Goal: Feedback & Contribution: Submit feedback/report problem

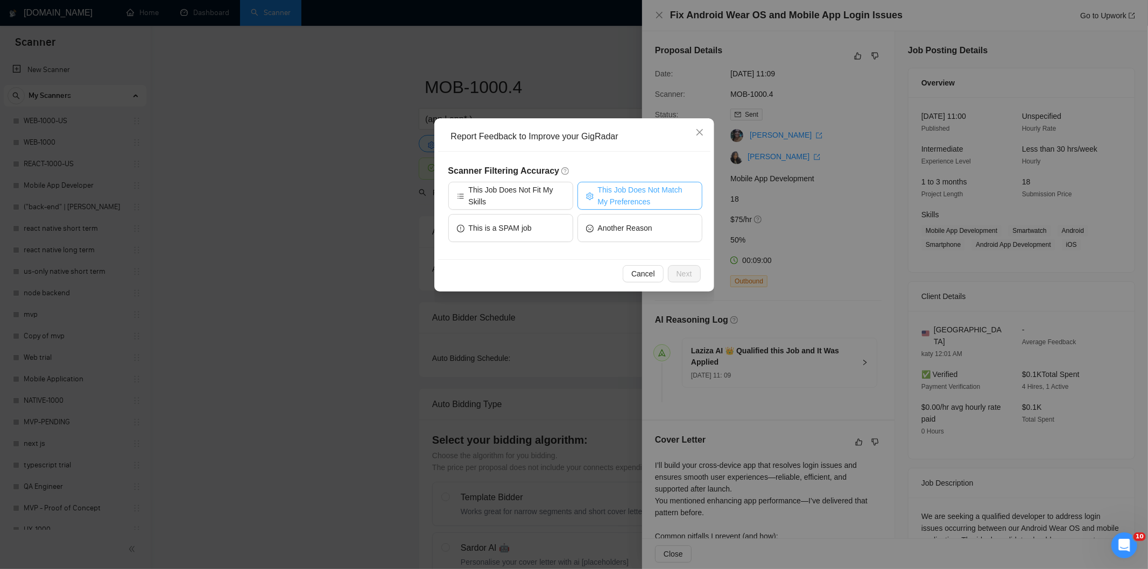
click at [623, 192] on span "This Job Does Not Match My Preferences" at bounding box center [646, 196] width 96 height 24
click at [689, 272] on span "Next" at bounding box center [684, 274] width 16 height 12
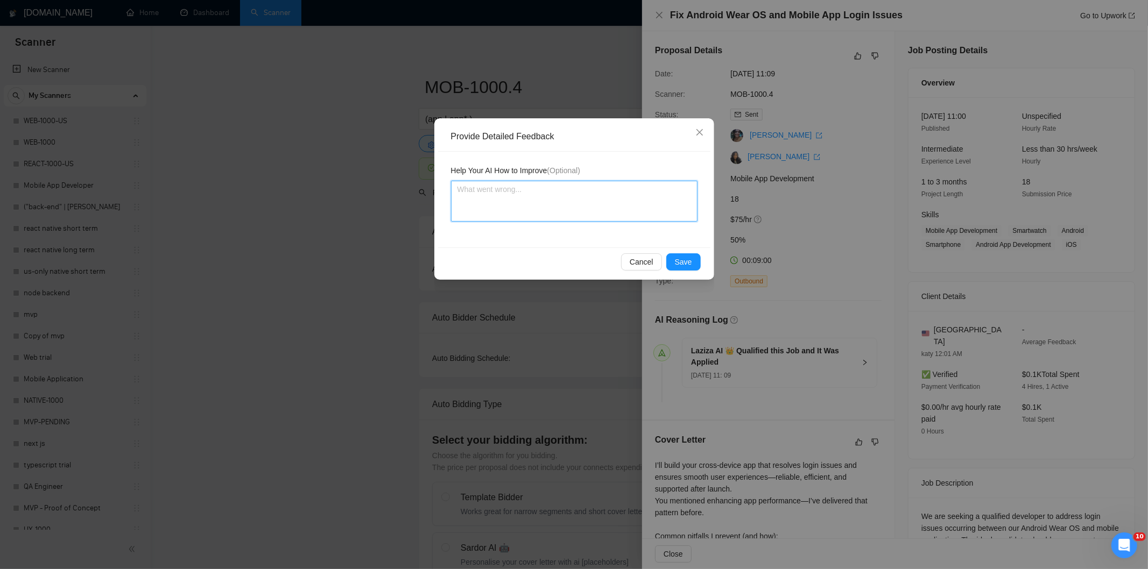
click at [623, 206] on textarea at bounding box center [574, 201] width 246 height 41
paste textarea "Not a fit — the description suggests an existing codebase, but Ria only works o…"
type textarea "Not a fit — the description suggests an existing codebase, but Ria only works o…"
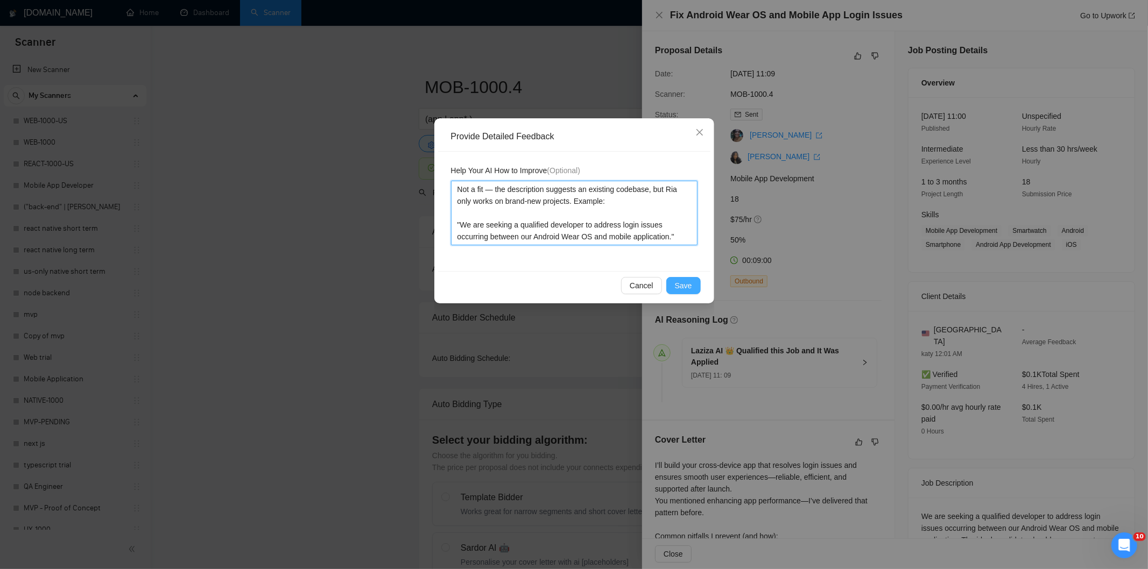
type textarea "Not a fit — the description suggests an existing codebase, but Ria only works o…"
click at [678, 286] on span "Save" at bounding box center [683, 286] width 17 height 12
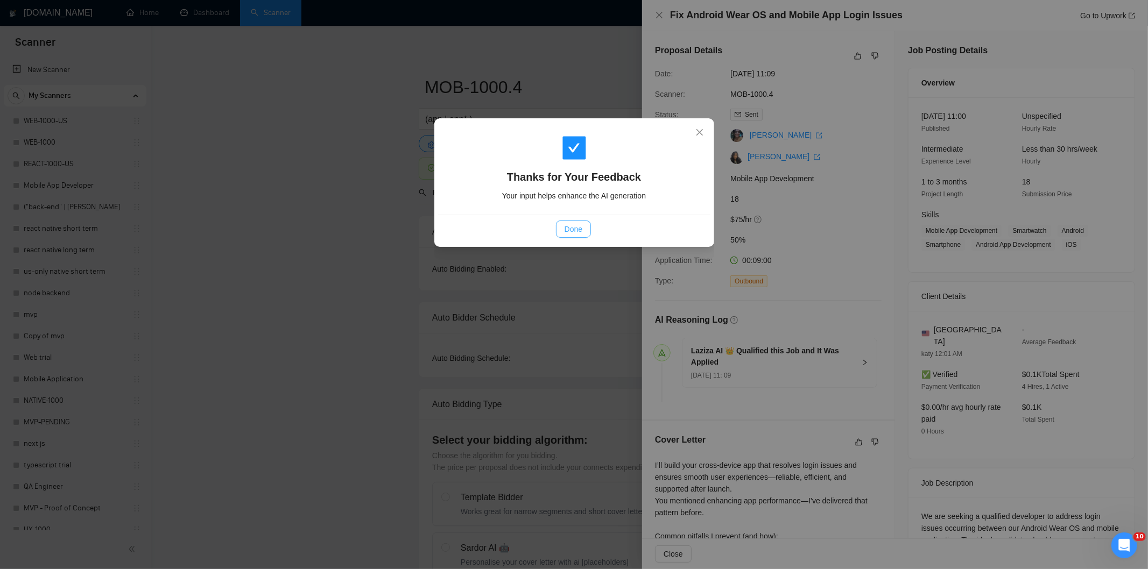
click at [574, 228] on span "Done" at bounding box center [574, 229] width 18 height 12
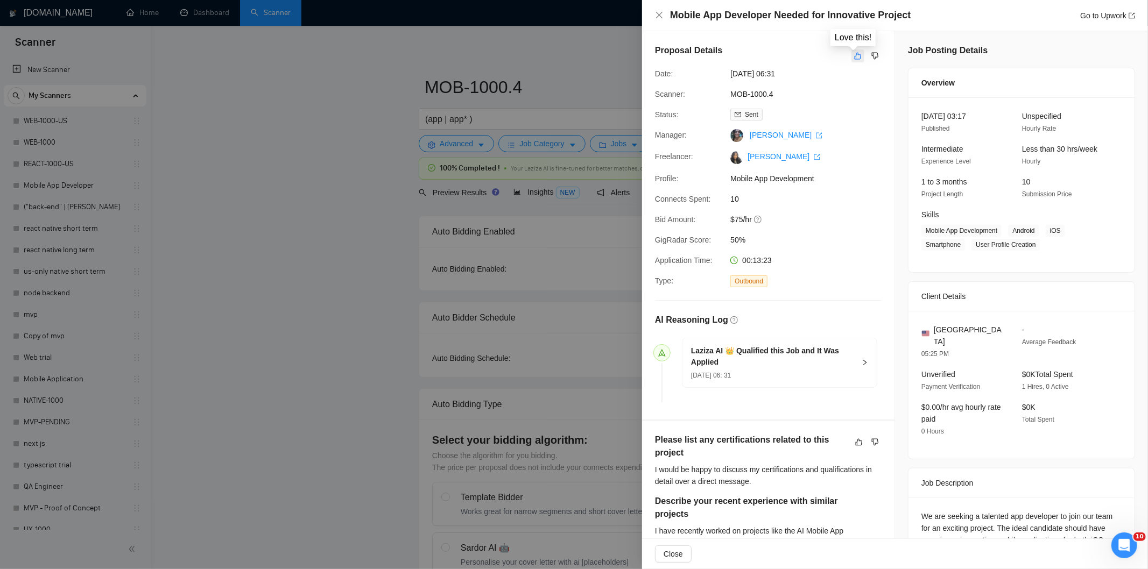
click at [854, 56] on icon "like" at bounding box center [858, 56] width 8 height 9
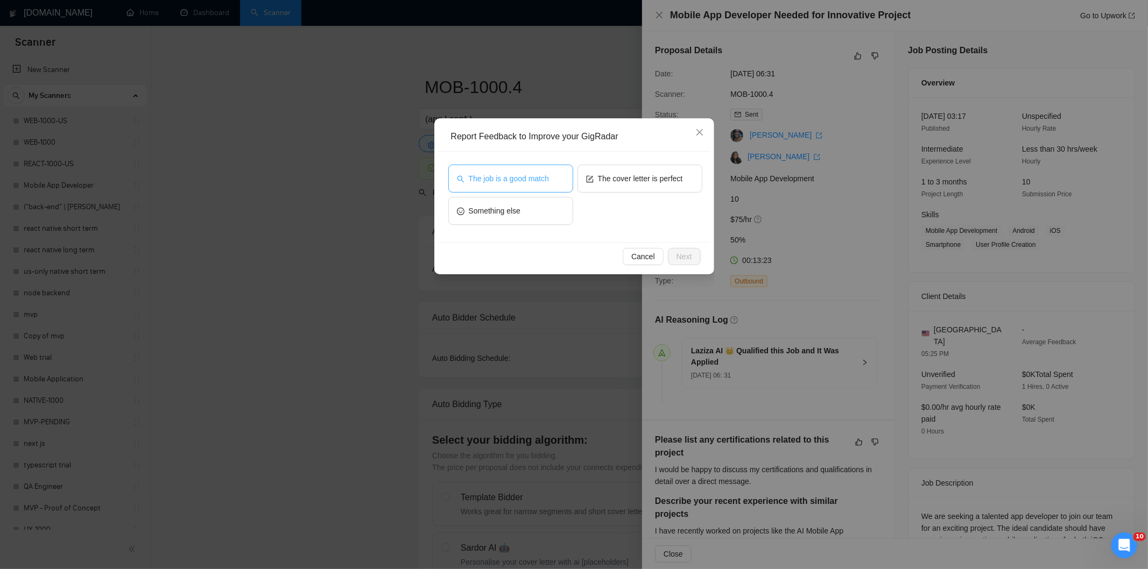
click at [531, 170] on button "The job is a good match" at bounding box center [510, 179] width 125 height 28
click at [682, 259] on span "Next" at bounding box center [684, 257] width 16 height 12
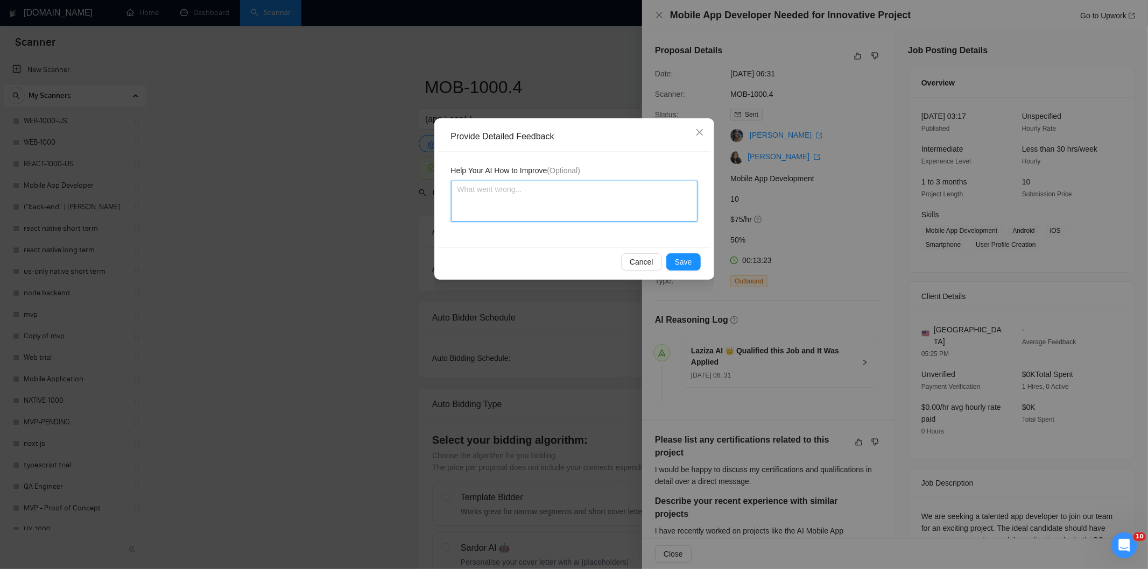
drag, startPoint x: 633, startPoint y: 215, endPoint x: 633, endPoint y: 206, distance: 9.1
click at [633, 206] on textarea at bounding box center [574, 201] width 246 height 41
paste textarea "Good fit — the project is greenfield (no existing code), welcomes agencies, use…"
type textarea "Good fit — the project is greenfield (no existing code), welcomes agencies, use…"
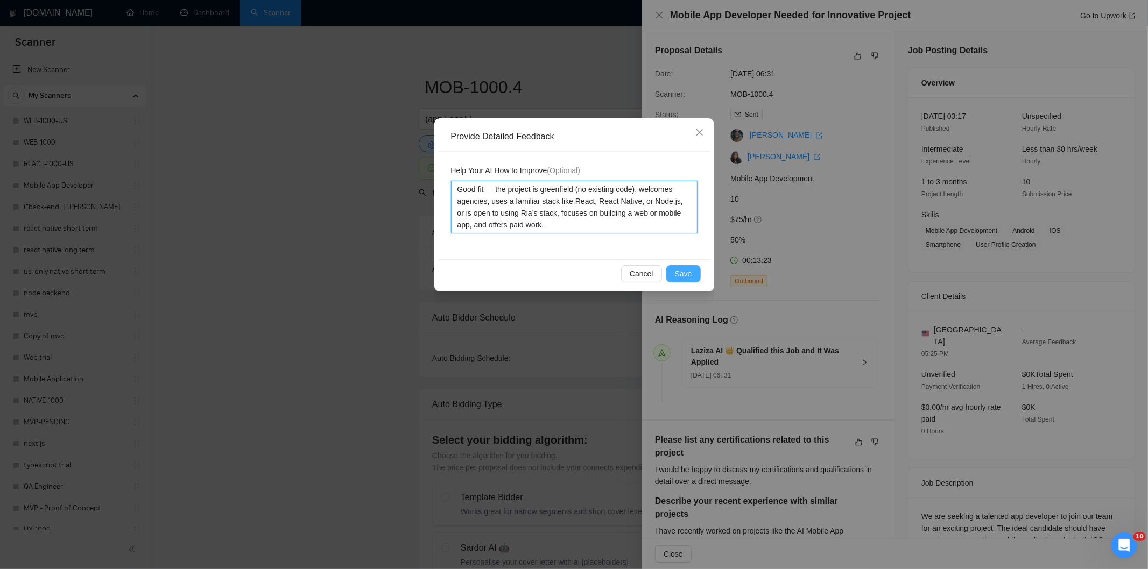
type textarea "Good fit — the project is greenfield (no existing code), welcomes agencies, use…"
drag, startPoint x: 688, startPoint y: 276, endPoint x: 669, endPoint y: 266, distance: 20.7
click at [688, 276] on span "Save" at bounding box center [683, 274] width 17 height 12
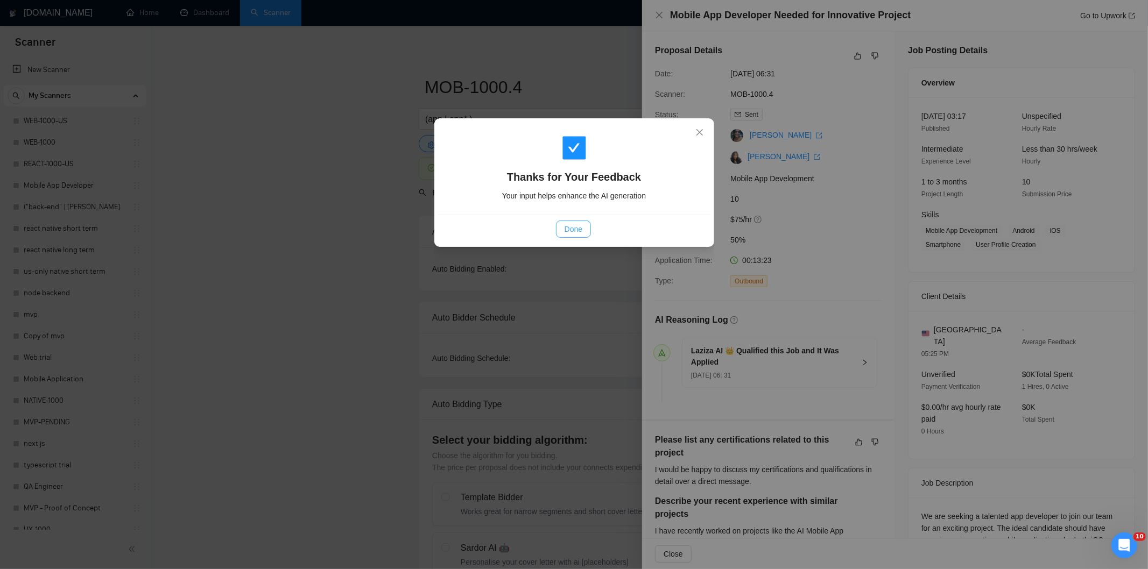
click at [580, 233] on span "Done" at bounding box center [574, 229] width 18 height 12
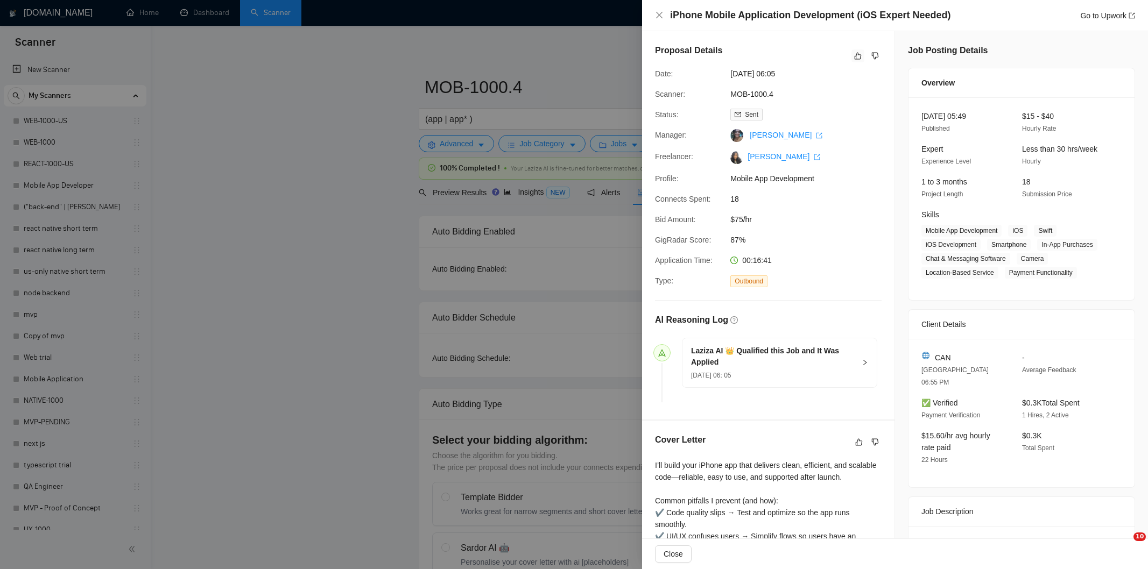
click at [855, 59] on icon "like" at bounding box center [858, 56] width 7 height 7
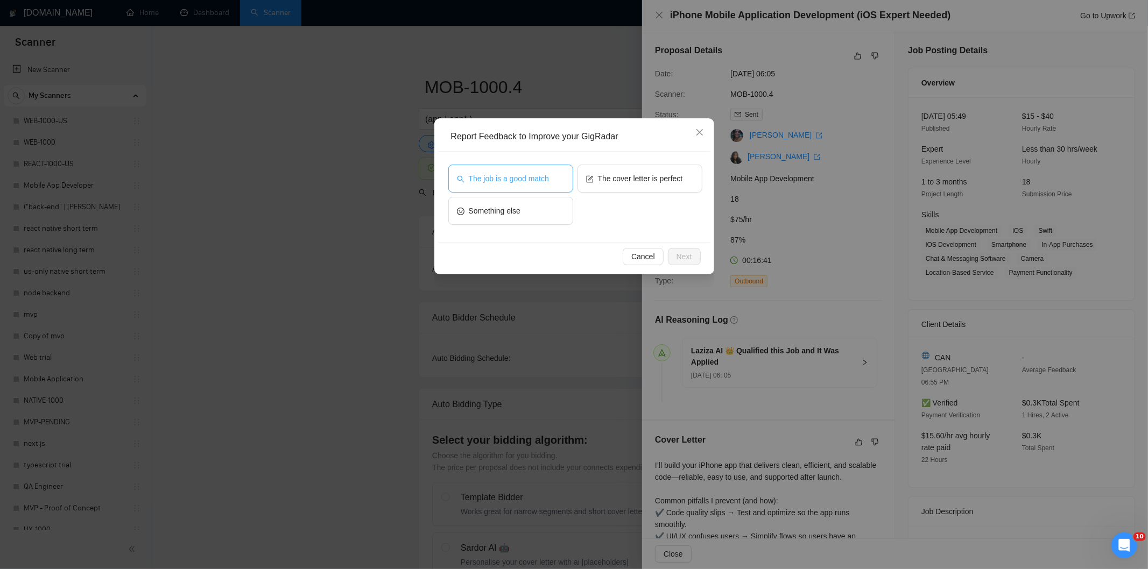
click at [525, 186] on button "The job is a good match" at bounding box center [510, 179] width 125 height 28
click at [695, 251] on button "Next" at bounding box center [684, 256] width 33 height 17
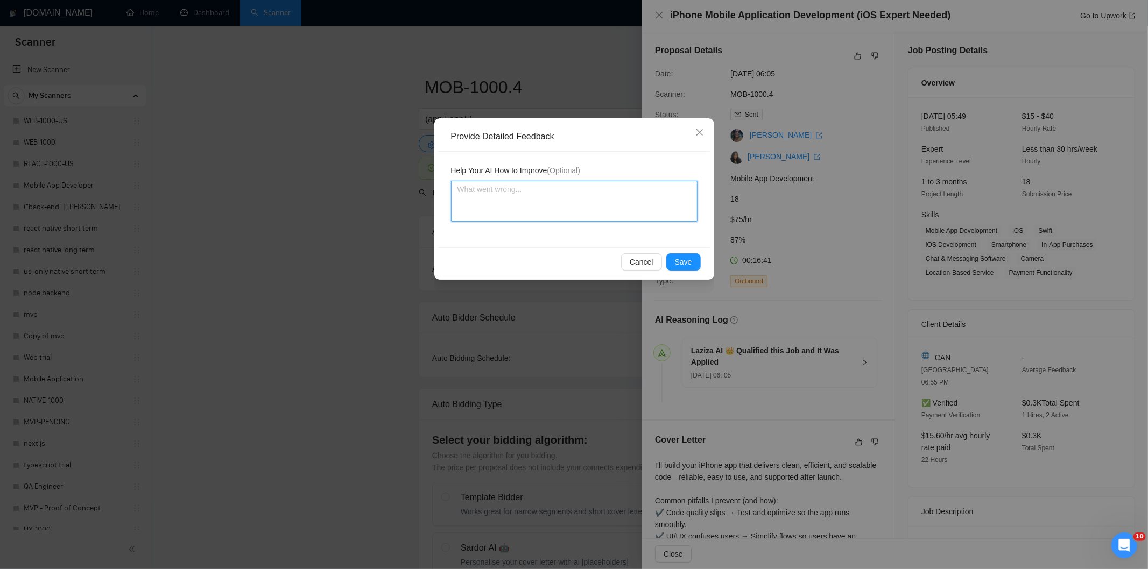
click at [620, 190] on textarea at bounding box center [574, 201] width 246 height 41
paste textarea "Good fit — the project is greenfield (no existing code), welcomes agencies, use…"
type textarea "Good fit — the project is greenfield (no existing code), welcomes agencies, use…"
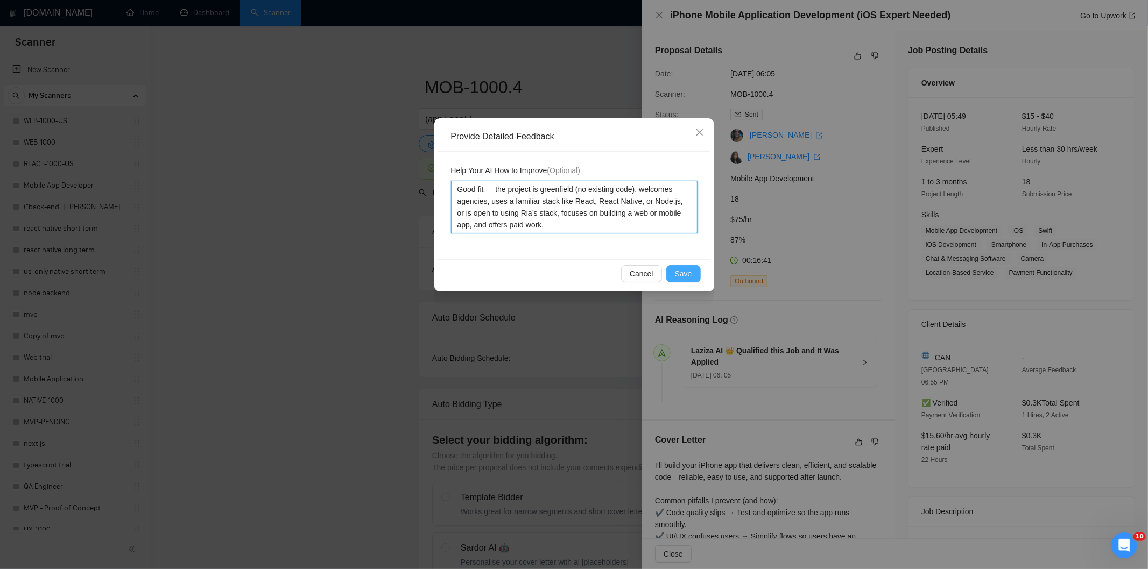
type textarea "Good fit — the project is greenfield (no existing code), welcomes agencies, use…"
drag, startPoint x: 679, startPoint y: 267, endPoint x: 673, endPoint y: 264, distance: 7.0
click at [680, 267] on button "Save" at bounding box center [683, 273] width 34 height 17
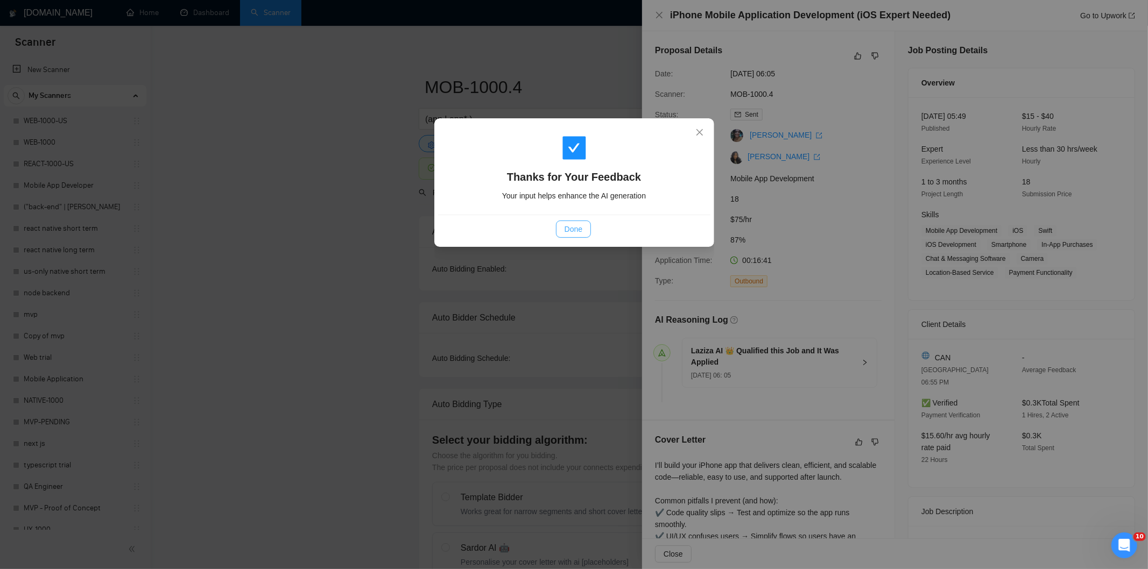
click at [573, 230] on span "Done" at bounding box center [574, 229] width 18 height 12
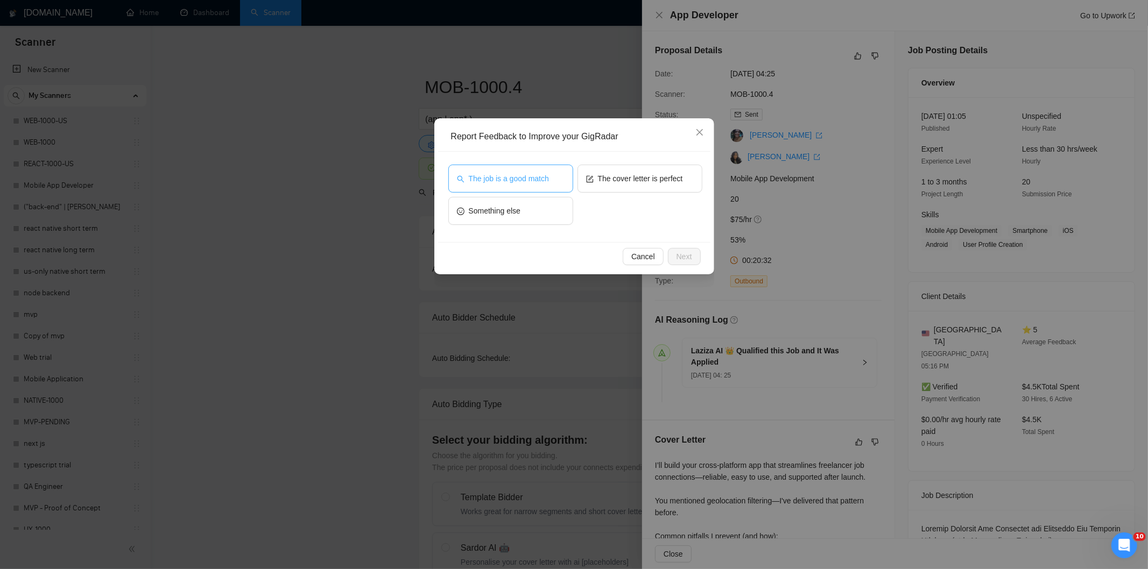
click at [534, 185] on button "The job is a good match" at bounding box center [510, 179] width 125 height 28
click at [683, 253] on span "Next" at bounding box center [684, 257] width 16 height 12
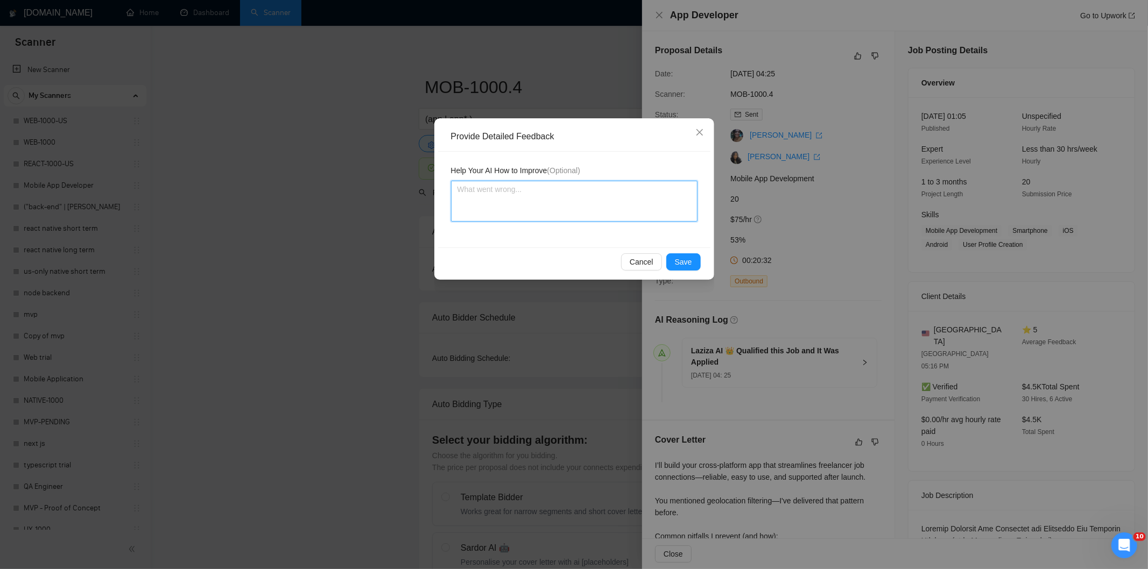
click at [610, 209] on textarea at bounding box center [574, 201] width 246 height 41
paste textarea "Good fit — the project is greenfield (no existing code), welcomes agencies, use…"
type textarea "Good fit — the project is greenfield (no existing code), welcomes agencies, use…"
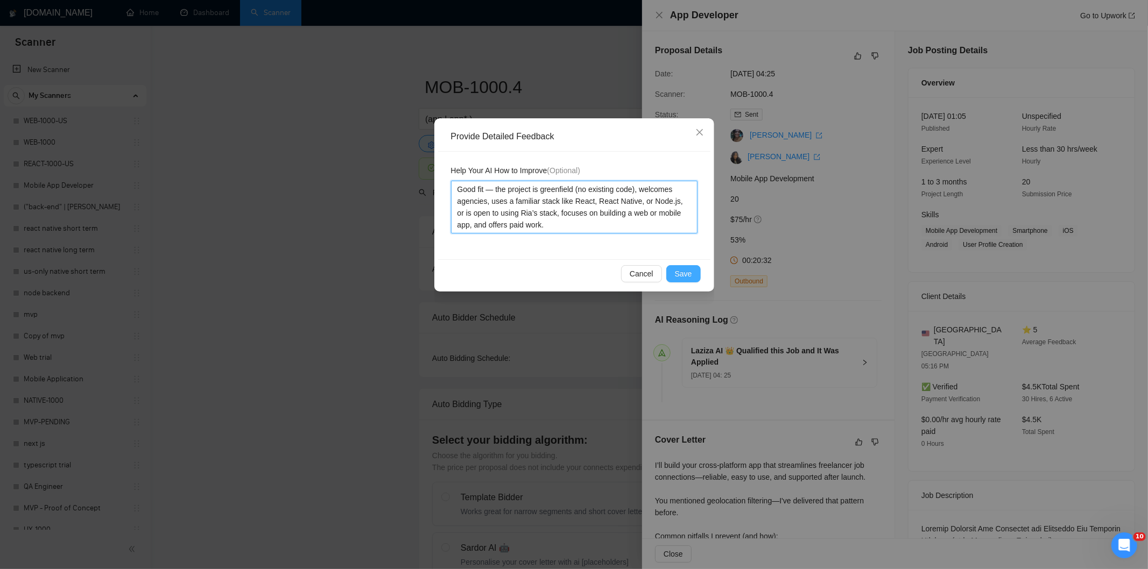
type textarea "Good fit — the project is greenfield (no existing code), welcomes agencies, use…"
click at [687, 272] on span "Save" at bounding box center [683, 274] width 17 height 12
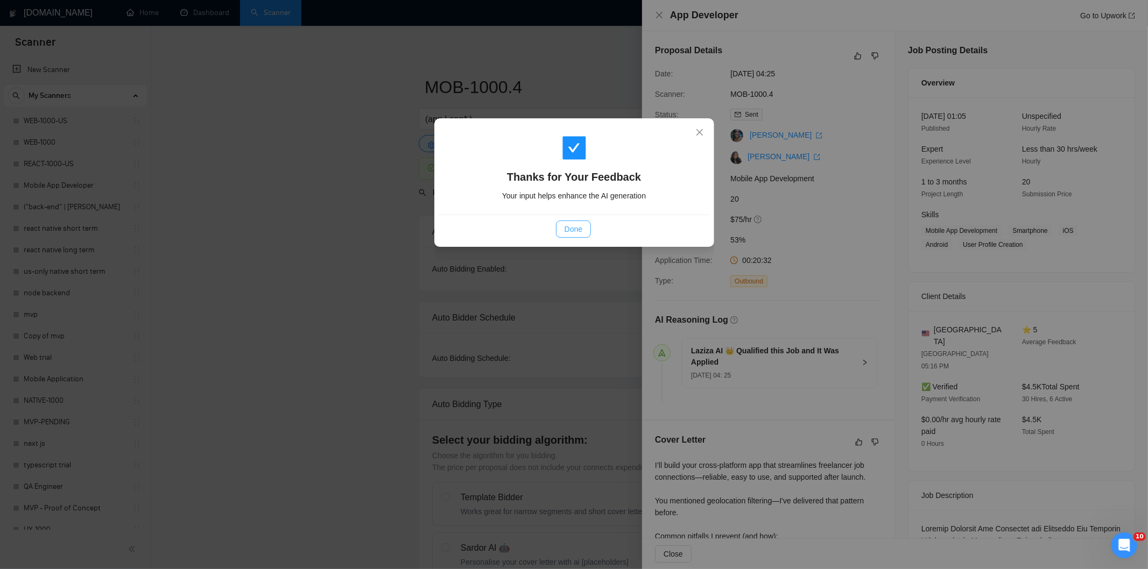
click at [569, 224] on span "Done" at bounding box center [574, 229] width 18 height 12
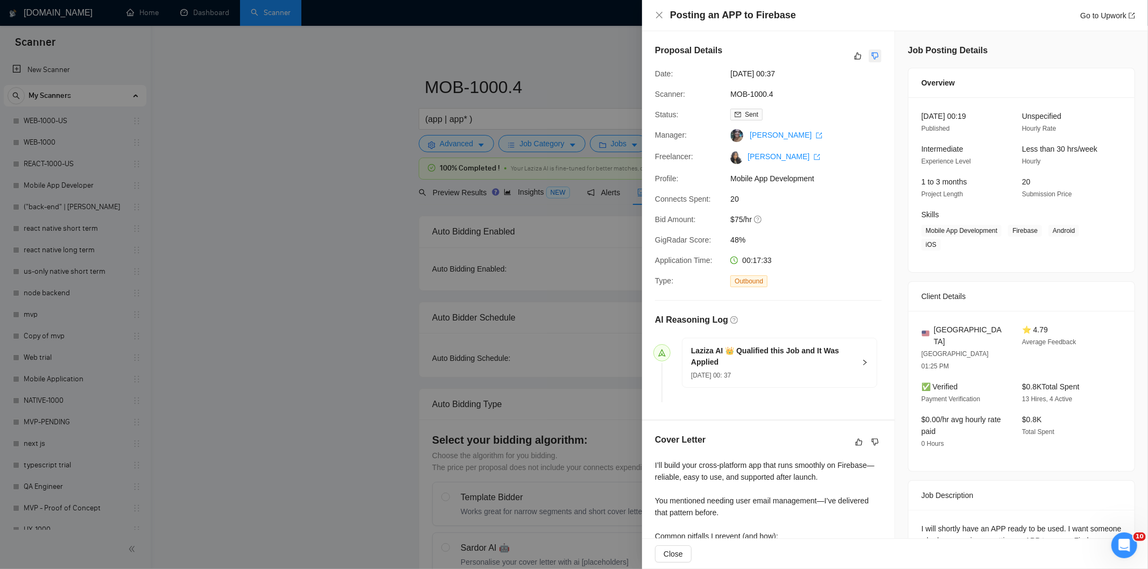
click at [873, 56] on icon "dislike" at bounding box center [875, 56] width 7 height 7
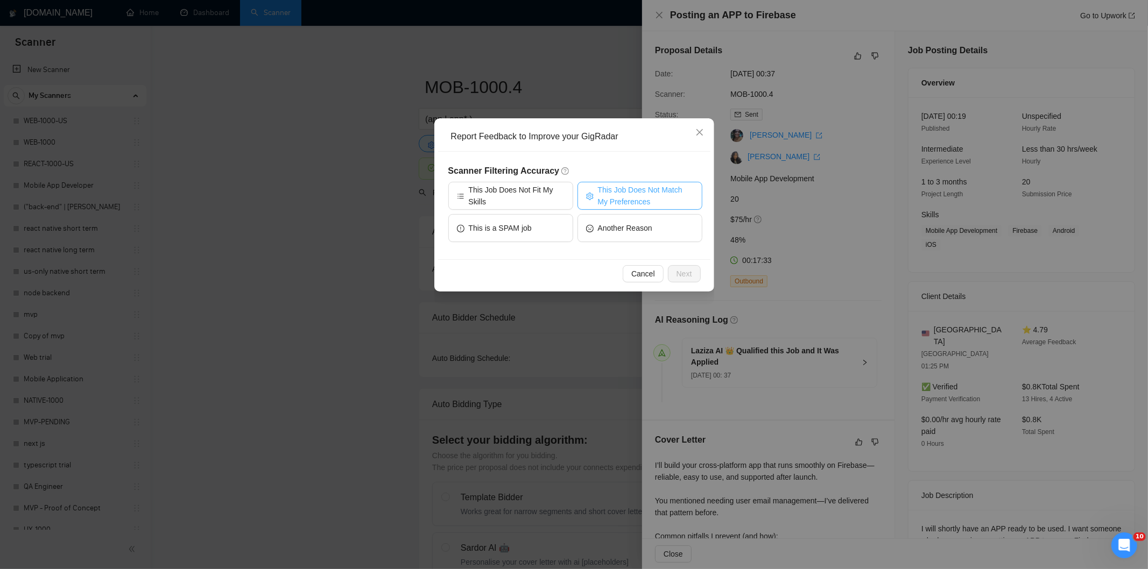
click at [632, 188] on span "This Job Does Not Match My Preferences" at bounding box center [646, 196] width 96 height 24
click at [679, 268] on span "Next" at bounding box center [684, 274] width 16 height 12
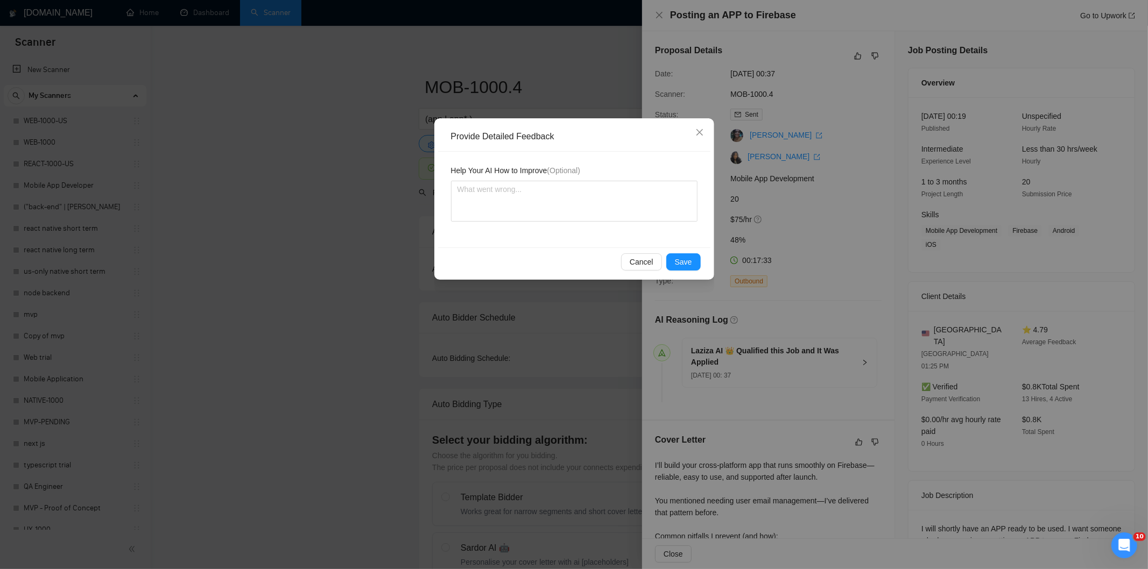
click at [632, 223] on div "Help Your AI How to Improve (Optional)" at bounding box center [574, 200] width 272 height 96
click at [629, 212] on textarea at bounding box center [574, 201] width 246 height 41
paste textarea "Not a fit — the description suggests an existing codebase, but Ria only works o…"
type textarea "Not a fit — the description suggests an existing codebase, but Ria only works o…"
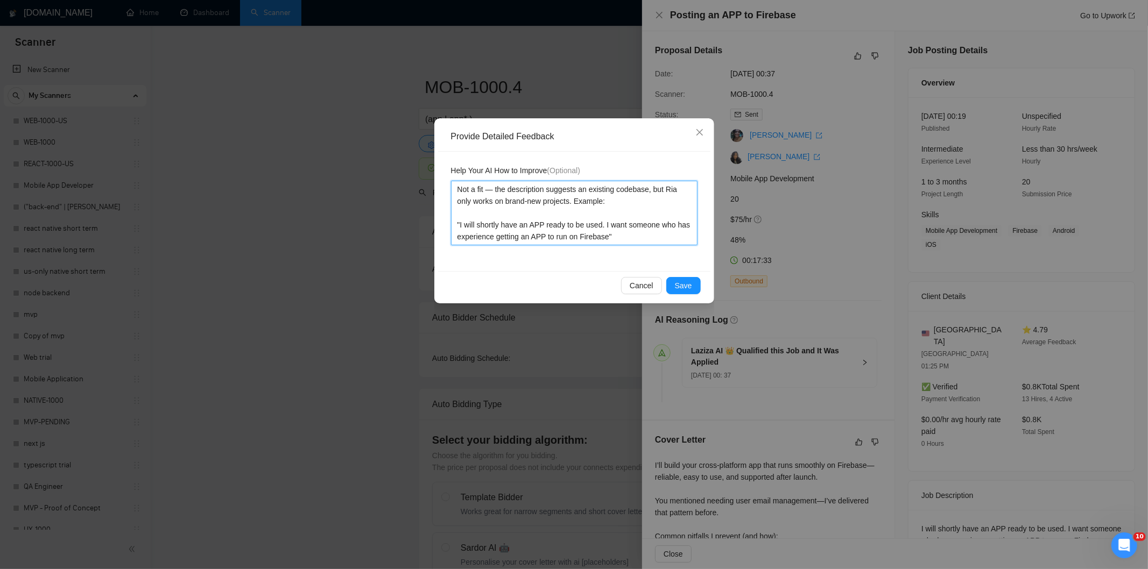
type textarea "Not a fit — the description suggests an existing codebase, but Ria only works o…"
click at [680, 279] on button "Save" at bounding box center [683, 285] width 34 height 17
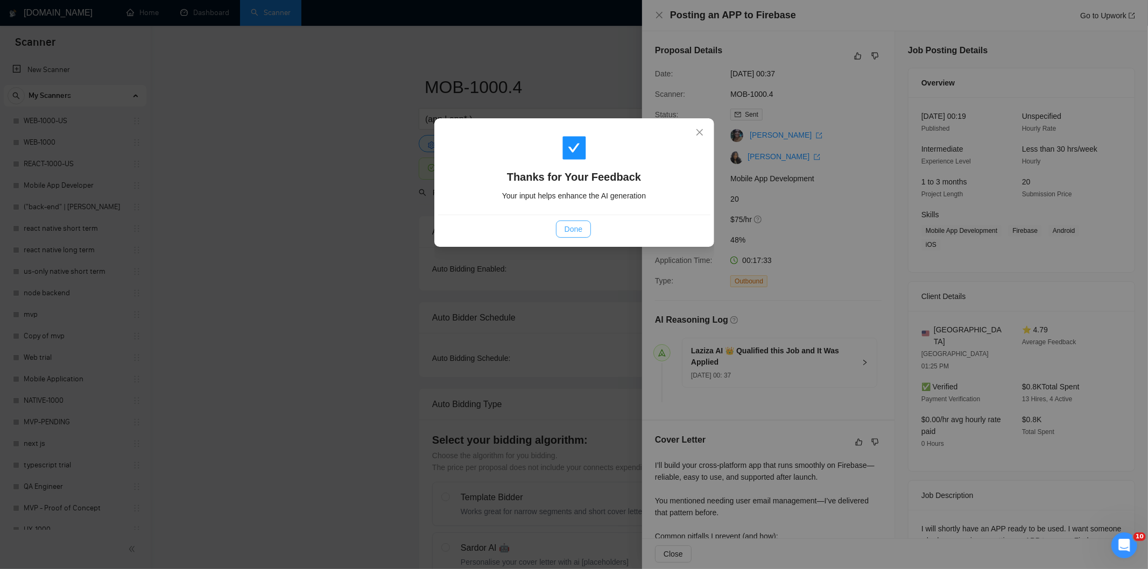
click at [590, 225] on button "Done" at bounding box center [573, 229] width 35 height 17
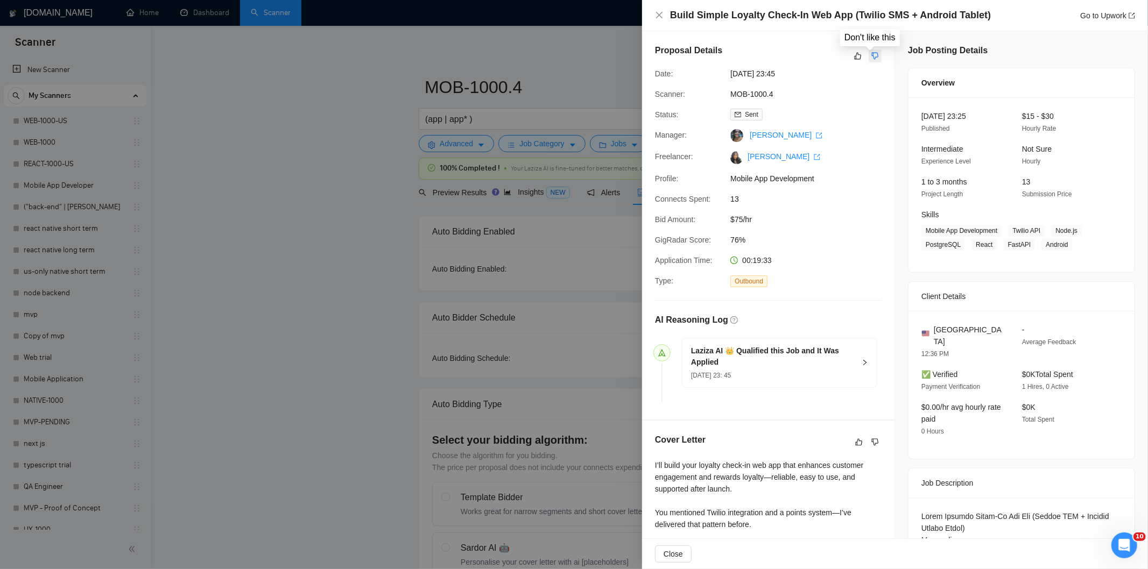
click at [872, 55] on icon "dislike" at bounding box center [875, 56] width 7 height 7
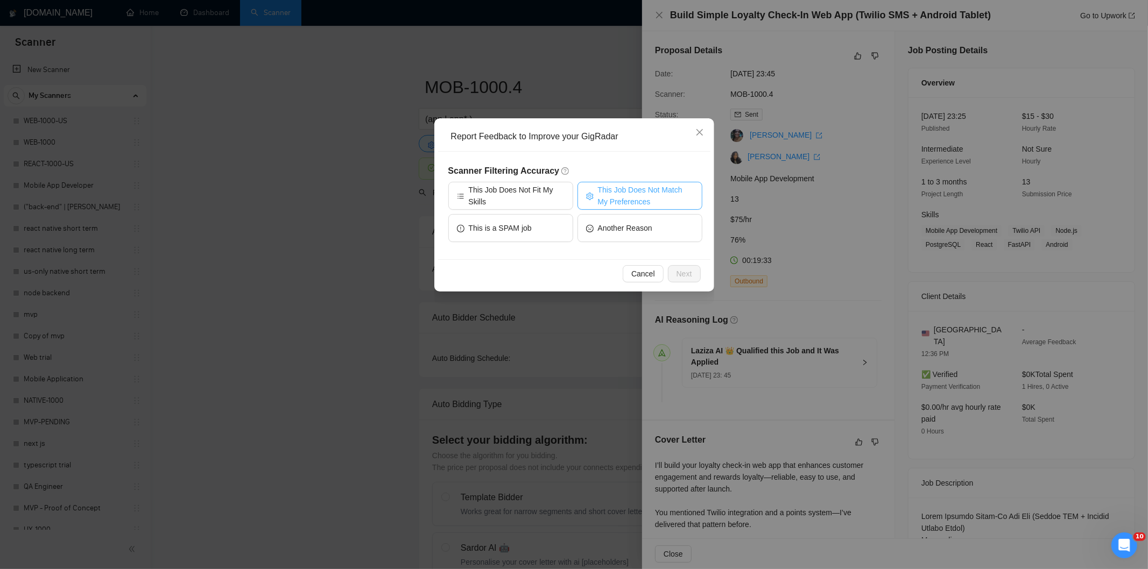
click at [619, 191] on span "This Job Does Not Match My Preferences" at bounding box center [646, 196] width 96 height 24
click at [676, 270] on span "Next" at bounding box center [684, 274] width 16 height 12
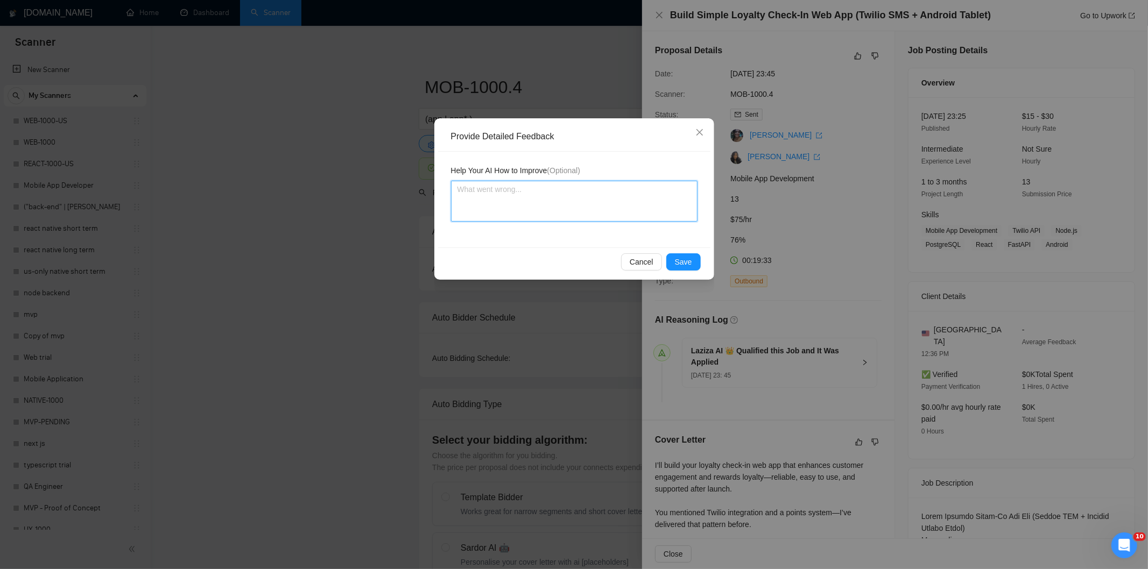
click at [627, 211] on textarea at bounding box center [574, 201] width 246 height 41
paste textarea "Not a fit — the job asks for unpaid work, offers equity, or has a small budget,…"
type textarea "Not a fit — the job asks for unpaid work, offers equity, or has a small budget,…"
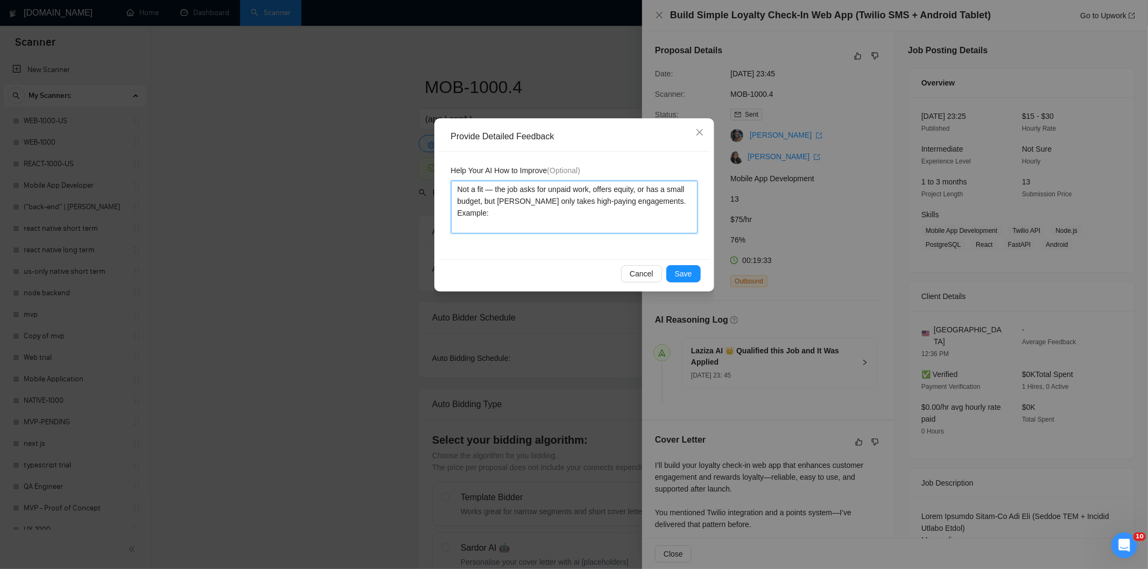
type textarea "Not a fit — the job asks for unpaid work, offers equity, or has a small budget,…"
click at [670, 263] on div "Cancel Save" at bounding box center [574, 273] width 272 height 29
click at [680, 270] on span "Save" at bounding box center [683, 274] width 17 height 12
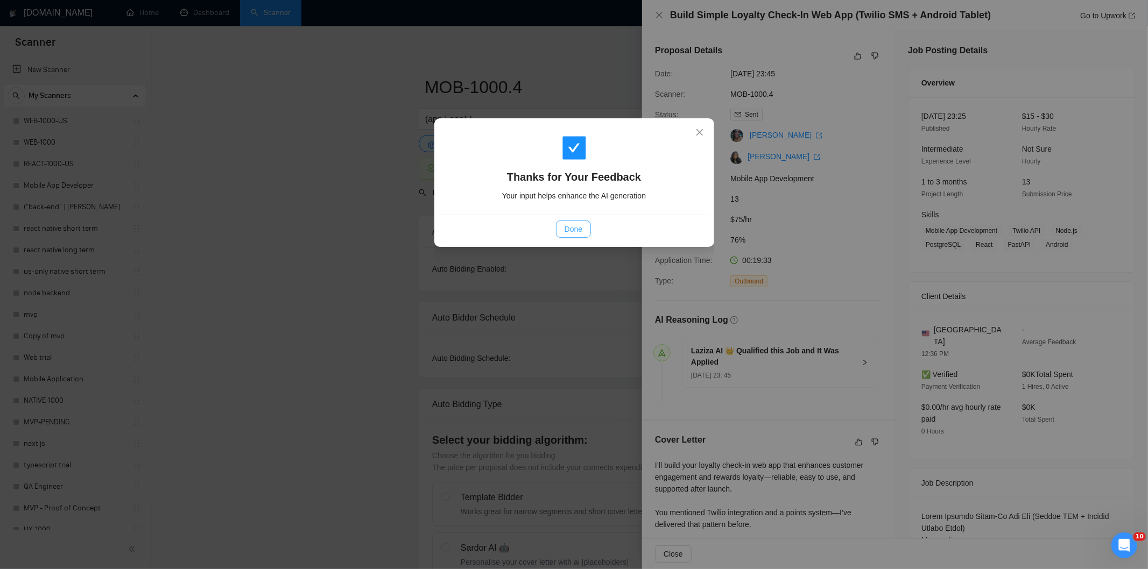
click at [568, 230] on span "Done" at bounding box center [574, 229] width 18 height 12
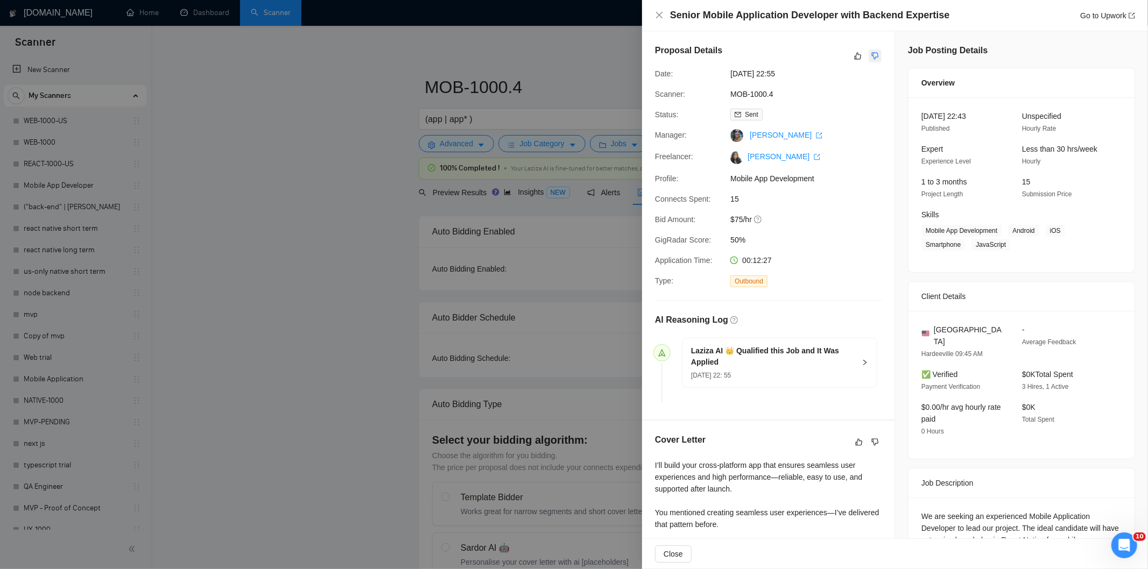
click at [872, 52] on icon "dislike" at bounding box center [875, 56] width 8 height 9
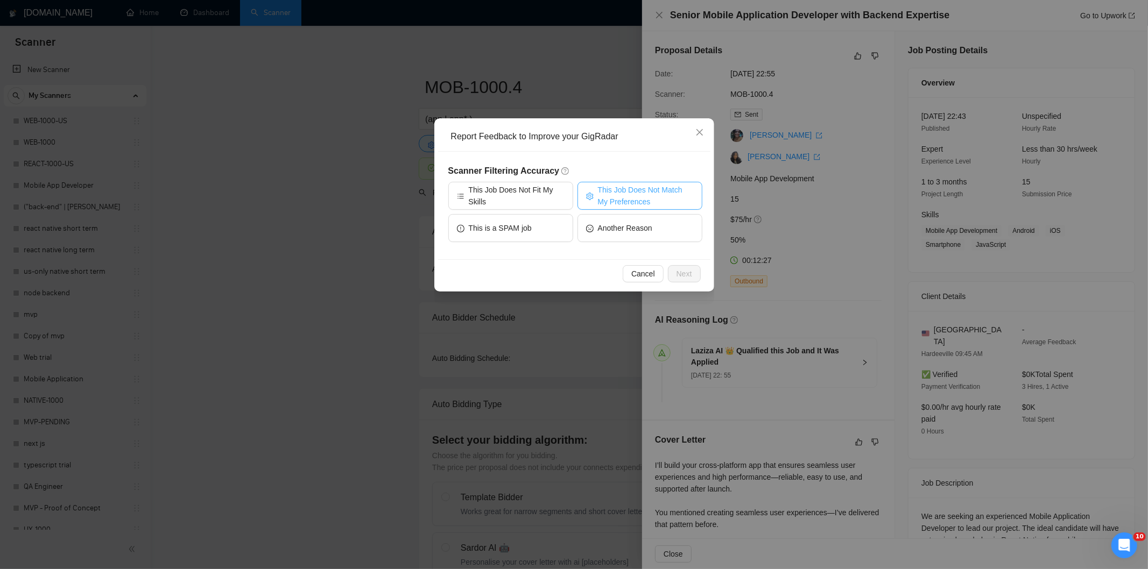
click at [641, 200] on span "This Job Does Not Match My Preferences" at bounding box center [646, 196] width 96 height 24
click at [684, 278] on span "Next" at bounding box center [684, 274] width 16 height 12
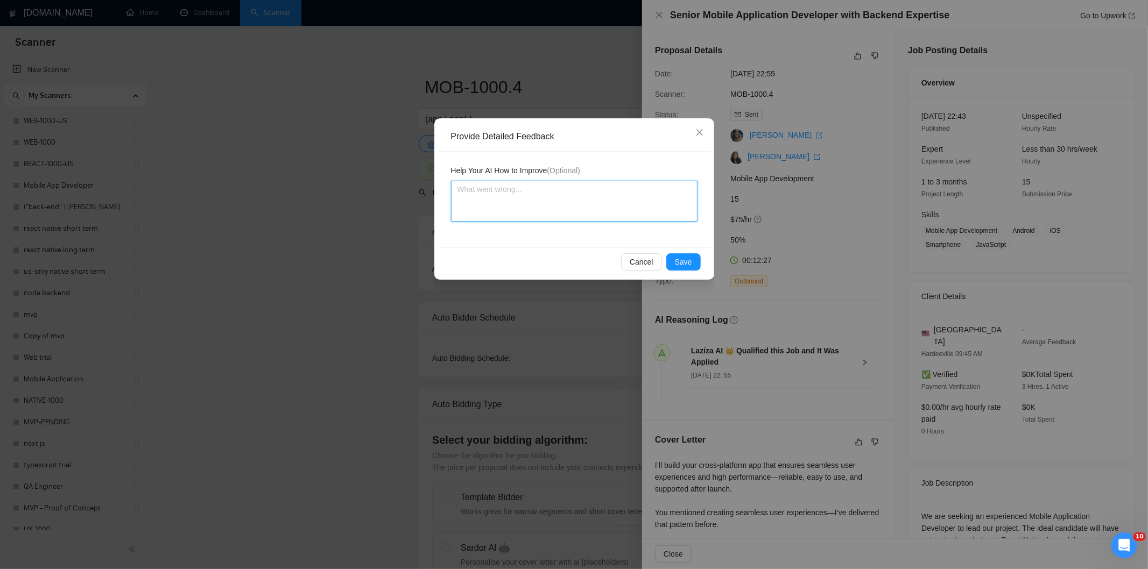
click at [569, 211] on textarea at bounding box center [574, 201] width 246 height 41
paste textarea "Not a fit — the client prefers to hire a solo developer, but Ria is an agency. …"
type textarea "Not a fit — the client prefers to hire a solo developer, but Ria is an agency. …"
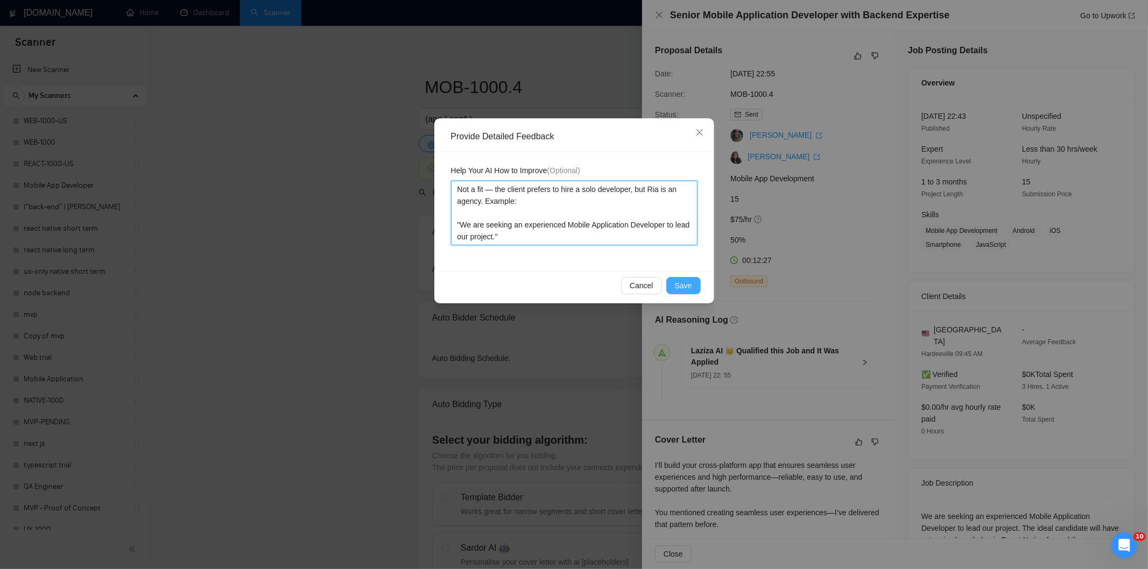
type textarea "Not a fit — the client prefers to hire a solo developer, but Ria is an agency. …"
click at [682, 282] on span "Save" at bounding box center [683, 286] width 17 height 12
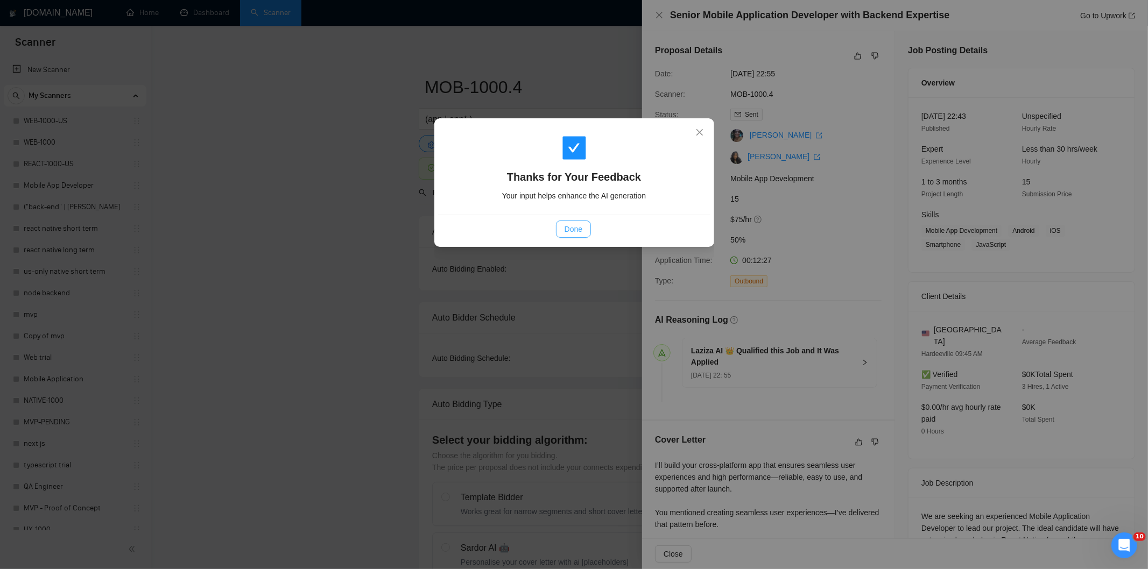
click at [580, 230] on span "Done" at bounding box center [574, 229] width 18 height 12
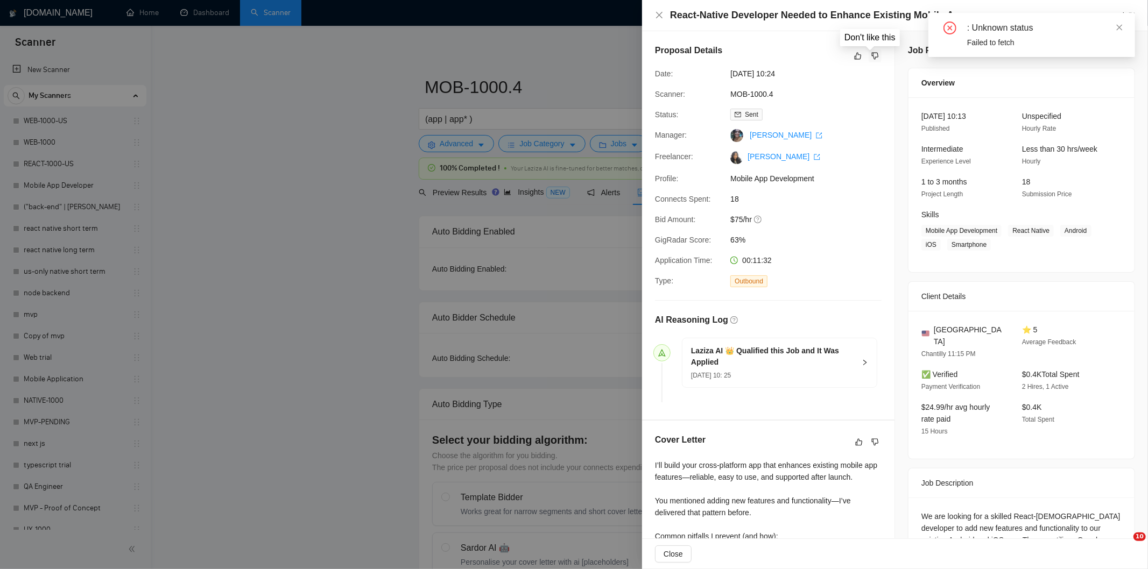
click at [871, 60] on icon "dislike" at bounding box center [875, 56] width 8 height 9
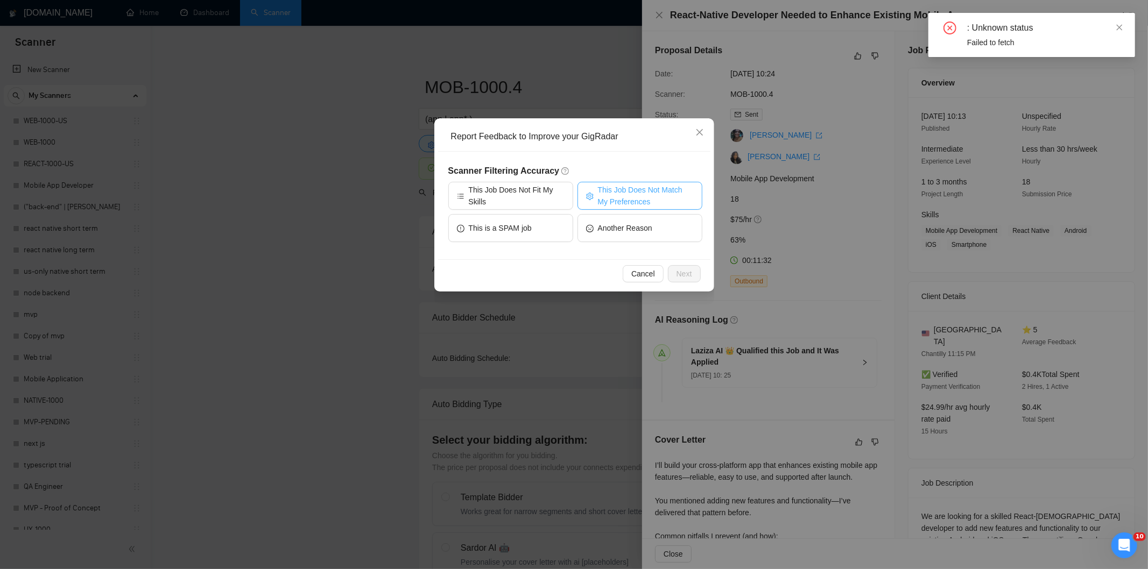
click at [663, 201] on span "This Job Does Not Match My Preferences" at bounding box center [646, 196] width 96 height 24
click at [680, 276] on span "Next" at bounding box center [684, 274] width 16 height 12
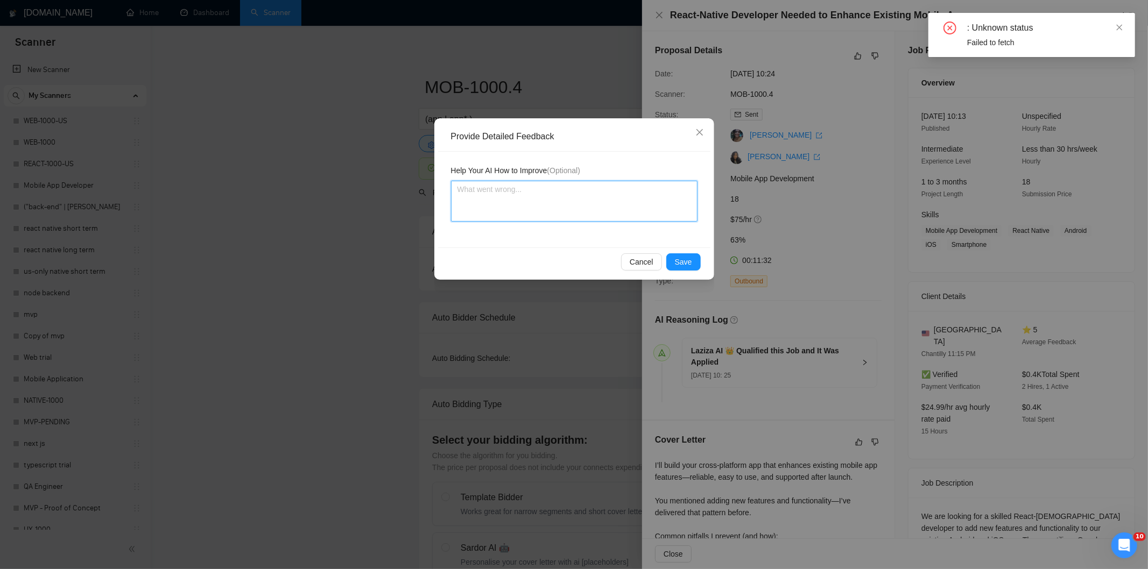
click at [609, 204] on textarea at bounding box center [574, 201] width 246 height 41
paste textarea "Not a fit — the description suggests an existing codebase, but Ria only works o…"
type textarea "Not a fit — the description suggests an existing codebase, but Ria only works o…"
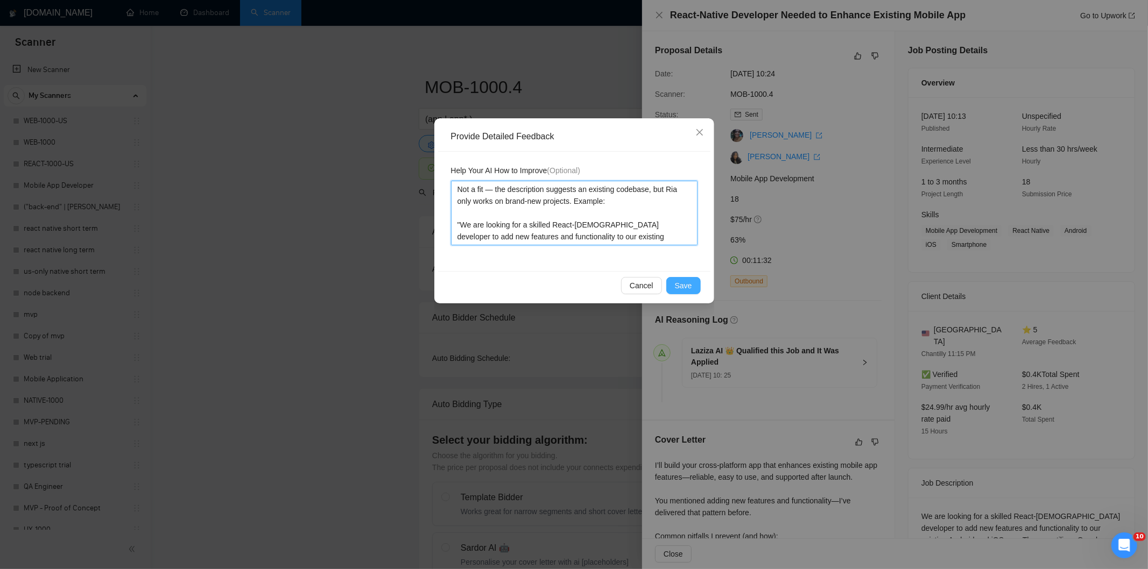
type textarea "Not a fit — the description suggests an existing codebase, but Ria only works o…"
drag, startPoint x: 686, startPoint y: 283, endPoint x: 647, endPoint y: 266, distance: 41.7
click at [685, 283] on span "Save" at bounding box center [683, 286] width 17 height 12
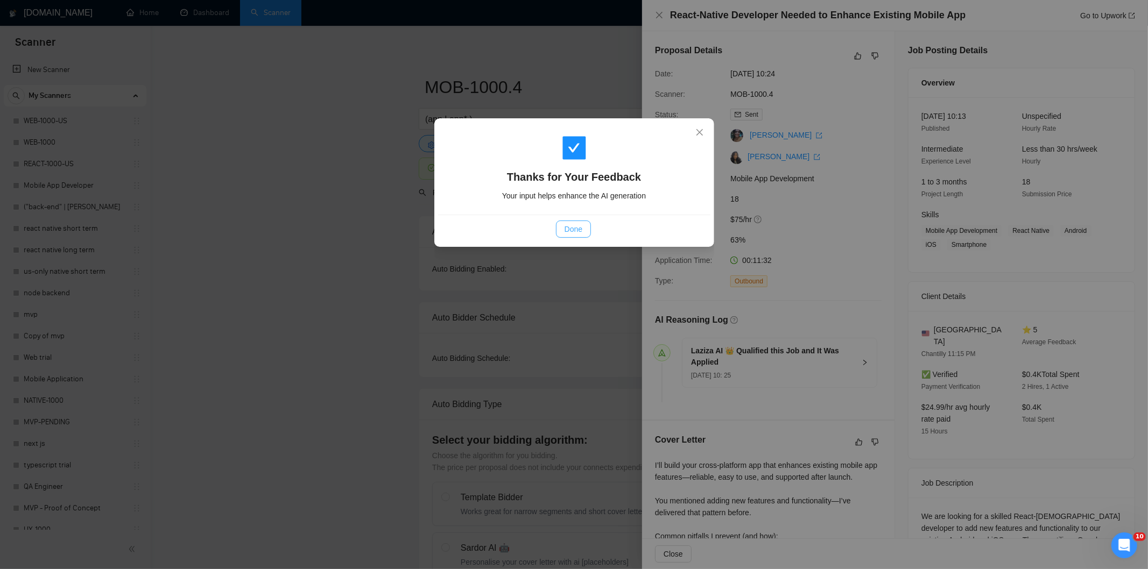
click at [580, 232] on span "Done" at bounding box center [574, 229] width 18 height 12
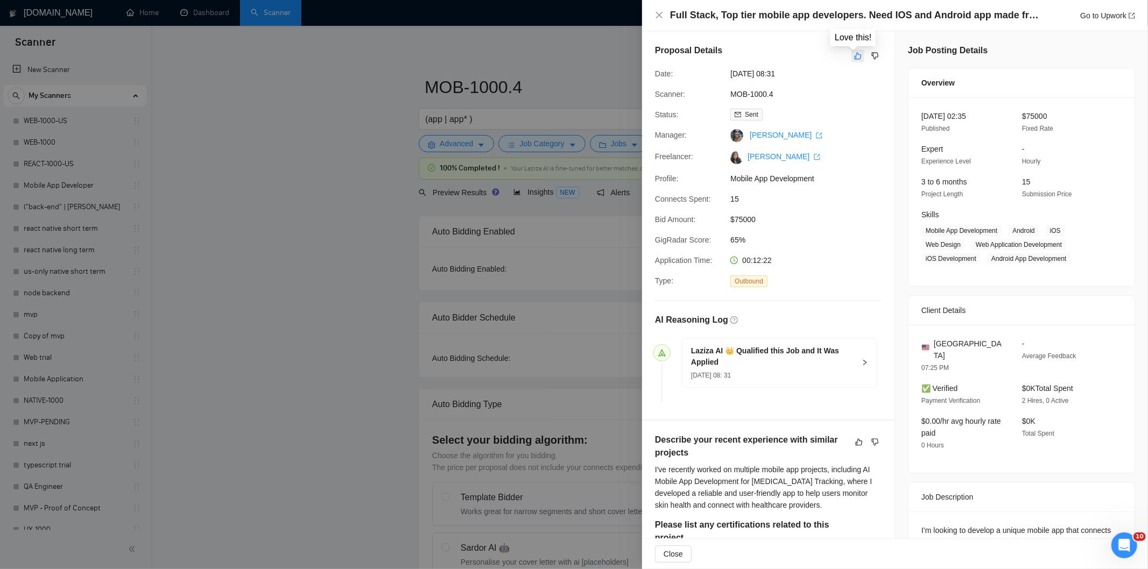
click at [854, 58] on icon "like" at bounding box center [858, 56] width 8 height 9
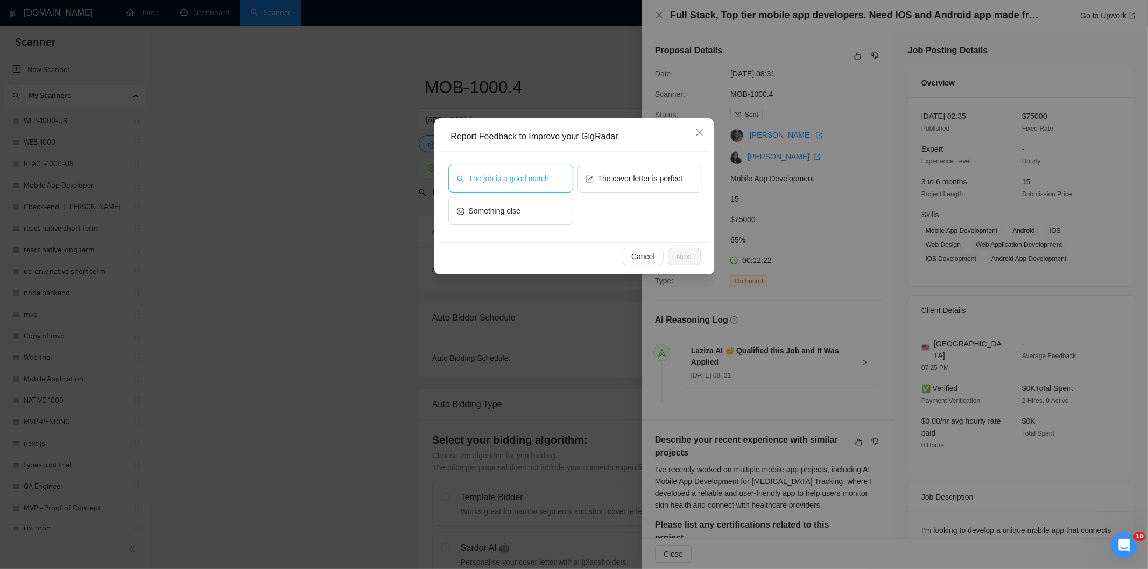
click at [512, 179] on span "The job is a good match" at bounding box center [509, 179] width 80 height 12
click at [685, 256] on span "Next" at bounding box center [684, 257] width 16 height 12
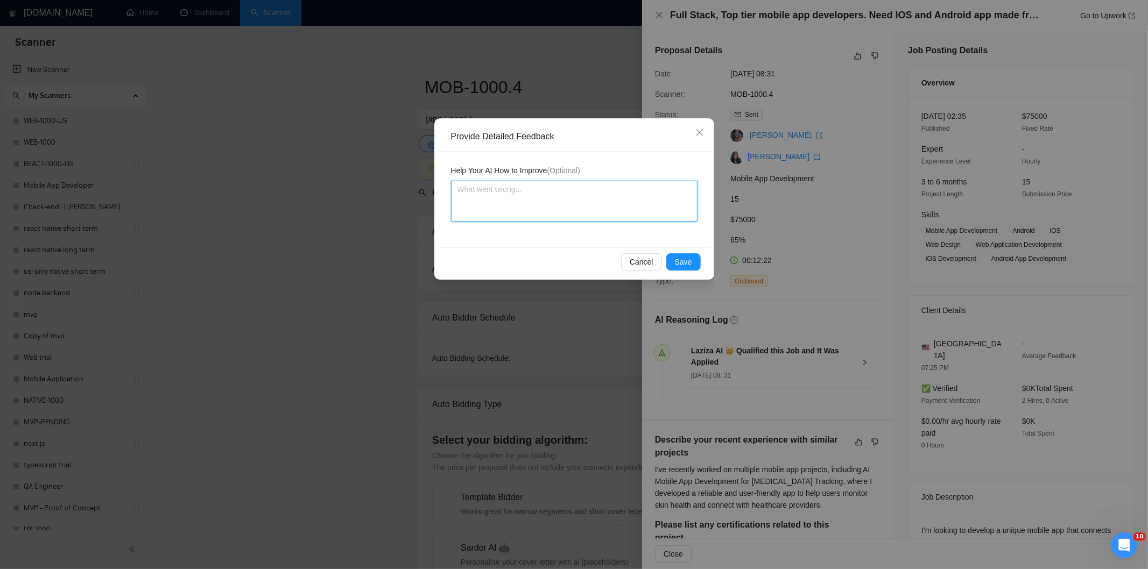
click at [579, 211] on textarea at bounding box center [574, 201] width 246 height 41
paste textarea "Good fit — the project is greenfield (no existing code), welcomes agencies, use…"
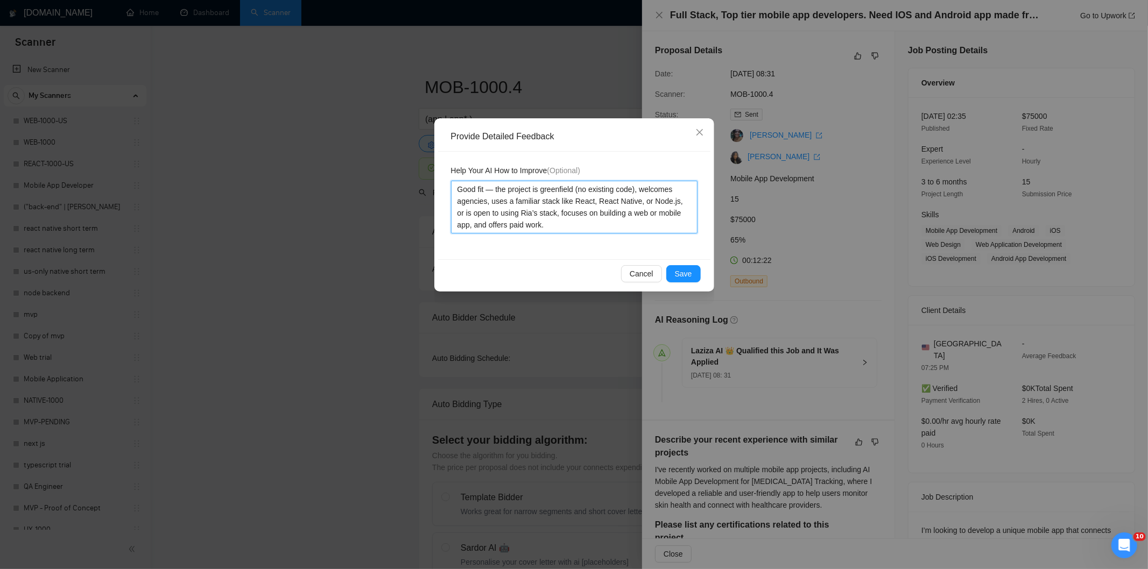
type textarea "Good fit — the project is greenfield (no existing code), welcomes agencies, use…"
drag, startPoint x: 687, startPoint y: 271, endPoint x: 680, endPoint y: 268, distance: 7.7
click at [687, 272] on span "Save" at bounding box center [683, 274] width 17 height 12
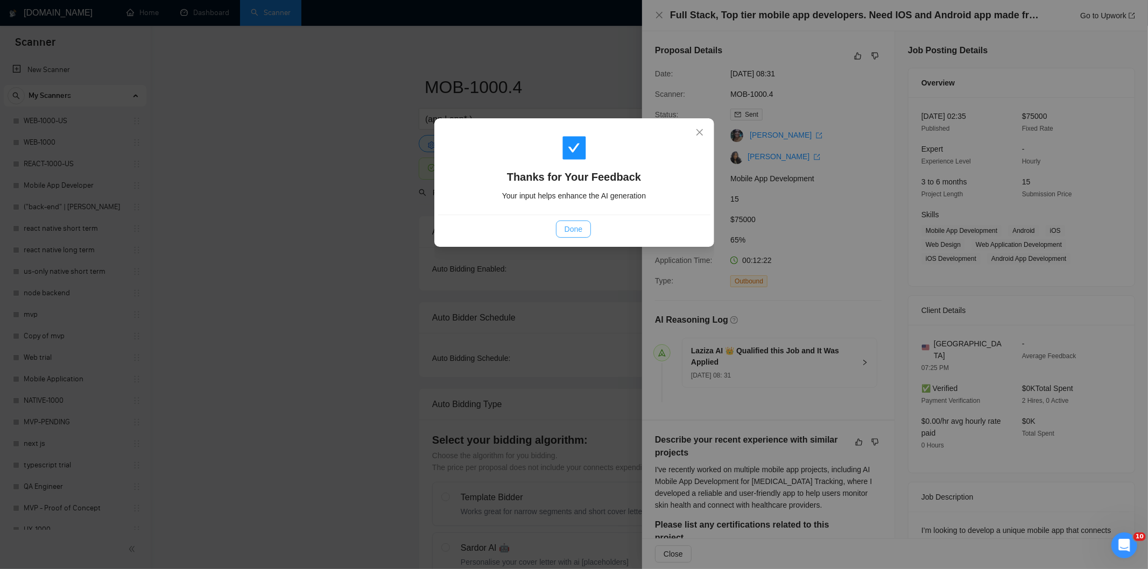
click at [583, 227] on button "Done" at bounding box center [573, 229] width 35 height 17
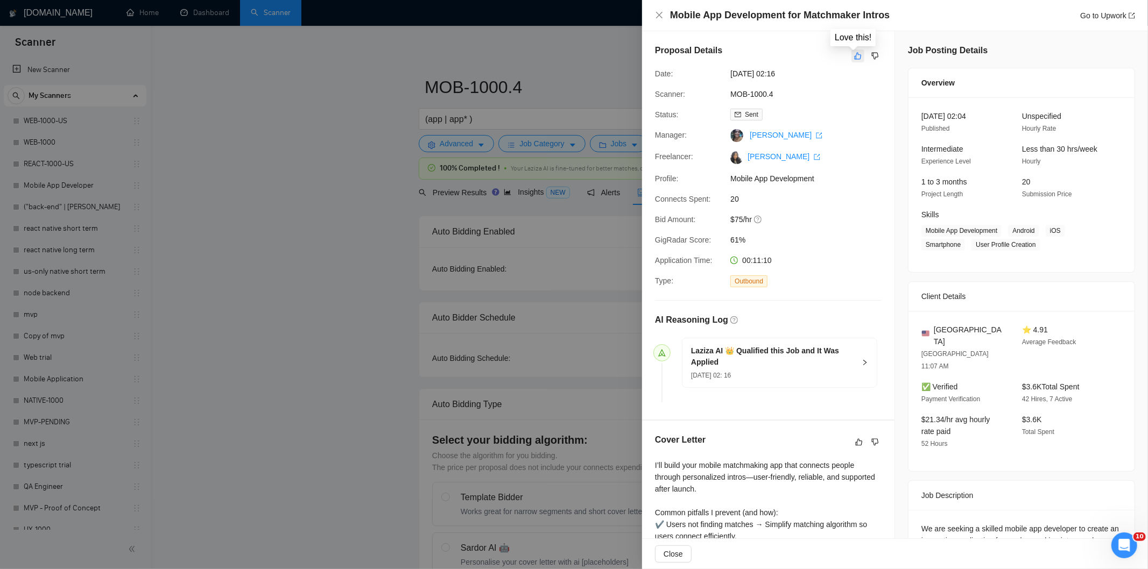
click at [854, 54] on icon "like" at bounding box center [858, 56] width 8 height 9
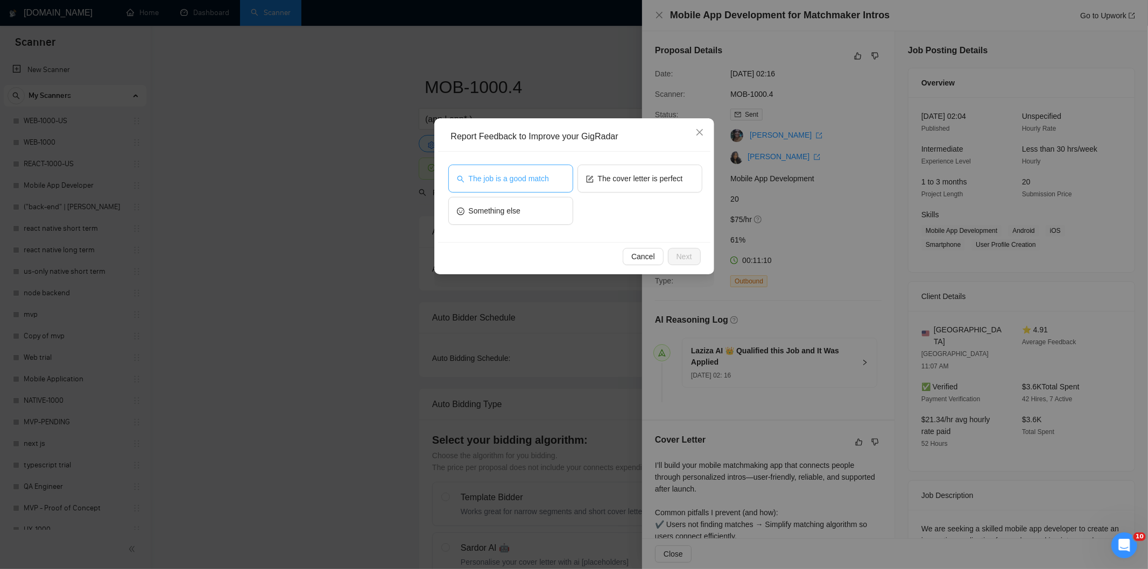
click at [526, 177] on span "The job is a good match" at bounding box center [509, 179] width 80 height 12
drag, startPoint x: 690, startPoint y: 255, endPoint x: 647, endPoint y: 225, distance: 52.2
click at [689, 256] on span "Next" at bounding box center [684, 257] width 16 height 12
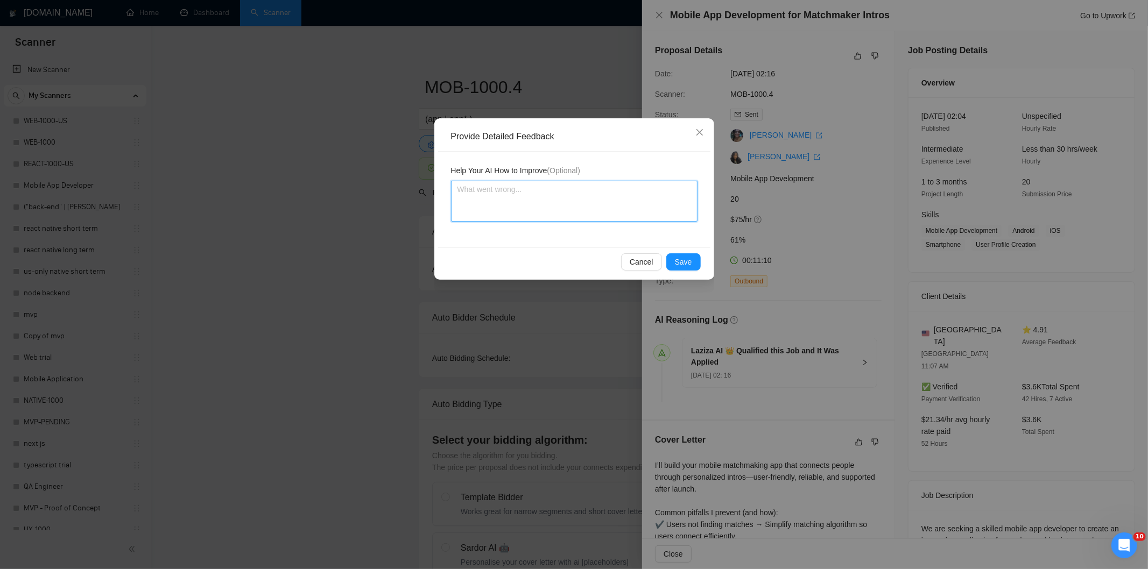
click at [605, 198] on textarea at bounding box center [574, 201] width 246 height 41
paste textarea "Good fit — the project is greenfield (no existing code), welcomes agencies, use…"
type textarea "Good fit — the project is greenfield (no existing code), welcomes agencies, use…"
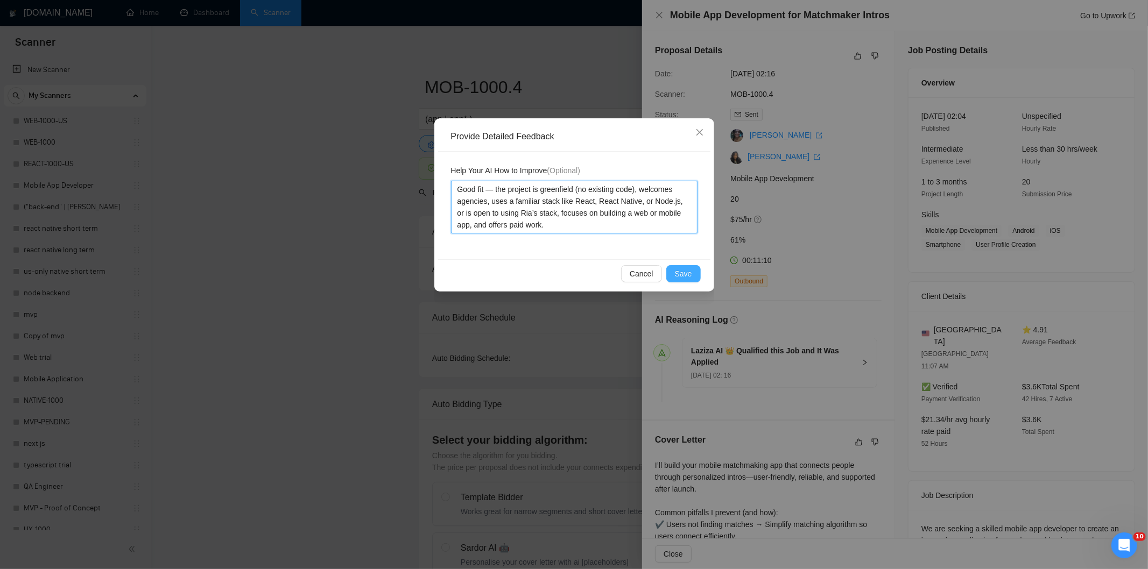
type textarea "Good fit — the project is greenfield (no existing code), welcomes agencies, use…"
click at [687, 275] on span "Save" at bounding box center [683, 274] width 17 height 12
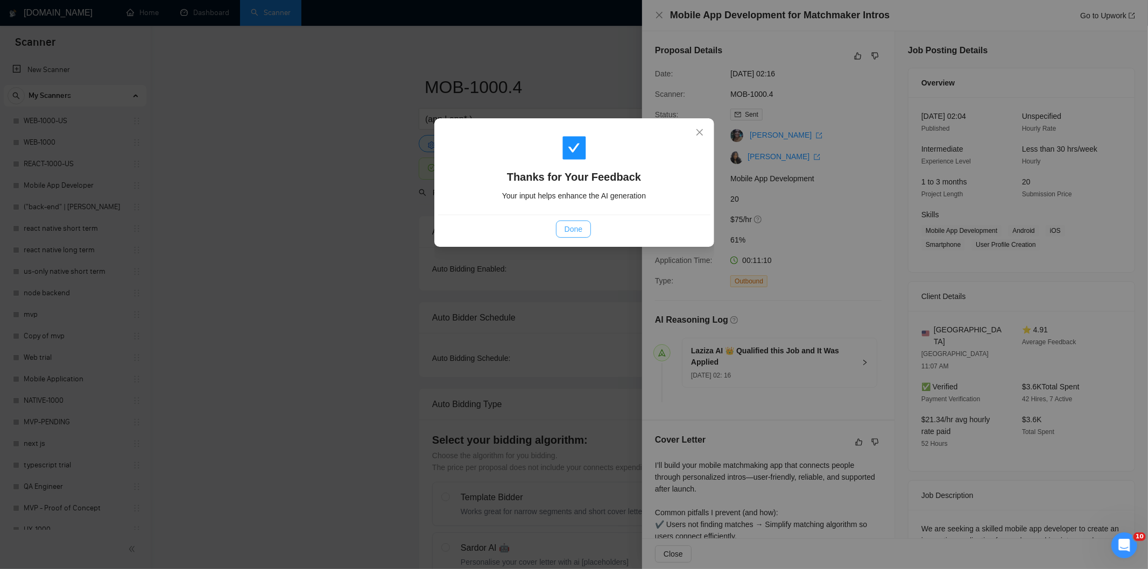
click at [572, 234] on span "Done" at bounding box center [574, 229] width 18 height 12
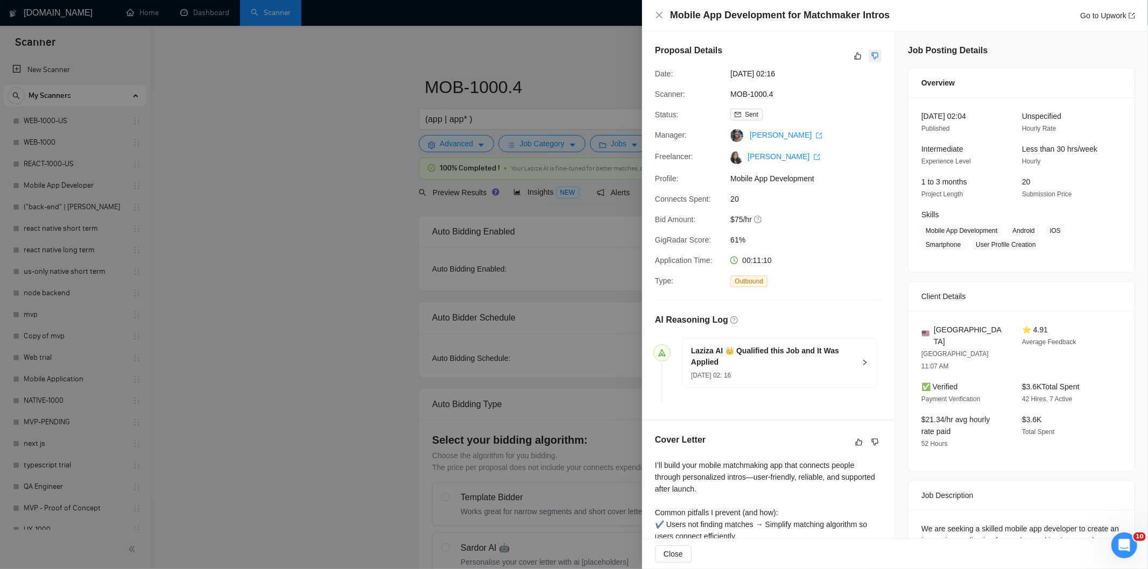
click at [871, 52] on icon "dislike" at bounding box center [875, 56] width 8 height 9
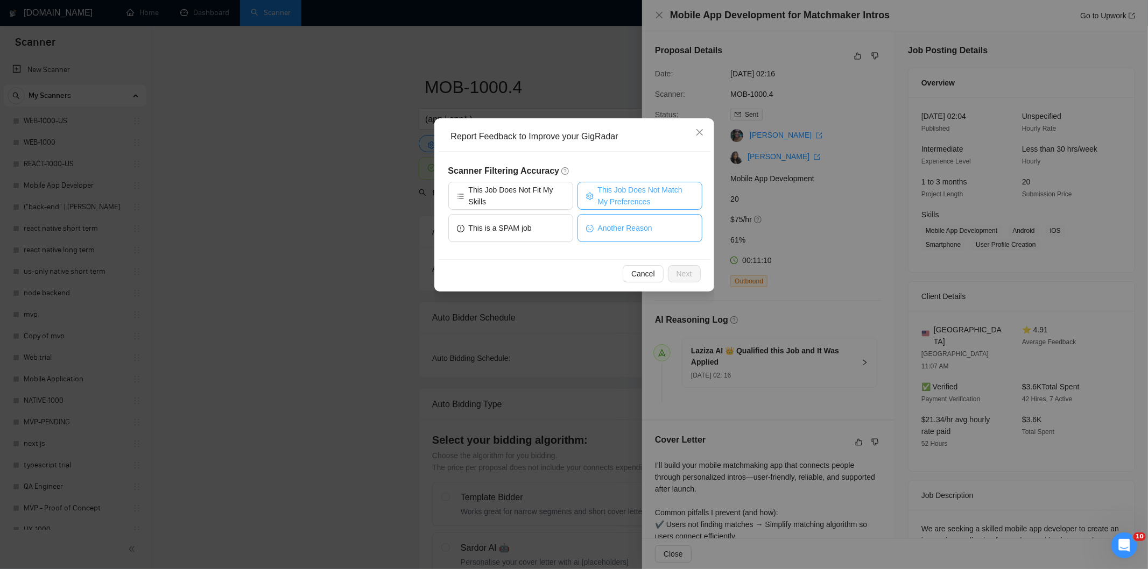
drag, startPoint x: 650, startPoint y: 183, endPoint x: 664, endPoint y: 222, distance: 41.0
click at [648, 184] on button "This Job Does Not Match My Preferences" at bounding box center [639, 196] width 125 height 28
click at [687, 273] on span "Next" at bounding box center [684, 274] width 16 height 12
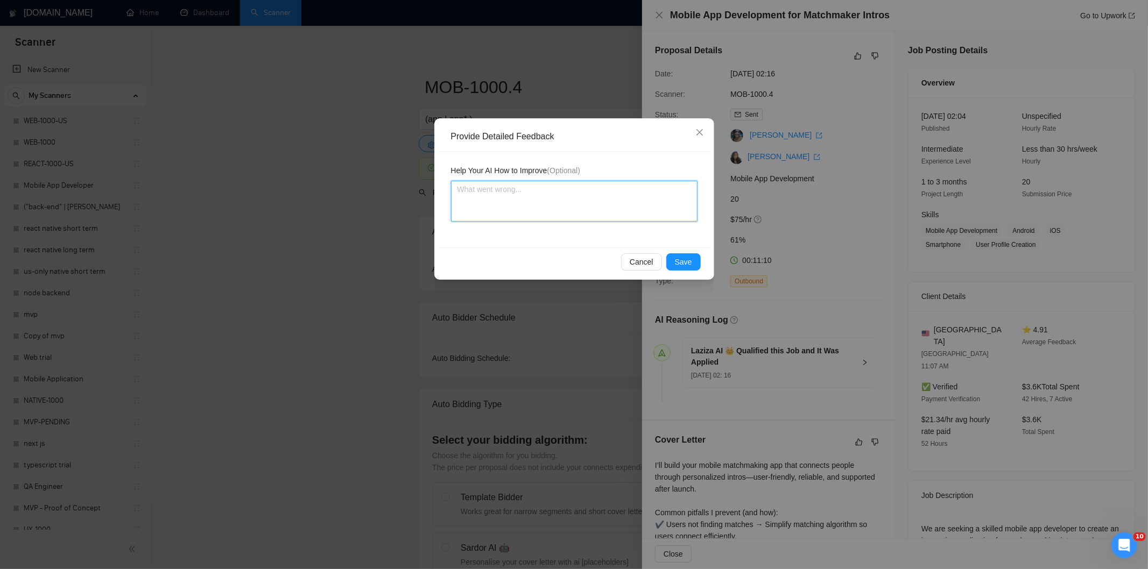
click at [629, 211] on textarea at bounding box center [574, 201] width 246 height 41
paste textarea "Good fit — the project is greenfield (no existing code), welcomes agencies, use…"
type textarea "Good fit — the project is greenfield (no existing code), welcomes agencies, use…"
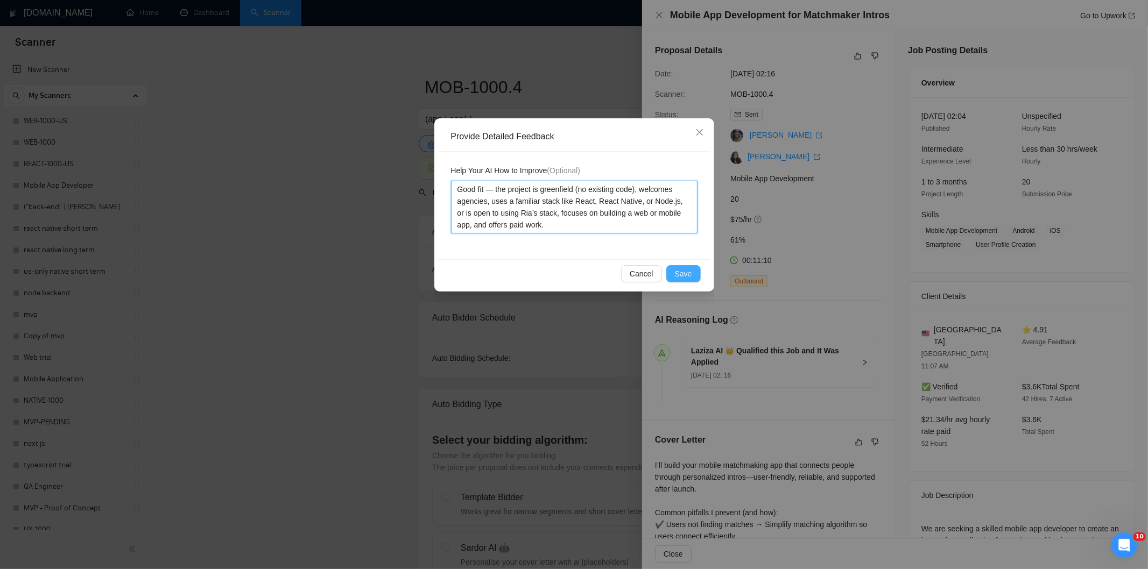
type textarea "Good fit — the project is greenfield (no existing code), welcomes agencies, use…"
click at [686, 270] on span "Save" at bounding box center [683, 274] width 17 height 12
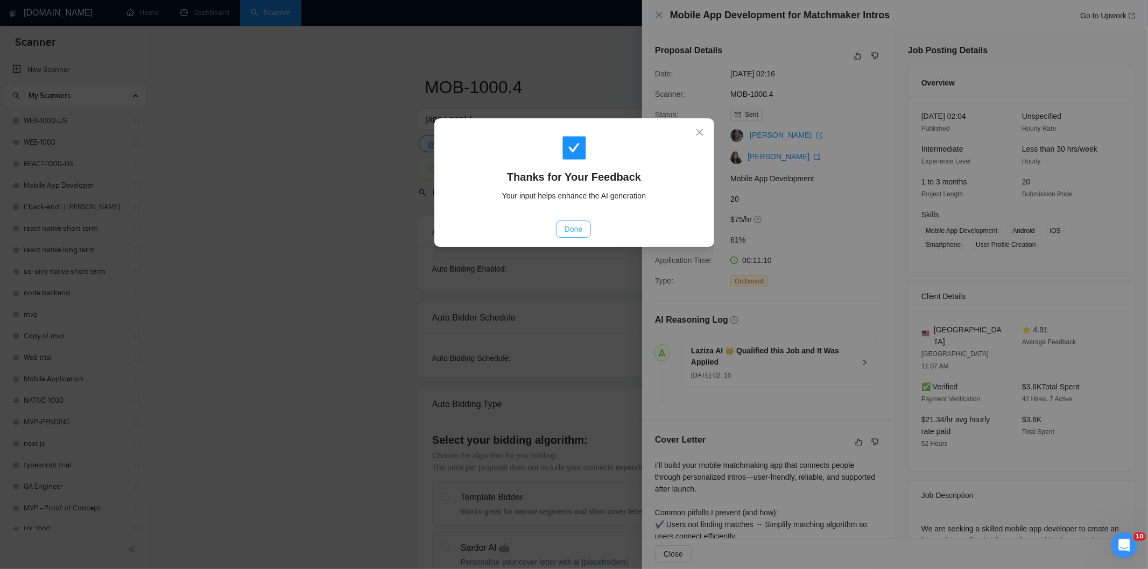
click at [582, 229] on span "Done" at bounding box center [574, 229] width 18 height 12
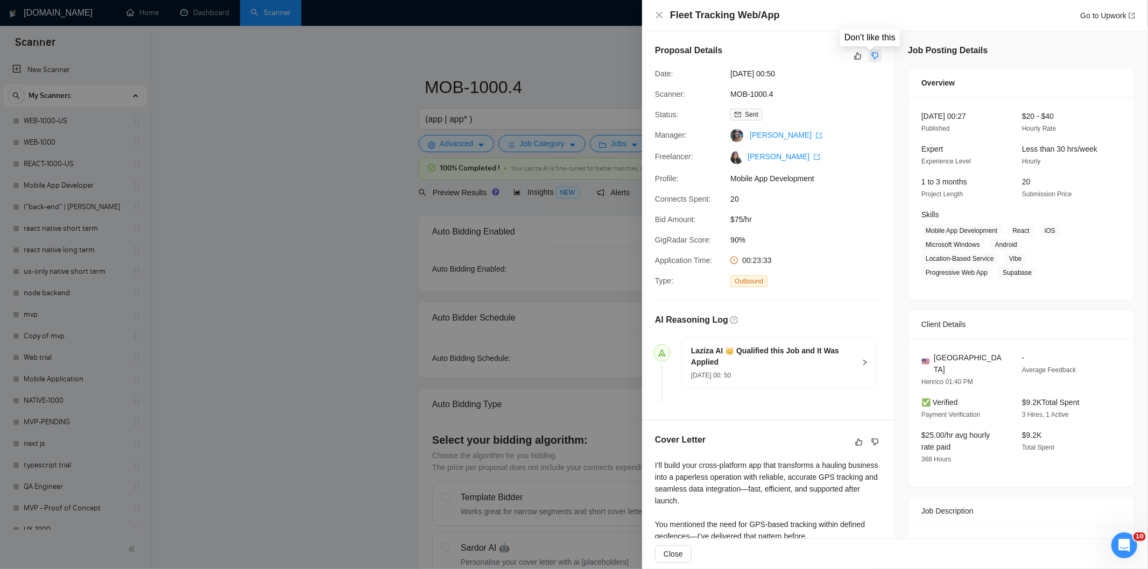
click at [873, 58] on icon "dislike" at bounding box center [875, 56] width 8 height 9
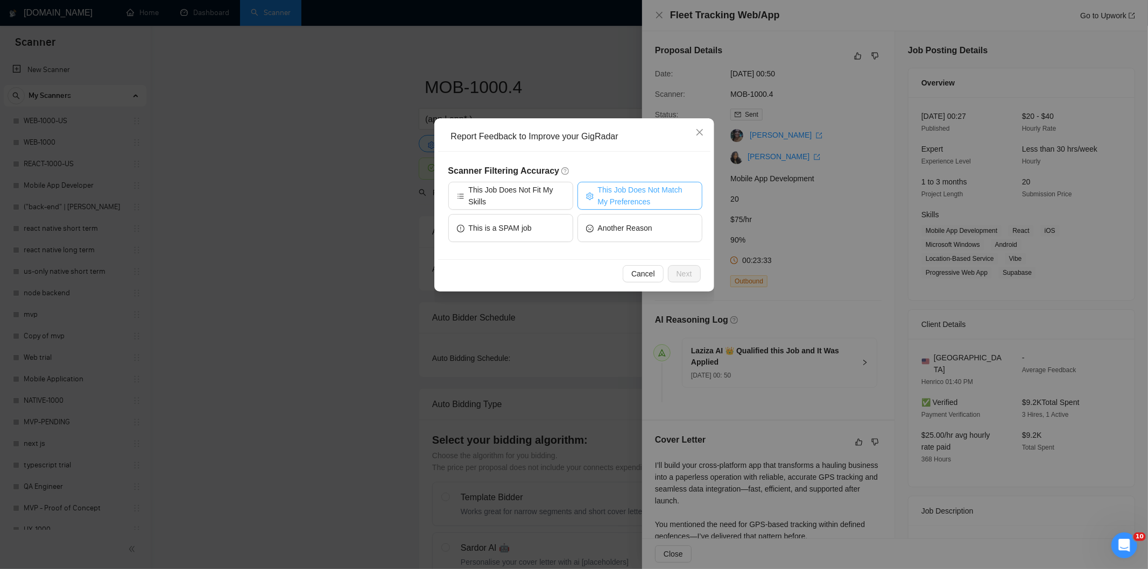
click at [613, 197] on span "This Job Does Not Match My Preferences" at bounding box center [646, 196] width 96 height 24
drag, startPoint x: 683, startPoint y: 268, endPoint x: 665, endPoint y: 251, distance: 24.8
click at [682, 269] on span "Next" at bounding box center [684, 274] width 16 height 12
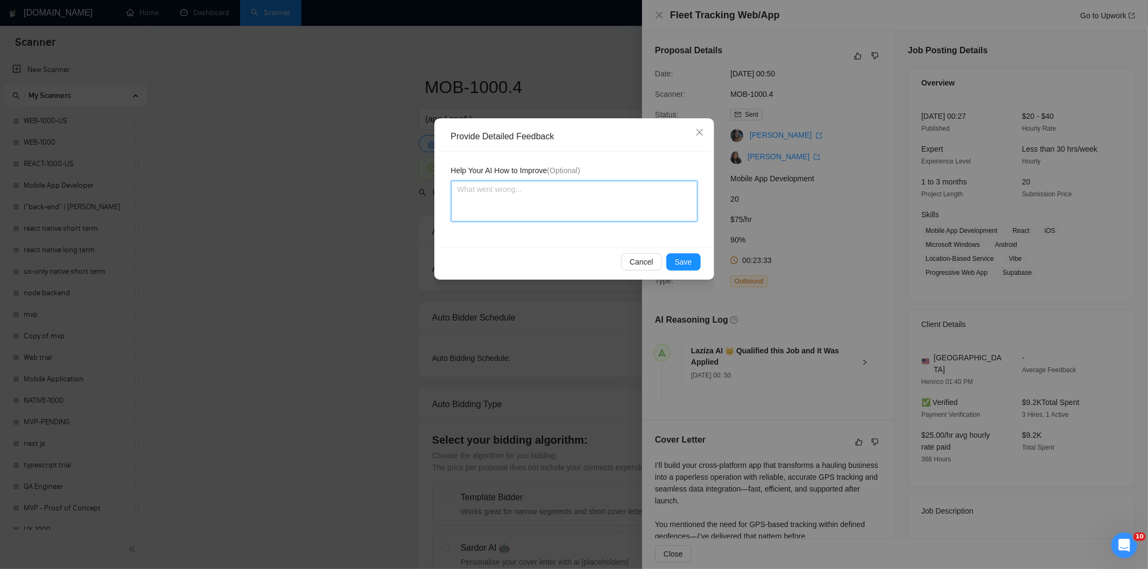
click at [631, 206] on textarea at bounding box center [574, 201] width 246 height 41
paste textarea "Not a fit — the description suggests an existing codebase, but Ria only works o…"
type textarea "Not a fit — the description suggests an existing codebase, but Ria only works o…"
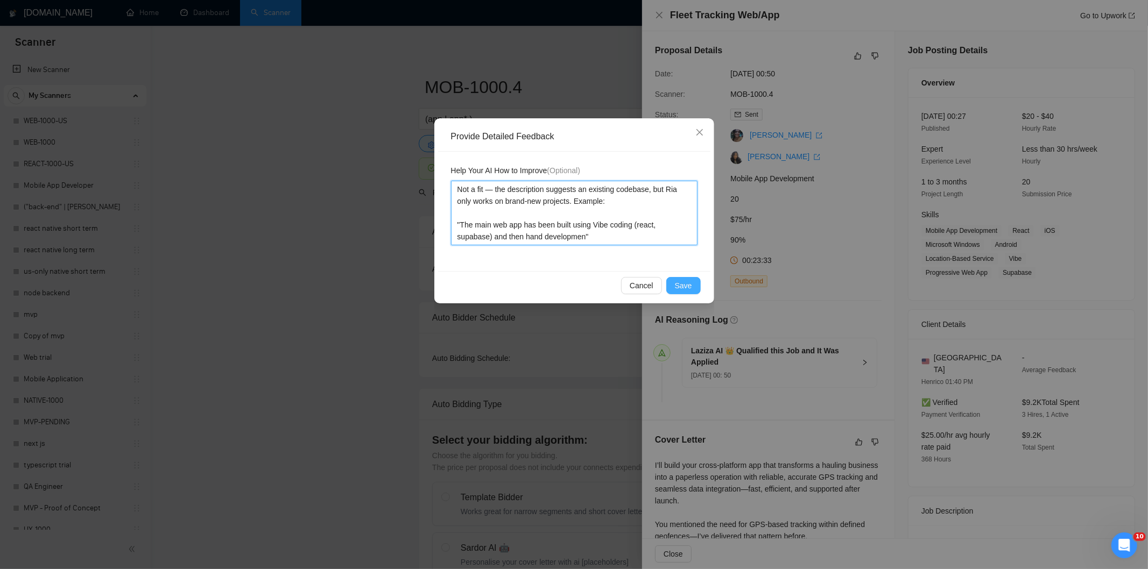
type textarea "Not a fit — the description suggests an existing codebase, but Ria only works o…"
click at [673, 280] on button "Save" at bounding box center [683, 285] width 34 height 17
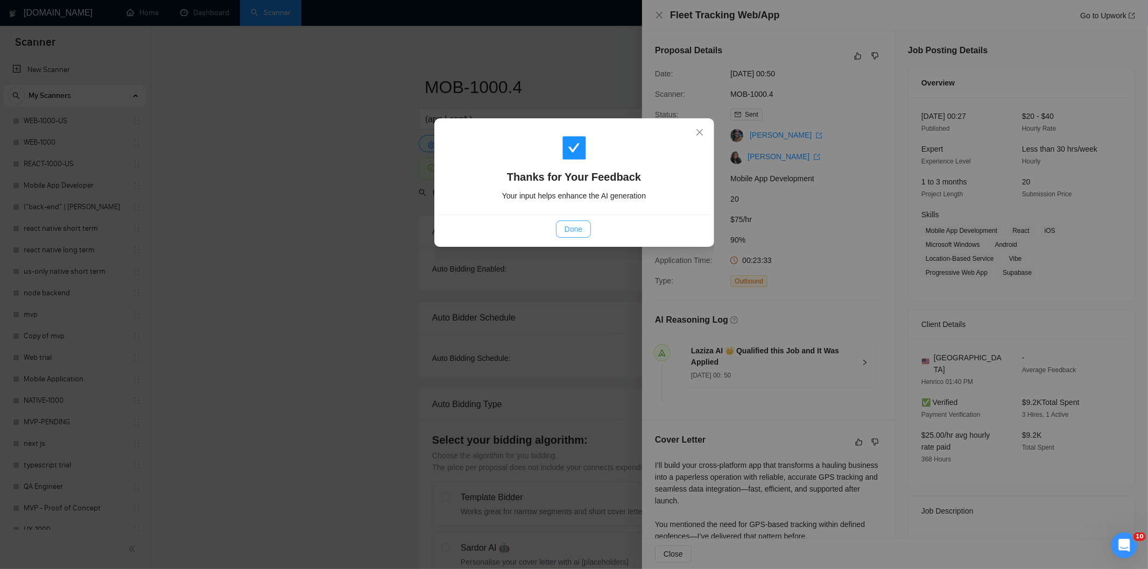
click at [579, 229] on span "Done" at bounding box center [574, 229] width 18 height 12
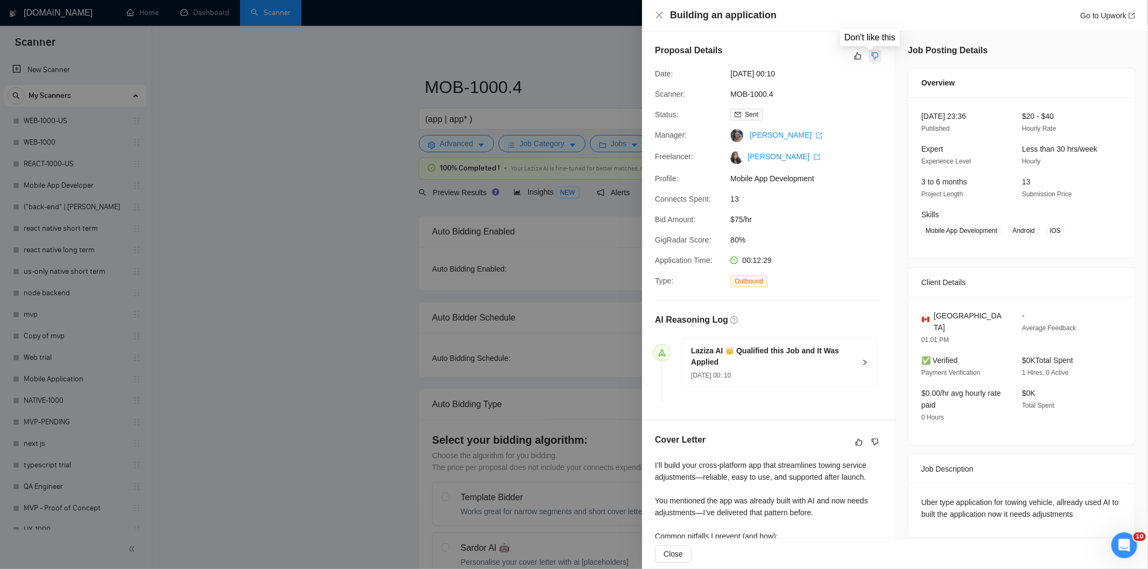
click at [871, 59] on icon "dislike" at bounding box center [875, 56] width 8 height 9
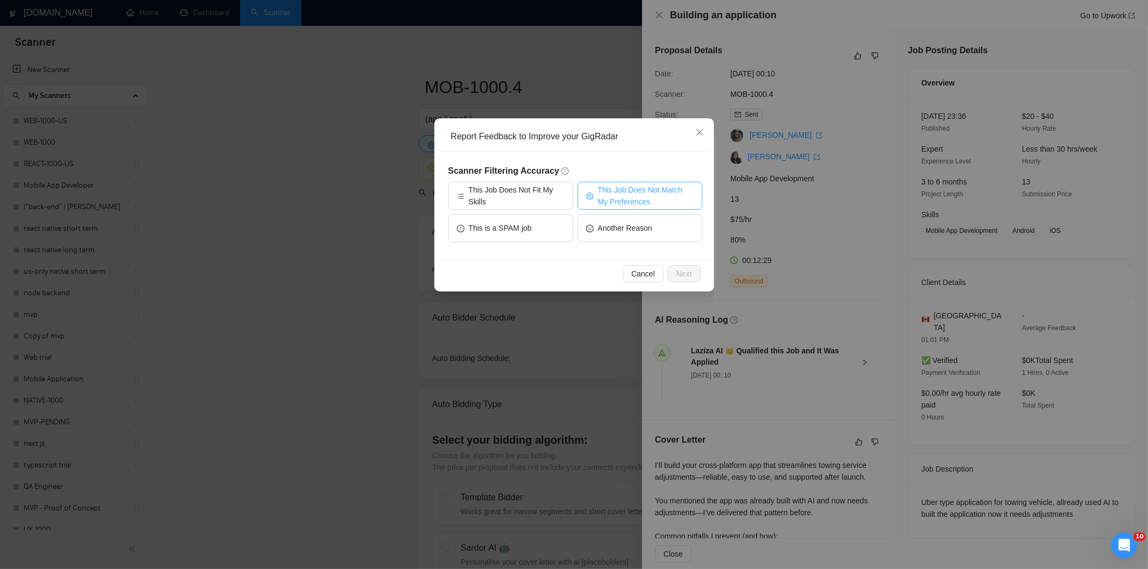
click at [633, 191] on span "This Job Does Not Match My Preferences" at bounding box center [646, 196] width 96 height 24
click at [690, 276] on span "Next" at bounding box center [684, 274] width 16 height 12
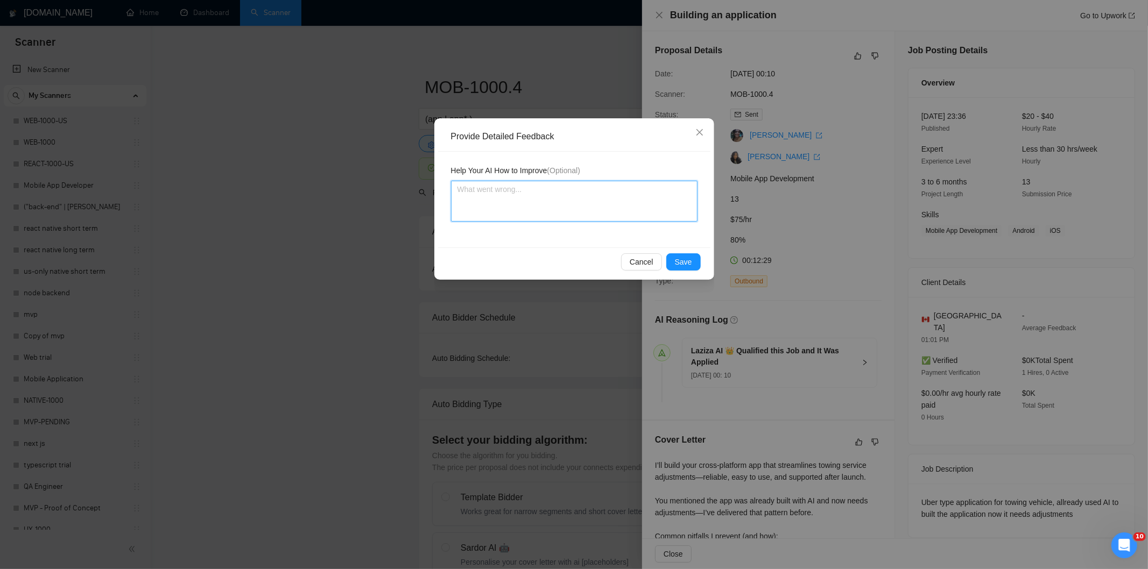
click at [636, 202] on textarea at bounding box center [574, 201] width 246 height 41
paste textarea "Not a fit — the description suggests an existing codebase, but Ria only works o…"
type textarea "Not a fit — the description suggests an existing codebase, but Ria only works o…"
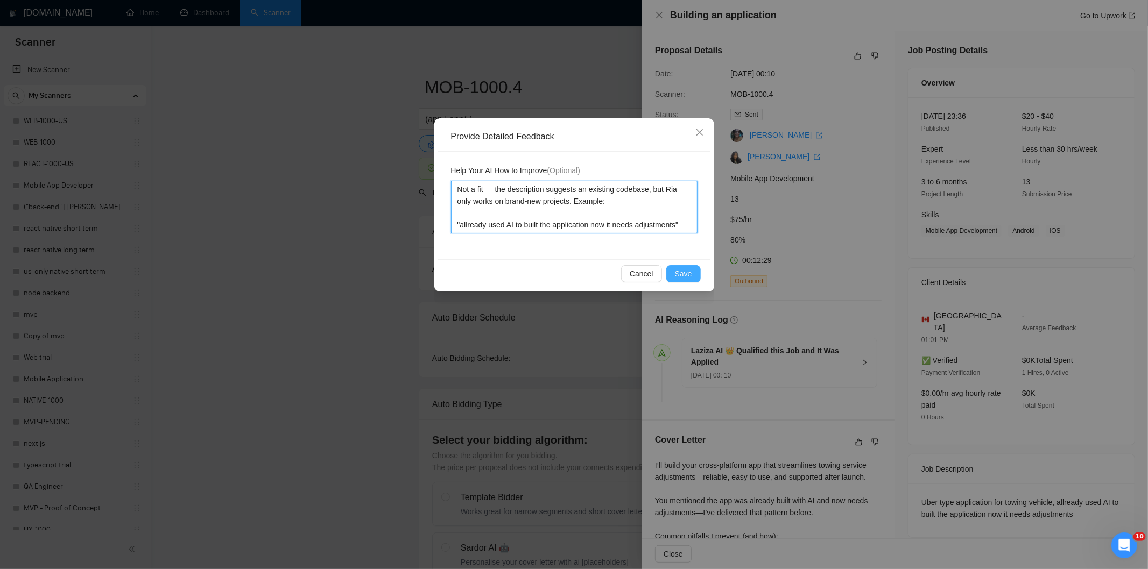
type textarea "Not a fit — the description suggests an existing codebase, but Ria only works o…"
click at [682, 272] on span "Save" at bounding box center [683, 274] width 17 height 12
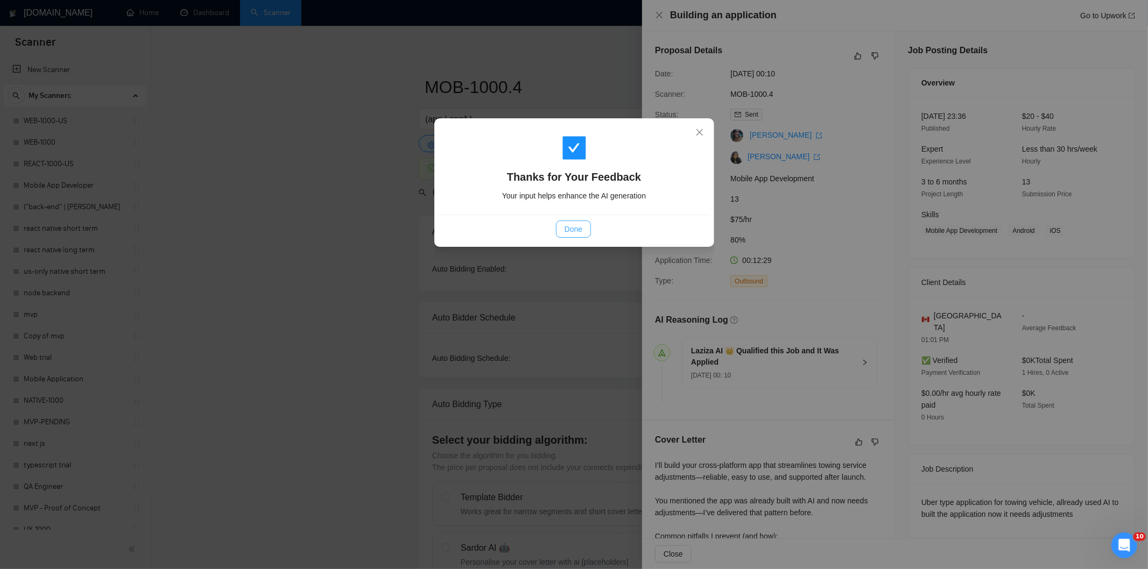
click at [579, 226] on span "Done" at bounding box center [574, 229] width 18 height 12
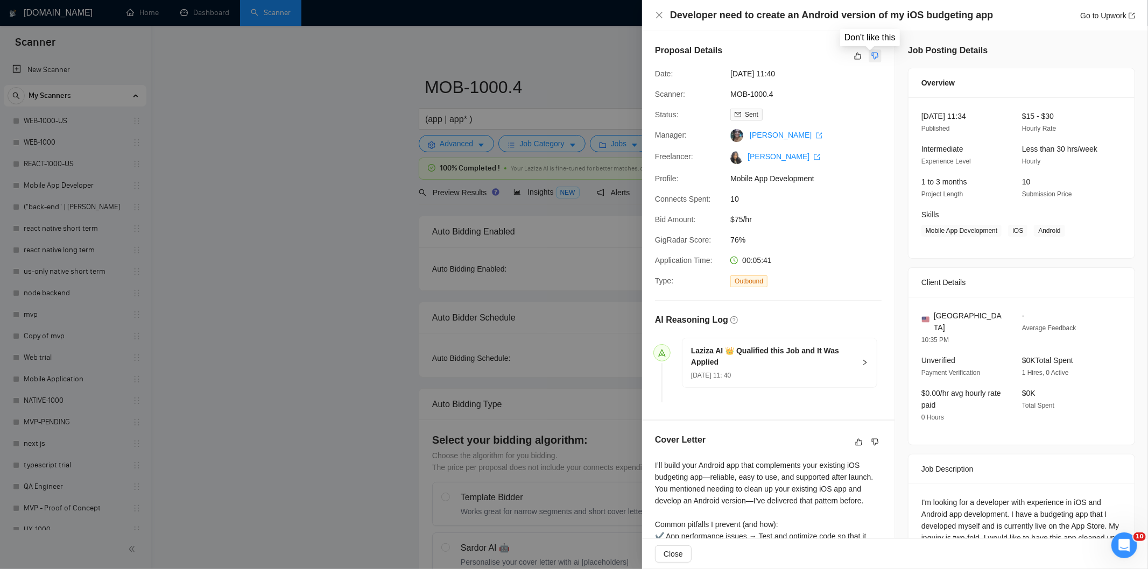
click at [873, 54] on icon "dislike" at bounding box center [875, 56] width 7 height 7
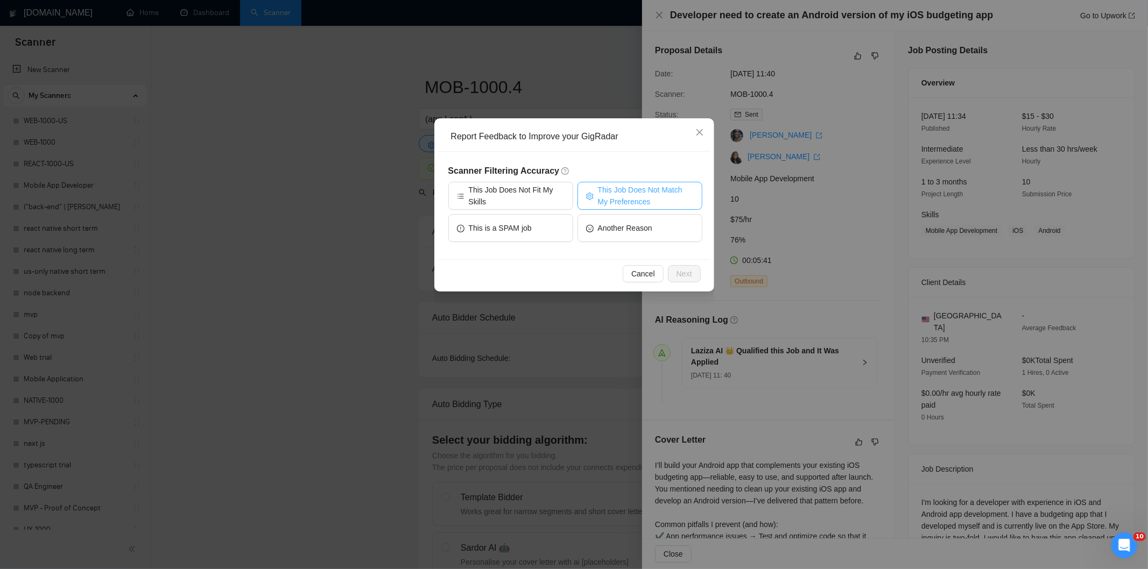
click at [643, 203] on span "This Job Does Not Match My Preferences" at bounding box center [646, 196] width 96 height 24
click at [684, 270] on span "Next" at bounding box center [684, 274] width 16 height 12
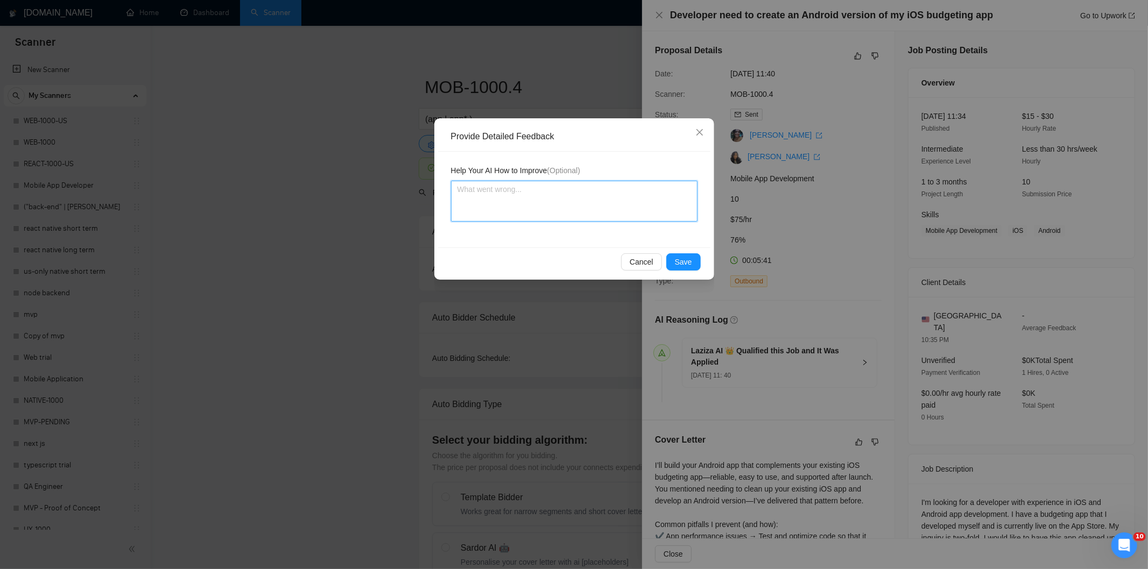
click at [616, 218] on textarea at bounding box center [574, 201] width 246 height 41
paste textarea "Not a fit — the description suggests an existing codebase, but Ria only works o…"
type textarea "Not a fit — the description suggests an existing codebase, but Ria only works o…"
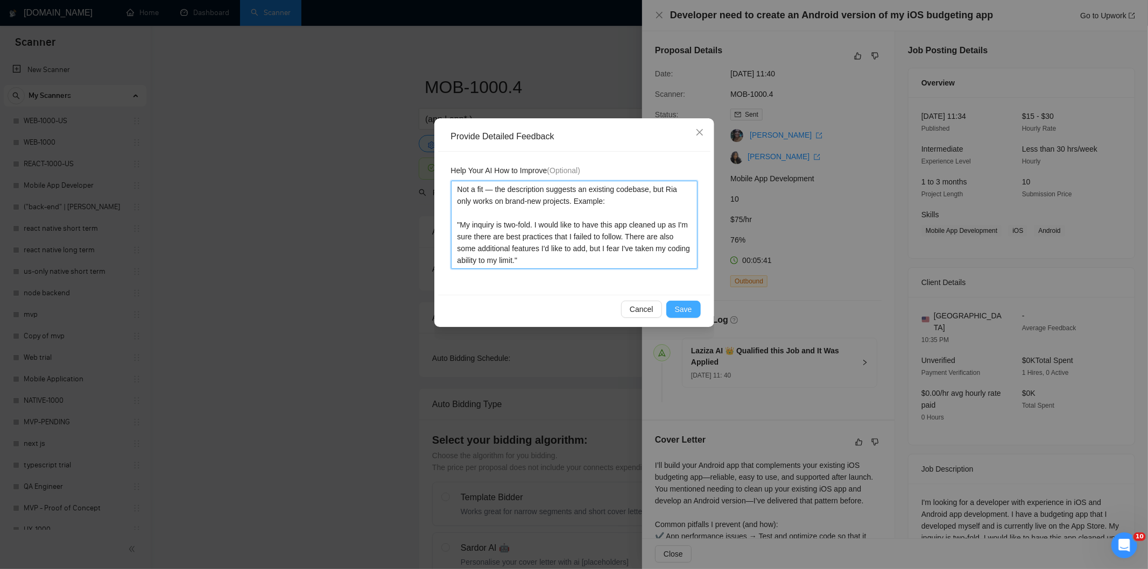
type textarea "Not a fit — the description suggests an existing codebase, but Ria only works o…"
click at [681, 308] on span "Save" at bounding box center [683, 310] width 17 height 12
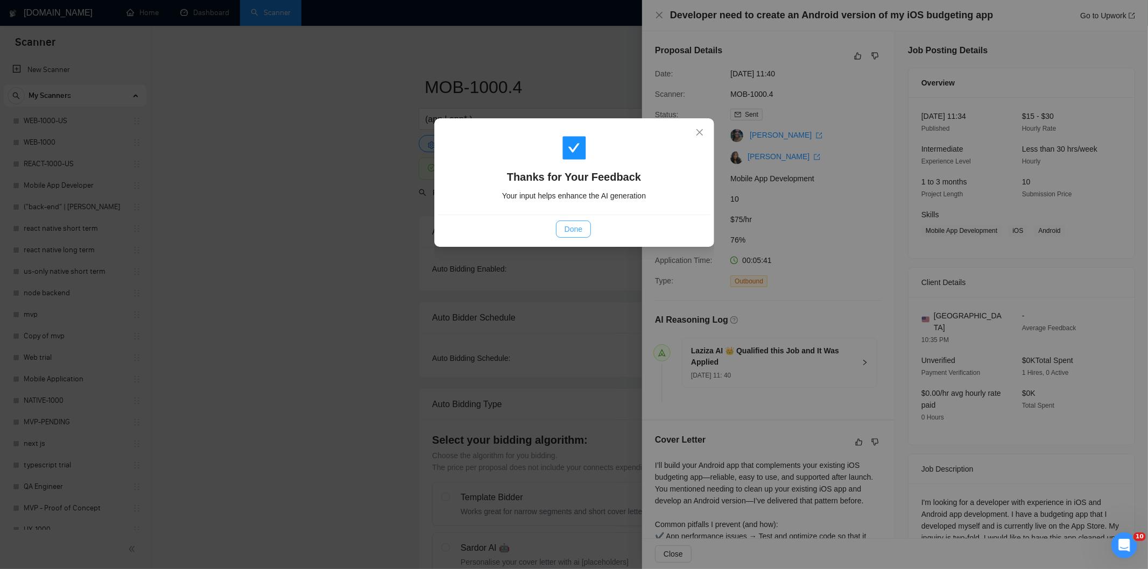
click at [568, 228] on span "Done" at bounding box center [574, 229] width 18 height 12
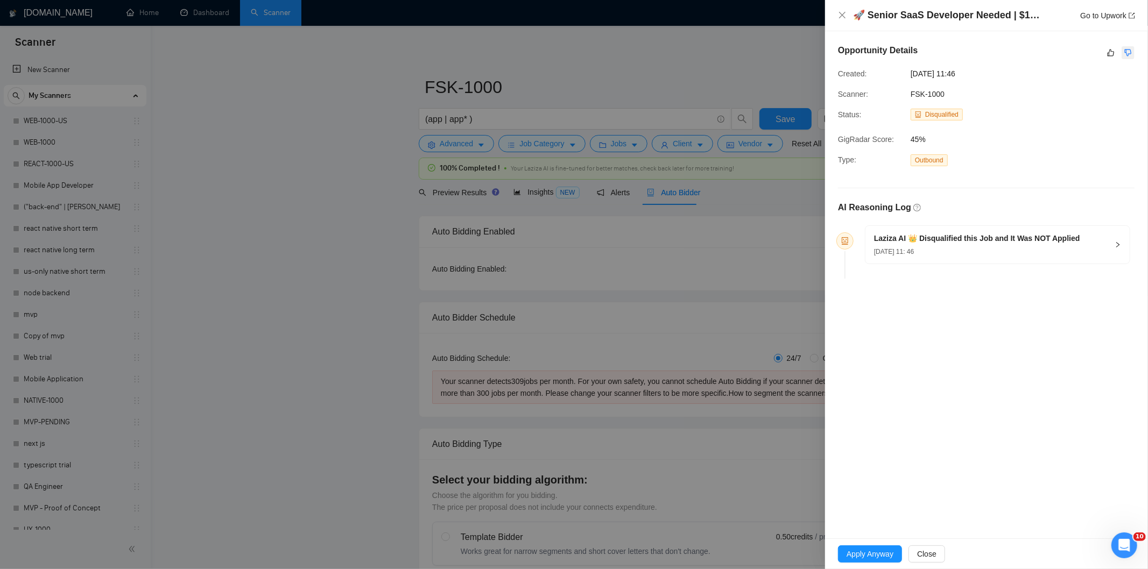
click at [1129, 52] on icon "dislike" at bounding box center [1128, 52] width 8 height 9
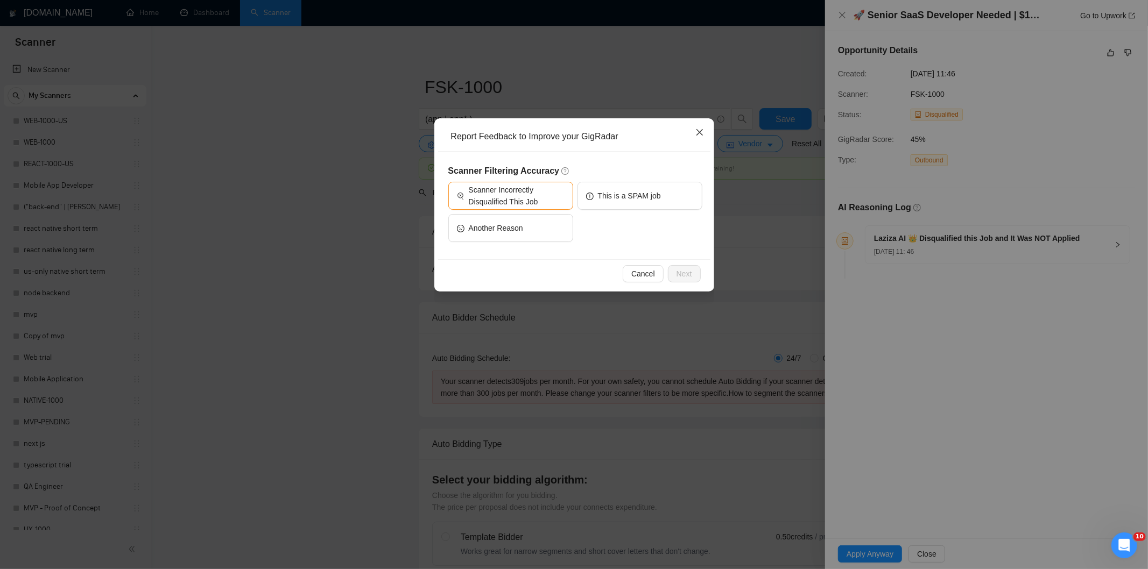
click at [696, 135] on icon "close" at bounding box center [699, 132] width 9 height 9
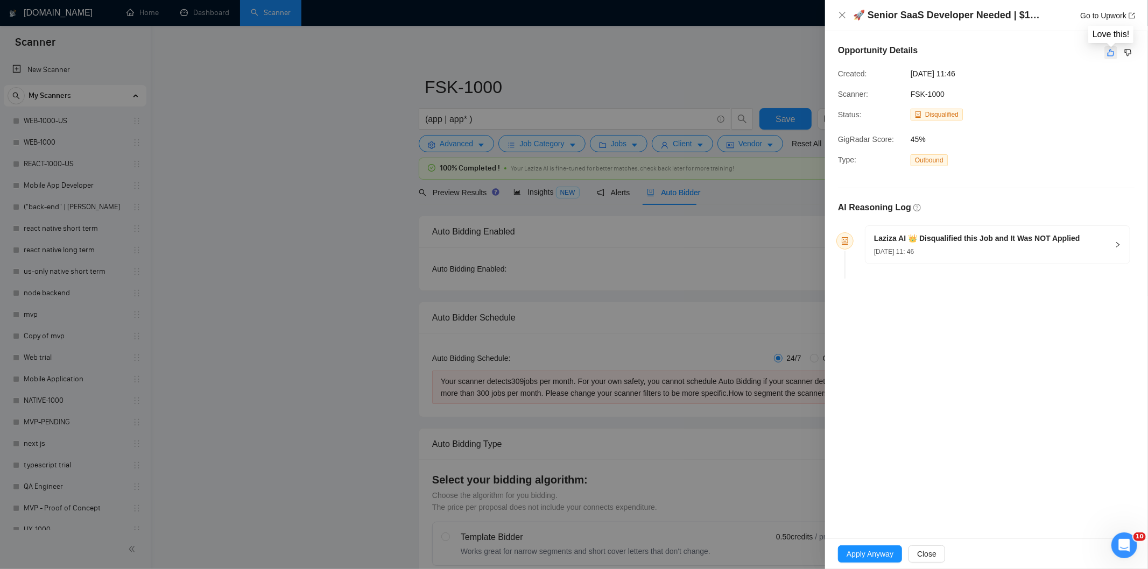
click at [1111, 54] on icon "like" at bounding box center [1111, 52] width 8 height 9
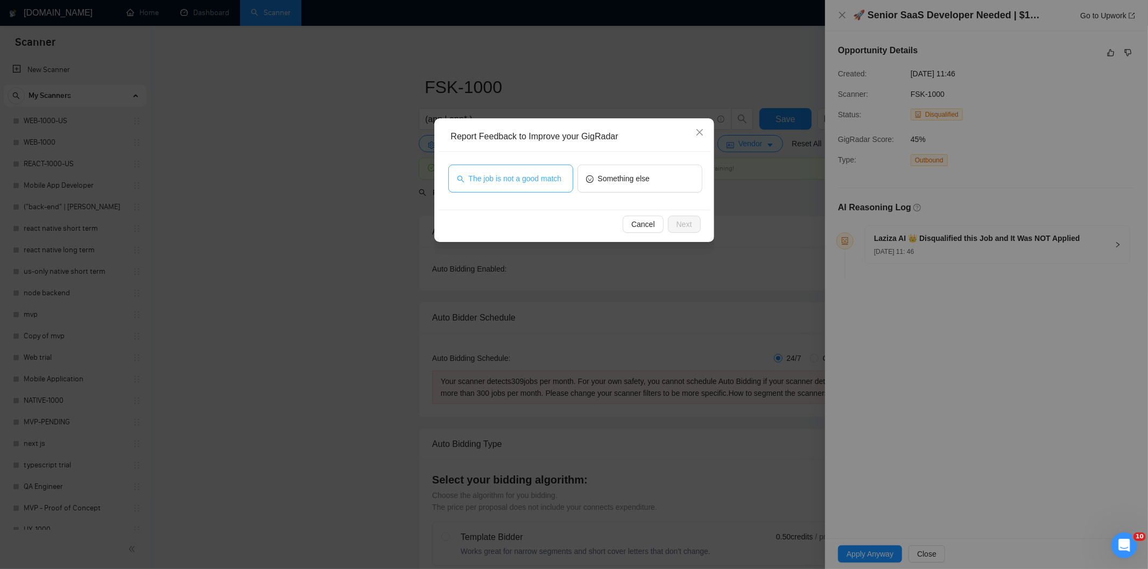
click at [514, 186] on button "The job is not a good match" at bounding box center [510, 179] width 125 height 28
click at [682, 222] on span "Next" at bounding box center [684, 224] width 16 height 12
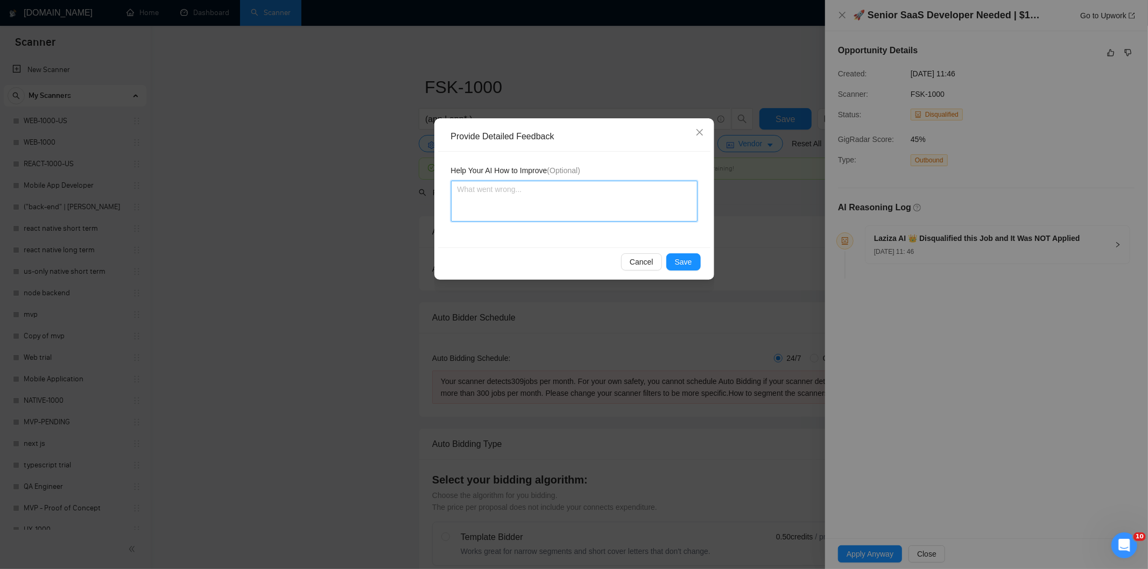
click at [601, 191] on textarea at bounding box center [574, 201] width 246 height 41
paste textarea "Not a fit — this project has been disqualified for other reasons. Example: "The…"
type textarea "Not a fit — this project has been disqualified for other reasons. Example: "The…"
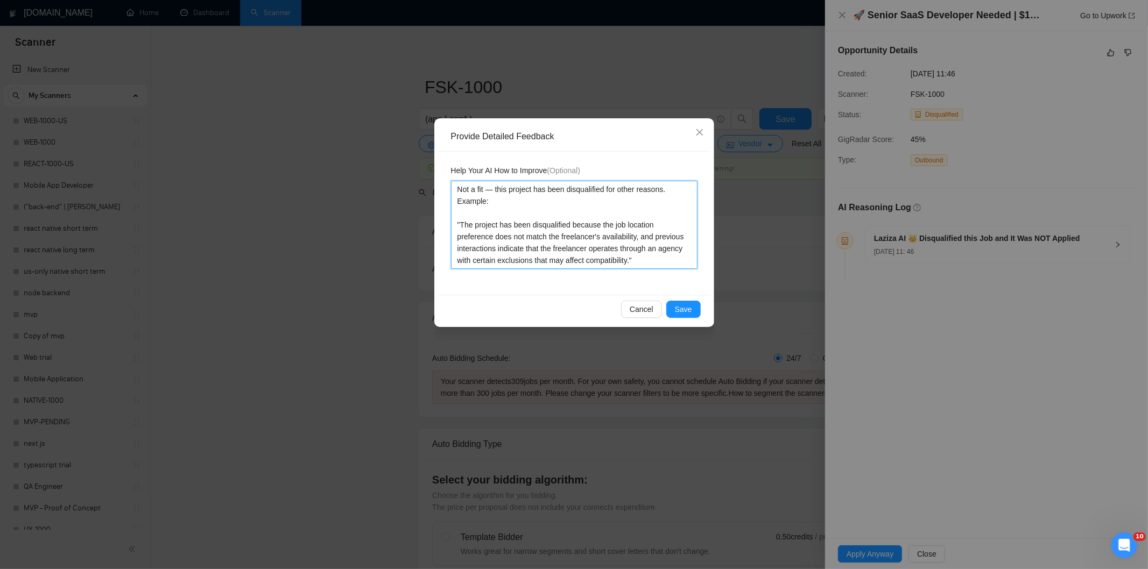
type textarea "Not a fit — this project has been disqualified for other reasons. Example: "The…"
click at [686, 303] on button "Save" at bounding box center [683, 309] width 34 height 17
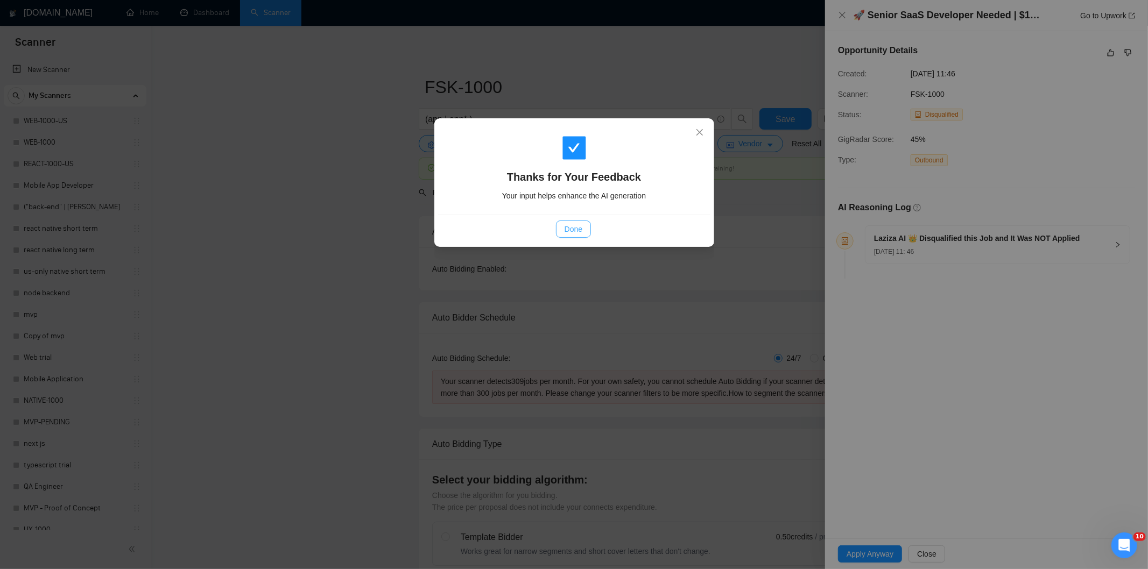
click at [576, 229] on span "Done" at bounding box center [574, 229] width 18 height 12
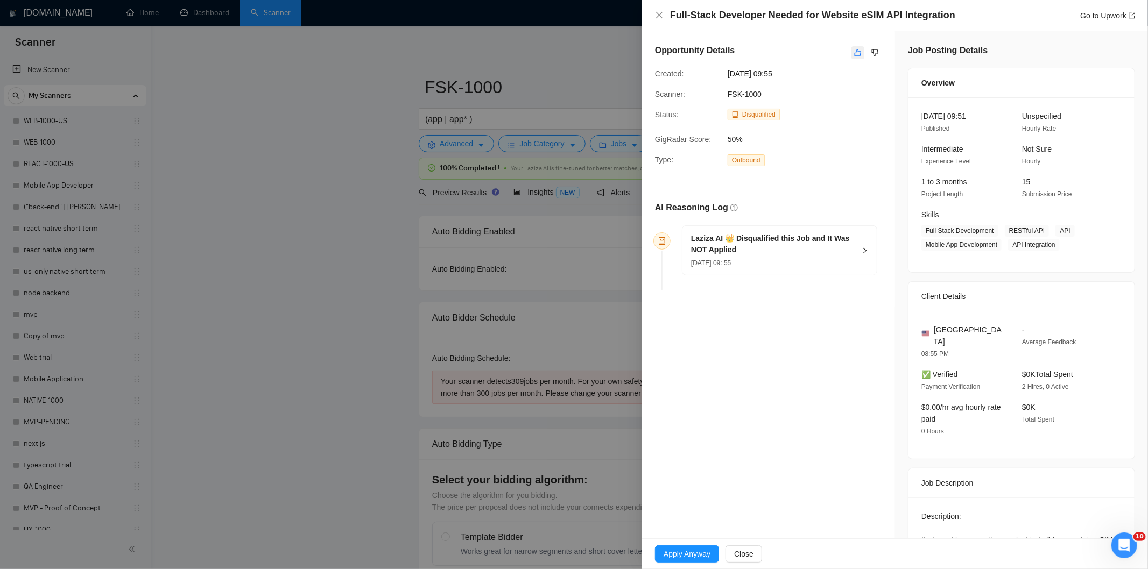
click at [855, 53] on icon "like" at bounding box center [858, 53] width 7 height 7
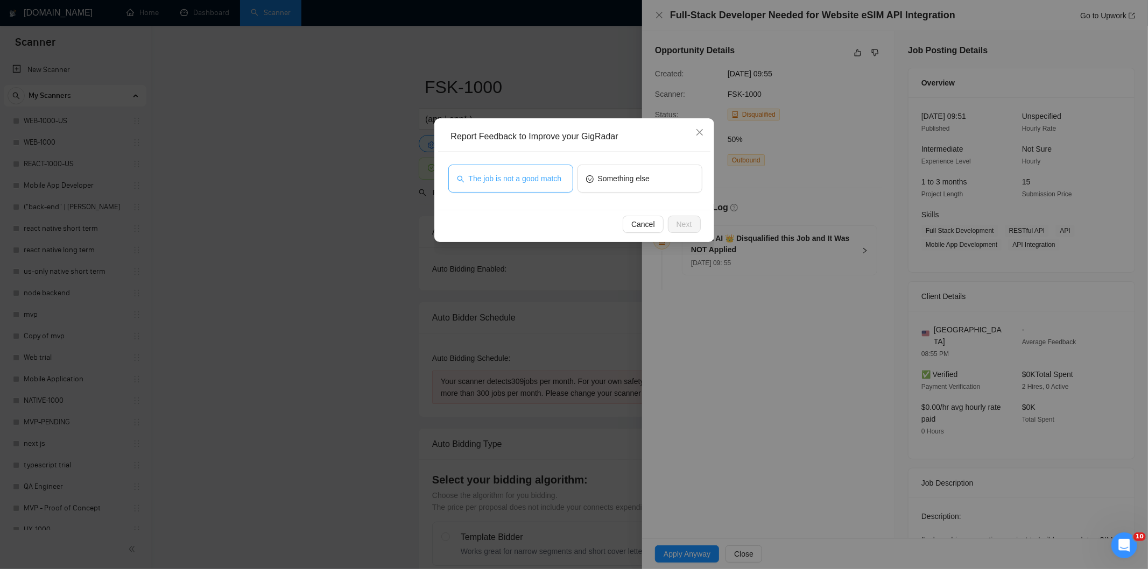
click at [522, 173] on span "The job is not a good match" at bounding box center [515, 179] width 93 height 12
drag, startPoint x: 685, startPoint y: 228, endPoint x: 668, endPoint y: 223, distance: 17.5
click at [684, 228] on span "Next" at bounding box center [684, 224] width 16 height 12
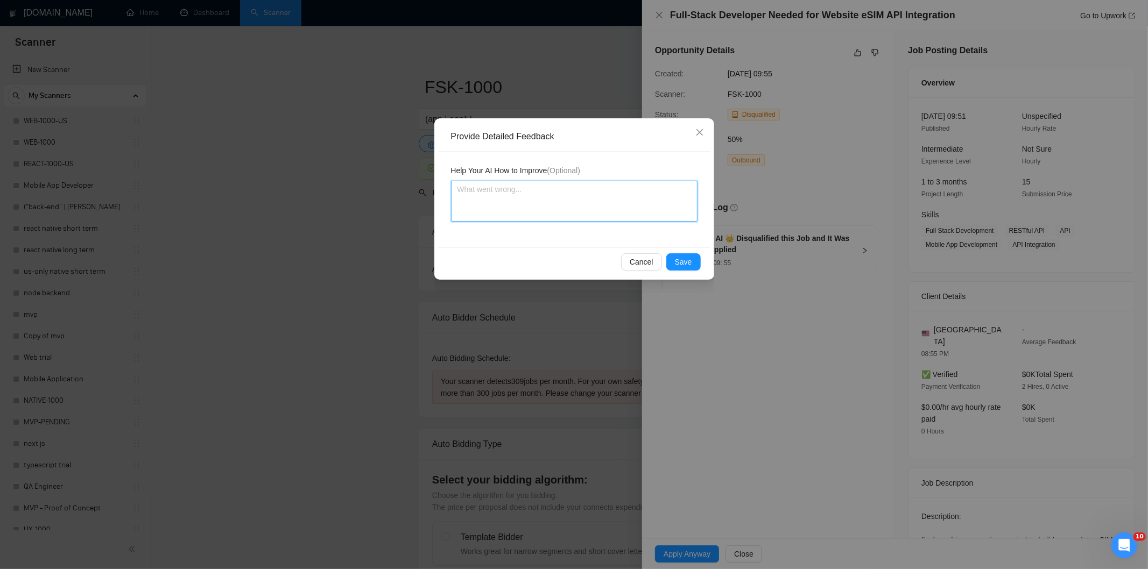
click at [607, 202] on textarea at bounding box center [574, 201] width 246 height 41
paste textarea "Good fit — the project is greenfield (no existing code), welcomes agencies, use…"
type textarea "Good fit — the project is greenfield (no existing code), welcomes agencies, use…"
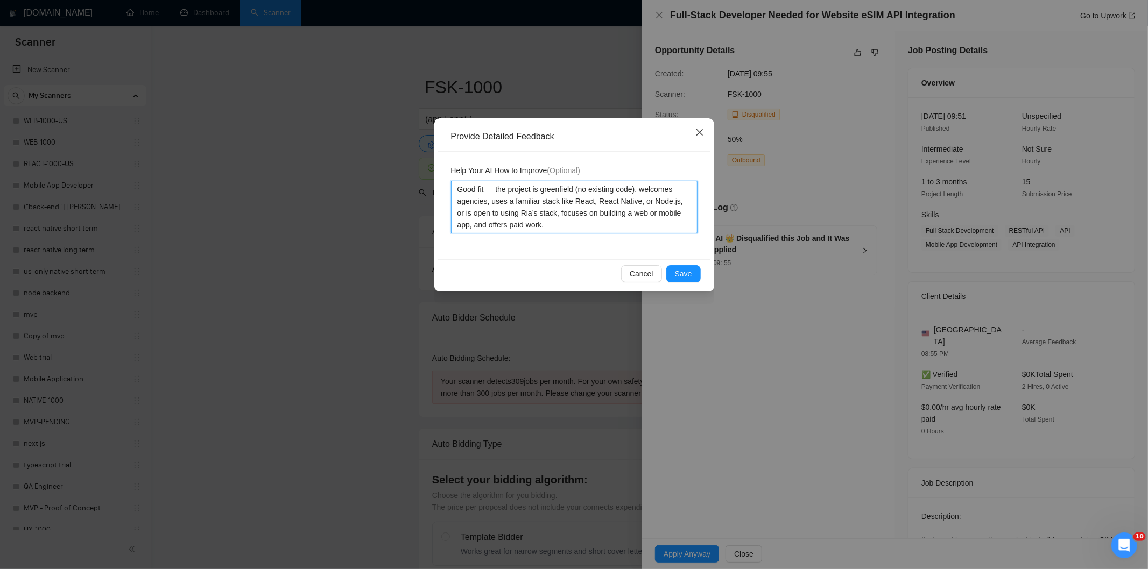
type textarea "Good fit — the project is greenfield (no existing code), welcomes agencies, use…"
click at [701, 133] on icon "close" at bounding box center [699, 132] width 9 height 9
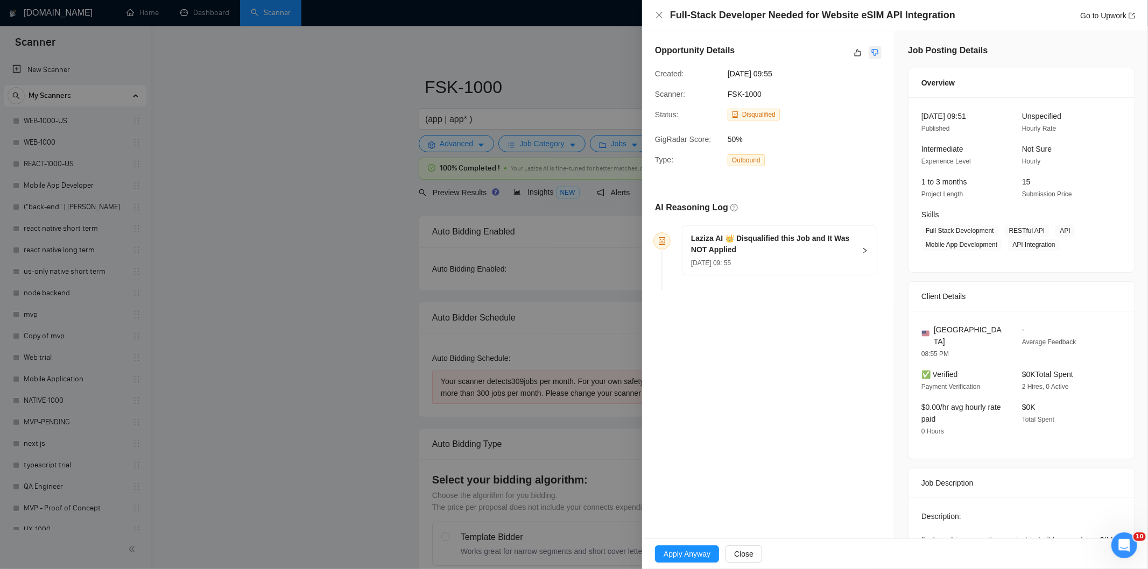
click at [873, 50] on icon "dislike" at bounding box center [875, 53] width 7 height 7
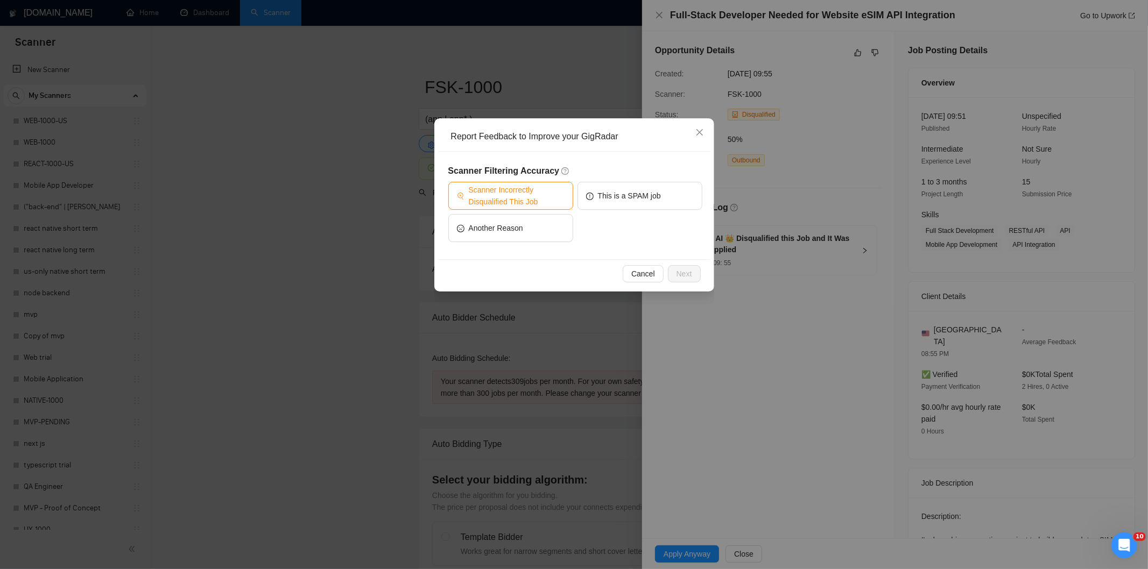
click at [542, 190] on span "Scanner Incorrectly Disqualified This Job" at bounding box center [517, 196] width 96 height 24
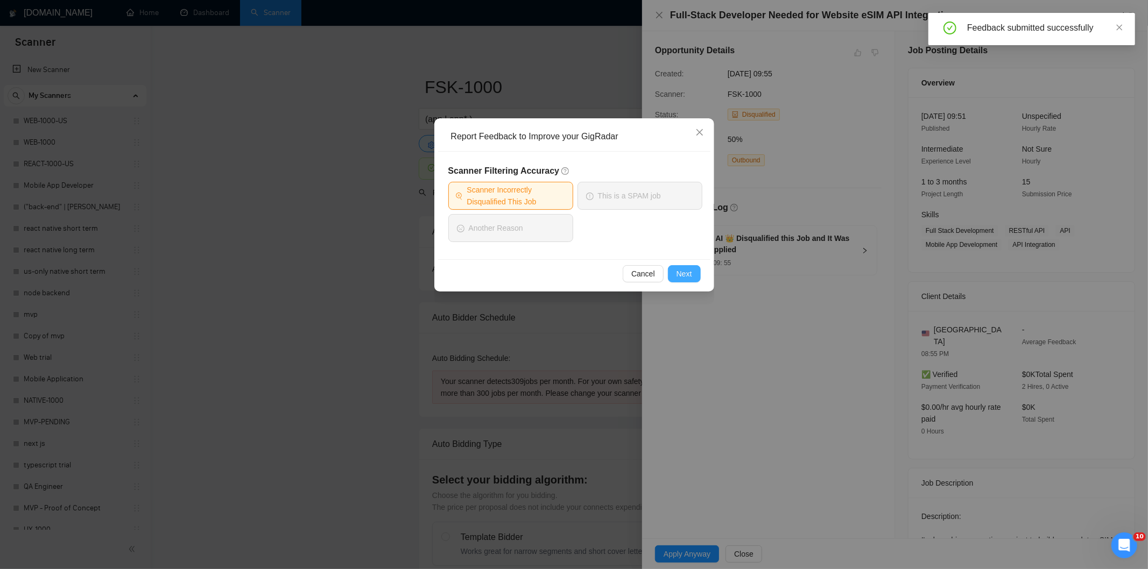
drag, startPoint x: 697, startPoint y: 277, endPoint x: 655, endPoint y: 244, distance: 53.7
click at [696, 277] on button "Next" at bounding box center [684, 273] width 33 height 17
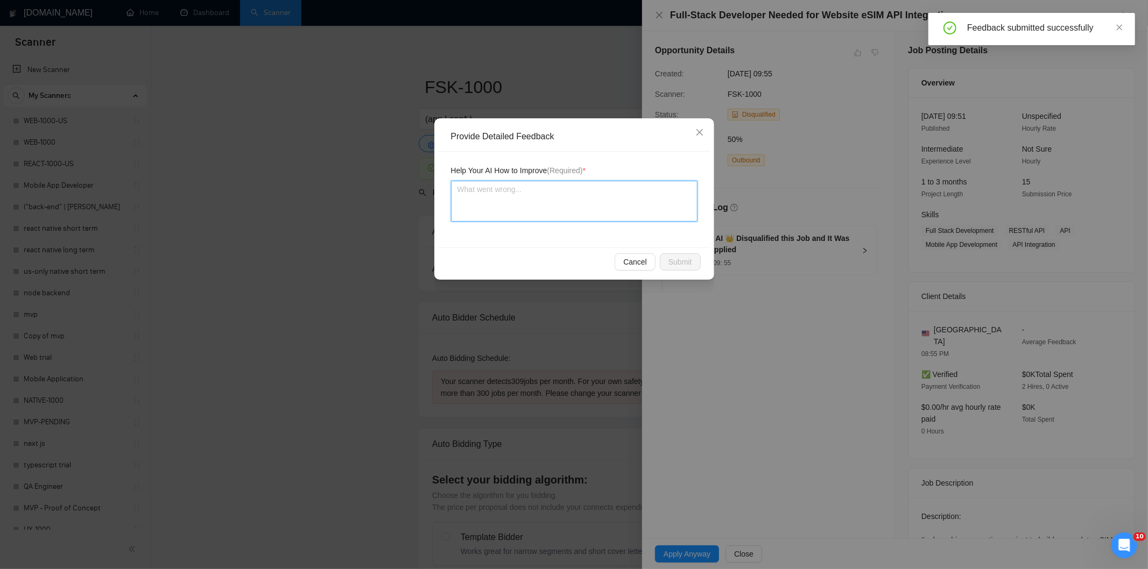
click at [620, 203] on textarea at bounding box center [574, 201] width 246 height 41
paste textarea "Good fit — the project is greenfield (no existing code), welcomes agencies, use…"
type textarea "Good fit — the project is greenfield (no existing code), welcomes agencies, use…"
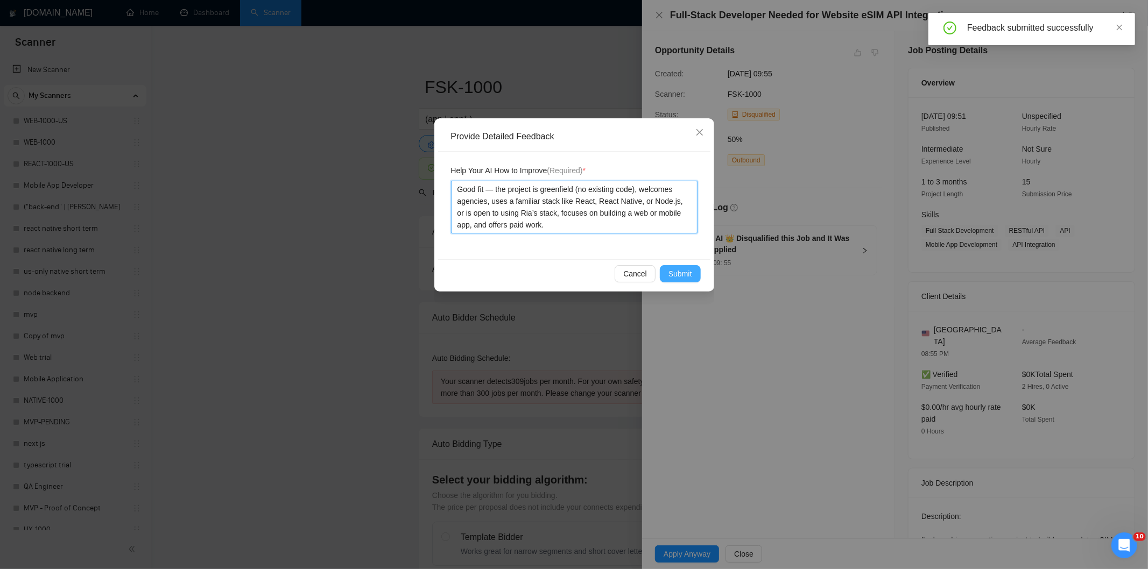
type textarea "Good fit — the project is greenfield (no existing code), welcomes agencies, use…"
click at [691, 278] on button "Submit" at bounding box center [680, 273] width 41 height 17
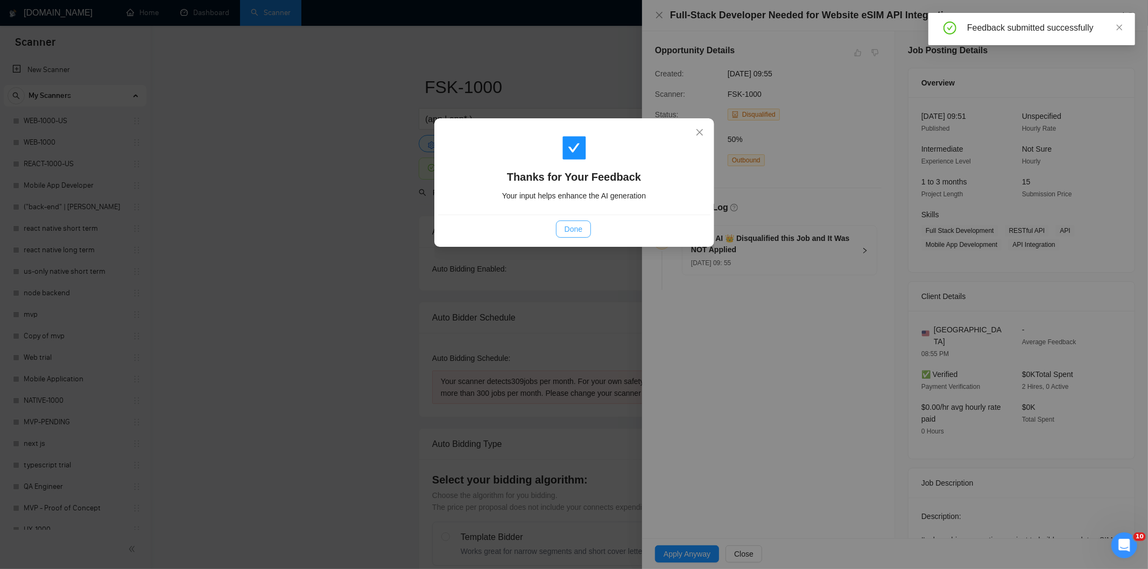
click at [585, 229] on button "Done" at bounding box center [573, 229] width 35 height 17
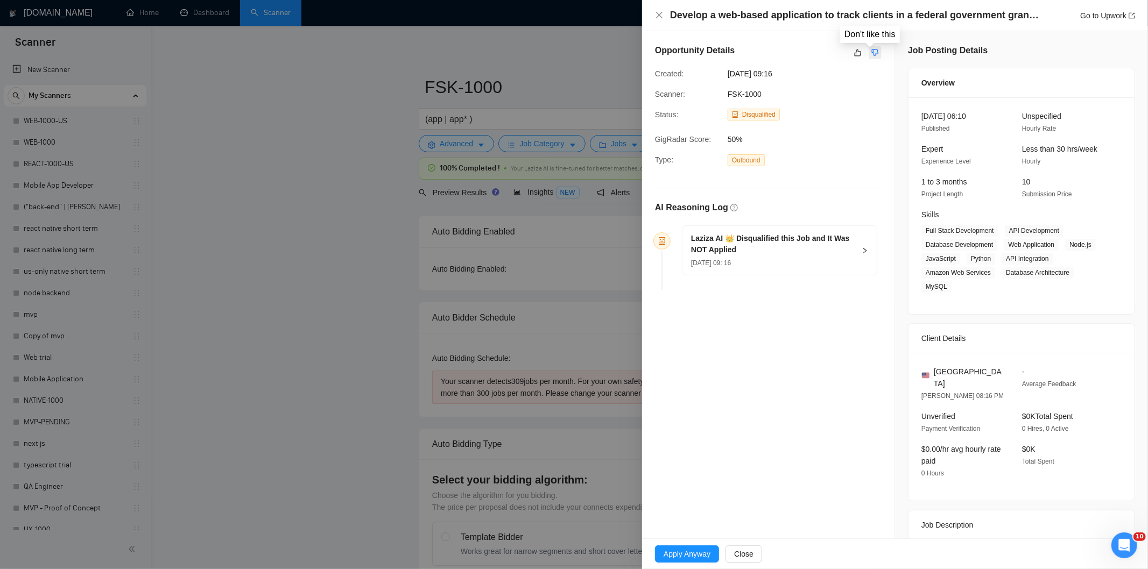
click at [871, 53] on icon "dislike" at bounding box center [875, 52] width 8 height 9
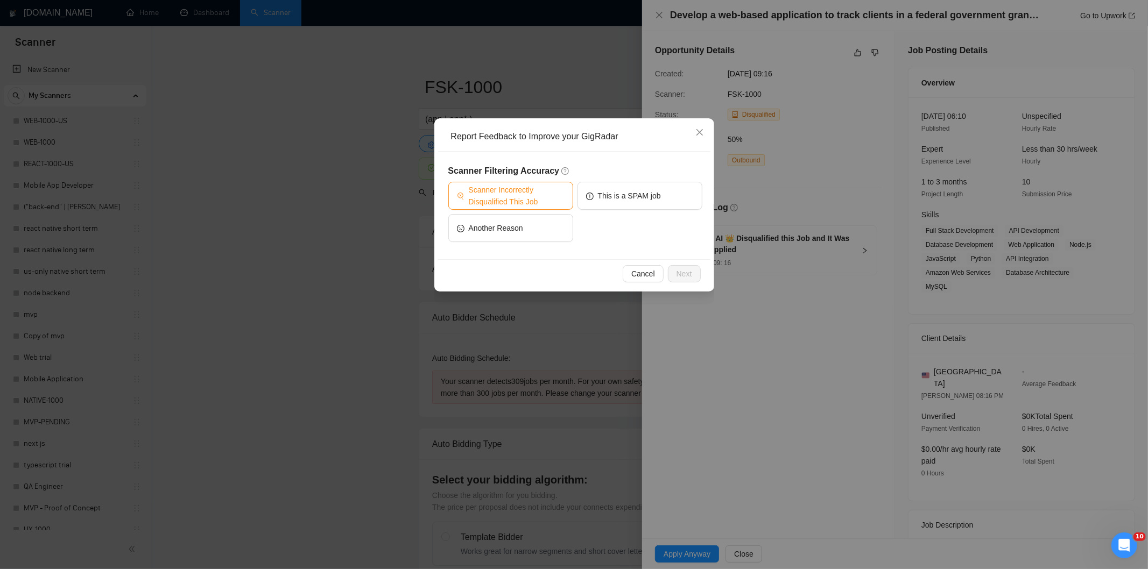
click at [529, 194] on span "Scanner Incorrectly Disqualified This Job" at bounding box center [517, 196] width 96 height 24
click at [692, 268] on button "Next" at bounding box center [684, 273] width 33 height 17
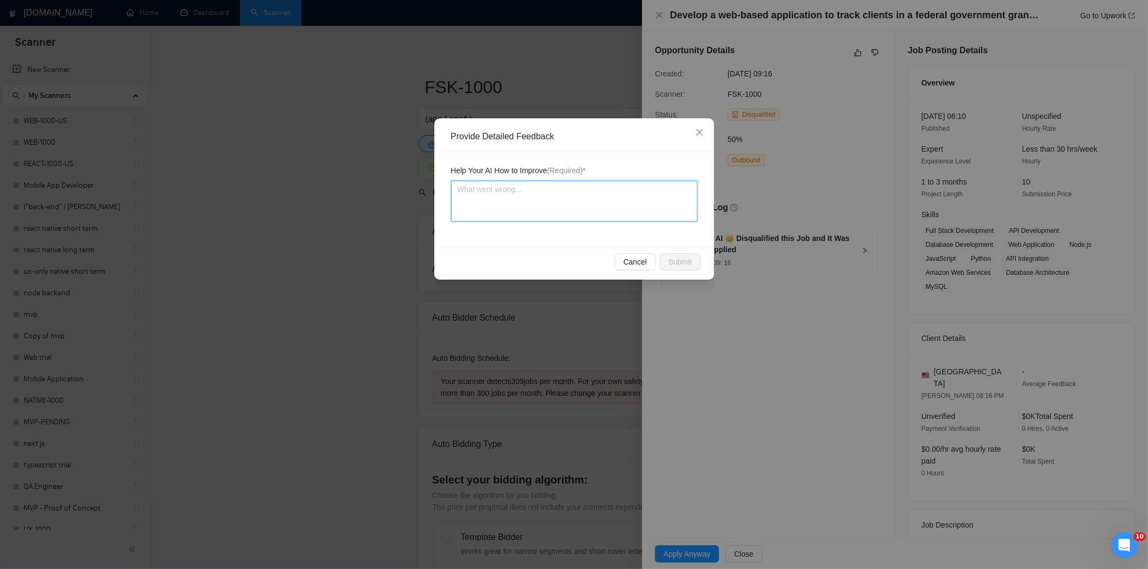
click at [607, 208] on textarea at bounding box center [574, 201] width 246 height 41
paste textarea "Good fit — the project is greenfield (no existing code), welcomes agencies, use…"
type textarea "Good fit — the project is greenfield (no existing code), welcomes agencies, use…"
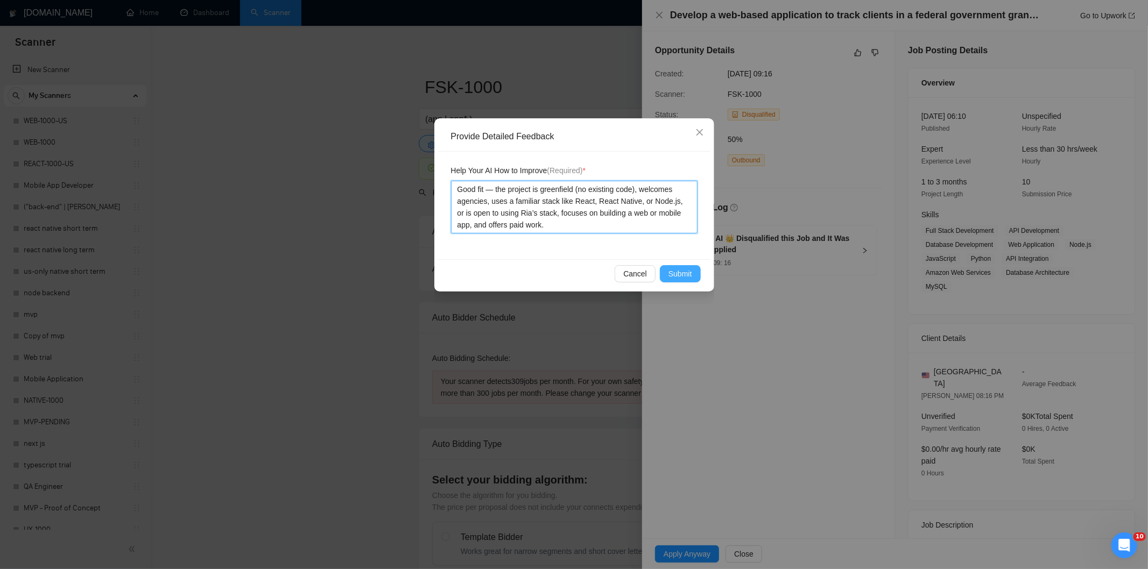
type textarea "Good fit — the project is greenfield (no existing code), welcomes agencies, use…"
click at [688, 270] on span "Submit" at bounding box center [680, 274] width 24 height 12
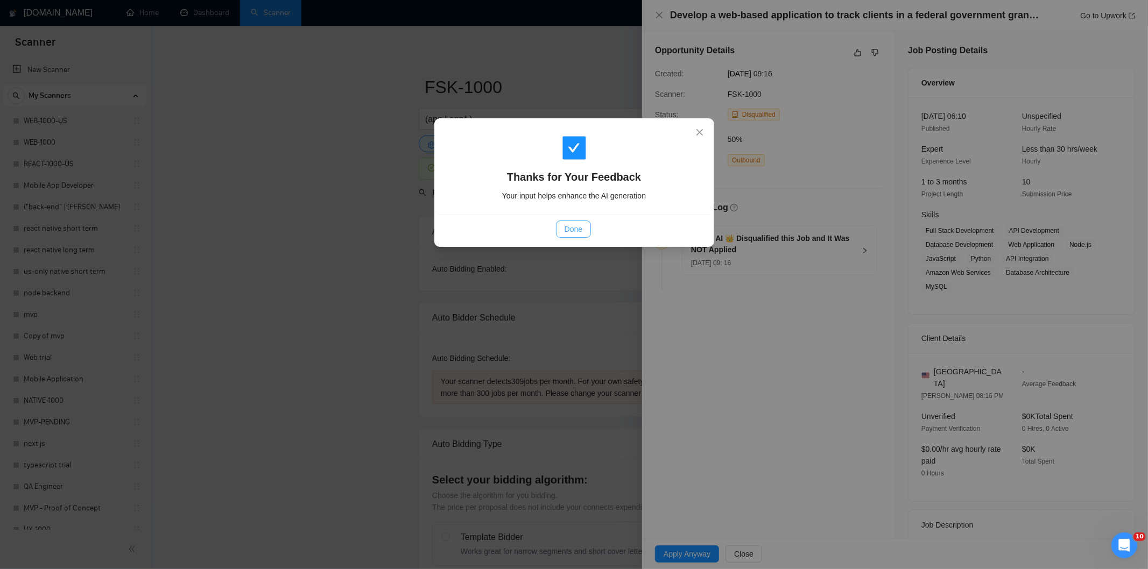
click at [580, 234] on span "Done" at bounding box center [574, 229] width 18 height 12
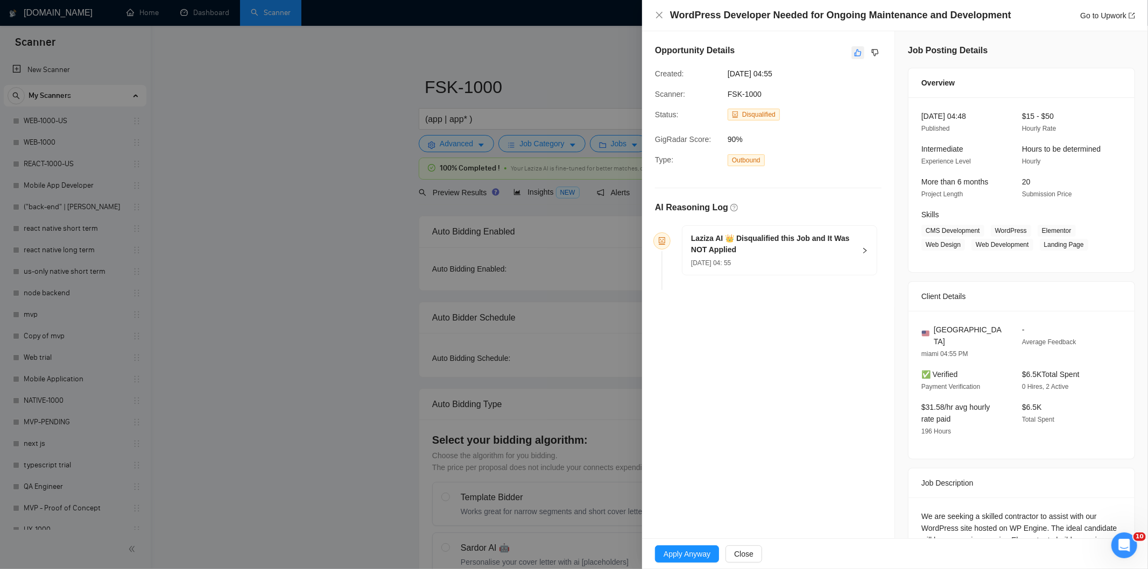
click at [856, 51] on icon "like" at bounding box center [858, 53] width 7 height 7
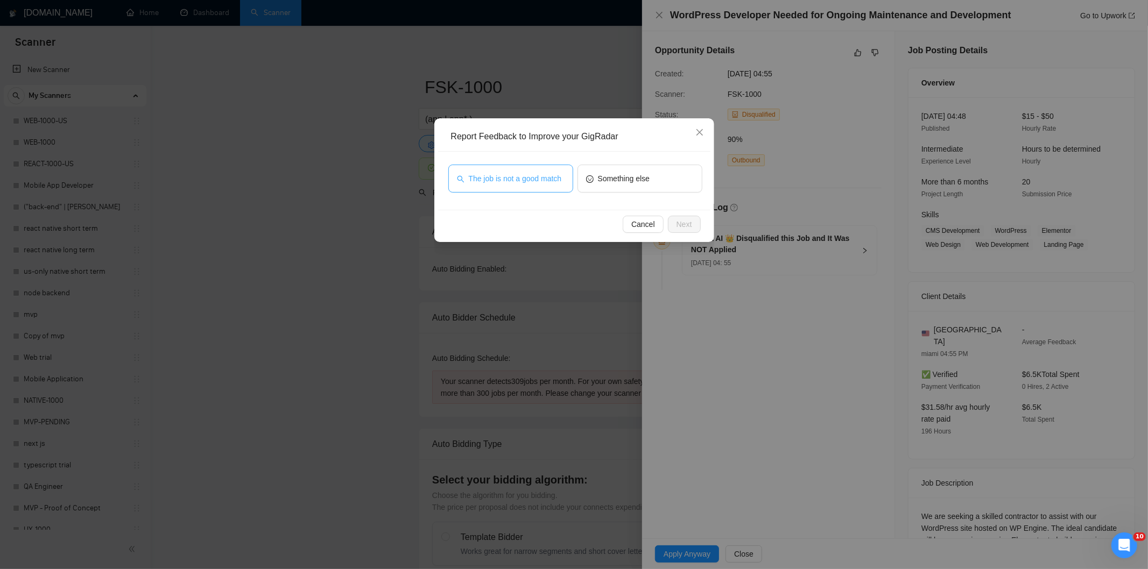
click at [541, 171] on button "The job is not a good match" at bounding box center [510, 179] width 125 height 28
click at [685, 218] on span "Next" at bounding box center [684, 224] width 16 height 12
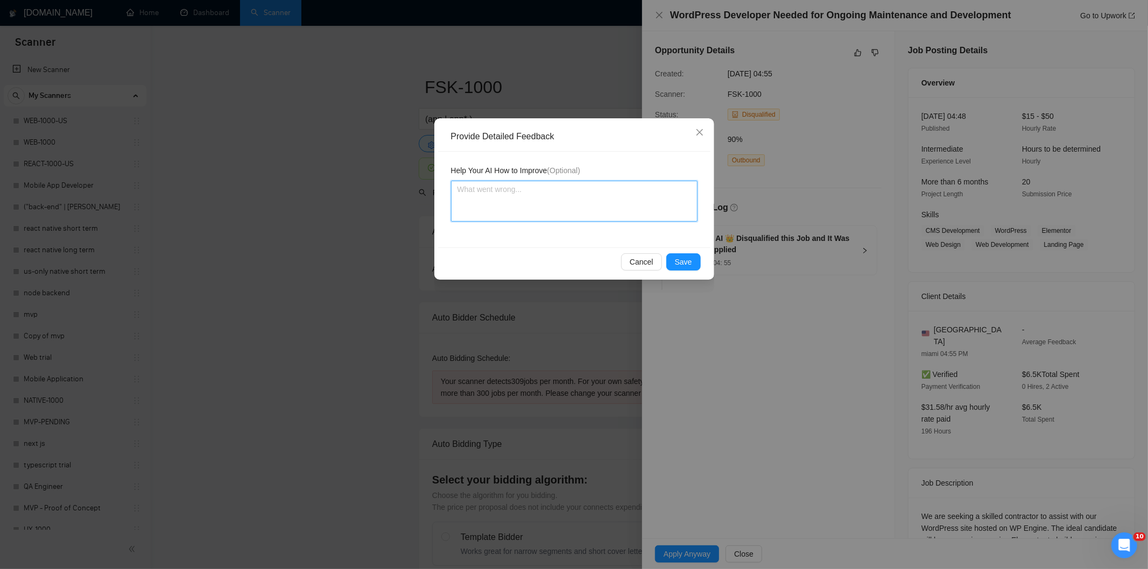
click at [609, 187] on textarea at bounding box center [574, 201] width 246 height 41
paste textarea "Not a fit — this project has been disqualified for other reasons. Example: "The…"
type textarea "Not a fit — this project has been disqualified for other reasons. Example: "The…"
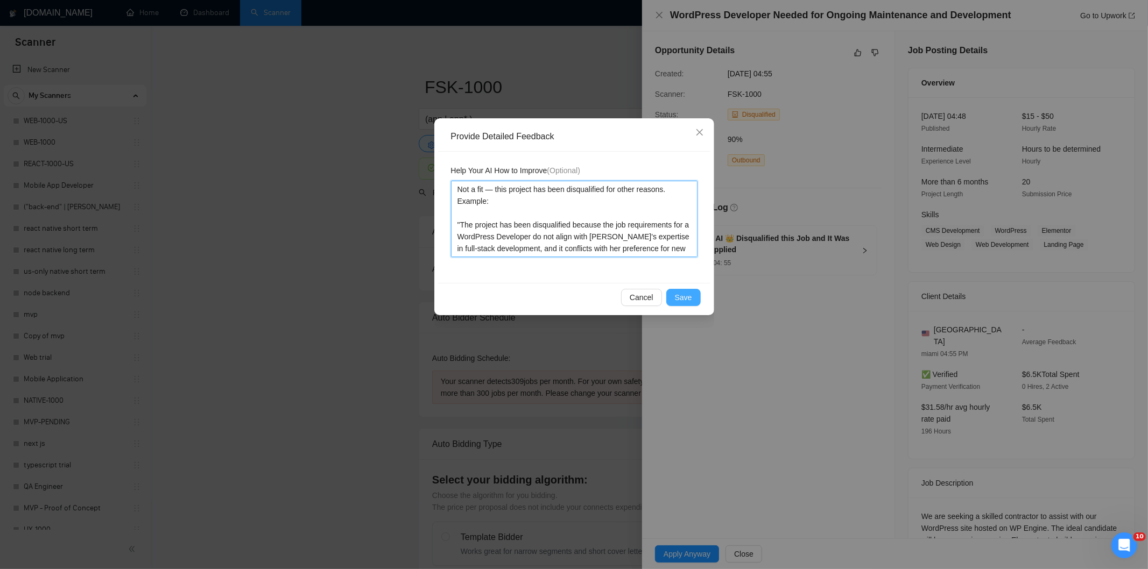
type textarea "Not a fit — this project has been disqualified for other reasons. Example: "The…"
click at [692, 299] on button "Save" at bounding box center [683, 297] width 34 height 17
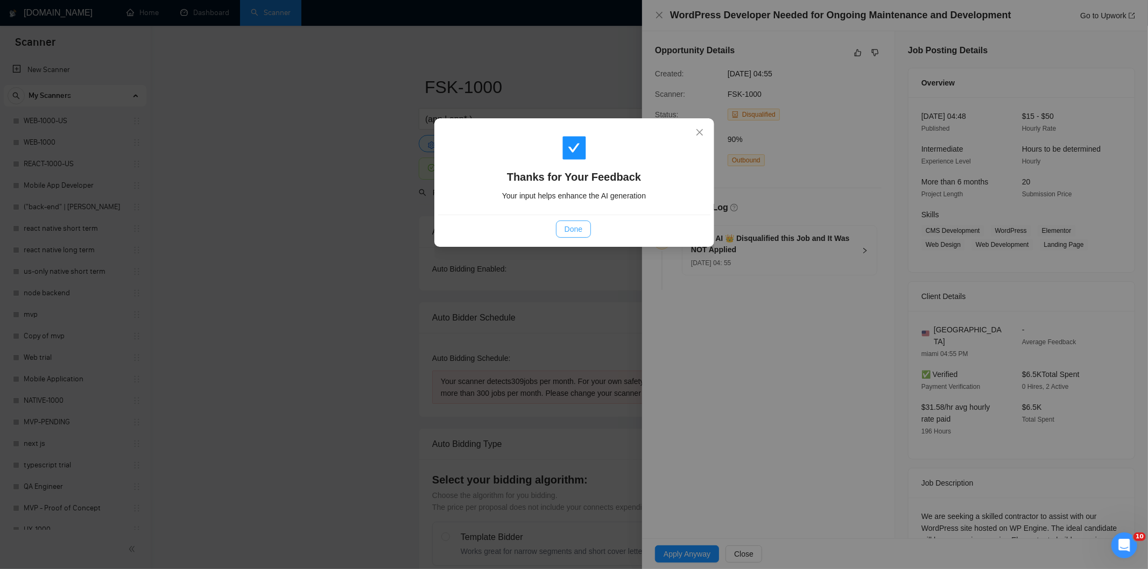
click at [573, 228] on span "Done" at bounding box center [574, 229] width 18 height 12
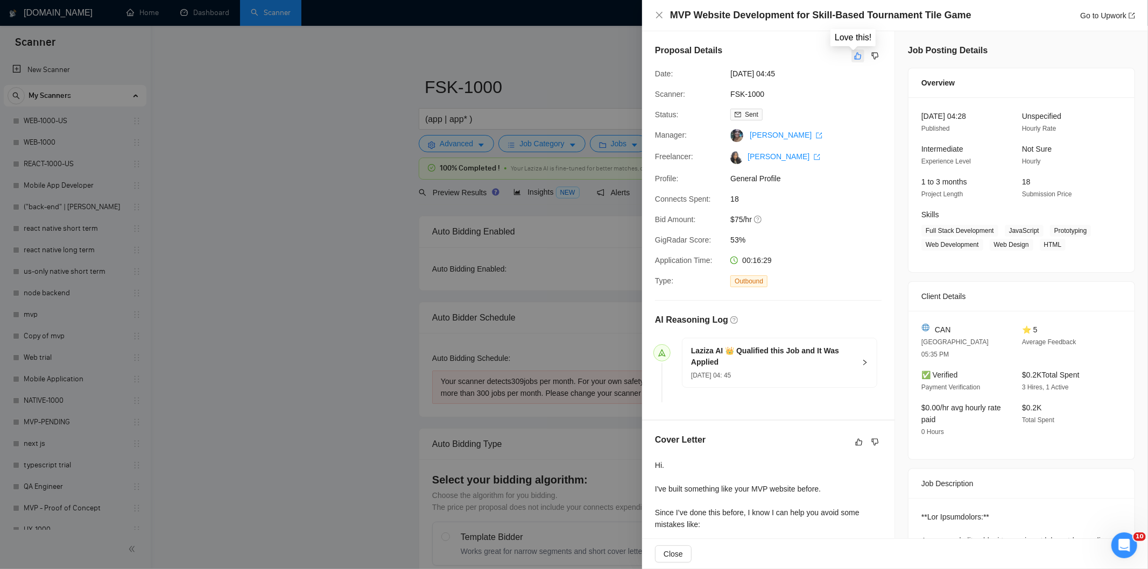
click at [854, 55] on icon "like" at bounding box center [858, 56] width 8 height 9
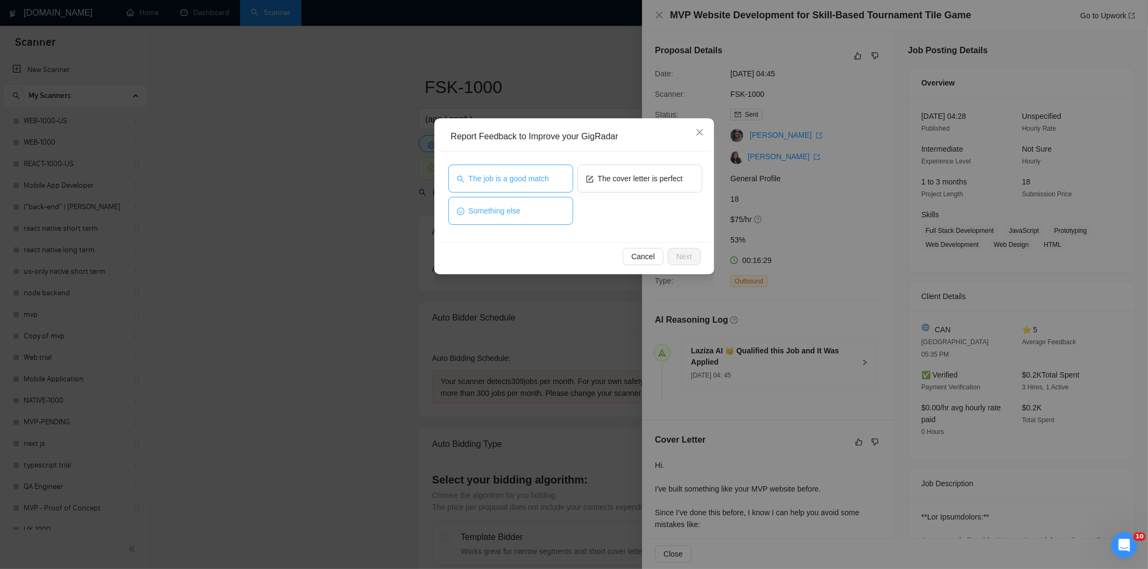
drag, startPoint x: 519, startPoint y: 181, endPoint x: 548, endPoint y: 208, distance: 38.8
click at [520, 181] on span "The job is a good match" at bounding box center [509, 179] width 80 height 12
click at [690, 259] on span "Next" at bounding box center [684, 257] width 16 height 12
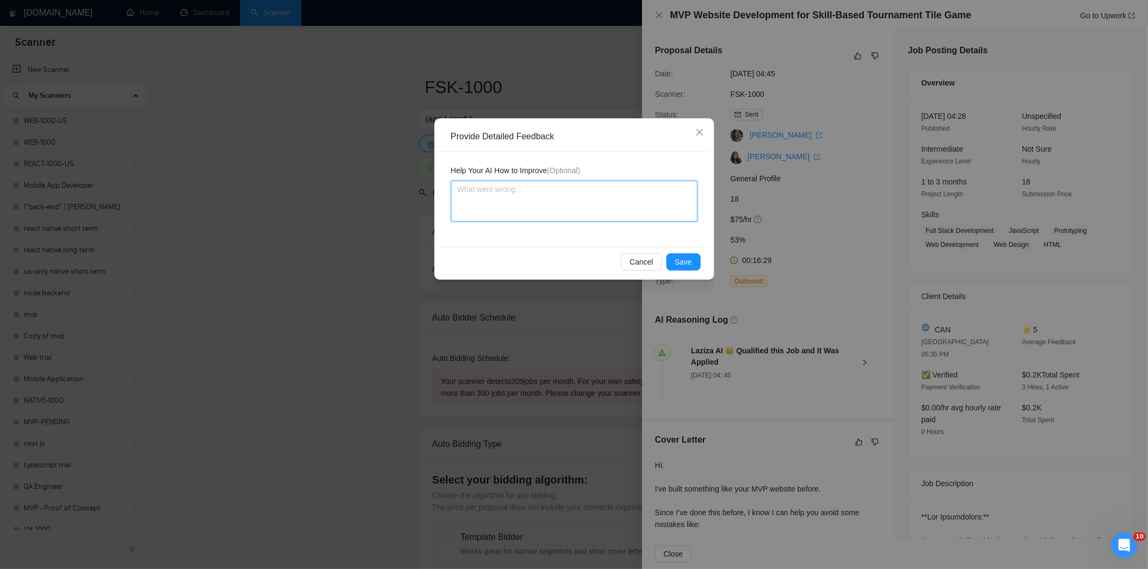
click at [605, 200] on textarea at bounding box center [574, 201] width 246 height 41
paste textarea "Good fit — the project is greenfield (no existing code), welcomes agencies, use…"
type textarea "Good fit — the project is greenfield (no existing code), welcomes agencies, use…"
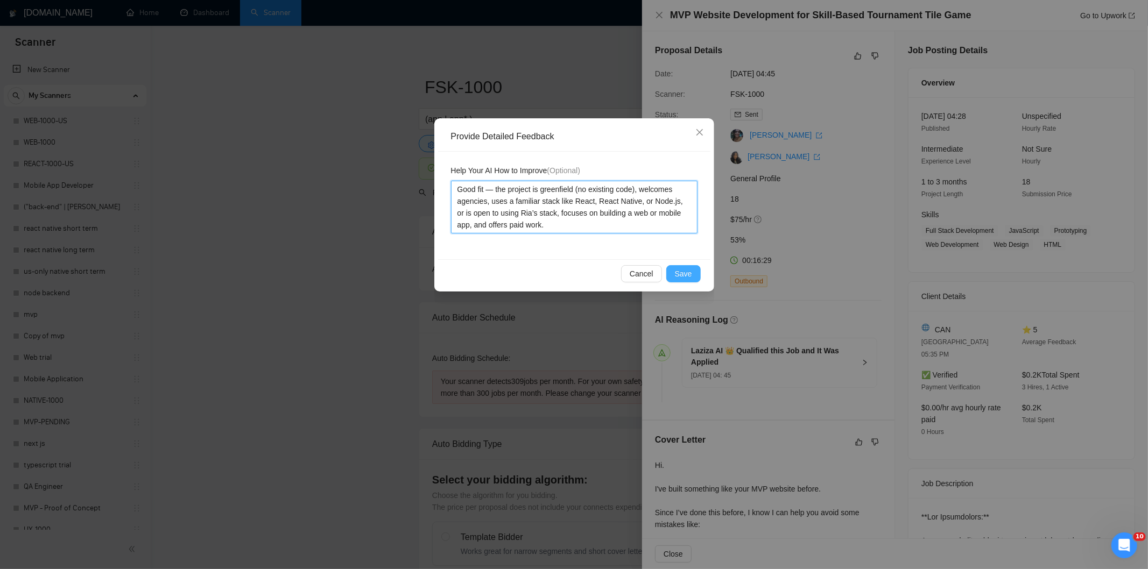
type textarea "Good fit — the project is greenfield (no existing code), welcomes agencies, use…"
click at [687, 272] on span "Save" at bounding box center [683, 274] width 17 height 12
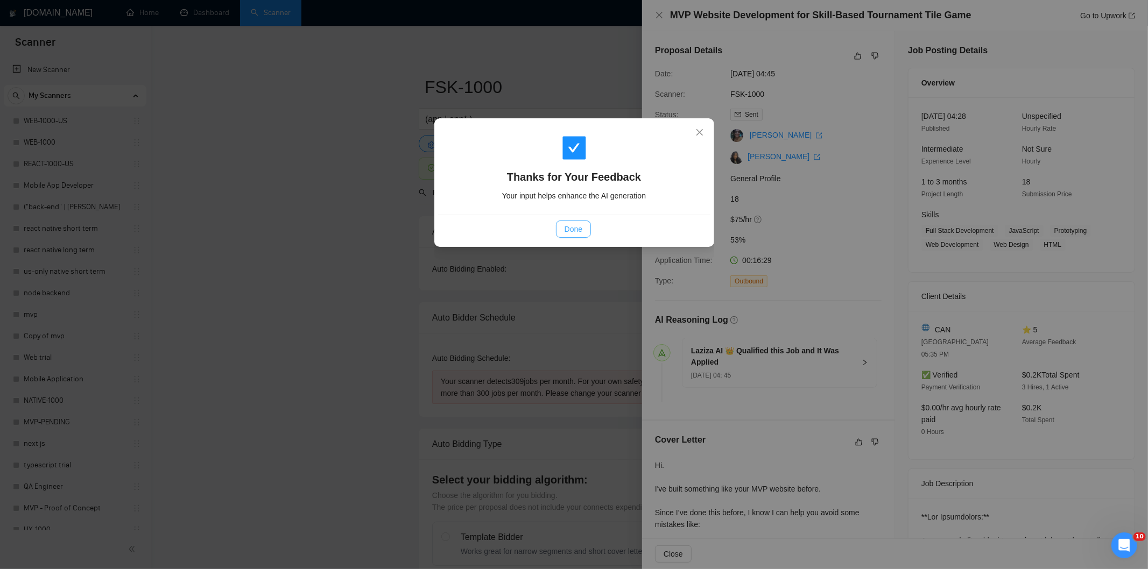
click at [580, 230] on span "Done" at bounding box center [574, 229] width 18 height 12
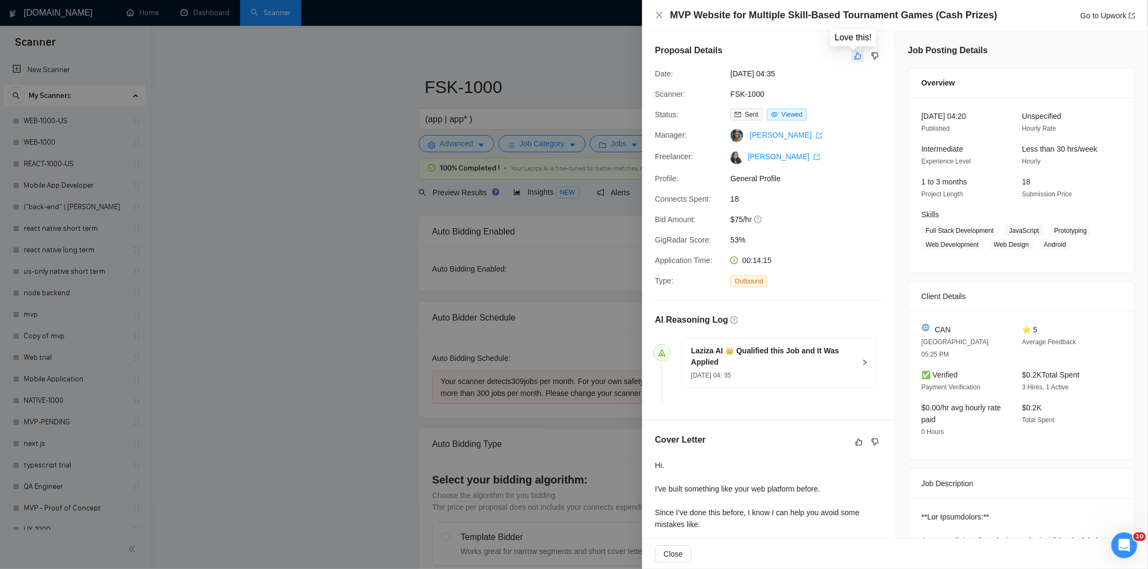
click at [856, 56] on icon "like" at bounding box center [858, 56] width 8 height 9
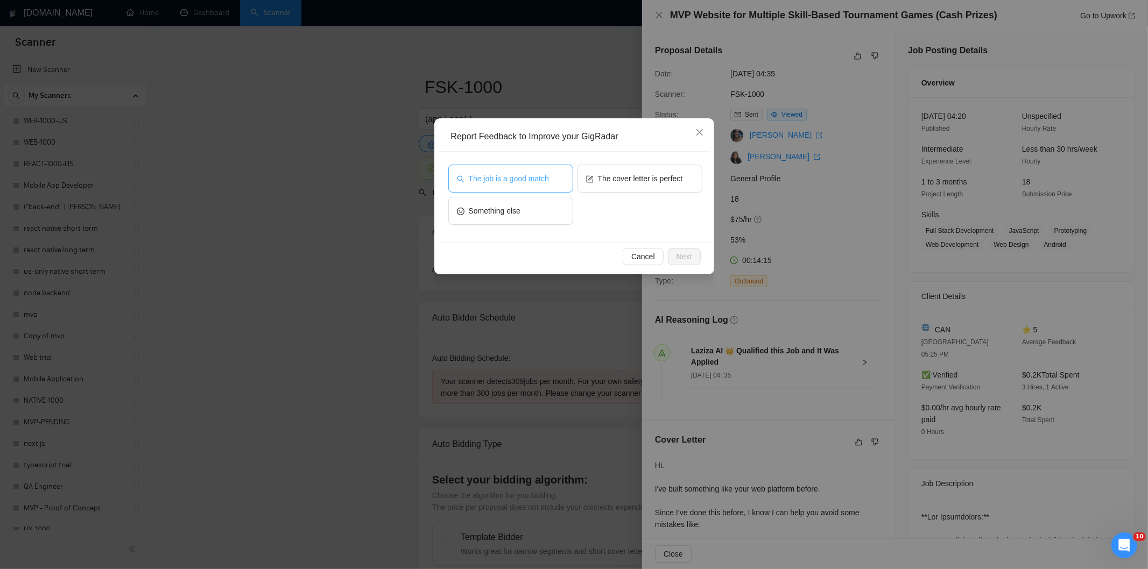
click at [558, 181] on button "The job is a good match" at bounding box center [510, 179] width 125 height 28
click at [682, 251] on span "Next" at bounding box center [684, 257] width 16 height 12
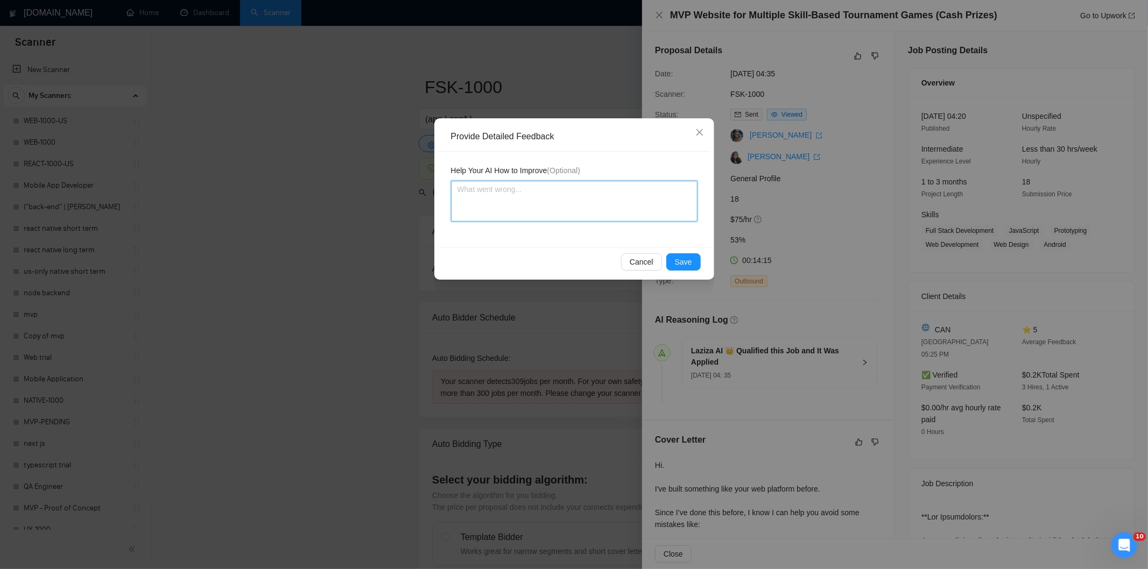
click at [615, 206] on textarea at bounding box center [574, 201] width 246 height 41
paste textarea "Good fit — the project is greenfield (no existing code), welcomes agencies, use…"
type textarea "Good fit — the project is greenfield (no existing code), welcomes agencies, use…"
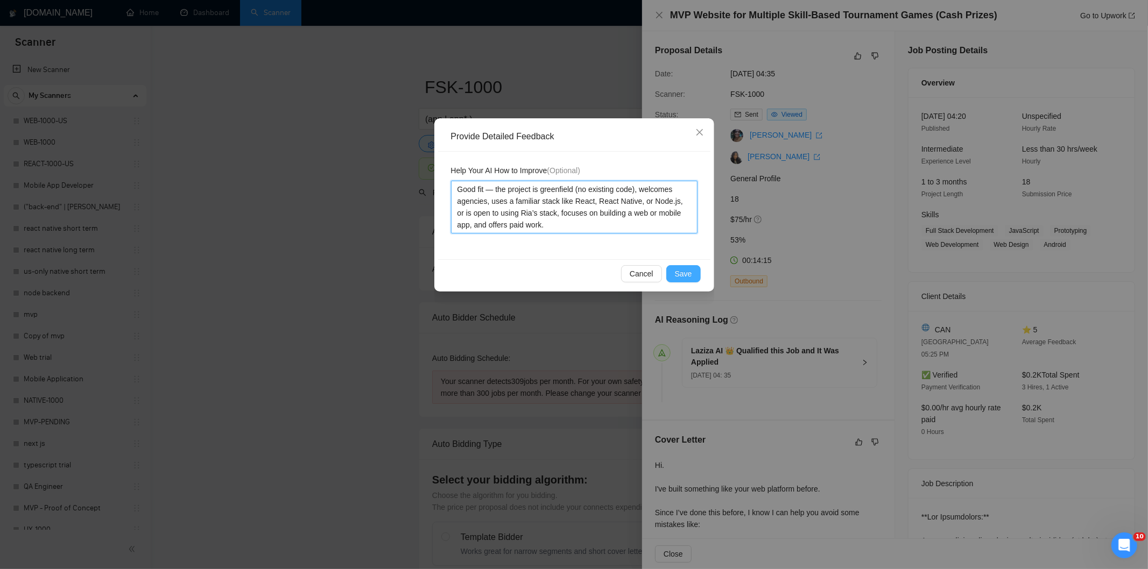
type textarea "Good fit — the project is greenfield (no existing code), welcomes agencies, use…"
click at [685, 272] on span "Save" at bounding box center [683, 274] width 17 height 12
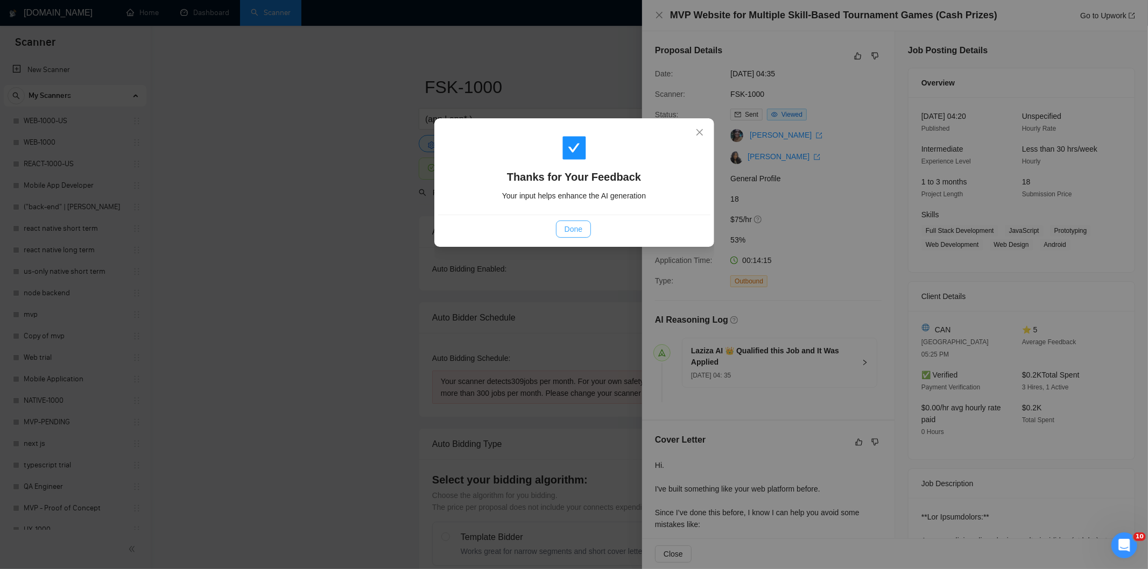
click at [577, 228] on span "Done" at bounding box center [574, 229] width 18 height 12
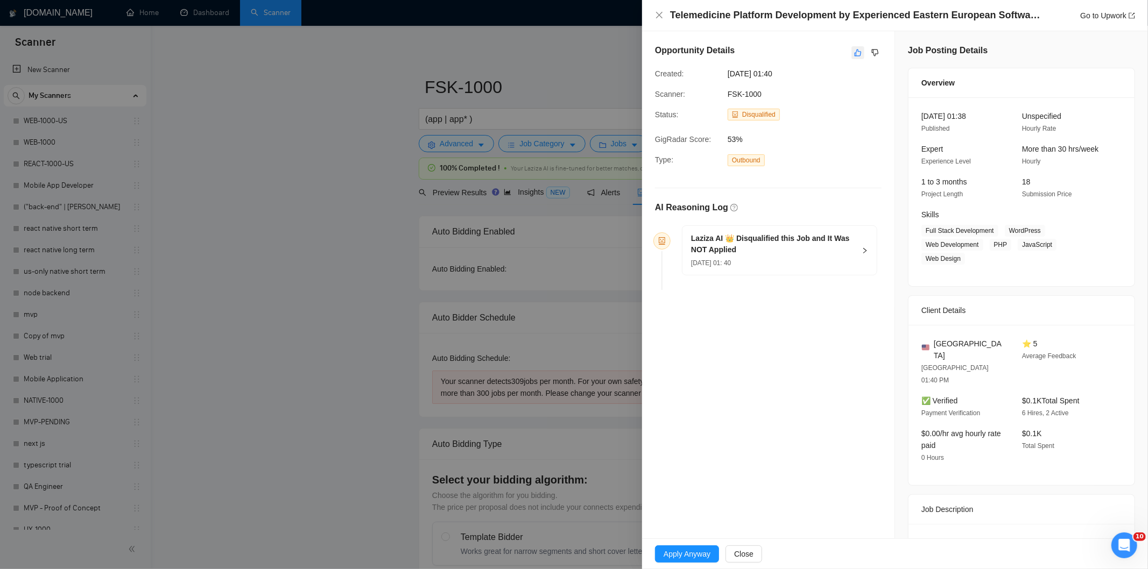
click at [854, 51] on icon "like" at bounding box center [858, 52] width 8 height 9
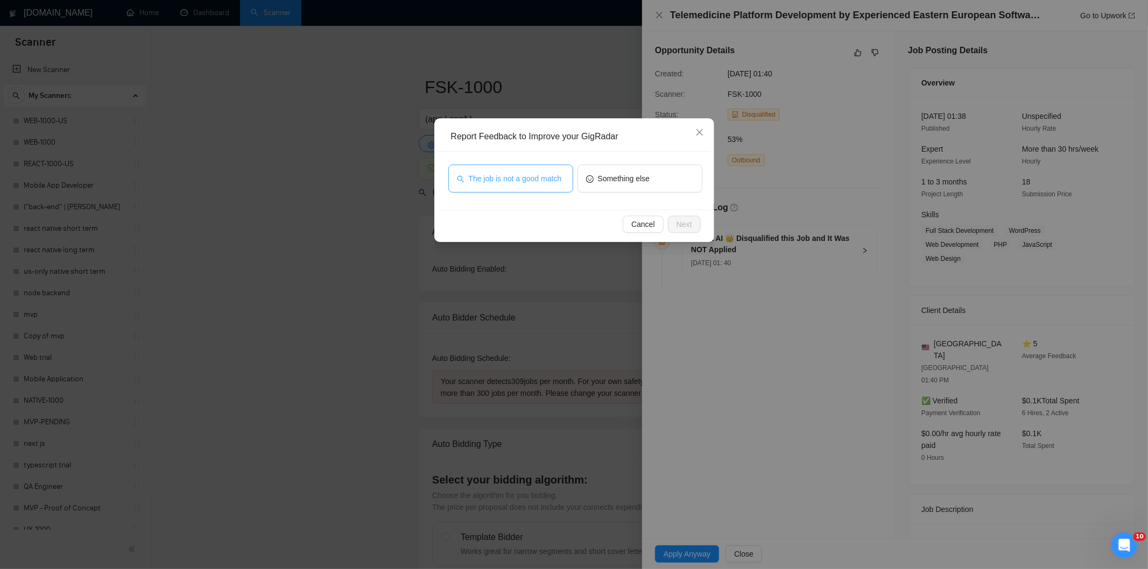
click at [553, 173] on span "The job is not a good match" at bounding box center [515, 179] width 93 height 12
click at [685, 225] on span "Next" at bounding box center [684, 224] width 16 height 12
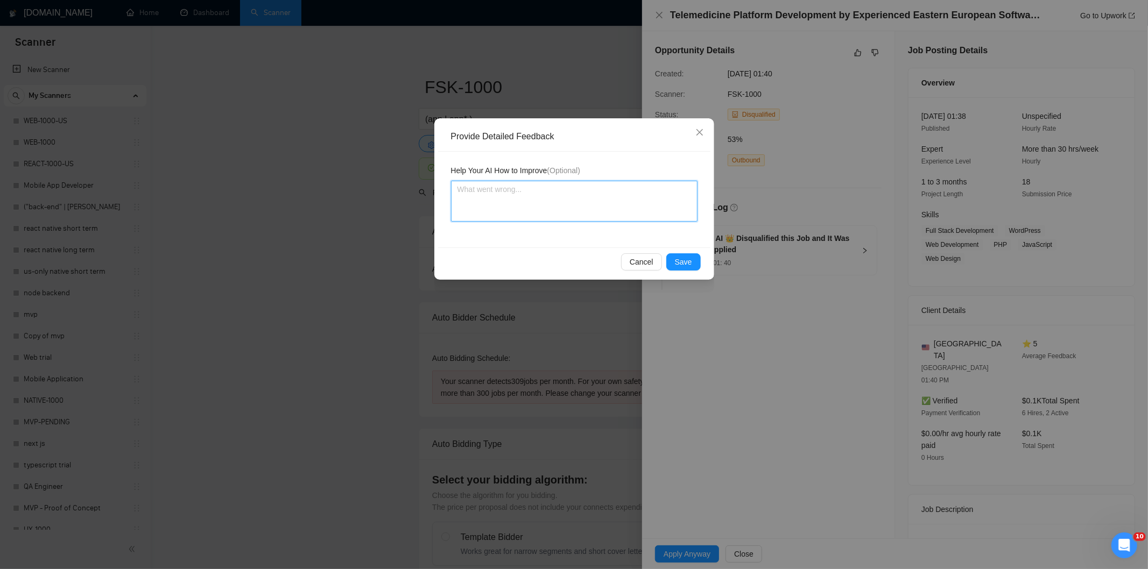
click at [587, 199] on textarea at bounding box center [574, 201] width 246 height 41
paste textarea "Not a fit — this project has been disqualified for other reasons. Example: "The…"
type textarea "Not a fit — this project has been disqualified for other reasons. Example: "The…"
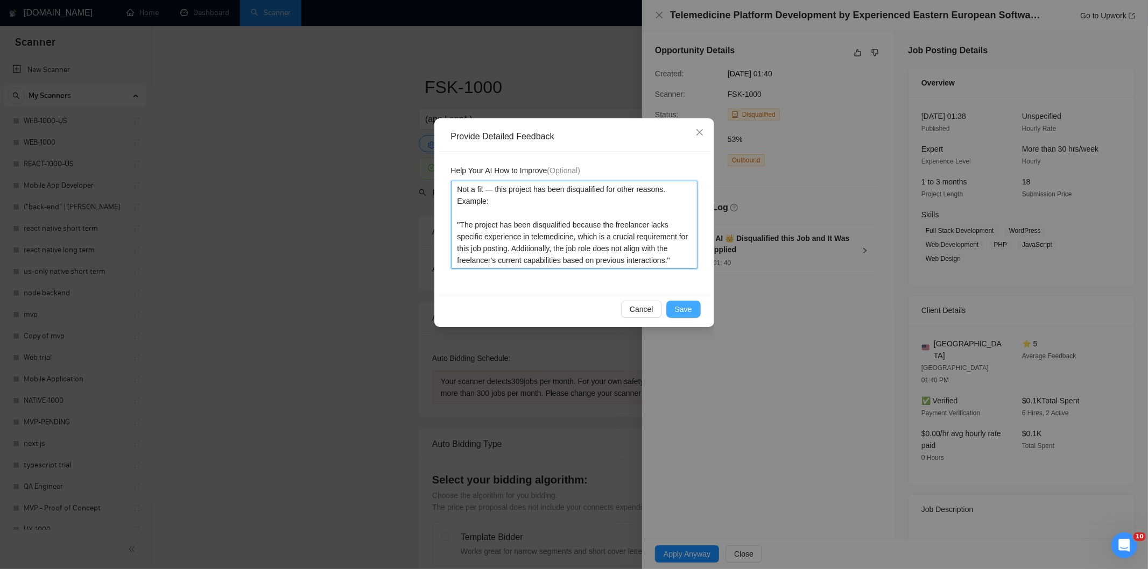
type textarea "Not a fit — this project has been disqualified for other reasons. Example: "The…"
click at [687, 305] on span "Save" at bounding box center [683, 310] width 17 height 12
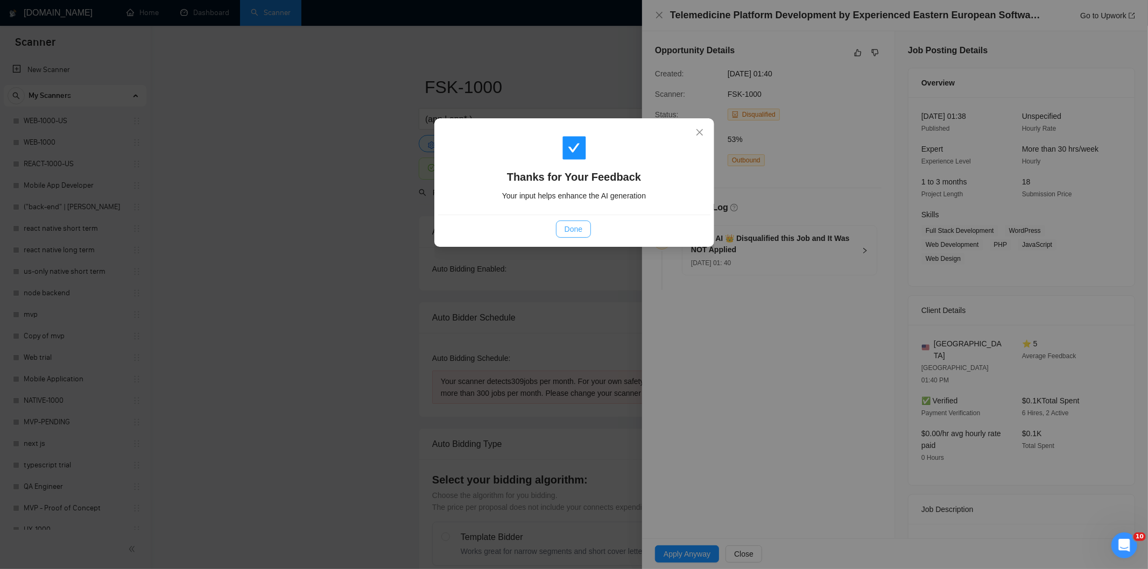
click at [571, 231] on span "Done" at bounding box center [574, 229] width 18 height 12
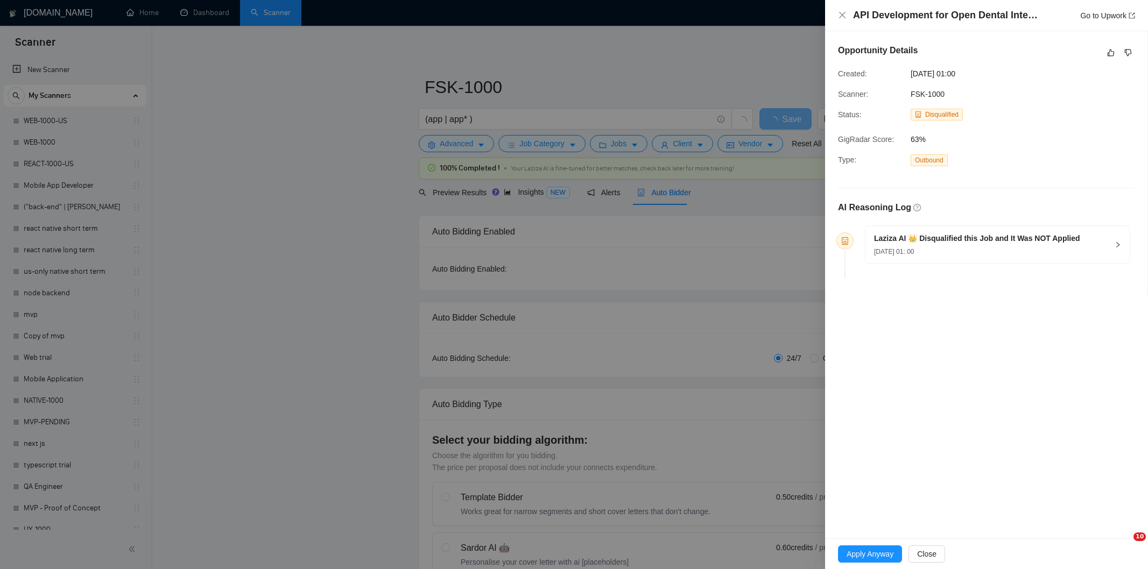
click at [1107, 53] on icon "like" at bounding box center [1111, 52] width 8 height 9
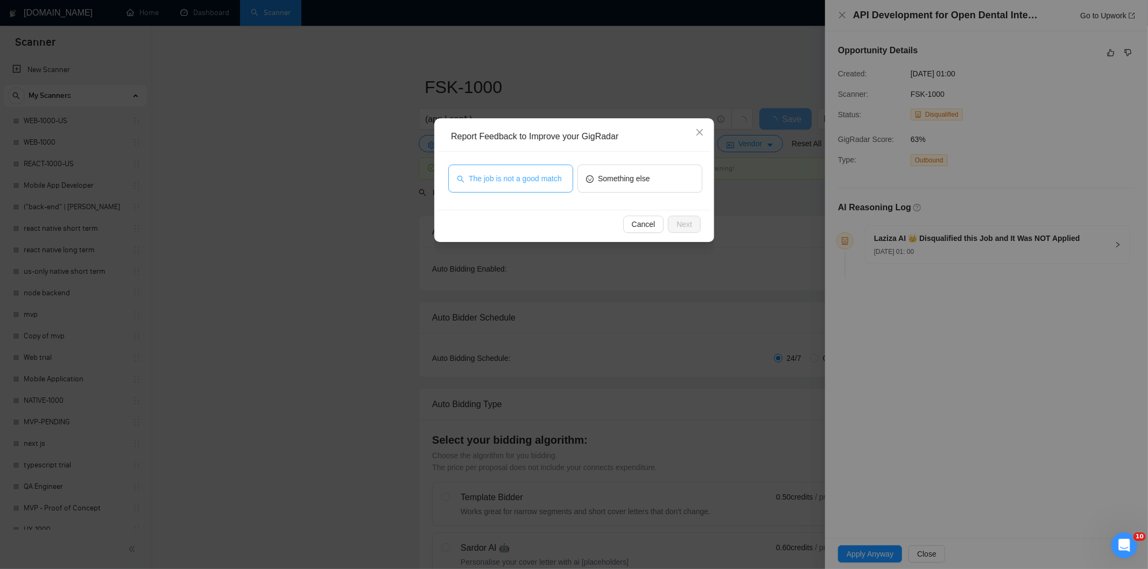
click at [525, 179] on span "The job is not a good match" at bounding box center [515, 179] width 93 height 12
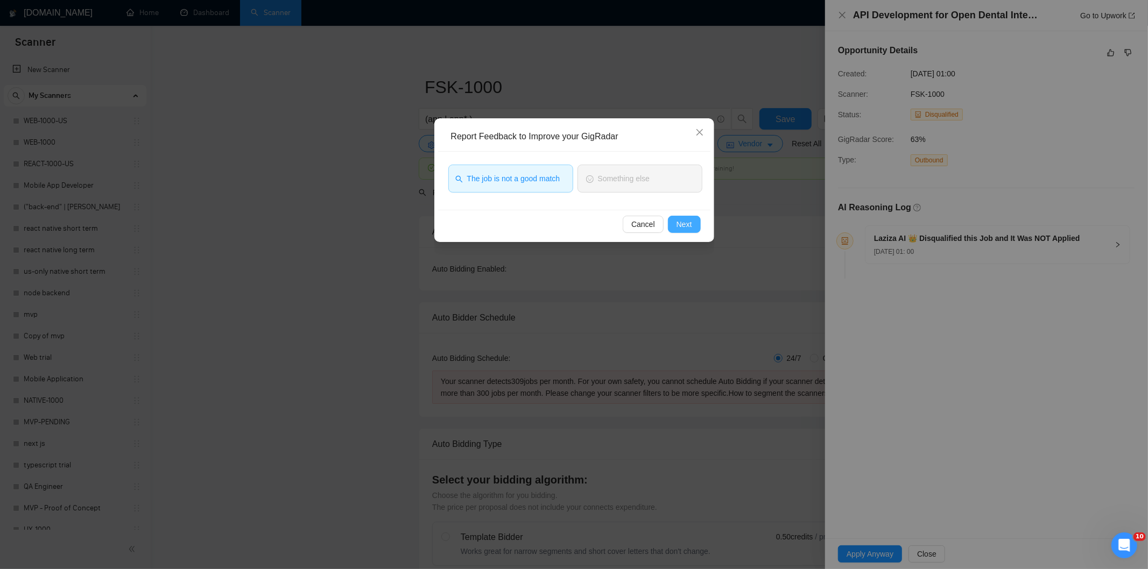
click at [692, 219] on button "Next" at bounding box center [684, 224] width 33 height 17
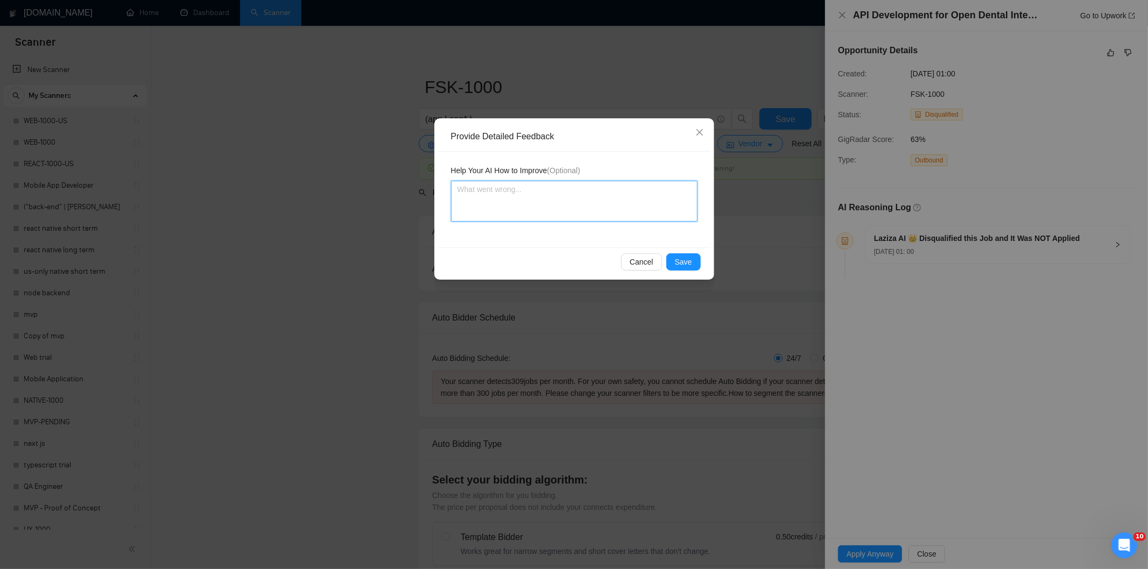
click at [582, 191] on textarea at bounding box center [574, 201] width 246 height 41
paste textarea "Not a fit — this project has been disqualified for other reasons. Example: "Laz…"
type textarea "Not a fit — this project has been disqualified for other reasons. Example: "Laz…"
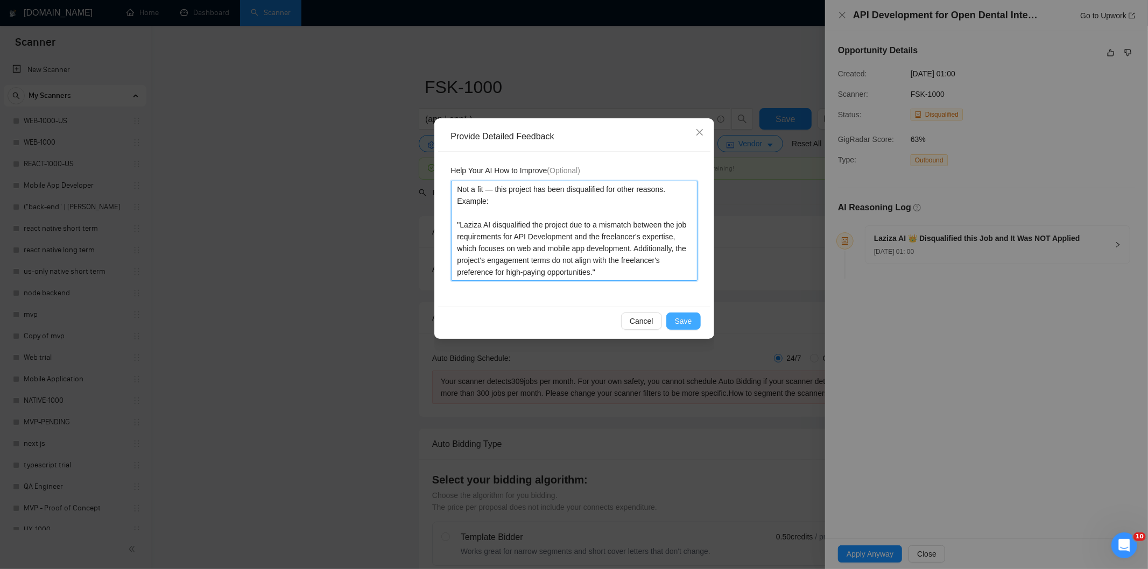
type textarea "Not a fit — this project has been disqualified for other reasons. Example: "Laz…"
click at [693, 322] on button "Save" at bounding box center [683, 321] width 34 height 17
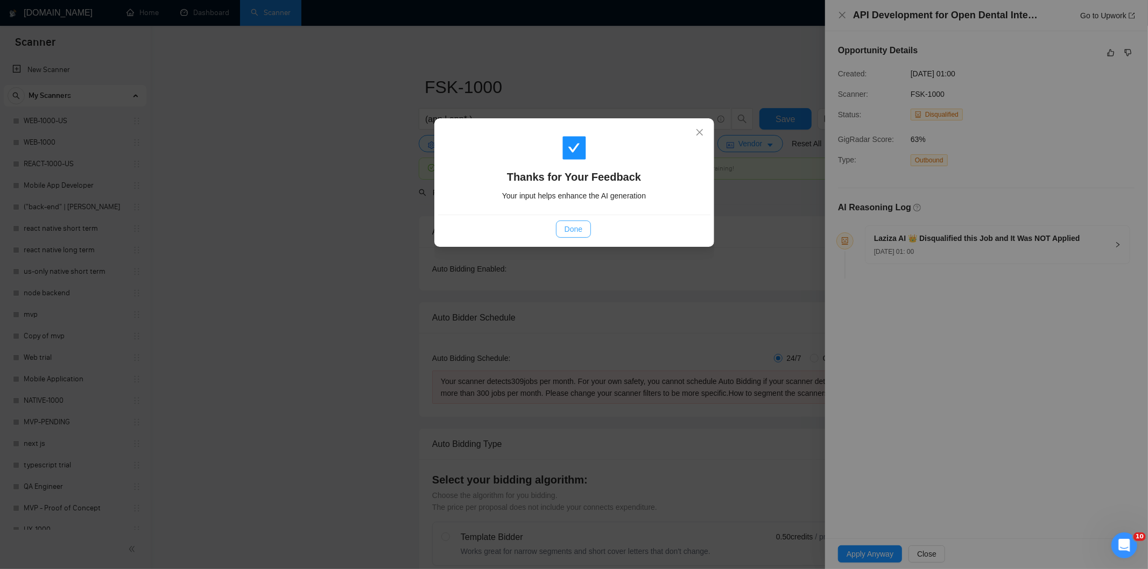
click at [583, 229] on button "Done" at bounding box center [573, 229] width 35 height 17
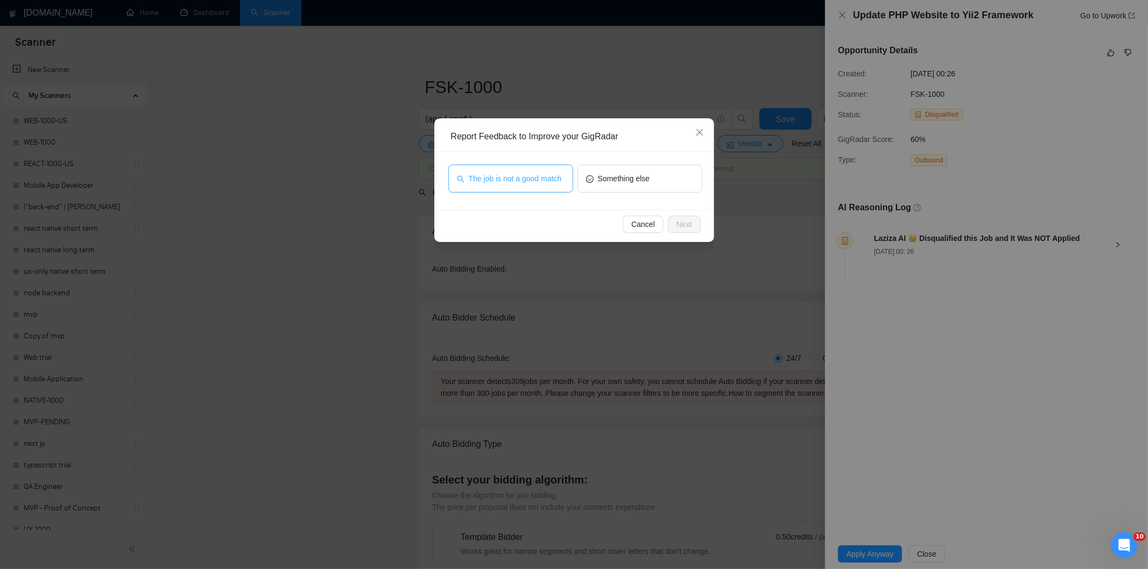
click at [540, 174] on span "The job is not a good match" at bounding box center [515, 179] width 93 height 12
click at [693, 226] on button "Next" at bounding box center [684, 224] width 33 height 17
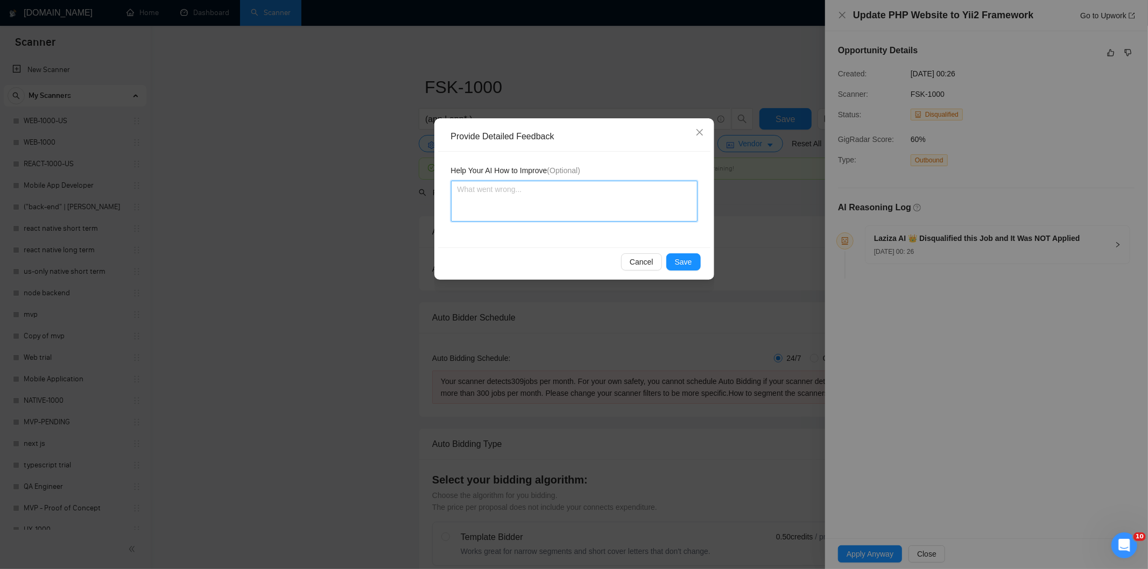
click at [603, 198] on textarea at bounding box center [574, 201] width 246 height 41
paste textarea "Not a fit — this project has been disqualified for other reasons. Example: "The…"
type textarea "Not a fit — this project has been disqualified for other reasons. Example: "The…"
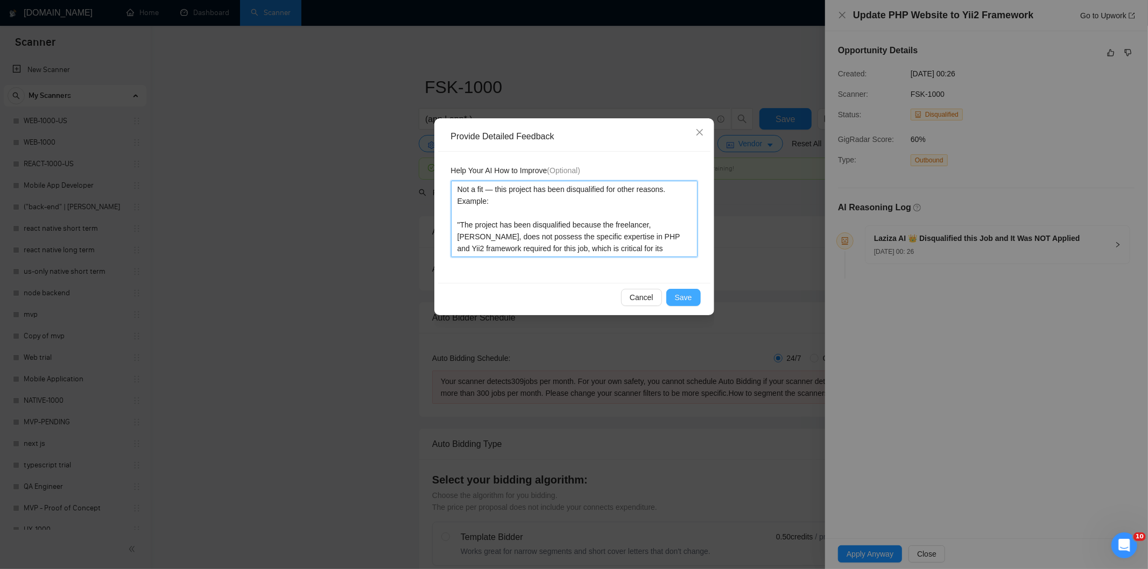
type textarea "Not a fit — this project has been disqualified for other reasons. Example: "The…"
click at [689, 290] on button "Save" at bounding box center [683, 297] width 34 height 17
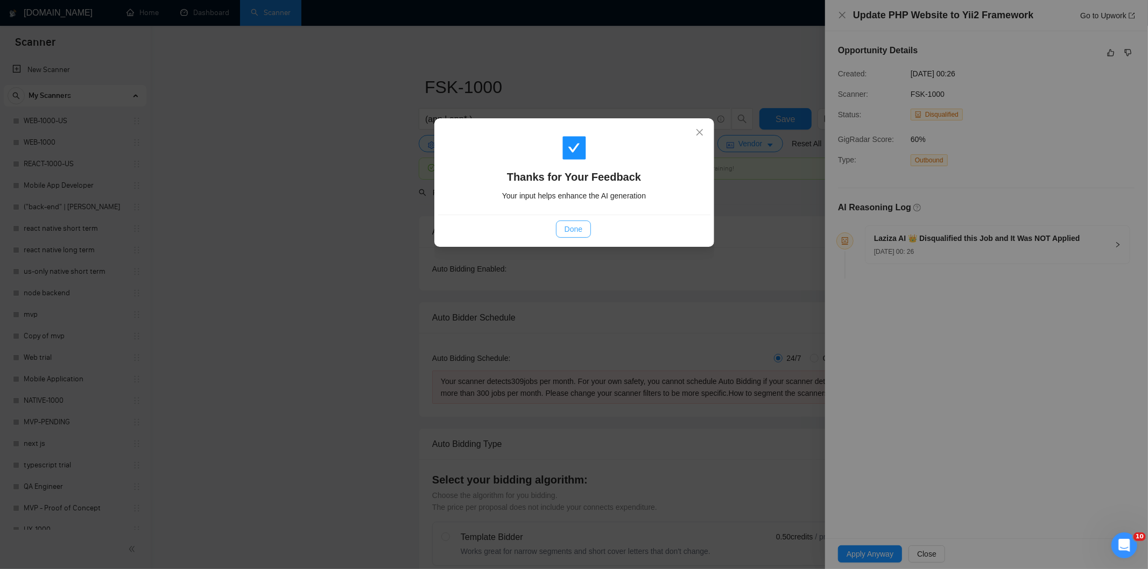
click at [574, 228] on span "Done" at bounding box center [574, 229] width 18 height 12
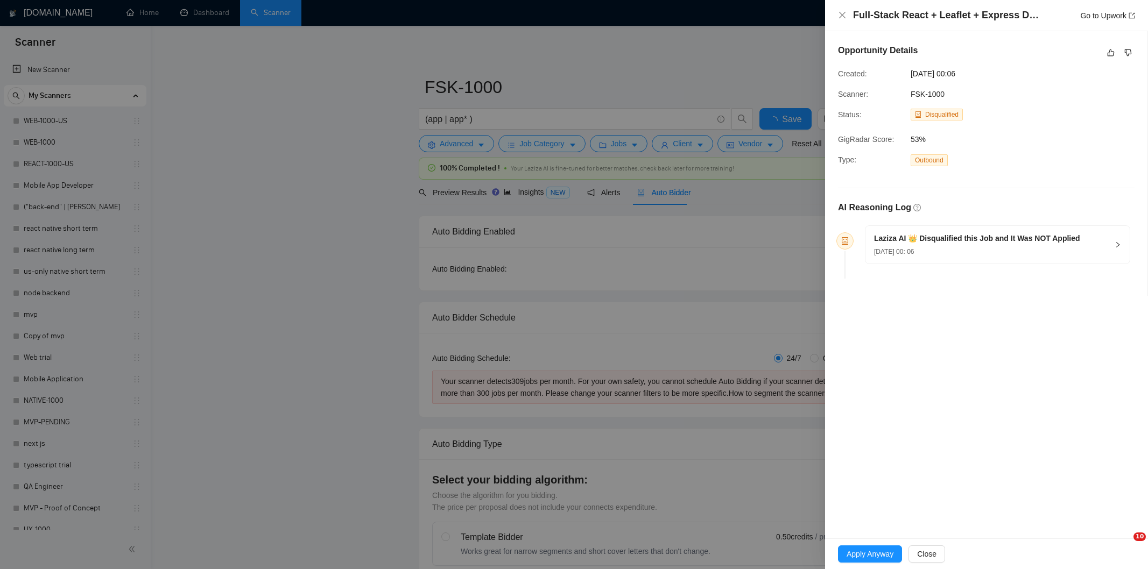
click at [1109, 55] on icon "like" at bounding box center [1111, 52] width 8 height 9
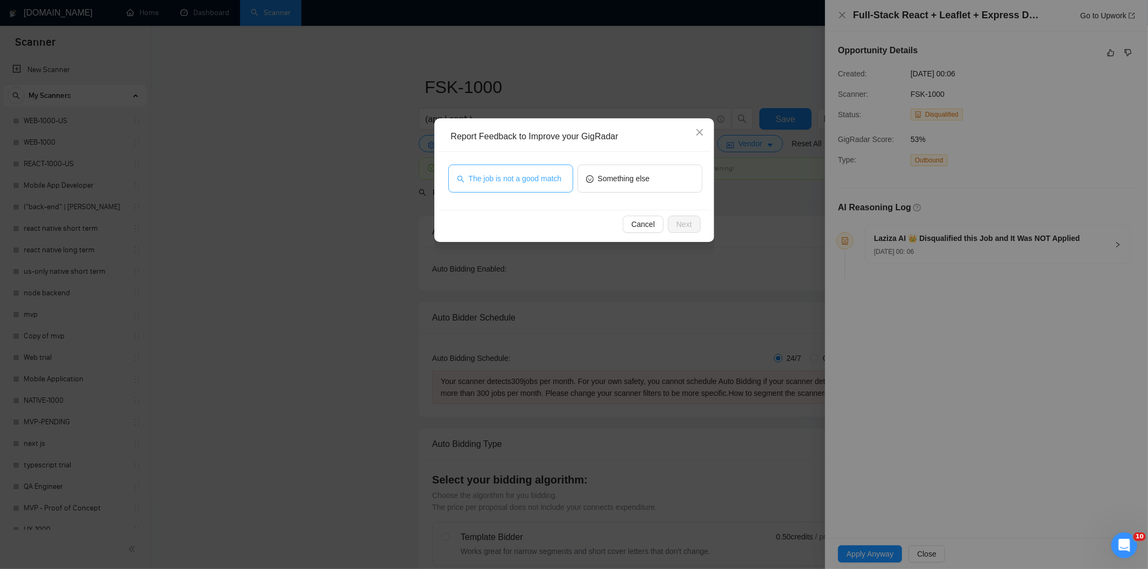
click at [529, 184] on span "The job is not a good match" at bounding box center [515, 179] width 93 height 12
click at [681, 223] on span "Next" at bounding box center [684, 224] width 16 height 12
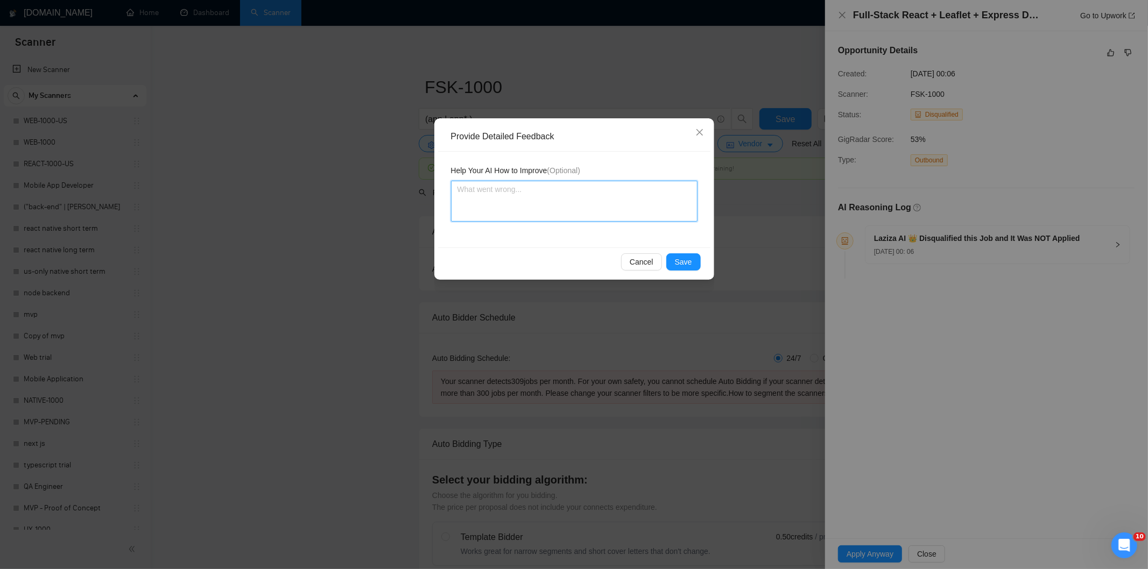
click at [552, 198] on textarea at bounding box center [574, 201] width 246 height 41
paste textarea "Not a fit — this project has been disqualified for other reasons. Example: "The…"
type textarea "Not a fit — this project has been disqualified for other reasons. Example: "The…"
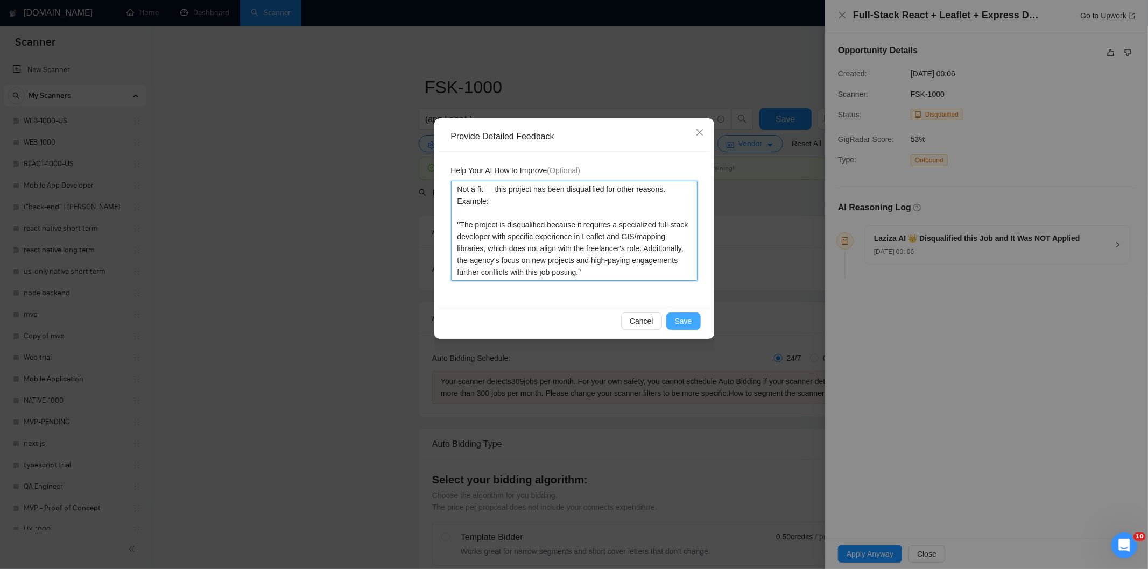
type textarea "Not a fit — this project has been disqualified for other reasons. Example: "The…"
drag, startPoint x: 690, startPoint y: 314, endPoint x: 642, endPoint y: 286, distance: 55.9
click at [688, 314] on button "Save" at bounding box center [683, 321] width 34 height 17
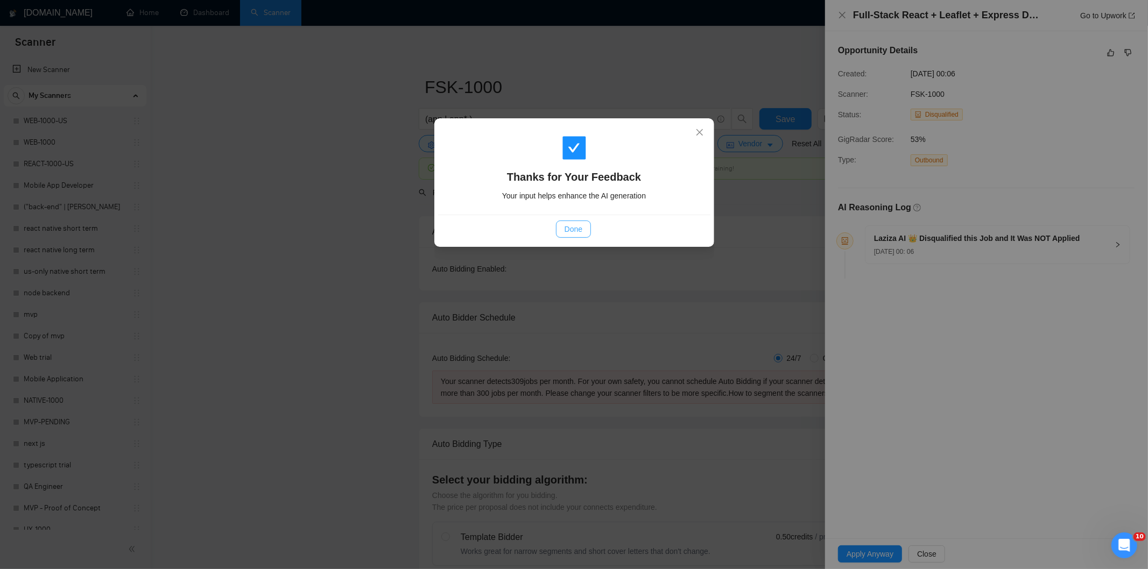
click at [577, 227] on span "Done" at bounding box center [574, 229] width 18 height 12
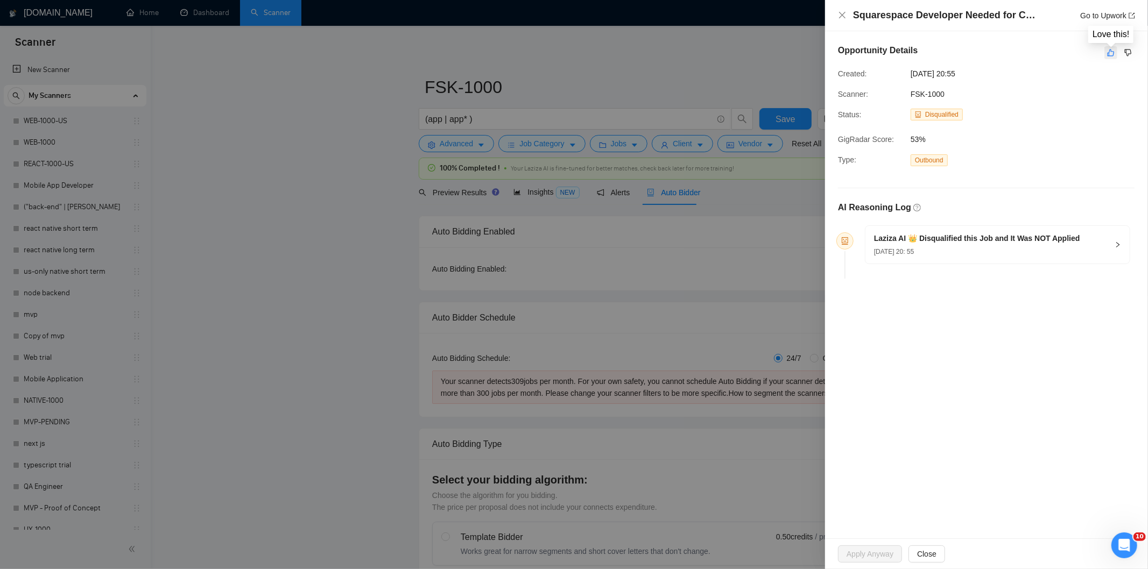
click at [1111, 54] on icon "like" at bounding box center [1111, 52] width 8 height 9
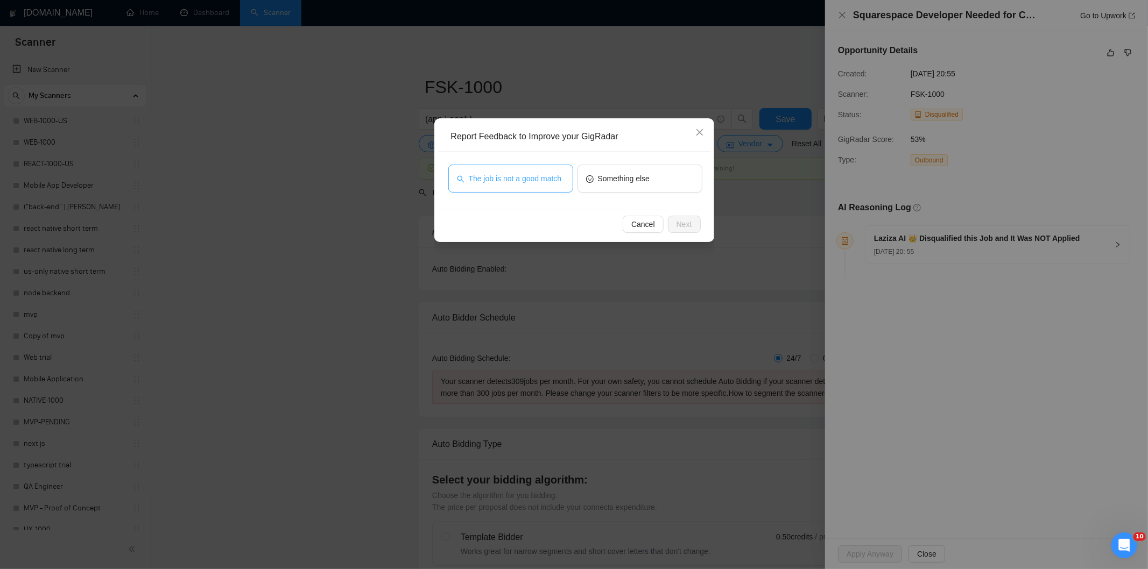
click at [533, 175] on span "The job is not a good match" at bounding box center [515, 179] width 93 height 12
click at [687, 221] on span "Next" at bounding box center [684, 224] width 16 height 12
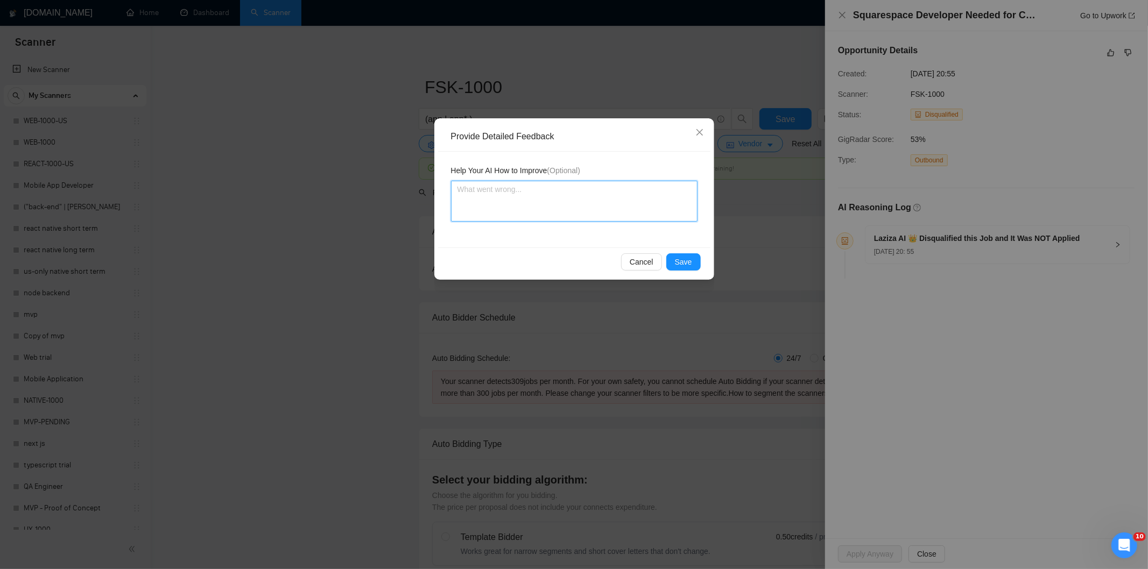
click at [596, 211] on textarea at bounding box center [574, 201] width 246 height 41
paste textarea "Not a fit — this project has been disqualified for other reasons. Example: "The…"
type textarea "Not a fit — this project has been disqualified for other reasons. Example: "The…"
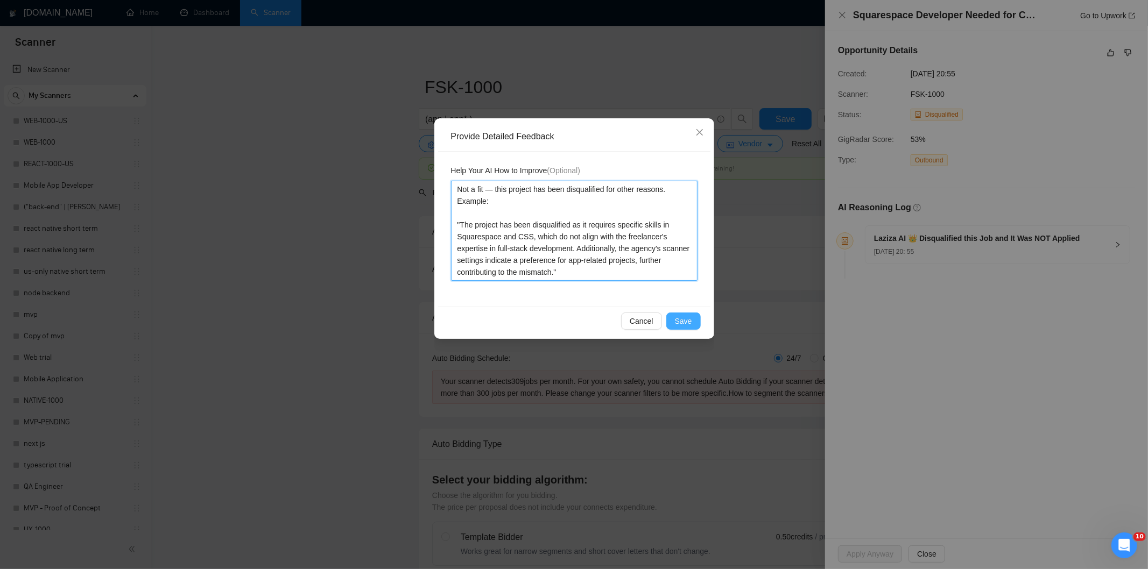
type textarea "Not a fit — this project has been disqualified for other reasons. Example: "The…"
drag, startPoint x: 683, startPoint y: 313, endPoint x: 668, endPoint y: 314, distance: 15.2
click at [684, 313] on button "Save" at bounding box center [683, 321] width 34 height 17
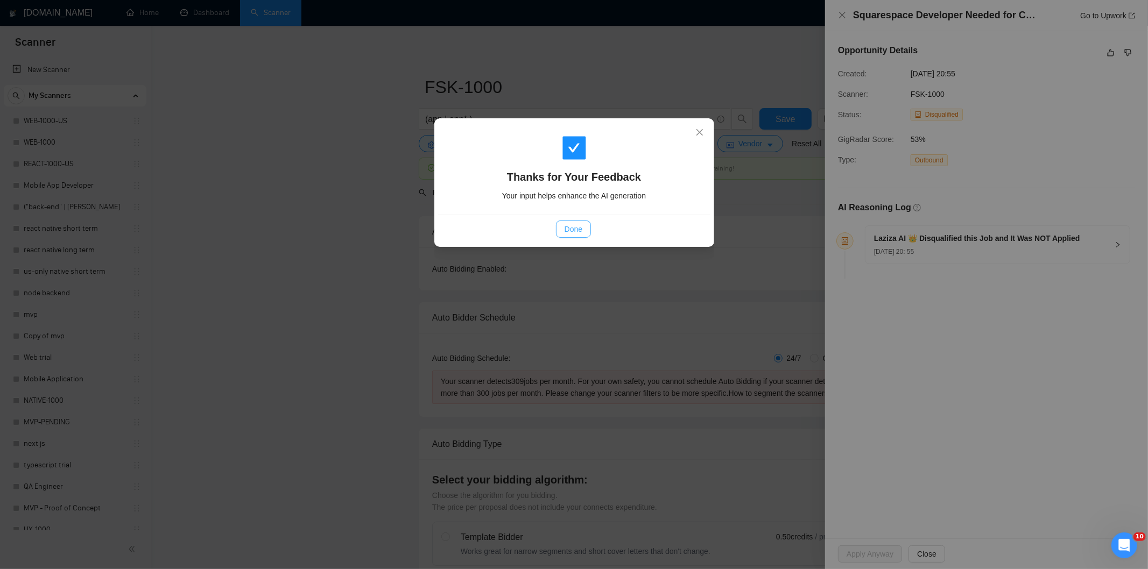
click at [574, 224] on span "Done" at bounding box center [574, 229] width 18 height 12
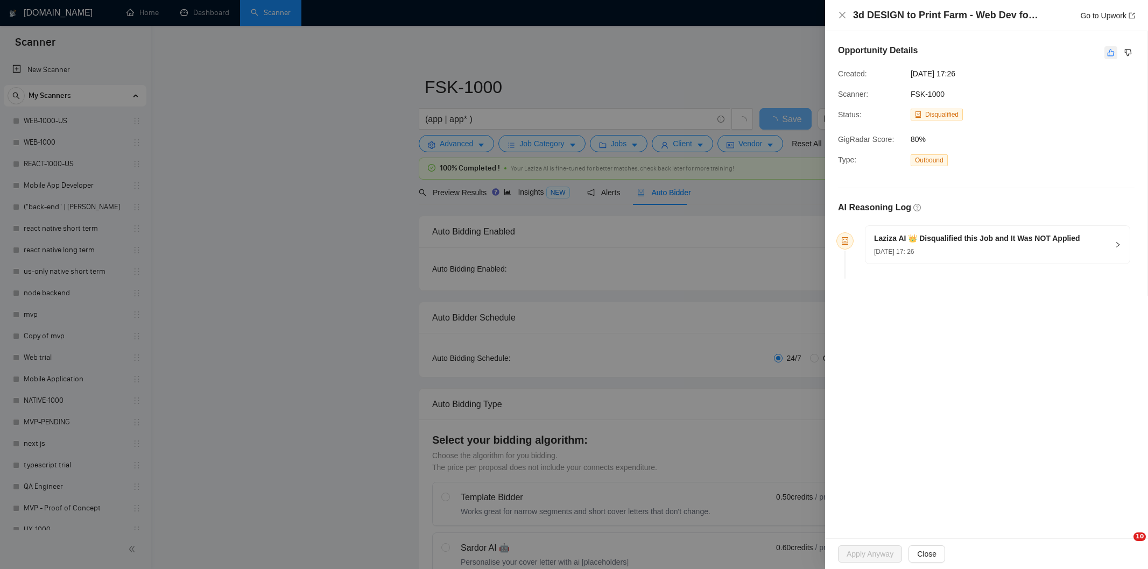
click at [1108, 56] on icon "like" at bounding box center [1111, 53] width 7 height 7
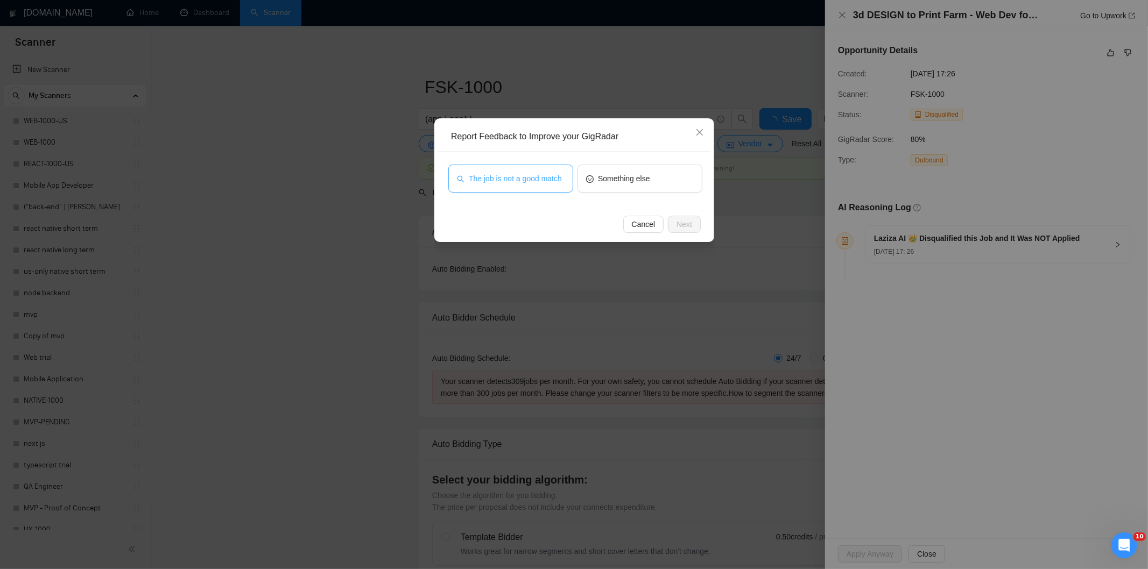
click at [562, 178] on button "The job is not a good match" at bounding box center [510, 179] width 125 height 28
click at [688, 222] on span "Next" at bounding box center [684, 224] width 16 height 12
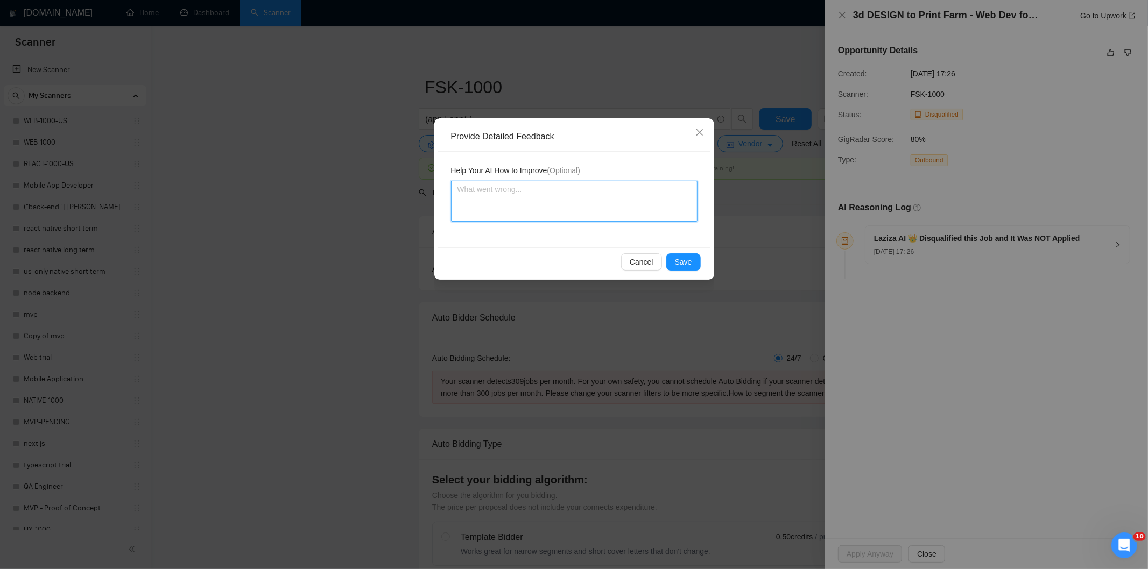
click at [586, 208] on textarea at bounding box center [574, 201] width 246 height 41
paste textarea "Not a fit — this project has been disqualified for other reasons. Example: "The…"
type textarea "Not a fit — this project has been disqualified for other reasons. Example: "The…"
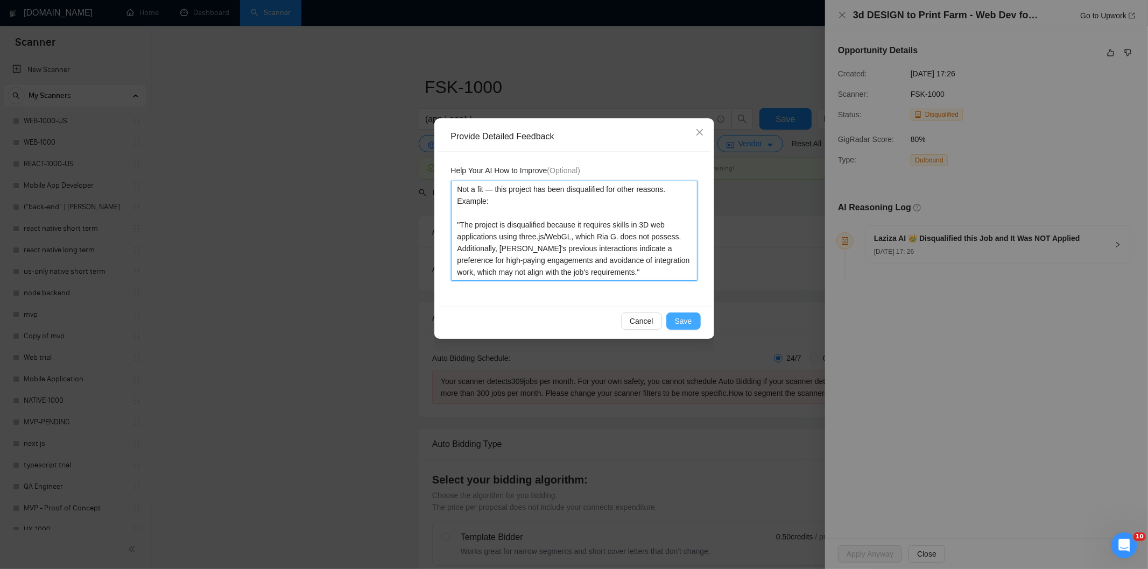
type textarea "Not a fit — this project has been disqualified for other reasons. Example: "The…"
drag, startPoint x: 693, startPoint y: 322, endPoint x: 628, endPoint y: 288, distance: 73.2
click at [693, 322] on button "Save" at bounding box center [683, 321] width 34 height 17
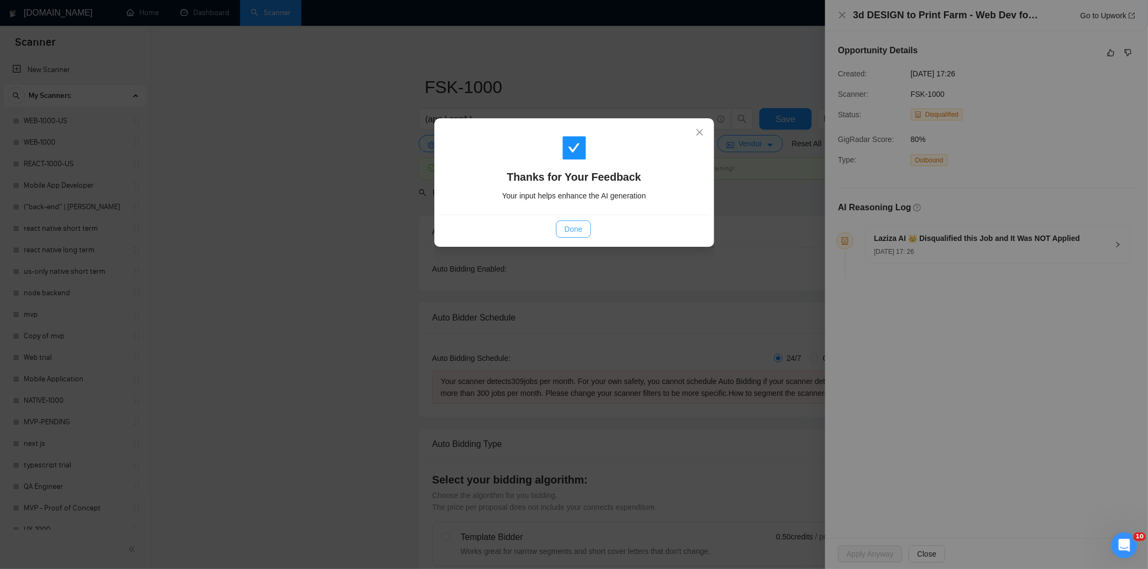
click at [583, 237] on button "Done" at bounding box center [573, 229] width 35 height 17
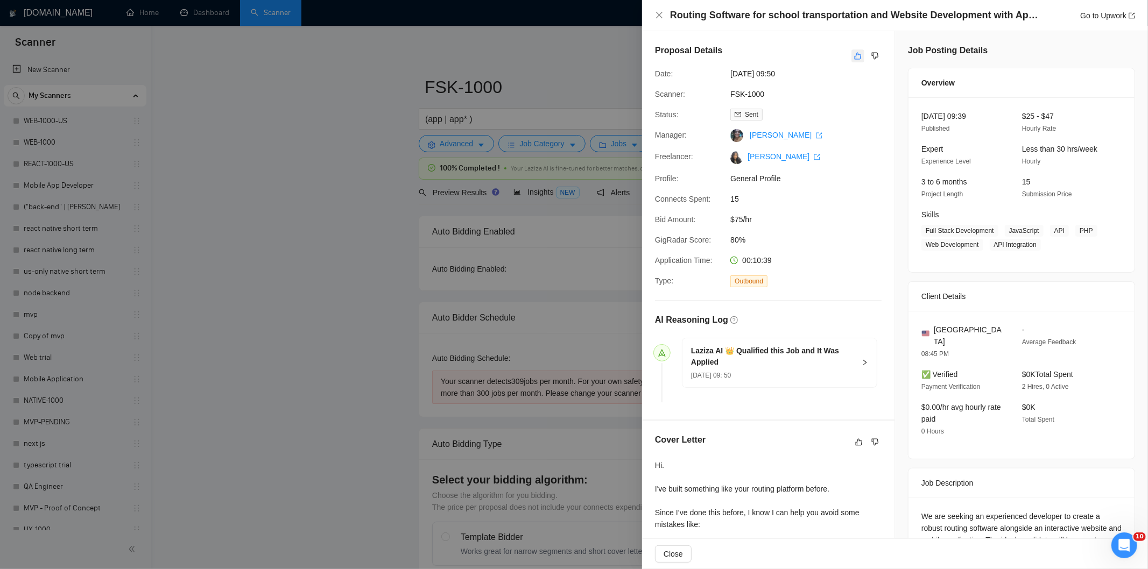
click at [854, 55] on icon "like" at bounding box center [858, 56] width 8 height 9
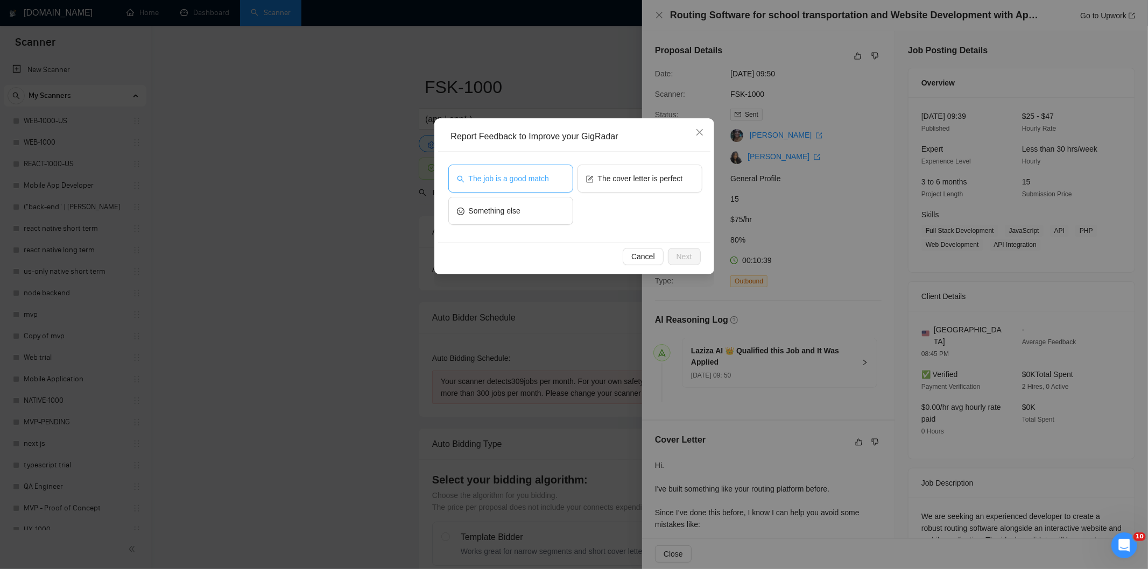
click at [510, 171] on button "The job is a good match" at bounding box center [510, 179] width 125 height 28
drag, startPoint x: 686, startPoint y: 259, endPoint x: 675, endPoint y: 249, distance: 14.9
click at [685, 259] on span "Next" at bounding box center [684, 257] width 16 height 12
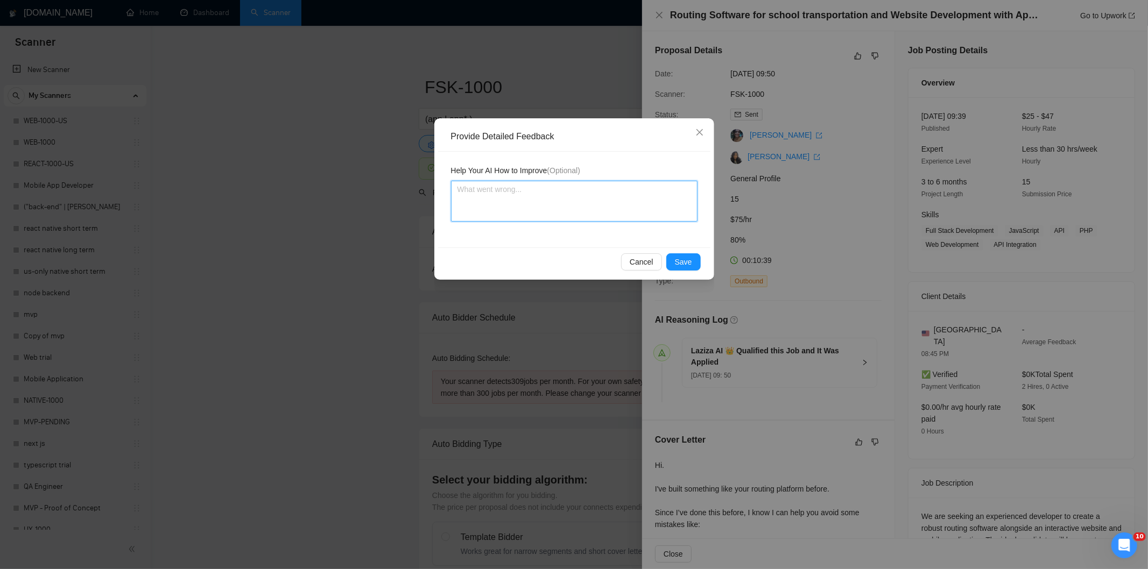
click at [620, 198] on textarea at bounding box center [574, 201] width 246 height 41
paste textarea "Good fit — the project is greenfield (no existing code), welcomes agencies, use…"
type textarea "Good fit — the project is greenfield (no existing code), welcomes agencies, use…"
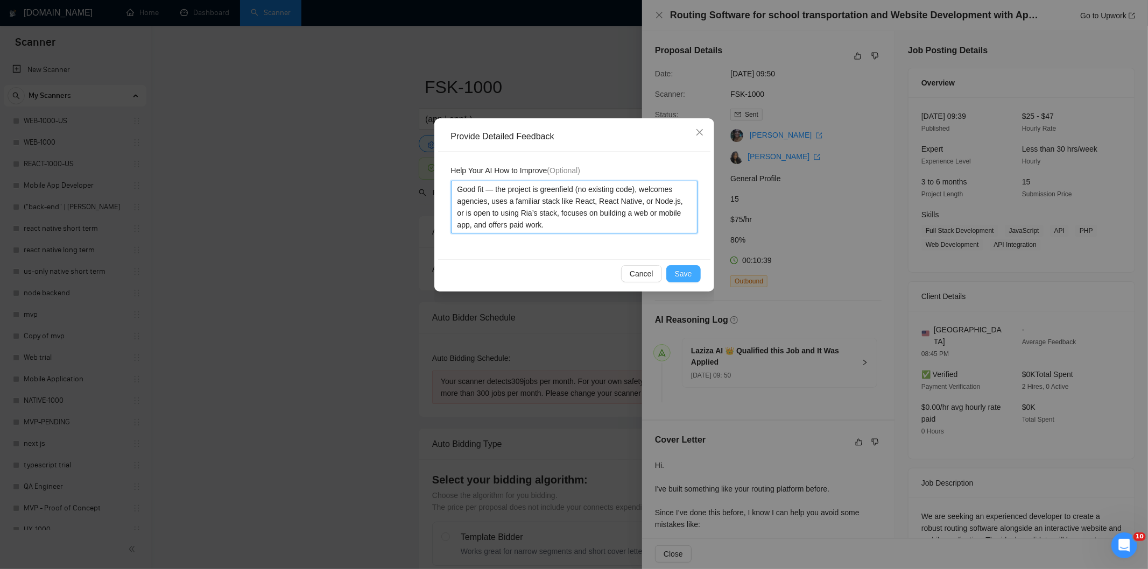
type textarea "Good fit — the project is greenfield (no existing code), welcomes agencies, use…"
click at [679, 271] on span "Save" at bounding box center [683, 274] width 17 height 12
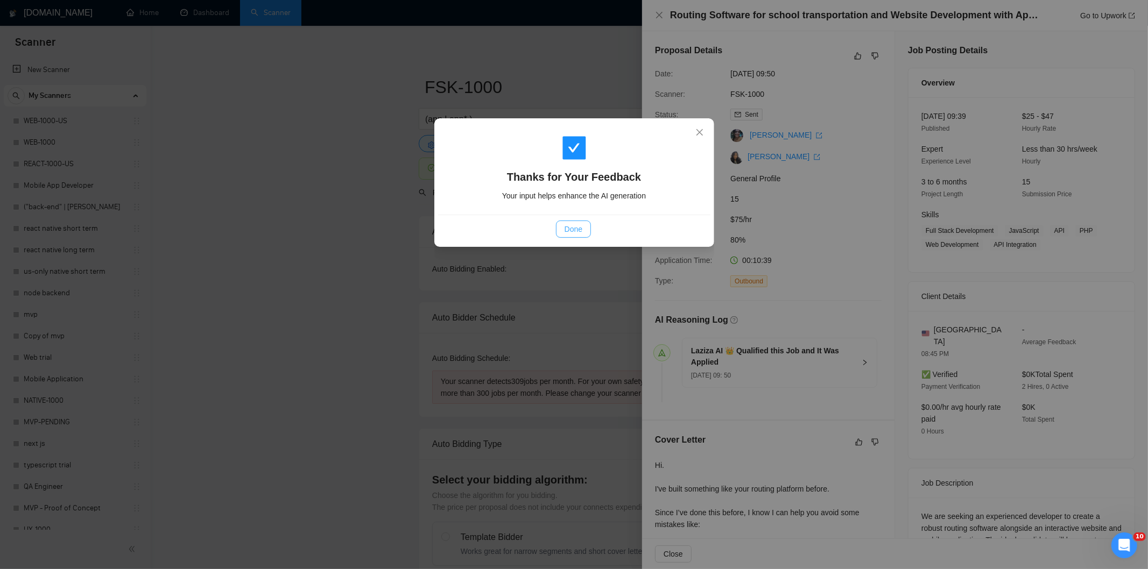
click at [562, 226] on button "Done" at bounding box center [573, 229] width 35 height 17
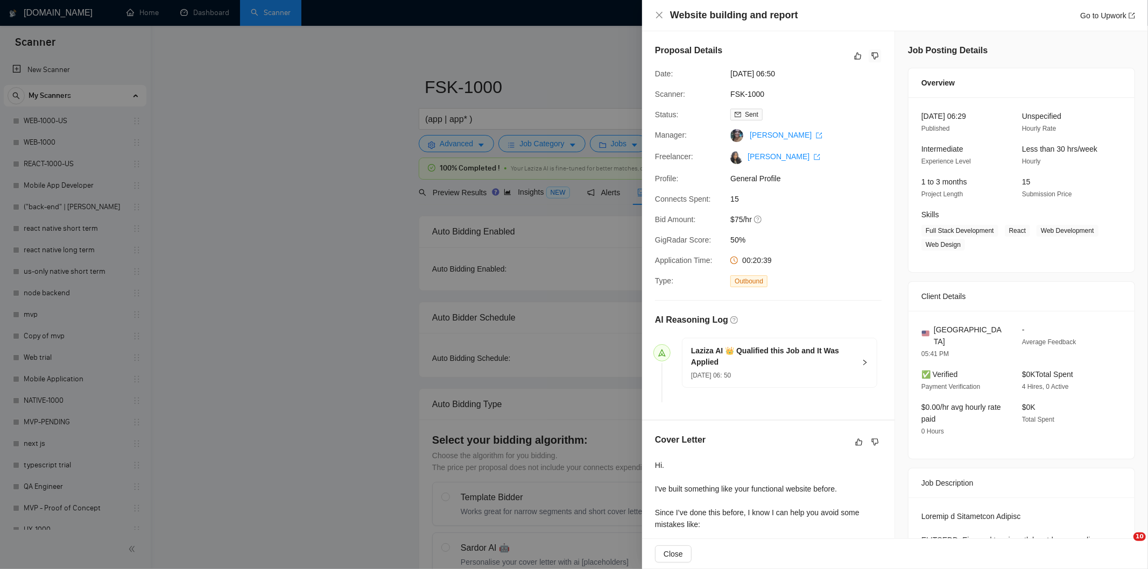
click at [871, 55] on icon "dislike" at bounding box center [875, 56] width 8 height 9
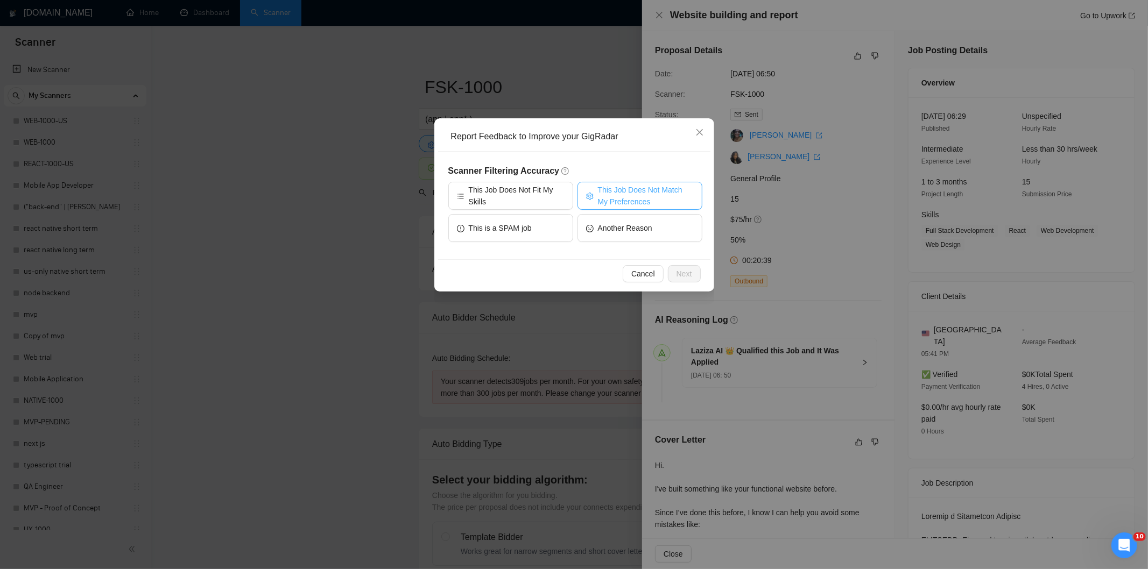
drag, startPoint x: 641, startPoint y: 187, endPoint x: 659, endPoint y: 202, distance: 23.6
click at [641, 186] on span "This Job Does Not Match My Preferences" at bounding box center [646, 196] width 96 height 24
click at [695, 272] on button "Next" at bounding box center [684, 273] width 33 height 17
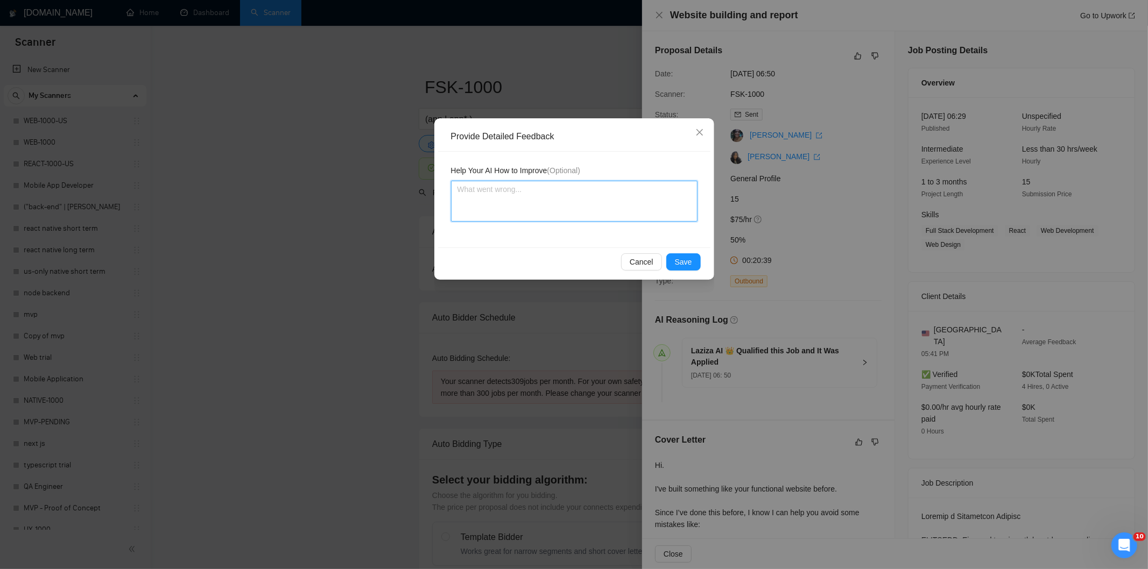
click at [621, 208] on textarea at bounding box center [574, 201] width 246 height 41
paste textarea "Not a fit — the project isn't for a web or mobile app, which is [PERSON_NAME]'s…"
type textarea "Not a fit — the project isn't for a web or mobile app, which is Ria's focus. Ex…"
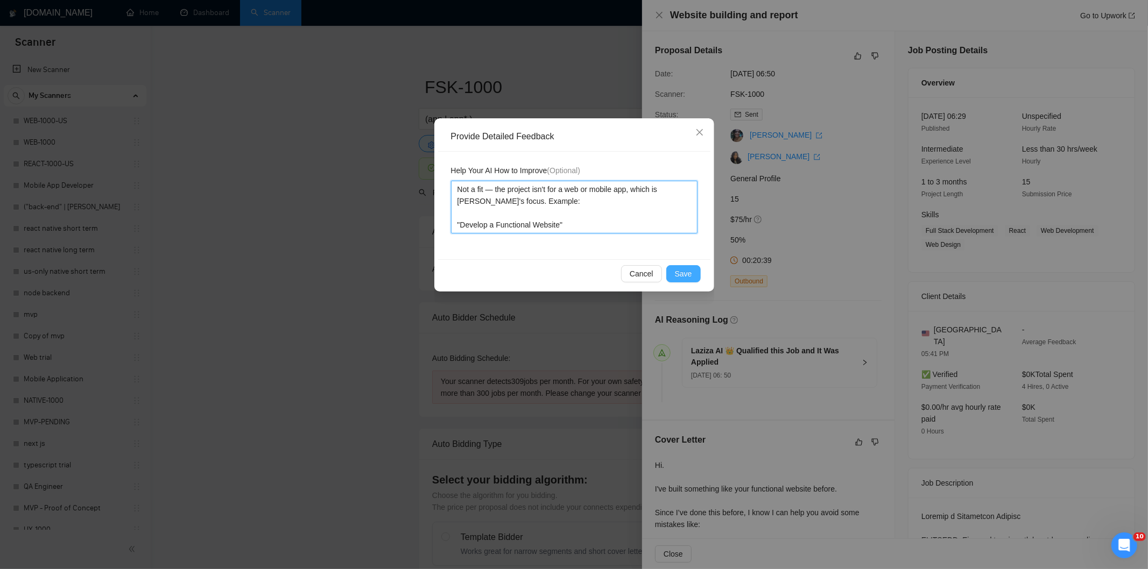
type textarea "Not a fit — the project isn't for a web or mobile app, which is Ria's focus. Ex…"
click at [691, 279] on span "Save" at bounding box center [683, 274] width 17 height 12
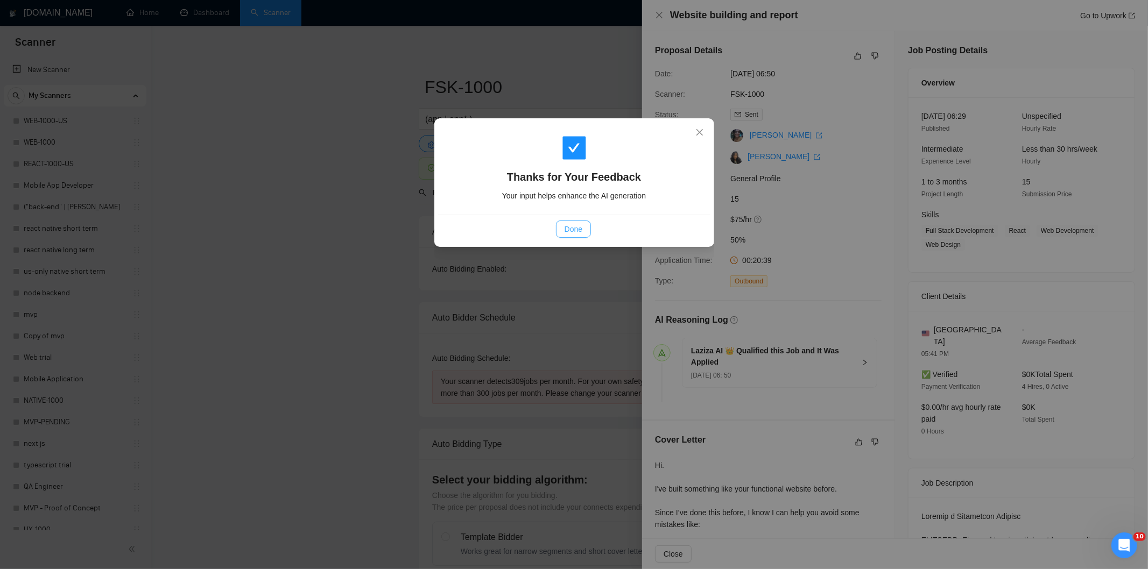
click at [569, 229] on span "Done" at bounding box center [574, 229] width 18 height 12
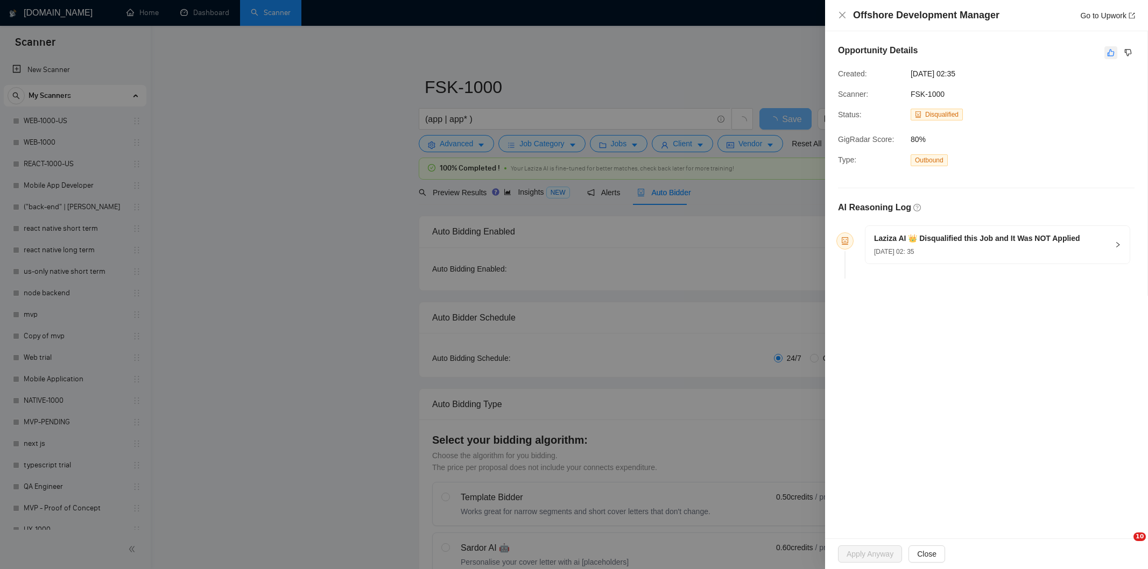
click at [1110, 55] on icon "like" at bounding box center [1111, 52] width 8 height 9
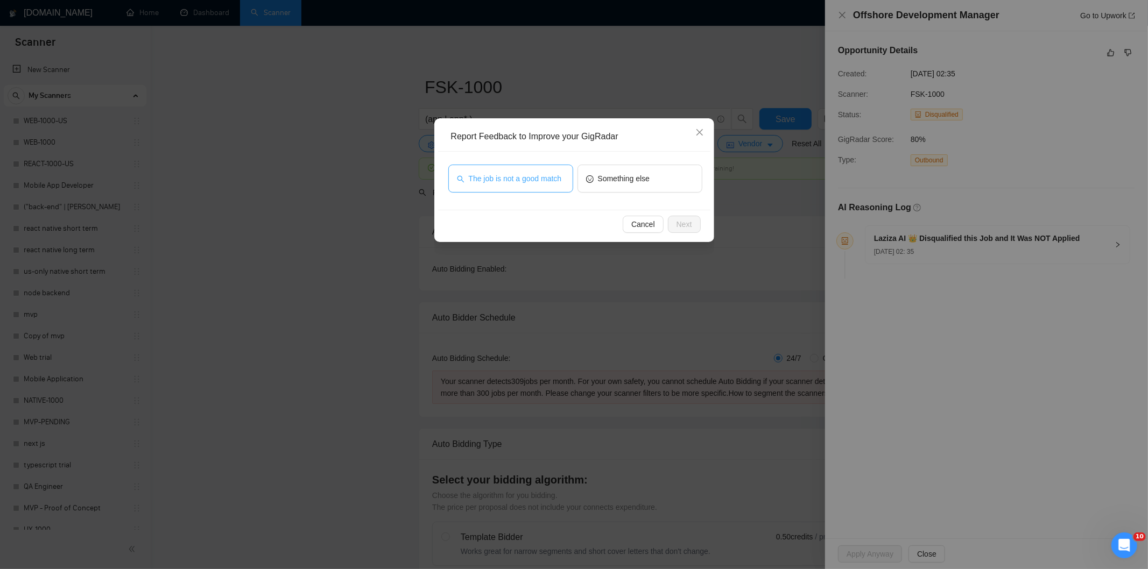
click at [560, 174] on span "The job is not a good match" at bounding box center [515, 179] width 93 height 12
click at [689, 222] on span "Next" at bounding box center [684, 224] width 16 height 12
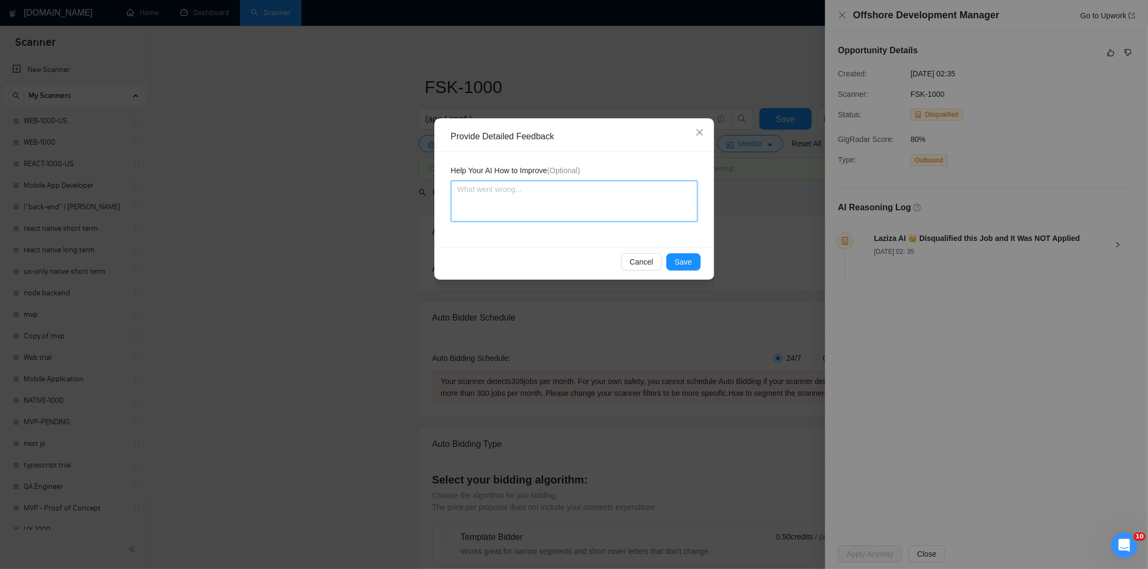
click at [626, 204] on textarea at bounding box center [574, 201] width 246 height 41
click at [647, 213] on textarea at bounding box center [574, 201] width 246 height 41
paste textarea "Not a fit — this project has been disqualified for other reasons. Example: "The…"
type textarea "Not a fit — this project has been disqualified for other reasons. Example: "The…"
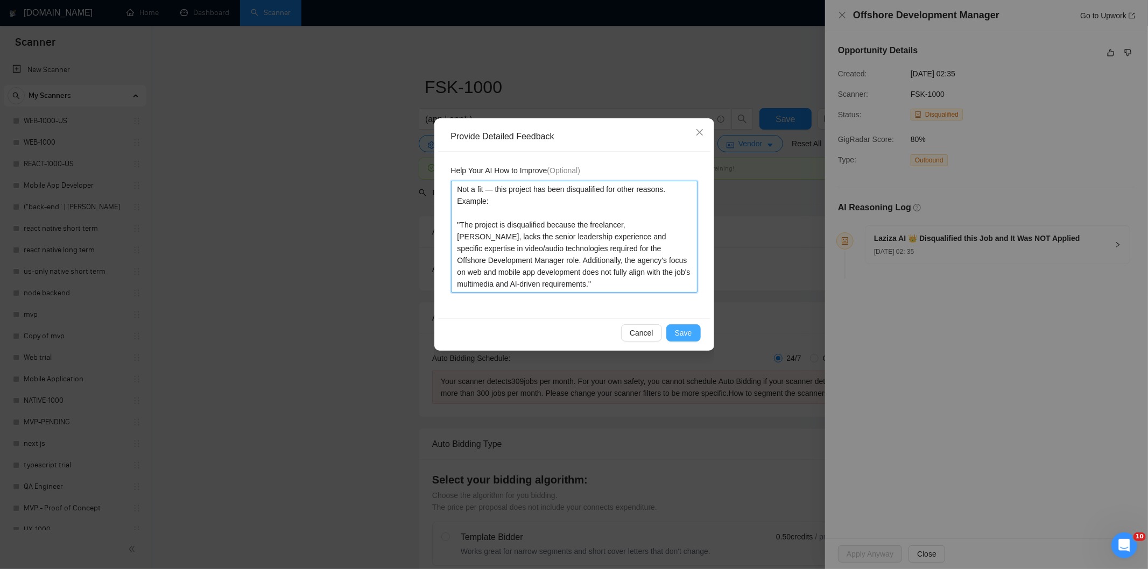
type textarea "Not a fit — this project has been disqualified for other reasons. Example: "The…"
click at [687, 326] on button "Save" at bounding box center [683, 333] width 34 height 17
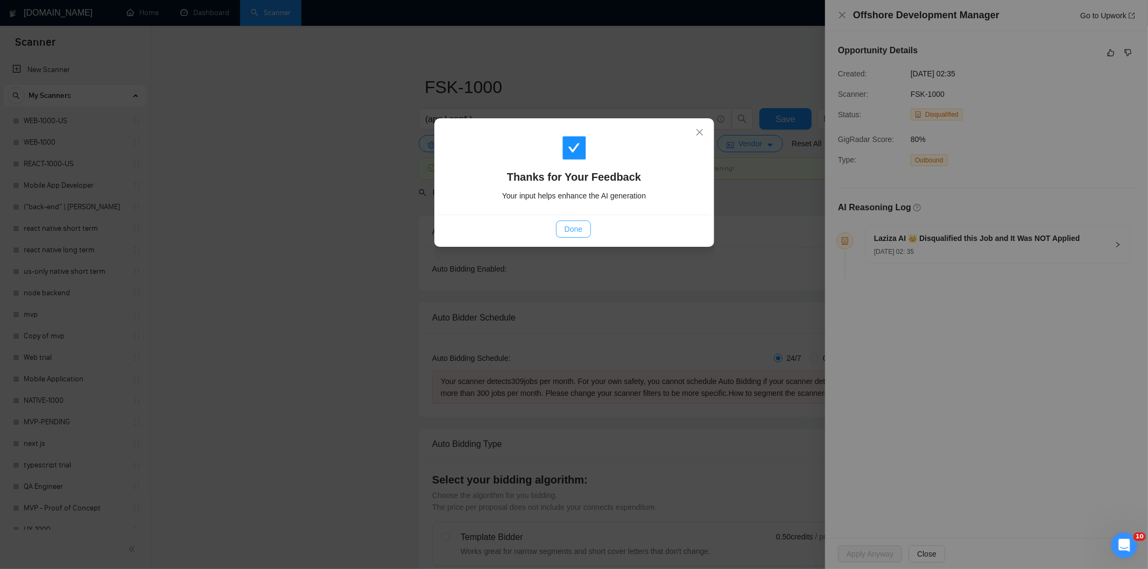
click at [584, 225] on button "Done" at bounding box center [573, 229] width 35 height 17
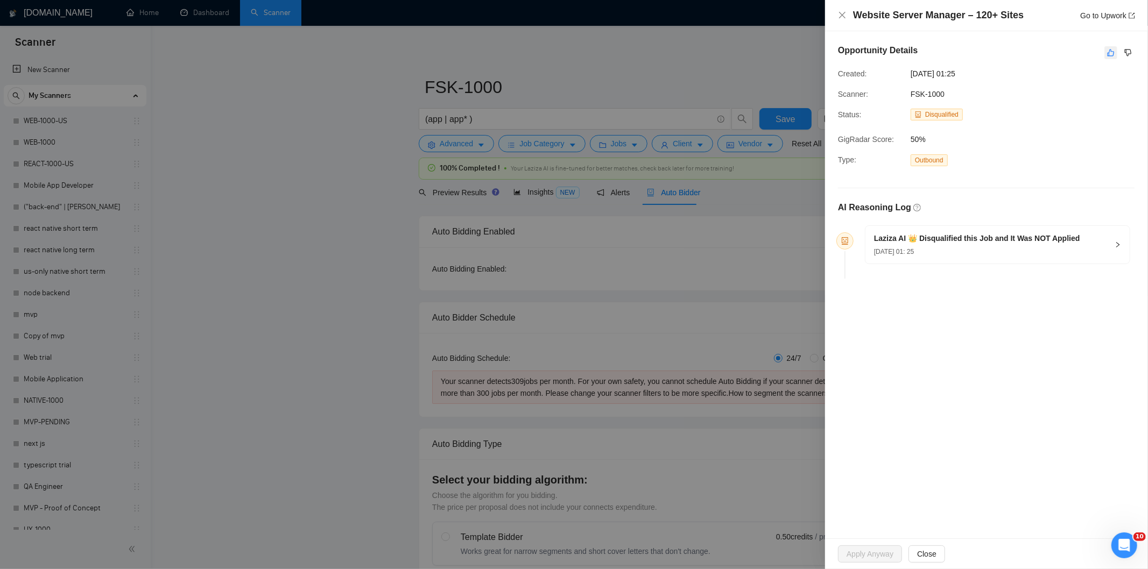
click at [1113, 49] on icon "like" at bounding box center [1111, 52] width 8 height 9
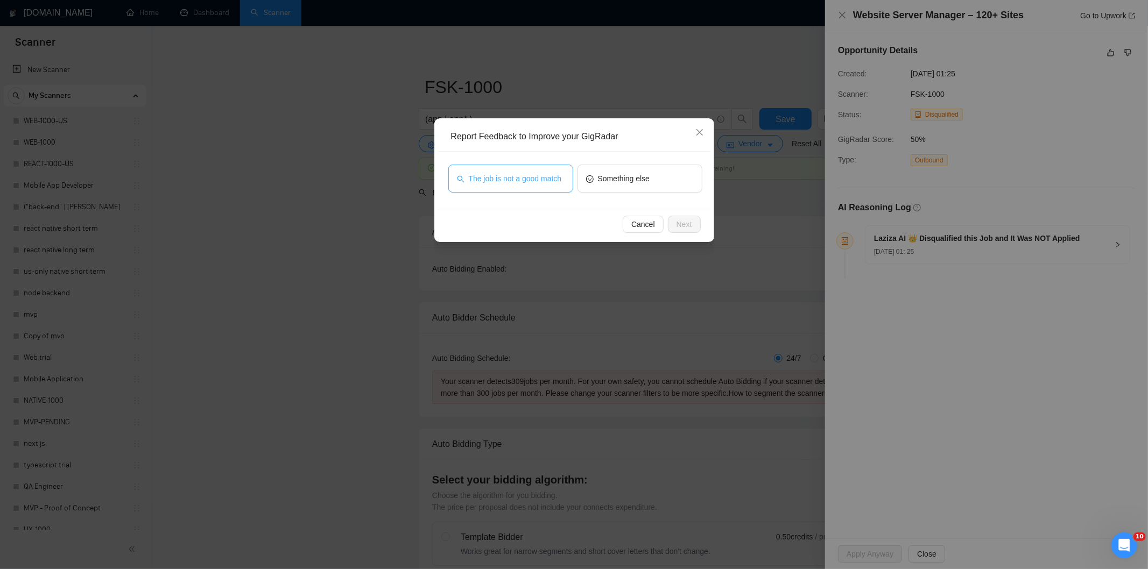
click at [539, 178] on span "The job is not a good match" at bounding box center [515, 179] width 93 height 12
drag, startPoint x: 690, startPoint y: 223, endPoint x: 680, endPoint y: 223, distance: 10.2
click at [690, 224] on span "Next" at bounding box center [684, 224] width 16 height 12
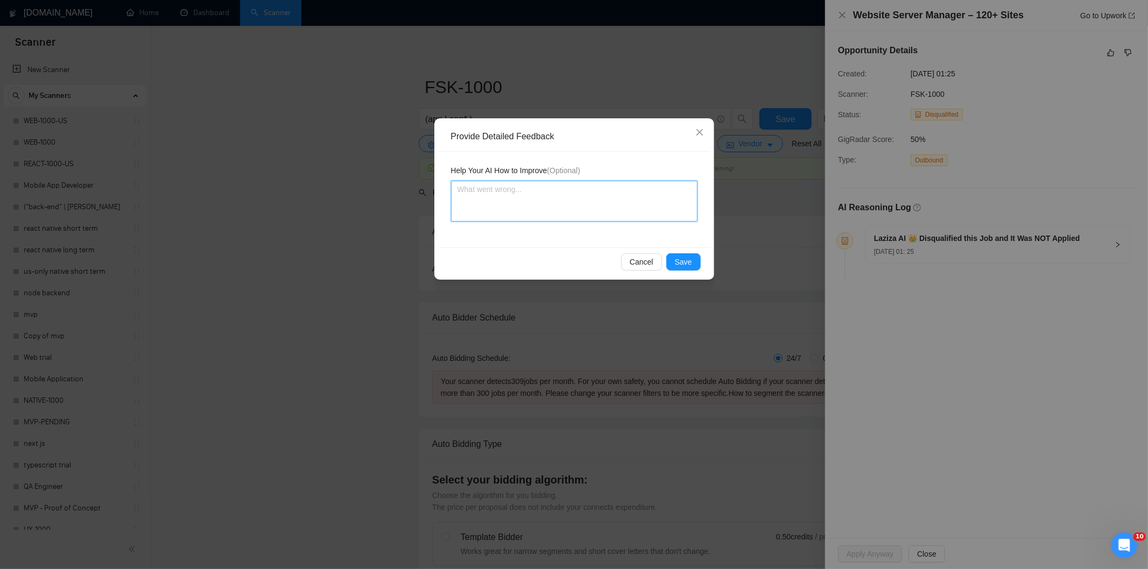
click at [636, 195] on textarea at bounding box center [574, 201] width 246 height 41
paste textarea "Not a fit — this project has been disqualified for other reasons. Example: "The…"
type textarea "Not a fit — this project has been disqualified for other reasons. Example: "The…"
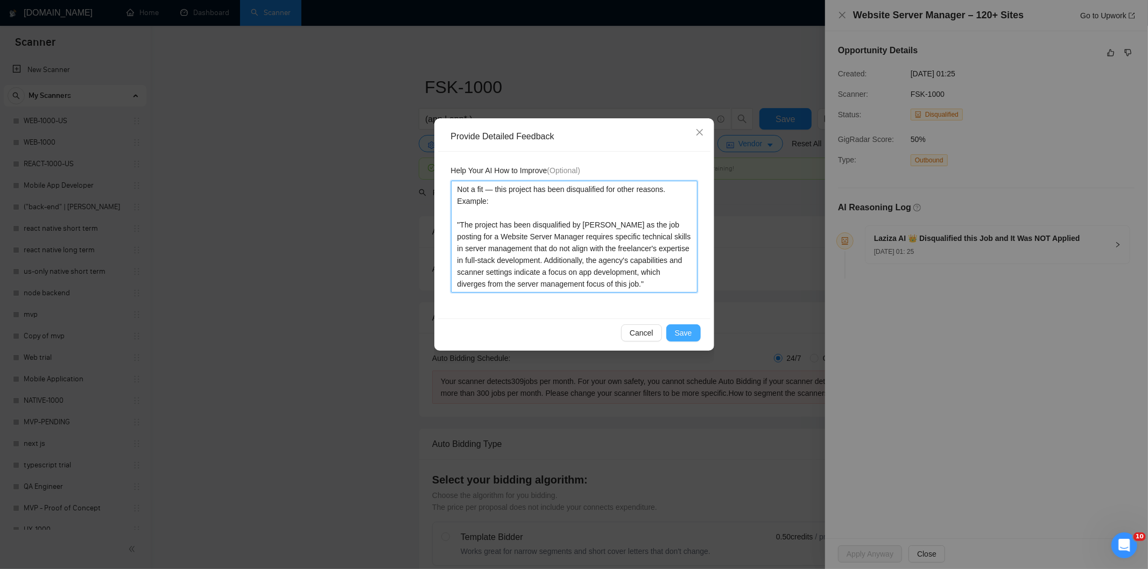
type textarea "Not a fit — this project has been disqualified for other reasons. Example: "The…"
click at [688, 332] on span "Save" at bounding box center [683, 333] width 17 height 12
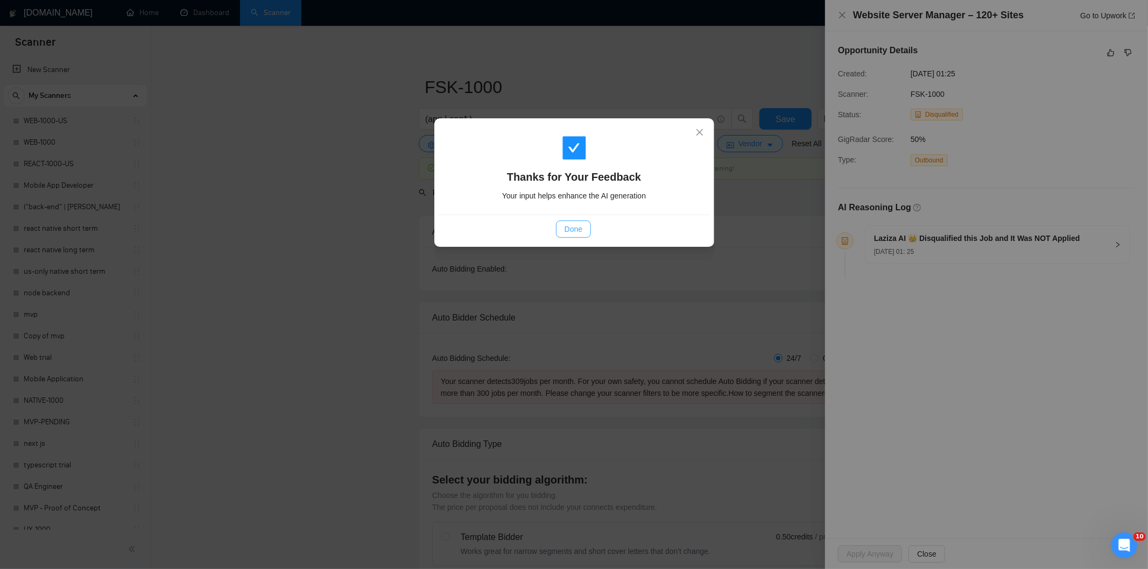
drag, startPoint x: 569, startPoint y: 227, endPoint x: 577, endPoint y: 209, distance: 20.0
click at [571, 227] on span "Done" at bounding box center [574, 229] width 18 height 12
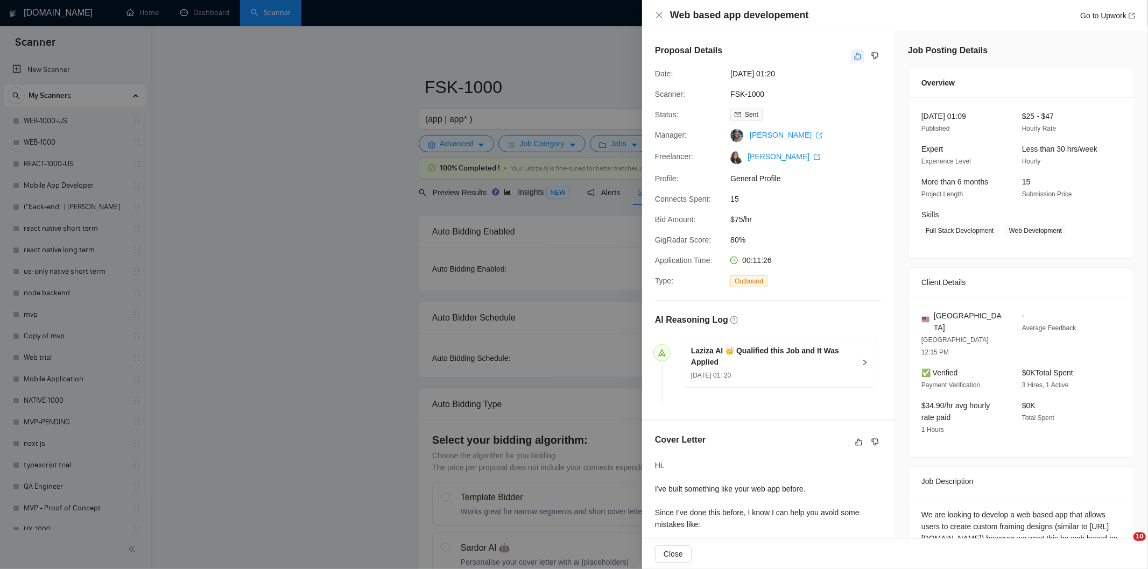
click at [854, 56] on icon "like" at bounding box center [858, 56] width 8 height 9
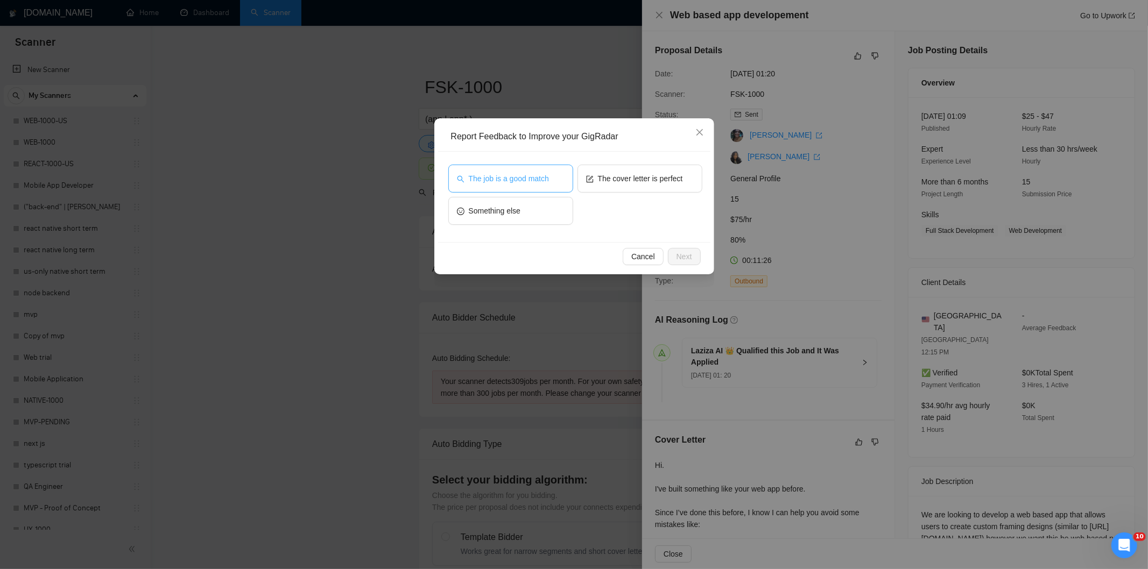
click at [520, 180] on span "The job is a good match" at bounding box center [509, 179] width 80 height 12
click at [690, 253] on span "Next" at bounding box center [684, 257] width 16 height 12
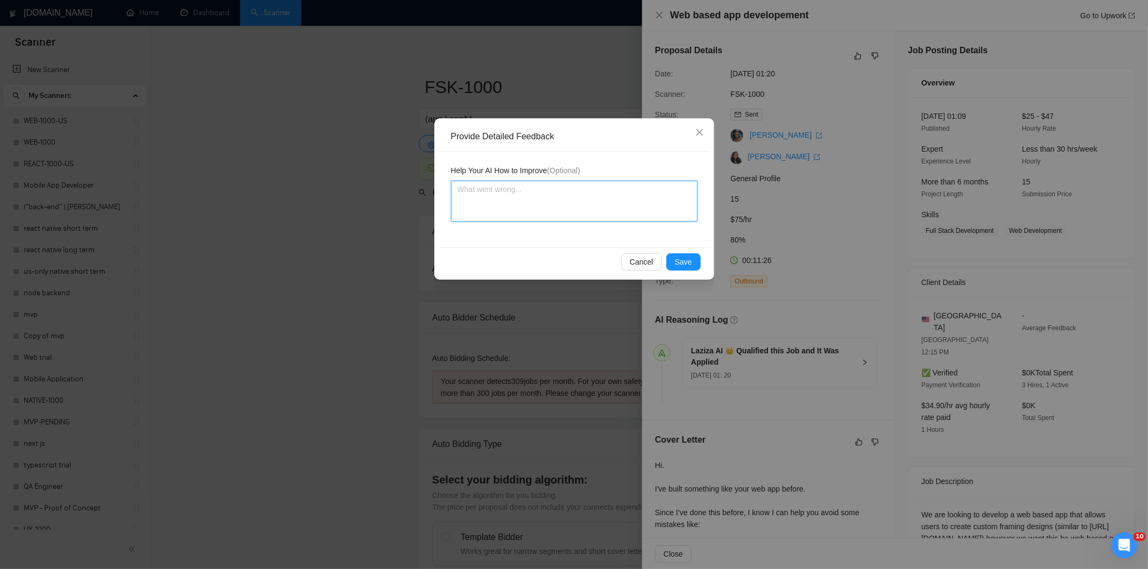
click at [577, 191] on textarea at bounding box center [574, 201] width 246 height 41
paste textarea "Good fit — the project is greenfield (no existing code), welcomes agencies, use…"
type textarea "Good fit — the project is greenfield (no existing code), welcomes agencies, use…"
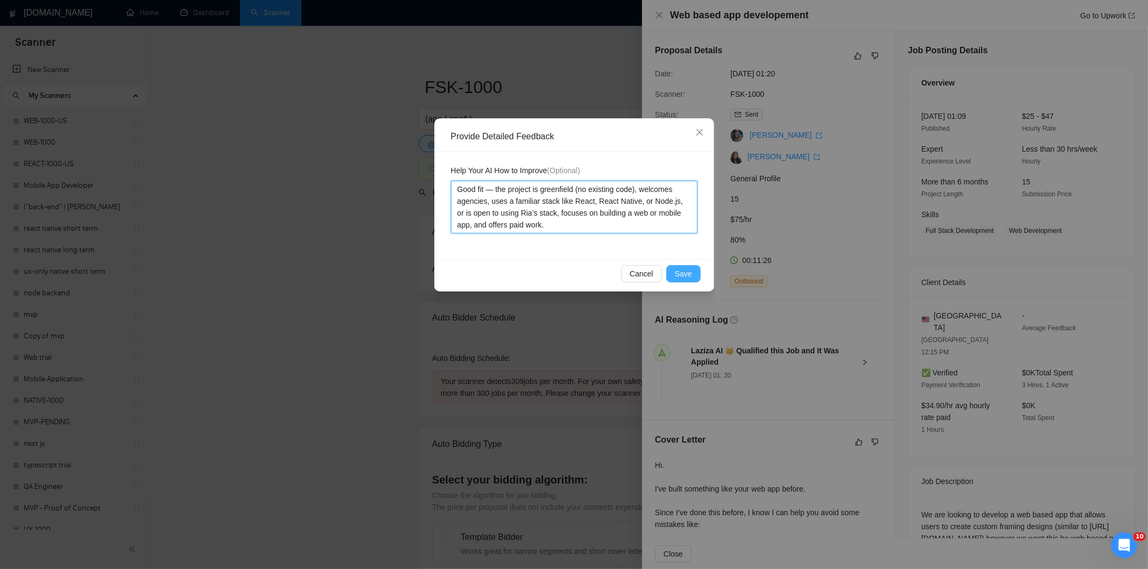
type textarea "Good fit — the project is greenfield (no existing code), welcomes agencies, use…"
click at [684, 273] on span "Save" at bounding box center [683, 274] width 17 height 12
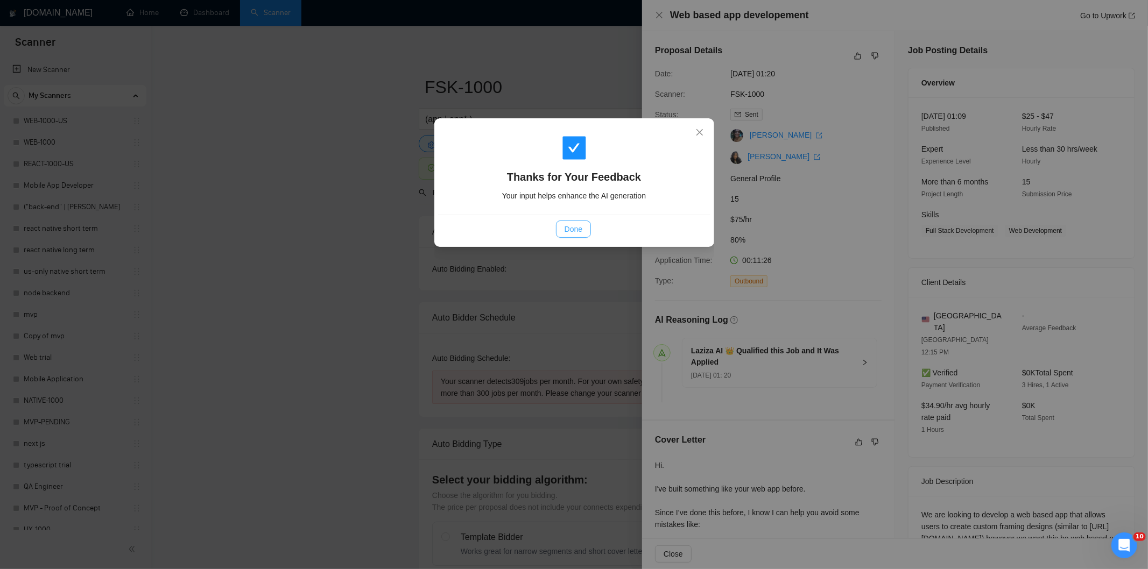
click at [588, 237] on button "Done" at bounding box center [573, 229] width 35 height 17
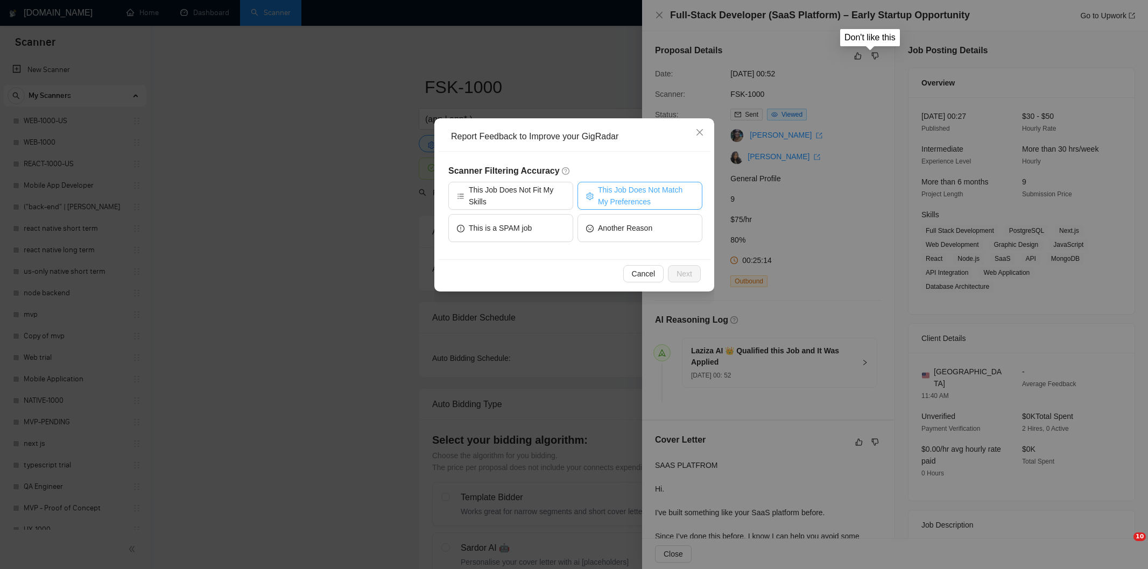
click at [651, 191] on span "This Job Does Not Match My Preferences" at bounding box center [646, 196] width 96 height 24
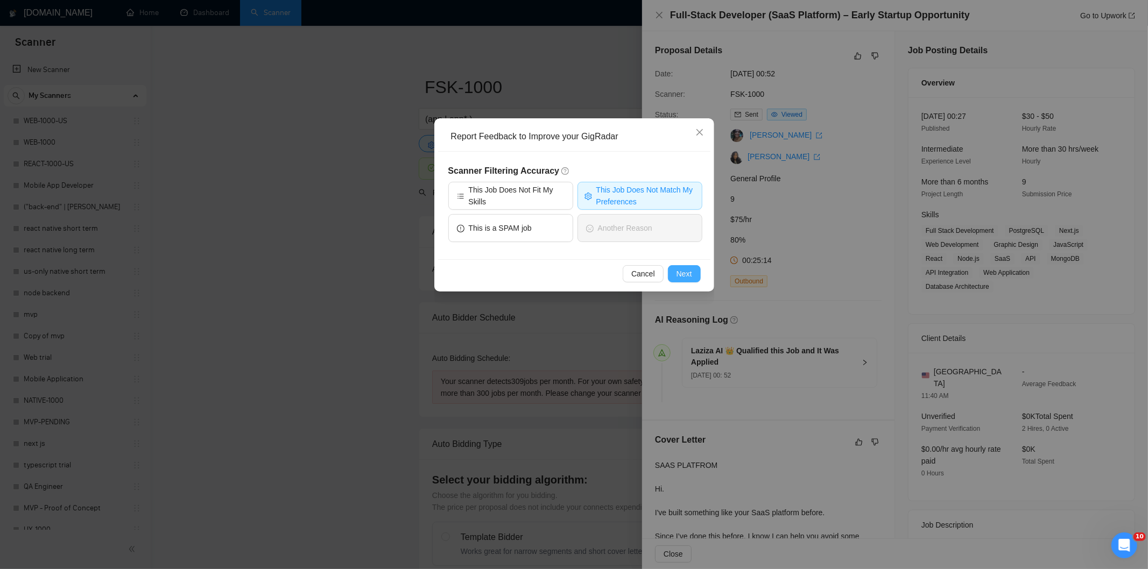
click at [687, 268] on span "Next" at bounding box center [684, 274] width 16 height 12
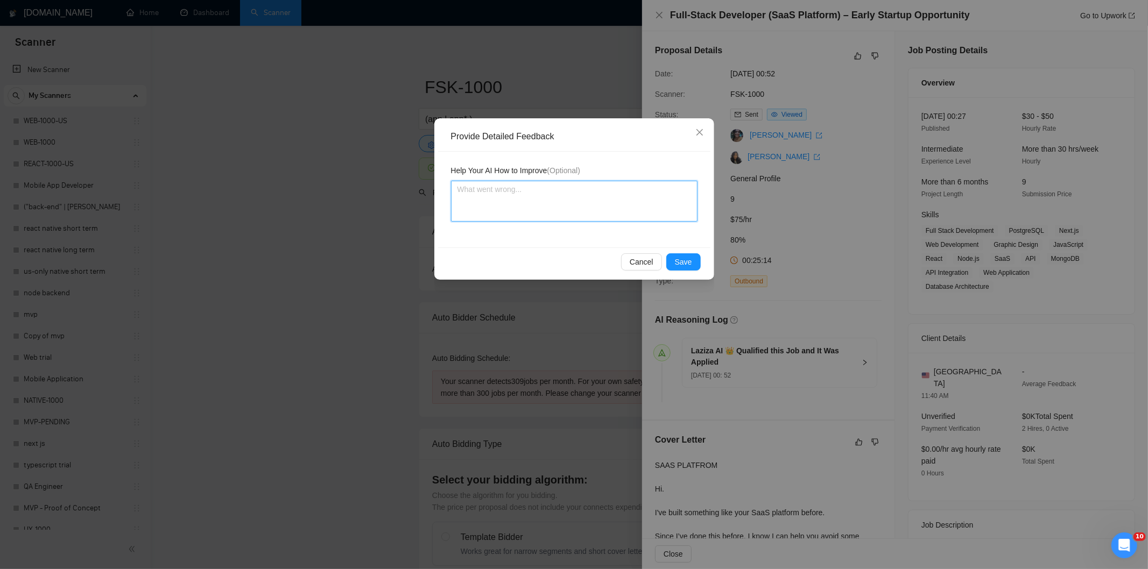
click at [620, 195] on textarea at bounding box center [574, 201] width 246 height 41
paste textarea "Not a fit — the job asks for unpaid work, offers equity, or has a small budget,…"
type textarea "Not a fit — the job asks for unpaid work, offers equity, or has a small budget,…"
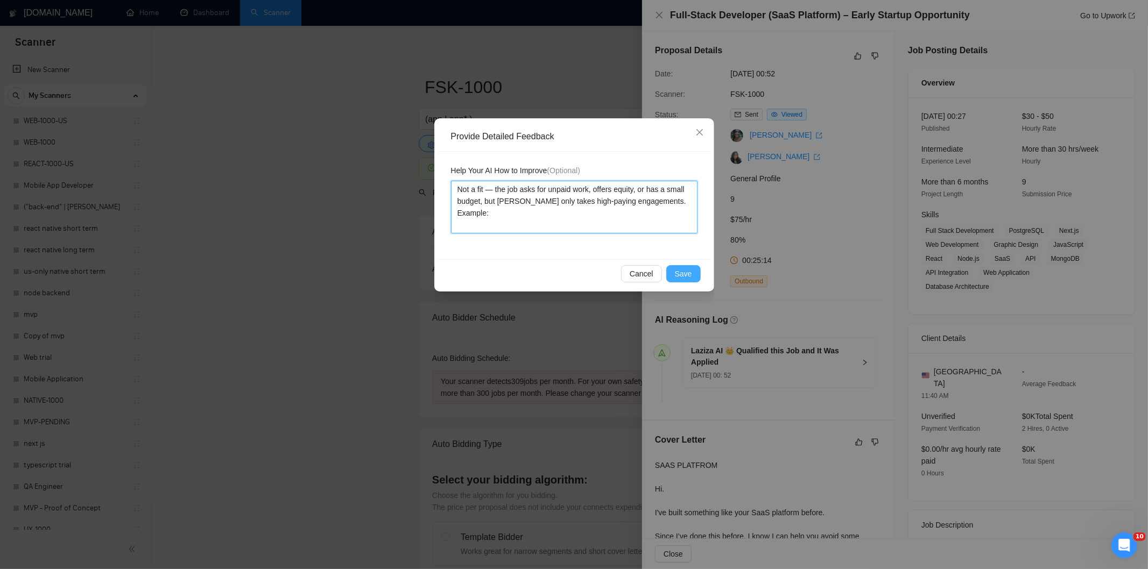
type textarea "Not a fit — the job asks for unpaid work, offers equity, or has a small budget,…"
click at [690, 275] on span "Save" at bounding box center [683, 274] width 17 height 12
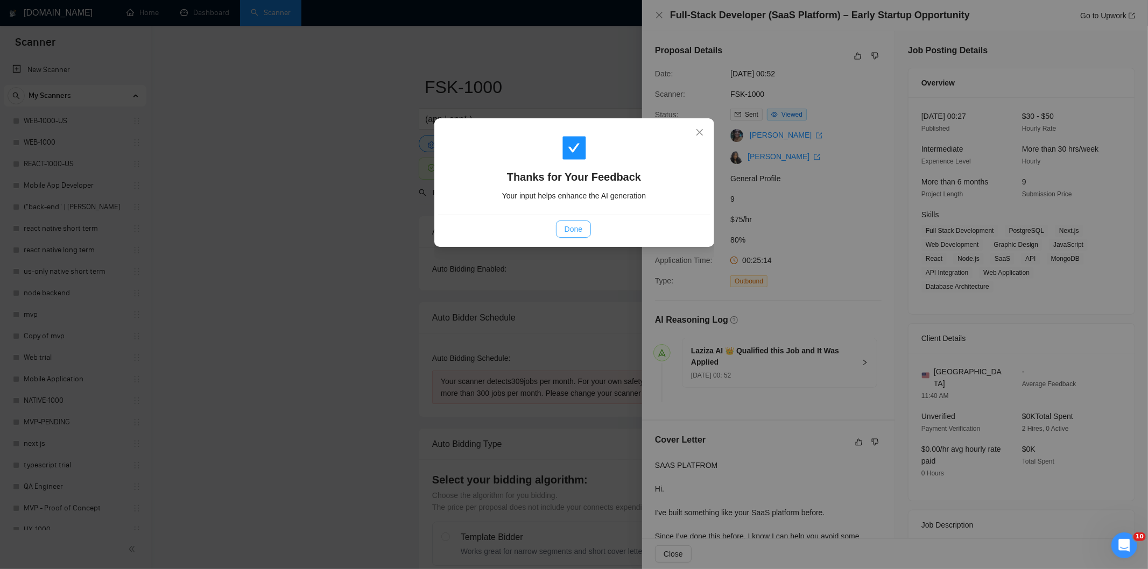
click at [584, 227] on button "Done" at bounding box center [573, 229] width 35 height 17
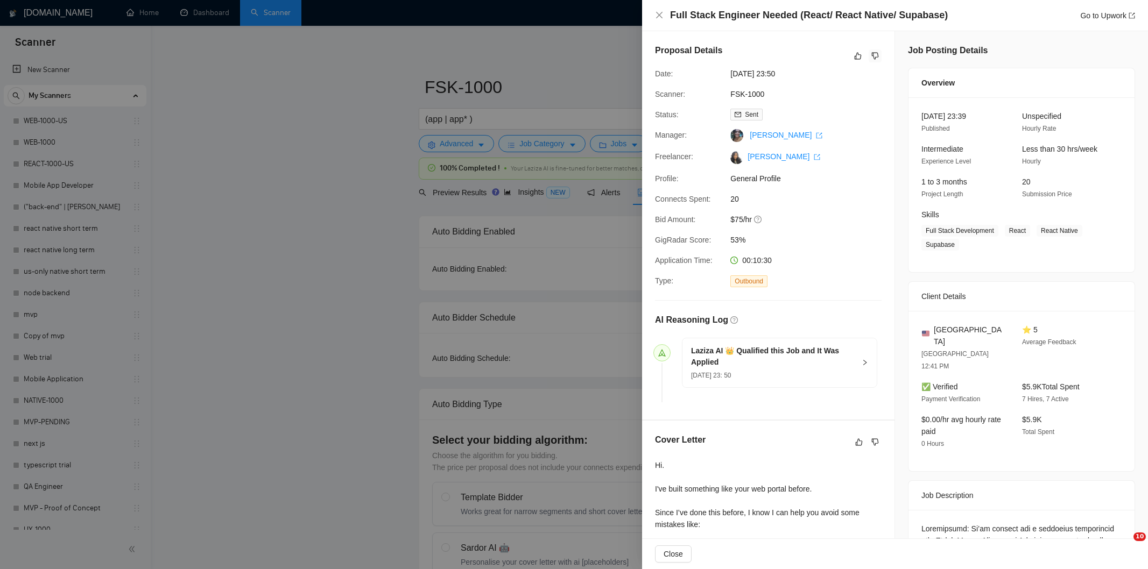
click at [873, 54] on icon "dislike" at bounding box center [875, 56] width 7 height 7
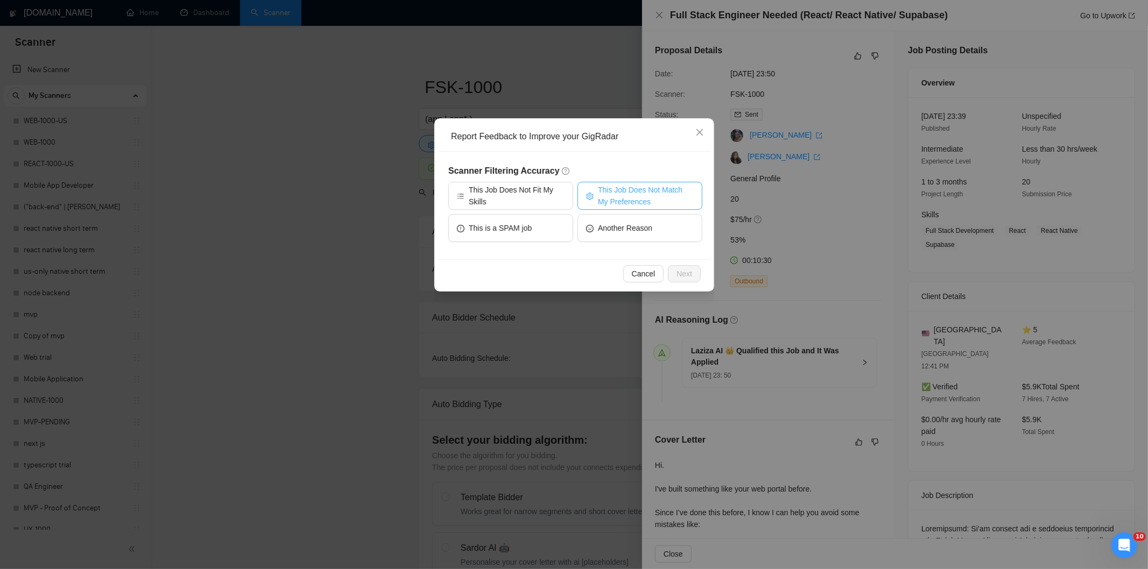
click at [642, 184] on span "This Job Does Not Match My Preferences" at bounding box center [646, 196] width 96 height 24
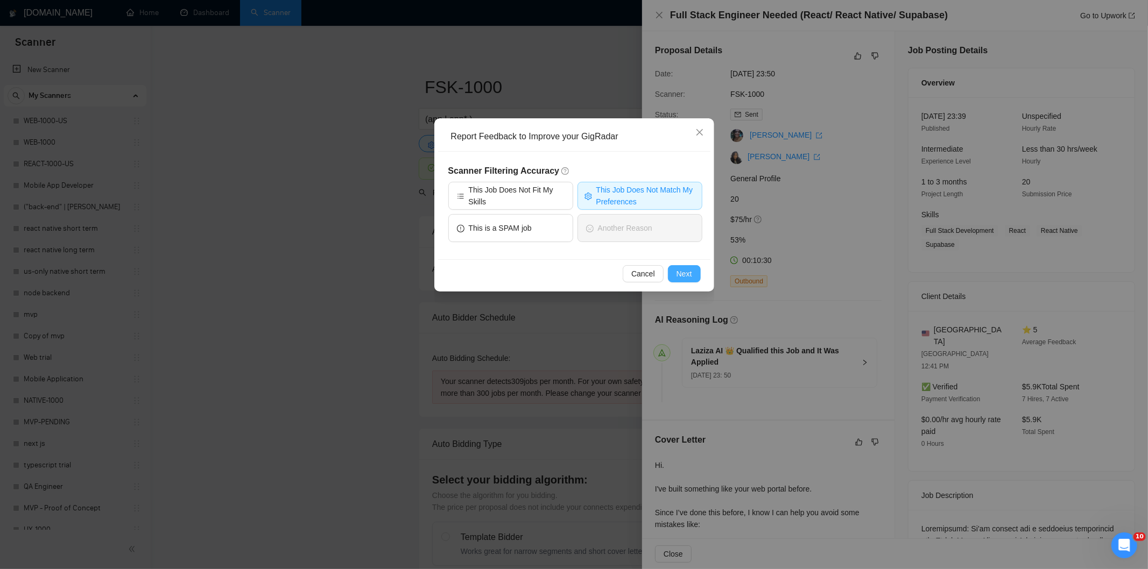
click at [687, 272] on span "Next" at bounding box center [684, 274] width 16 height 12
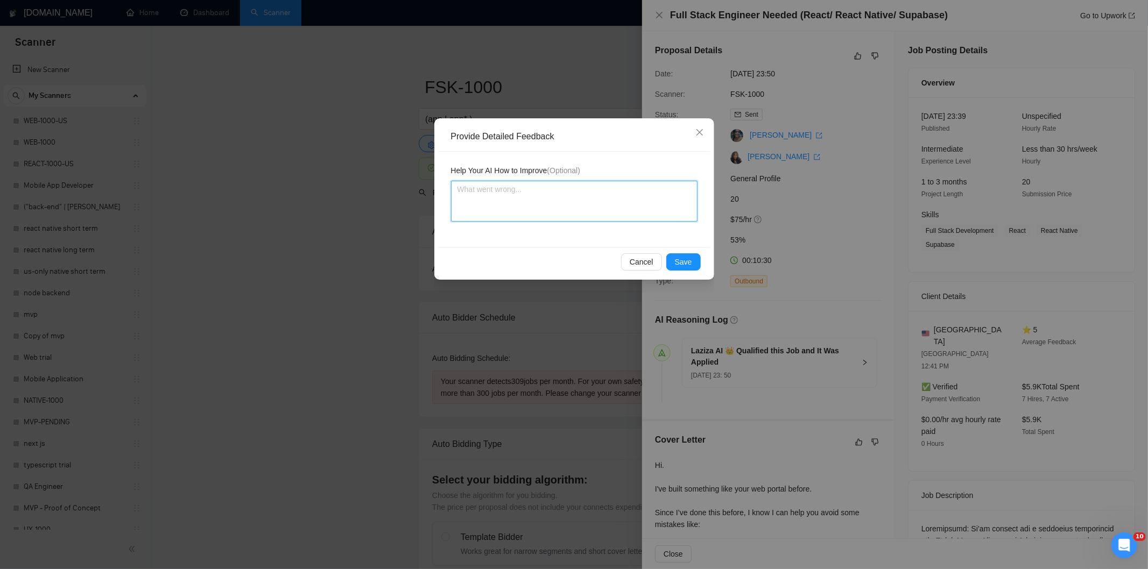
click at [617, 208] on textarea at bounding box center [574, 201] width 246 height 41
paste textarea "Not a fit — the client prefers to hire a solo developer, but Ria is an agency. …"
type textarea "Not a fit — the client prefers to hire a solo developer, but Ria is an agency. …"
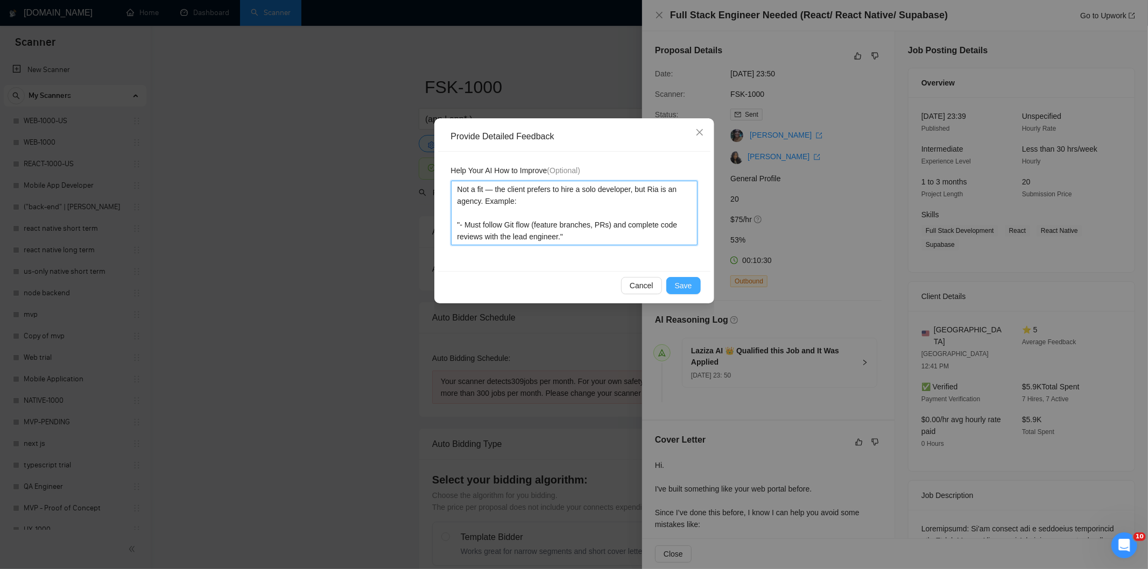
type textarea "Not a fit — the client prefers to hire a solo developer, but Ria is an agency. …"
drag, startPoint x: 697, startPoint y: 284, endPoint x: 673, endPoint y: 271, distance: 27.2
click at [696, 284] on button "Save" at bounding box center [683, 285] width 34 height 17
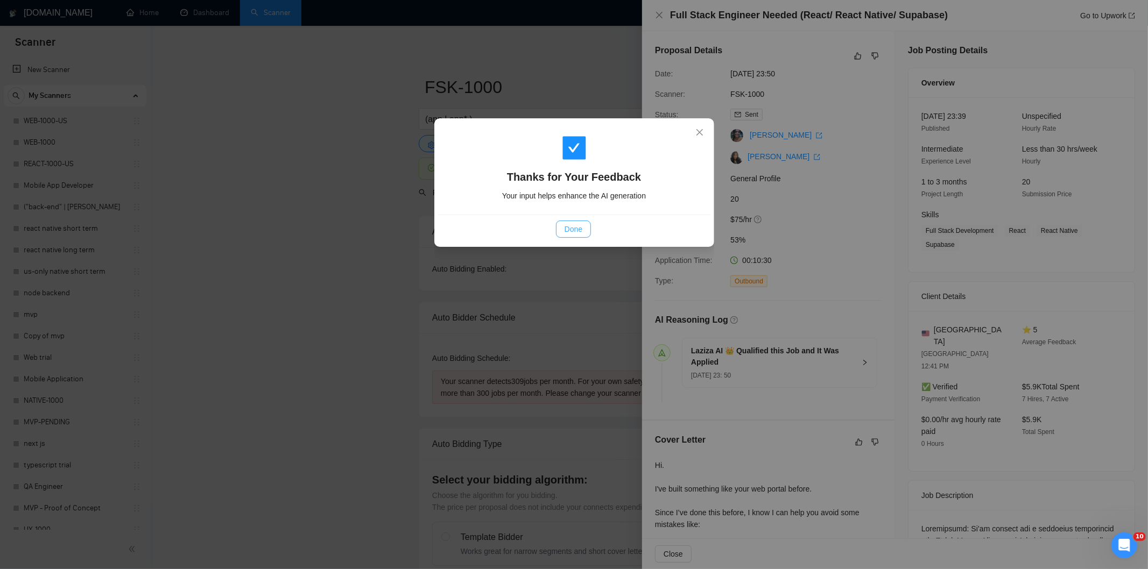
click at [582, 229] on span "Done" at bounding box center [574, 229] width 18 height 12
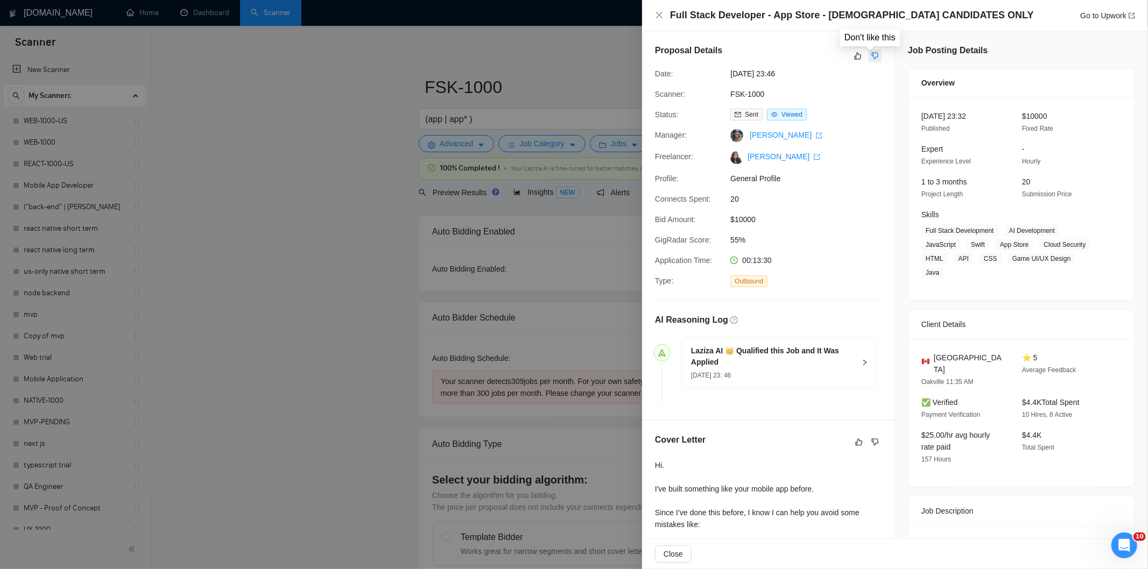
click at [873, 55] on icon "dislike" at bounding box center [875, 56] width 8 height 9
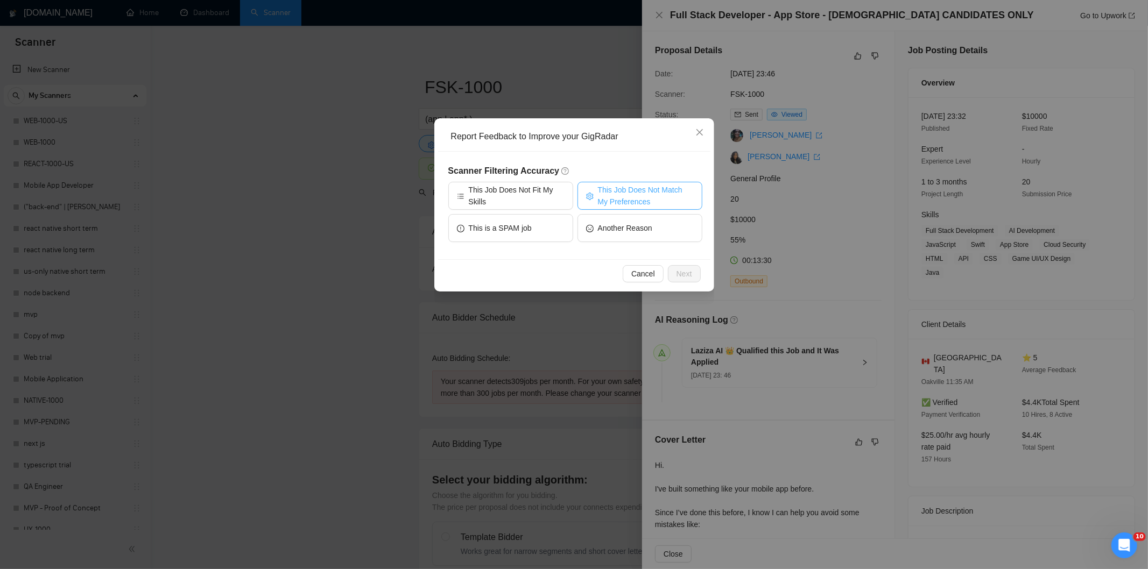
click at [639, 186] on span "This Job Does Not Match My Preferences" at bounding box center [646, 196] width 96 height 24
click at [686, 272] on span "Next" at bounding box center [684, 274] width 16 height 12
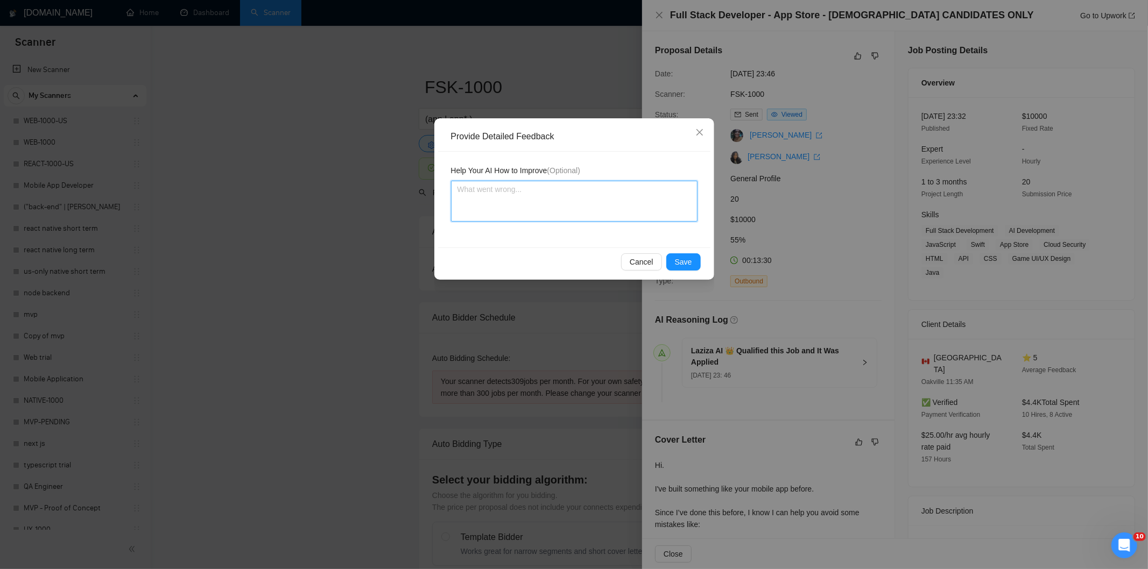
click at [579, 203] on textarea at bounding box center [574, 201] width 246 height 41
paste textarea "Not a fit — the job asks for unpaid work, offers equity, or has a small budget,…"
type textarea "Not a fit — the job asks for unpaid work, offers equity, or has a small budget,…"
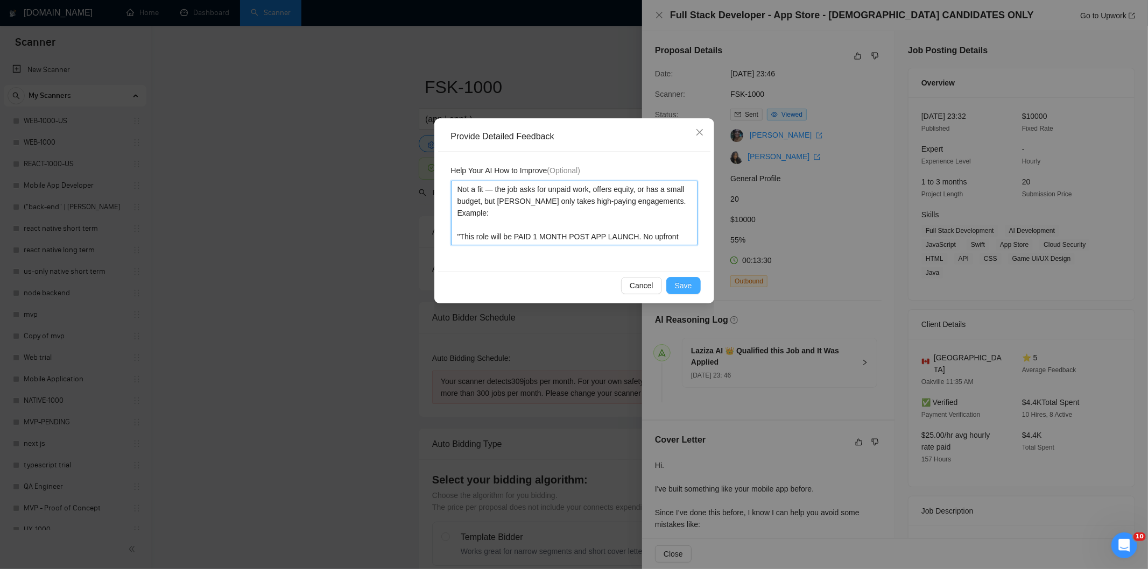
type textarea "Not a fit — the job asks for unpaid work, offers equity, or has a small budget,…"
click at [679, 284] on span "Save" at bounding box center [683, 286] width 17 height 12
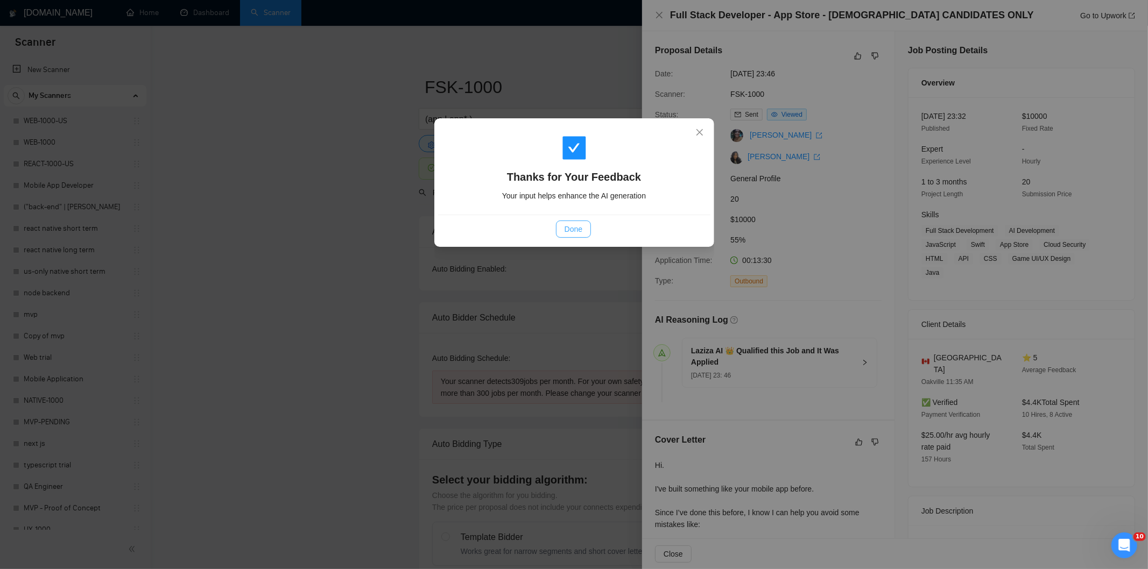
click at [574, 230] on span "Done" at bounding box center [574, 229] width 18 height 12
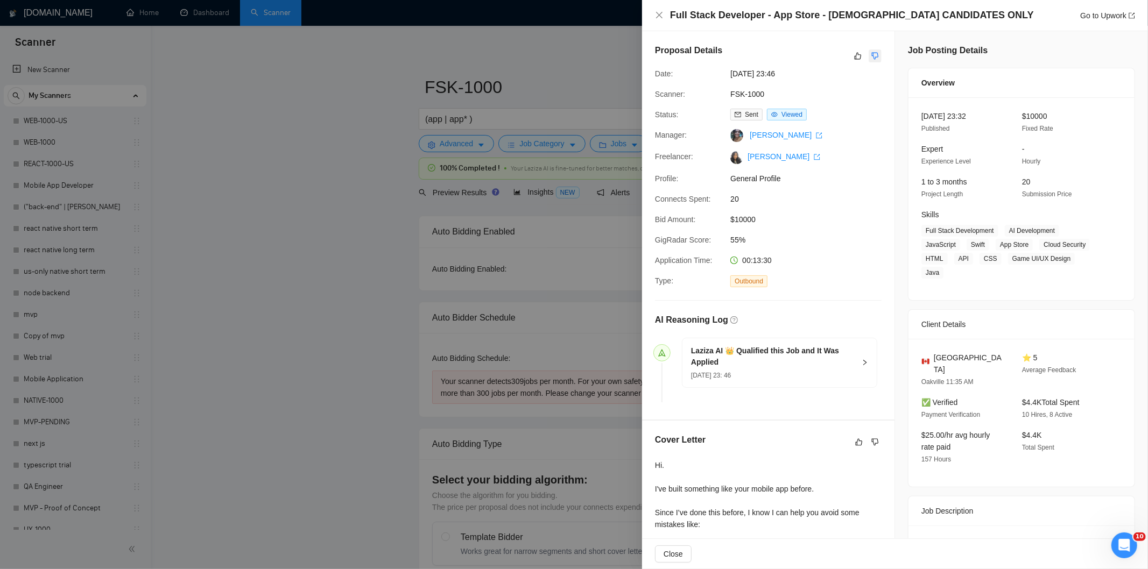
click at [872, 53] on icon "dislike" at bounding box center [875, 56] width 7 height 7
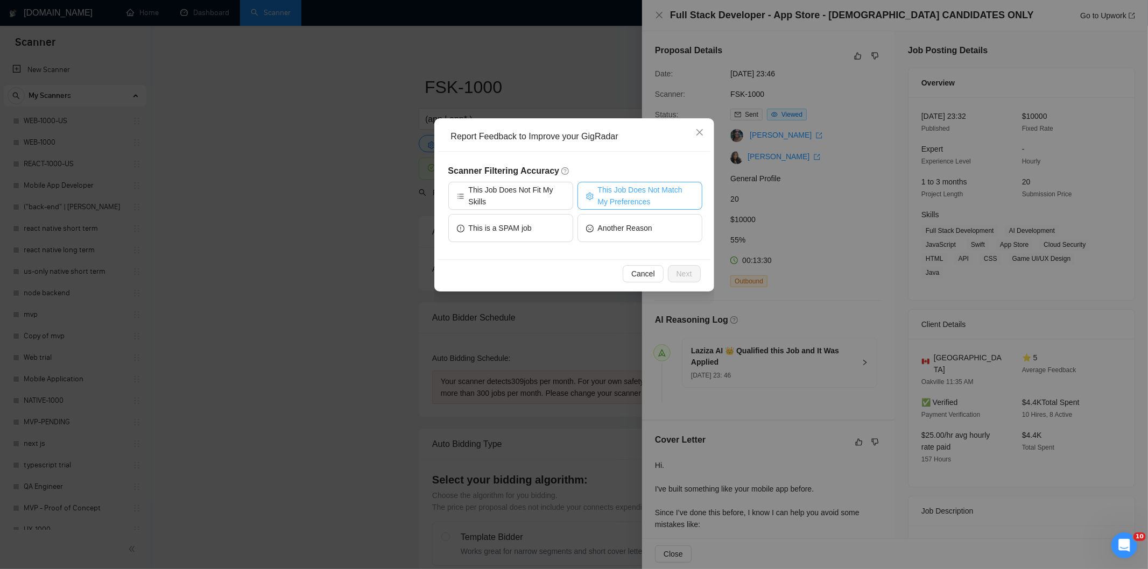
click at [612, 192] on span "This Job Does Not Match My Preferences" at bounding box center [646, 196] width 96 height 24
click at [689, 272] on span "Next" at bounding box center [684, 274] width 16 height 12
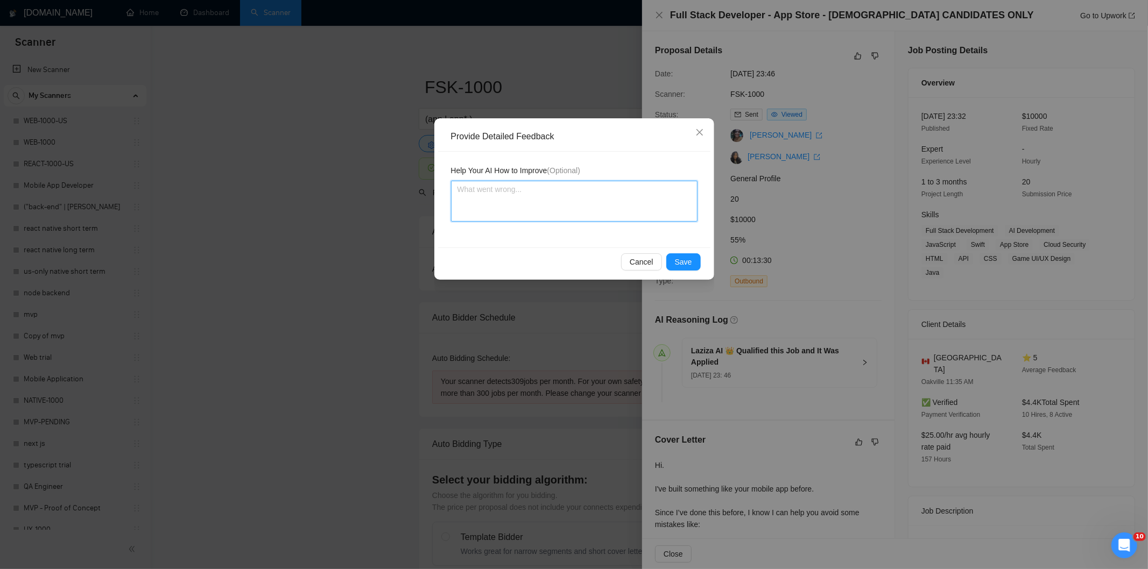
click at [632, 212] on textarea at bounding box center [574, 201] width 246 height 41
paste textarea "Not a fit — the job asks for unpaid work, offers equity, or has a small budget,…"
type textarea "Not a fit — the job asks for unpaid work, offers equity, or has a small budget,…"
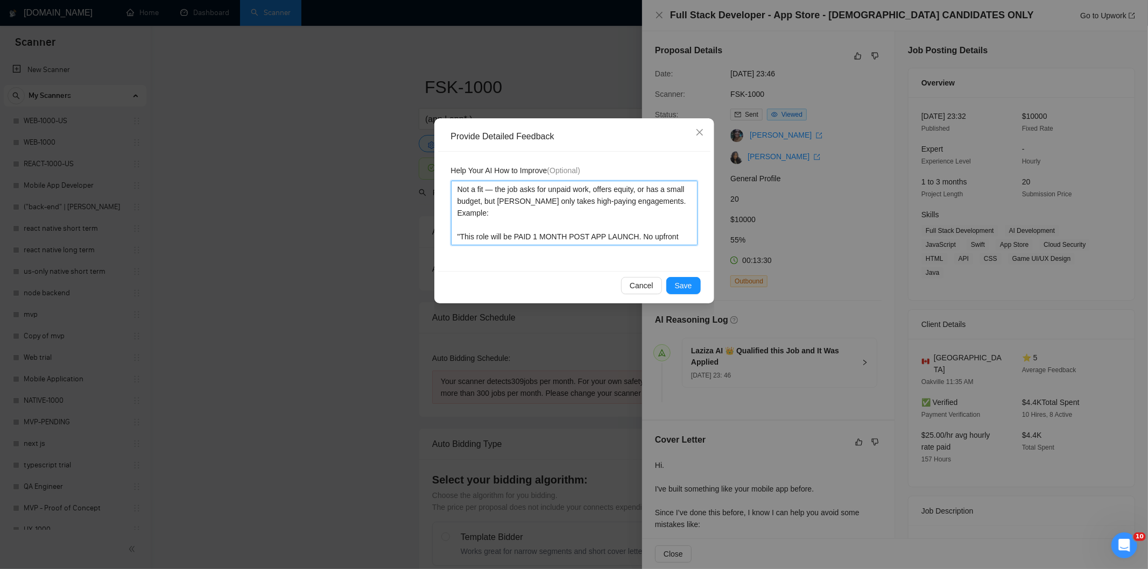
type textarea "Not a fit — the job asks for unpaid work, offers equity, or has a small budget,…"
drag, startPoint x: 691, startPoint y: 273, endPoint x: 691, endPoint y: 279, distance: 5.9
click at [691, 278] on div "Cancel Save" at bounding box center [574, 285] width 272 height 29
click at [688, 280] on span "Save" at bounding box center [683, 286] width 17 height 12
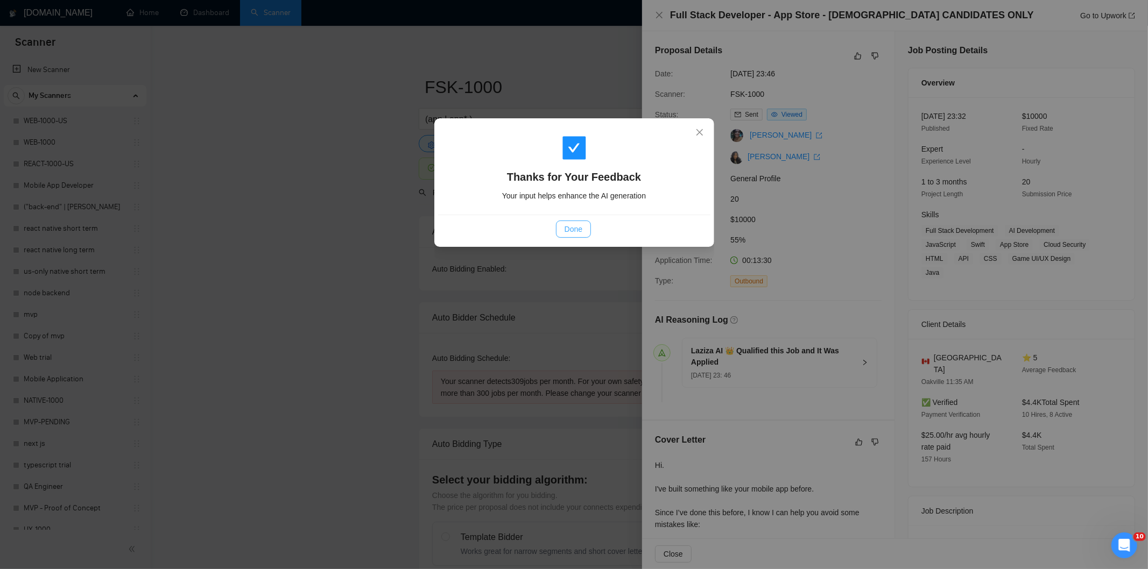
drag, startPoint x: 574, startPoint y: 225, endPoint x: 626, endPoint y: 145, distance: 94.9
click at [575, 226] on span "Done" at bounding box center [574, 229] width 18 height 12
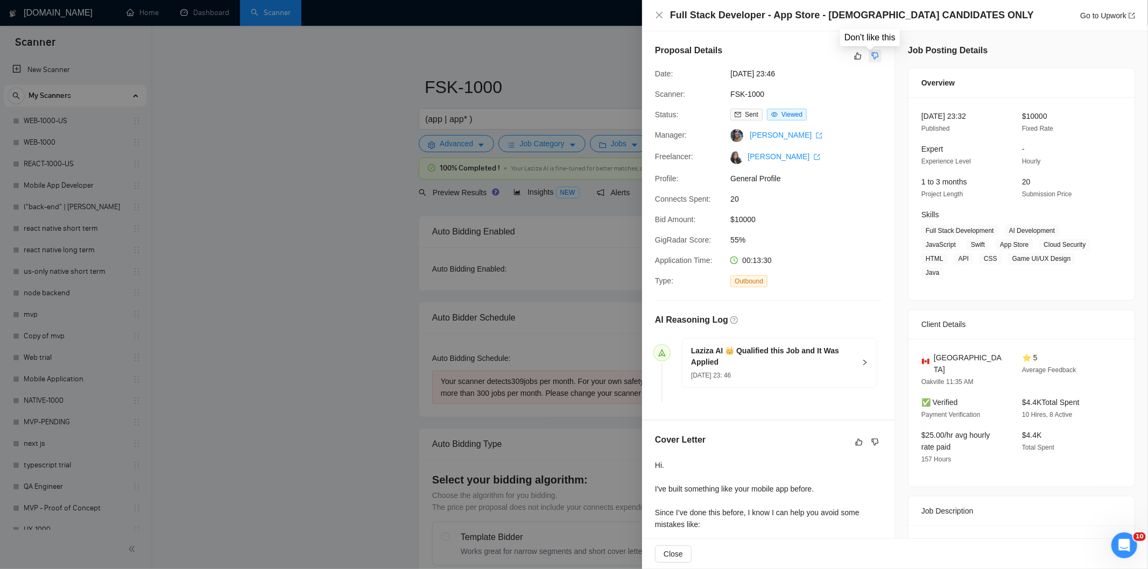
click at [871, 56] on icon "dislike" at bounding box center [875, 56] width 8 height 9
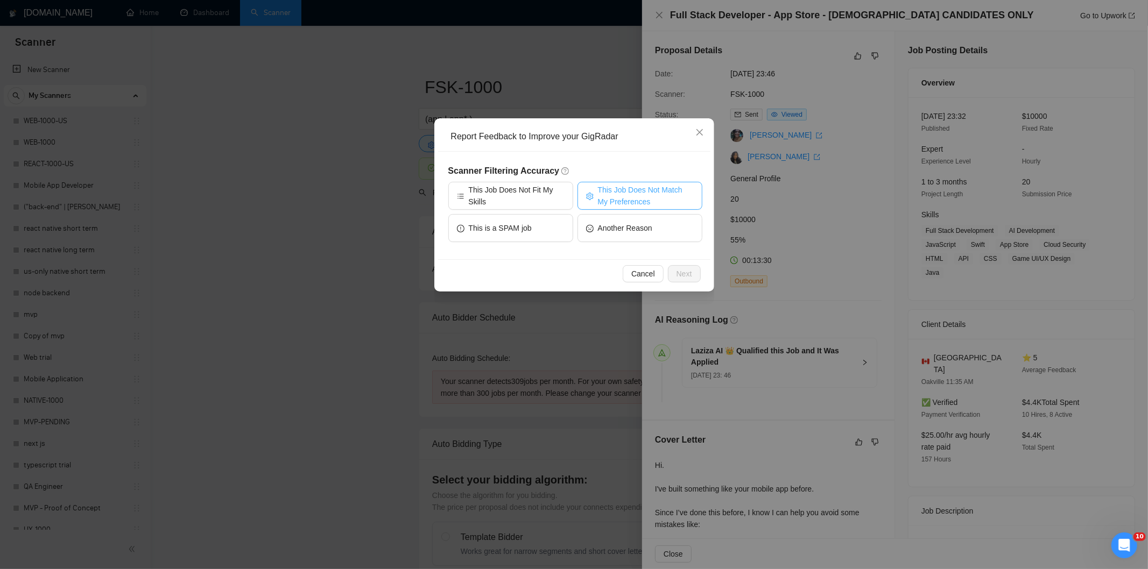
click at [629, 187] on span "This Job Does Not Match My Preferences" at bounding box center [646, 196] width 96 height 24
drag, startPoint x: 689, startPoint y: 271, endPoint x: 655, endPoint y: 234, distance: 49.9
click at [687, 271] on span "Next" at bounding box center [684, 274] width 16 height 12
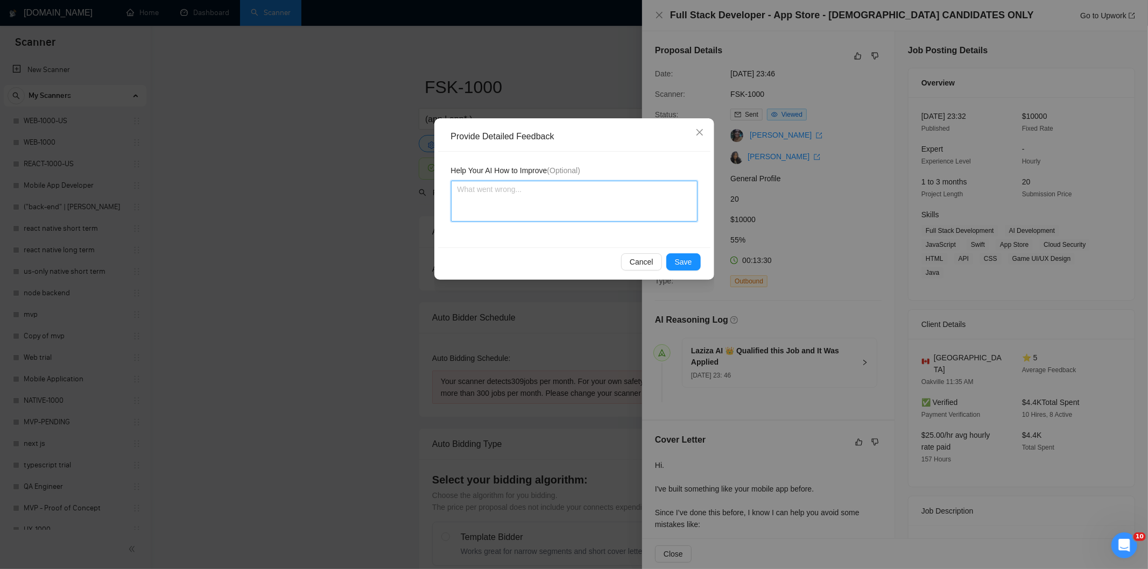
click at [643, 201] on textarea at bounding box center [574, 201] width 246 height 41
paste textarea "Not a fit — the job asks for unpaid work, offers equity, or has a small budget,…"
type textarea "Not a fit — the job asks for unpaid work, offers equity, or has a small budget,…"
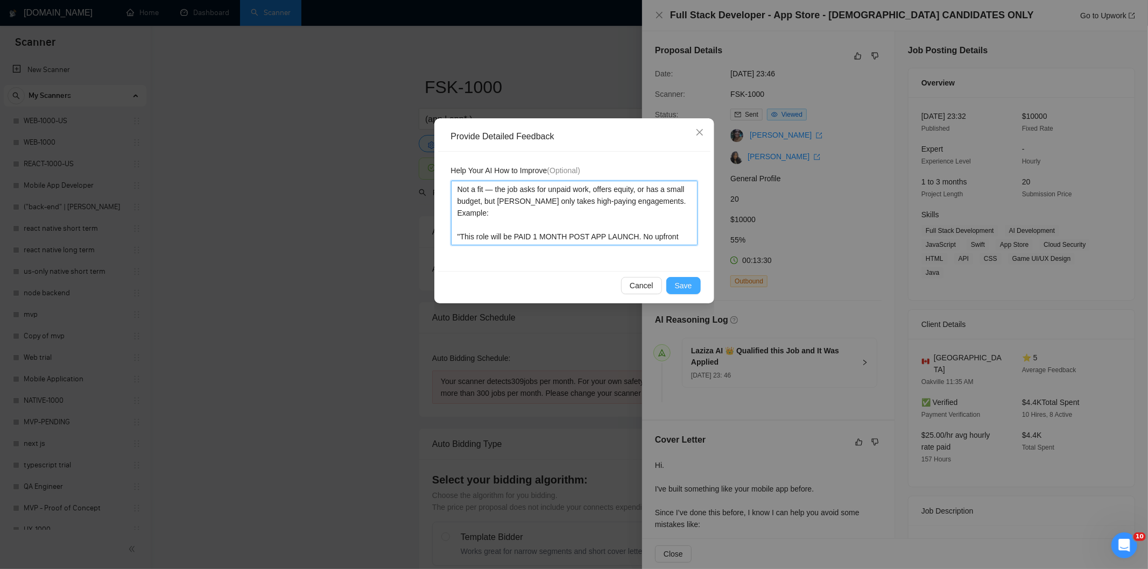
type textarea "Not a fit — the job asks for unpaid work, offers equity, or has a small budget,…"
drag, startPoint x: 696, startPoint y: 279, endPoint x: 674, endPoint y: 269, distance: 24.1
click at [693, 279] on button "Save" at bounding box center [683, 285] width 34 height 17
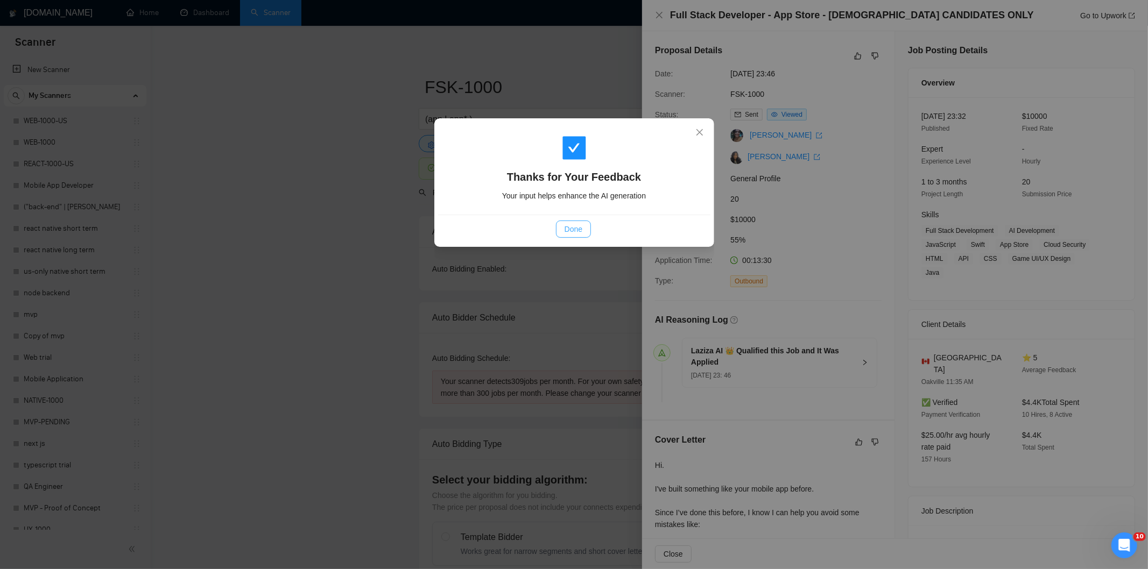
click at [577, 224] on span "Done" at bounding box center [574, 229] width 18 height 12
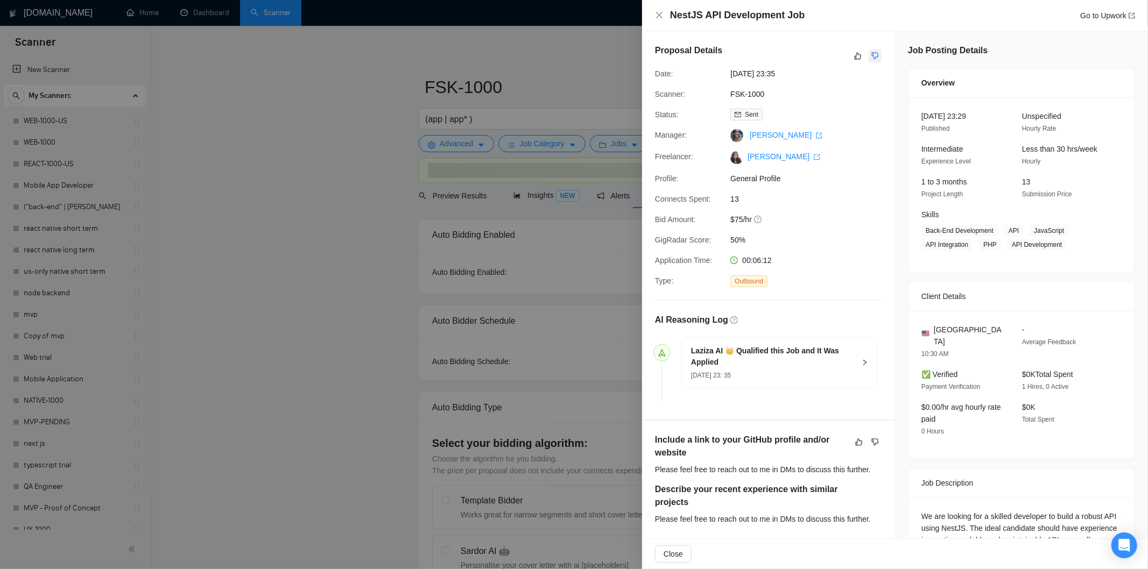
click at [873, 57] on icon "dislike" at bounding box center [875, 56] width 7 height 7
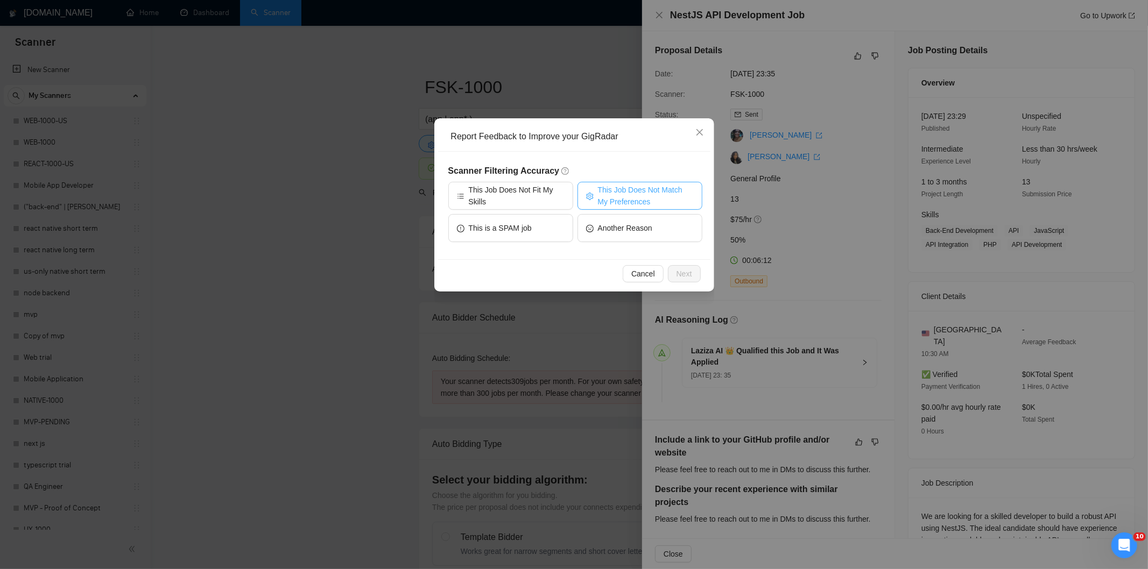
click at [663, 186] on span "This Job Does Not Match My Preferences" at bounding box center [646, 196] width 96 height 24
click at [689, 271] on span "Next" at bounding box center [684, 274] width 16 height 12
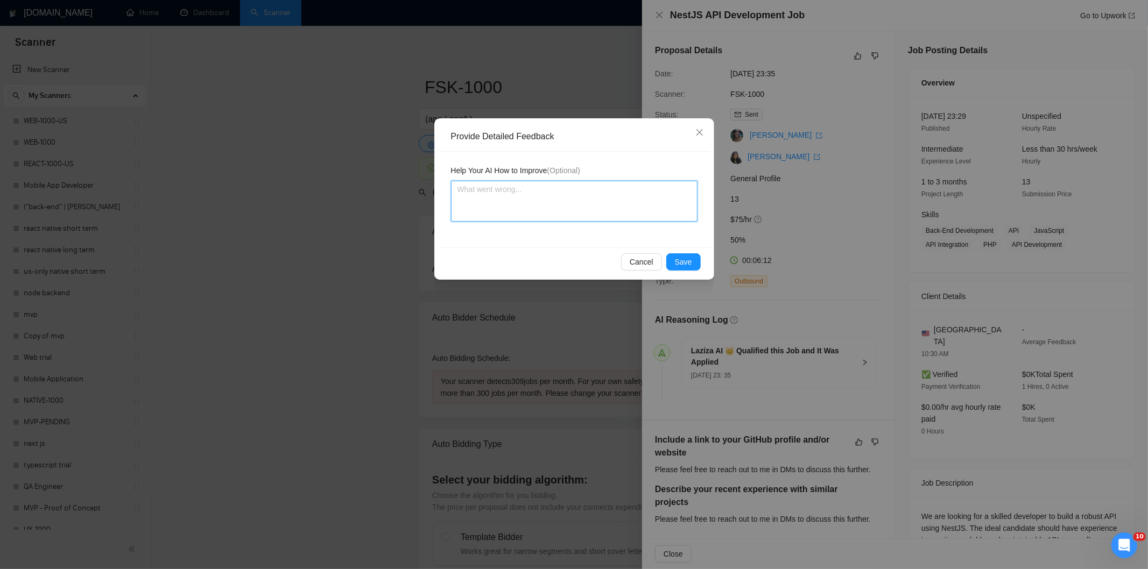
click at [632, 210] on textarea at bounding box center [574, 201] width 246 height 41
paste textarea "Not a fit — the description suggests an existing codebase, but Ria only works o…"
type textarea "Not a fit — the description suggests an existing codebase, but Ria only works o…"
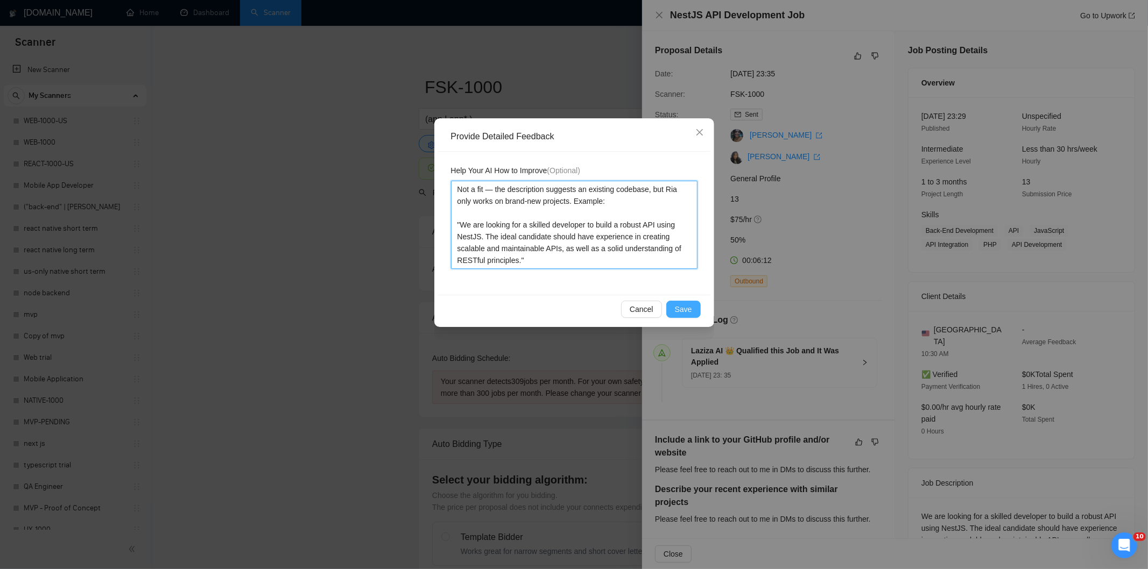
type textarea "Not a fit — the description suggests an existing codebase, but Ria only works o…"
click at [691, 303] on button "Save" at bounding box center [683, 309] width 34 height 17
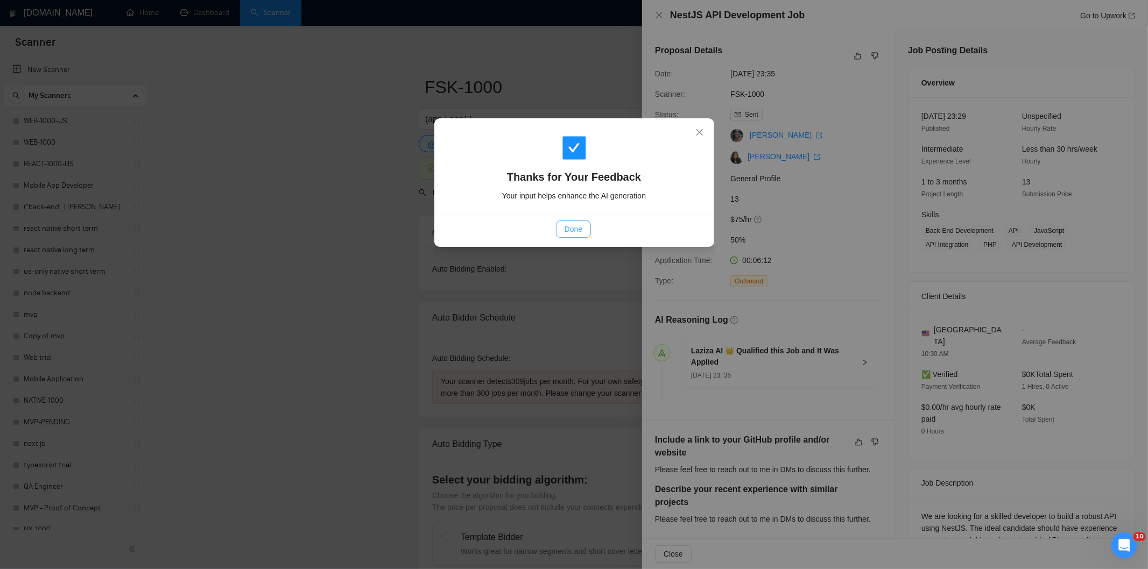
click at [569, 229] on span "Done" at bounding box center [574, 229] width 18 height 12
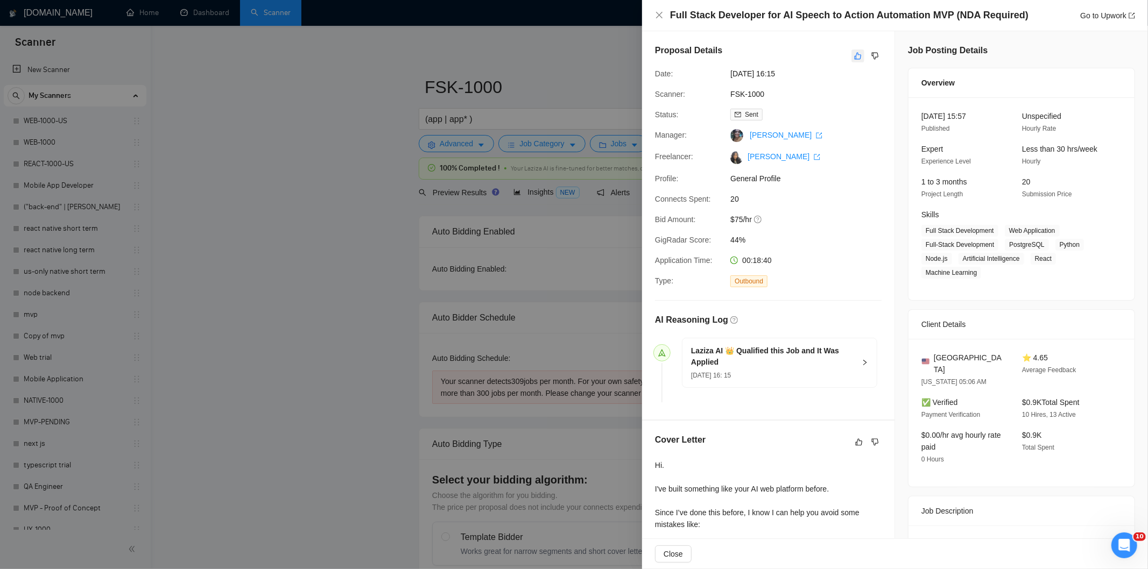
click at [855, 56] on icon "like" at bounding box center [858, 56] width 7 height 7
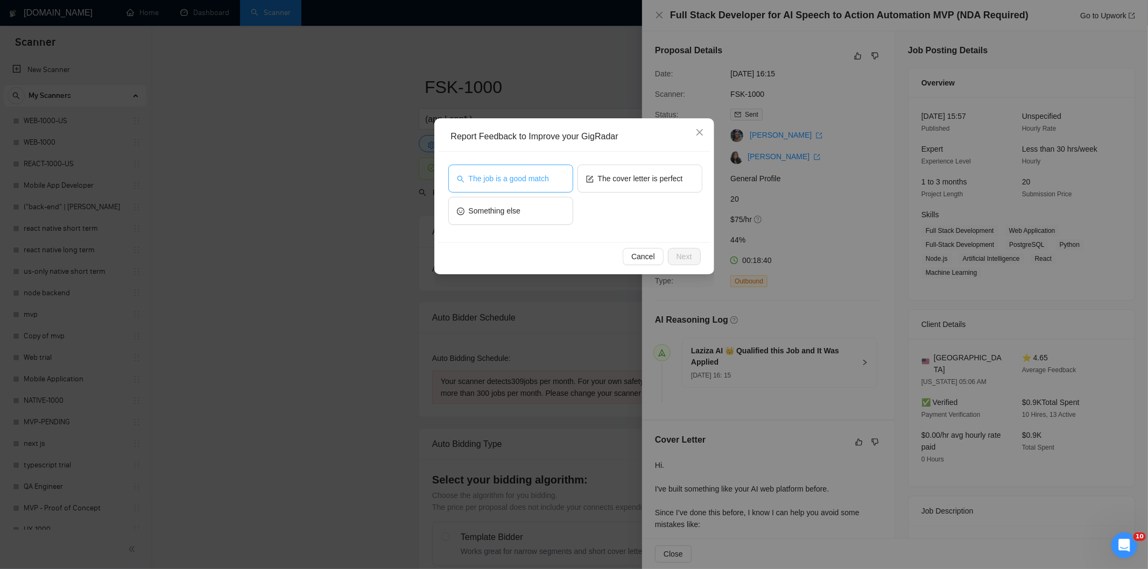
click at [541, 181] on span "The job is a good match" at bounding box center [509, 179] width 80 height 12
click at [689, 251] on span "Next" at bounding box center [684, 257] width 16 height 12
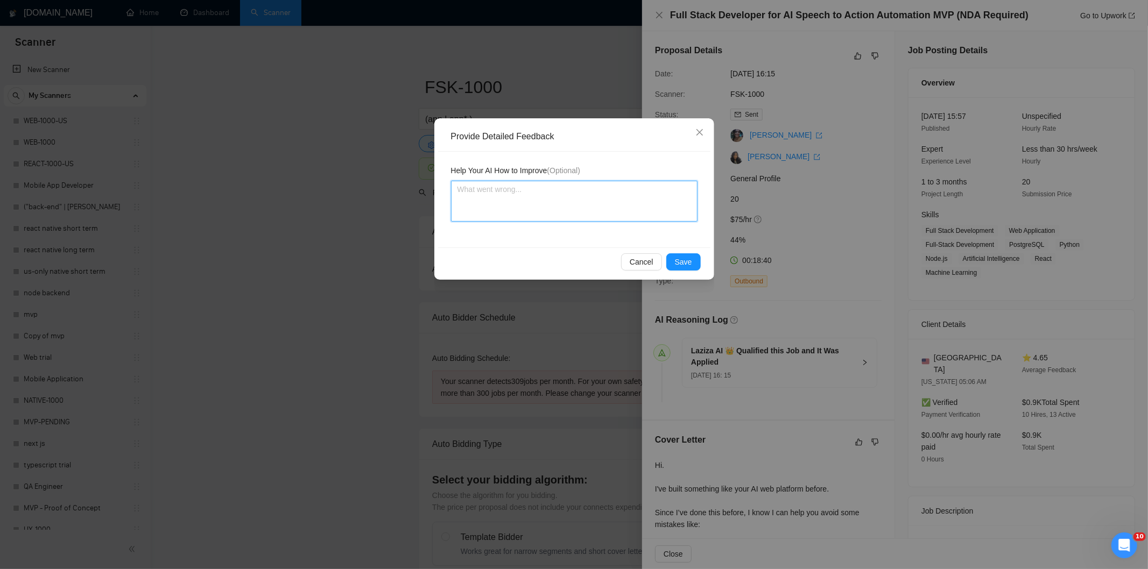
click at [619, 190] on textarea at bounding box center [574, 201] width 246 height 41
paste textarea "Good fit — the project is greenfield (no existing code), welcomes agencies, use…"
type textarea "Good fit — the project is greenfield (no existing code), welcomes agencies, use…"
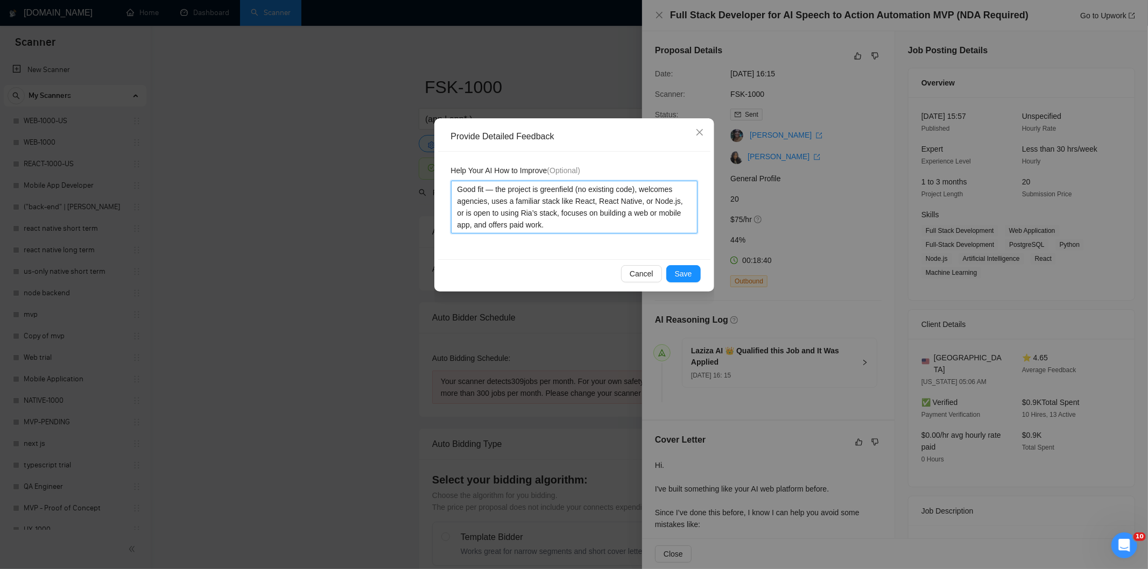
type textarea "Good fit — the project is greenfield (no existing code), welcomes agencies, use…"
click at [688, 273] on span "Save" at bounding box center [683, 274] width 17 height 12
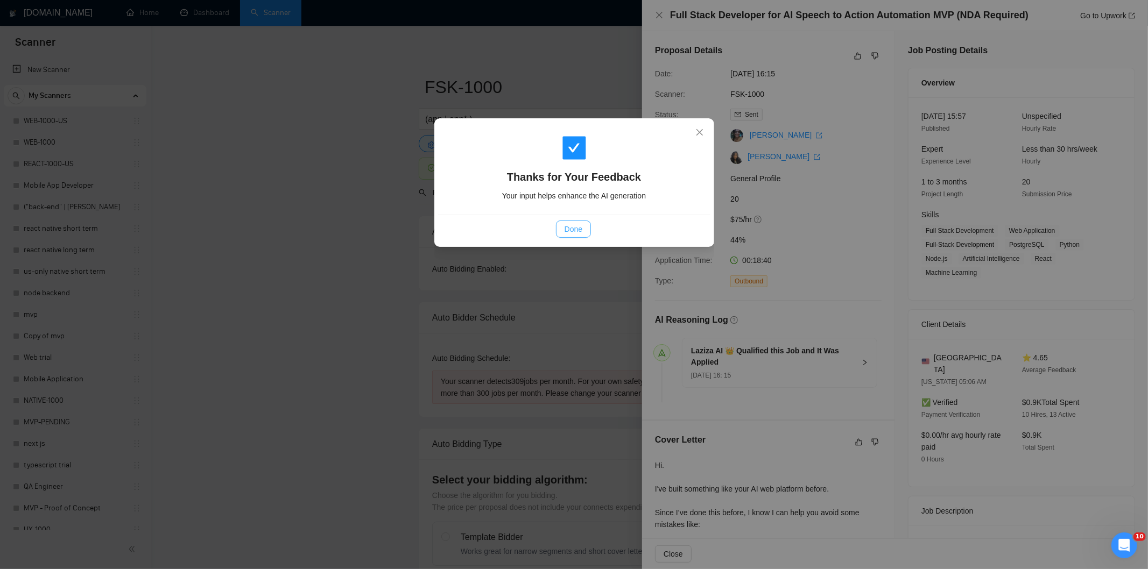
click at [583, 230] on button "Done" at bounding box center [573, 229] width 35 height 17
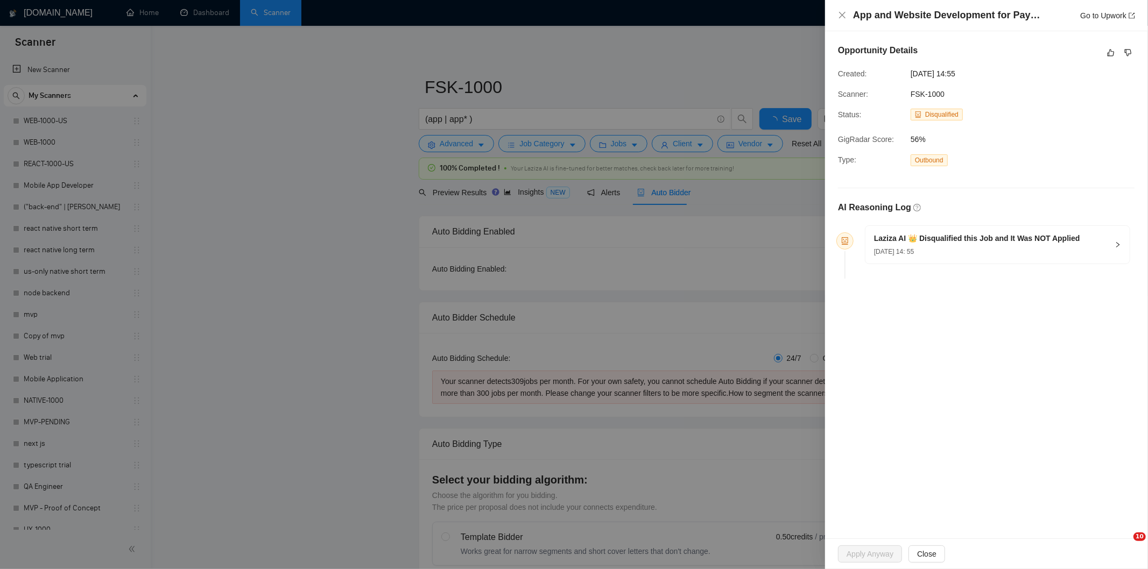
click at [1136, 54] on div "Opportunity Details Created: 16 Sep, 2025 14:55 Scanner: FSK-1000 Status: Disqu…" at bounding box center [986, 163] width 322 height 265
click at [1125, 51] on icon "dislike" at bounding box center [1128, 53] width 7 height 7
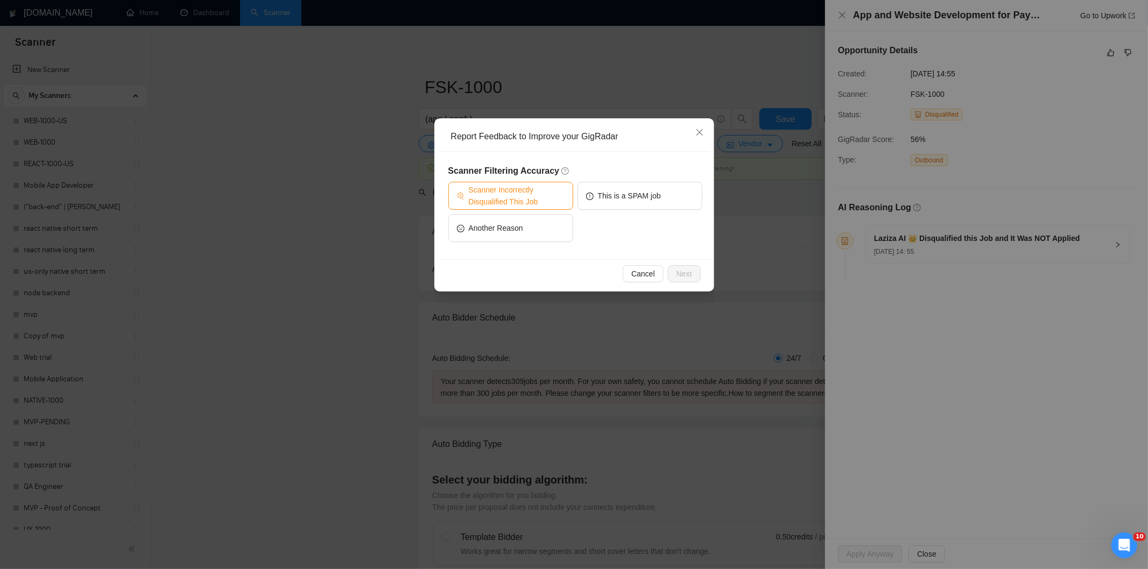
drag, startPoint x: 547, startPoint y: 184, endPoint x: 563, endPoint y: 190, distance: 17.7
click at [546, 185] on span "Scanner Incorrectly Disqualified This Job" at bounding box center [517, 196] width 96 height 24
click at [689, 270] on span "Next" at bounding box center [684, 274] width 16 height 12
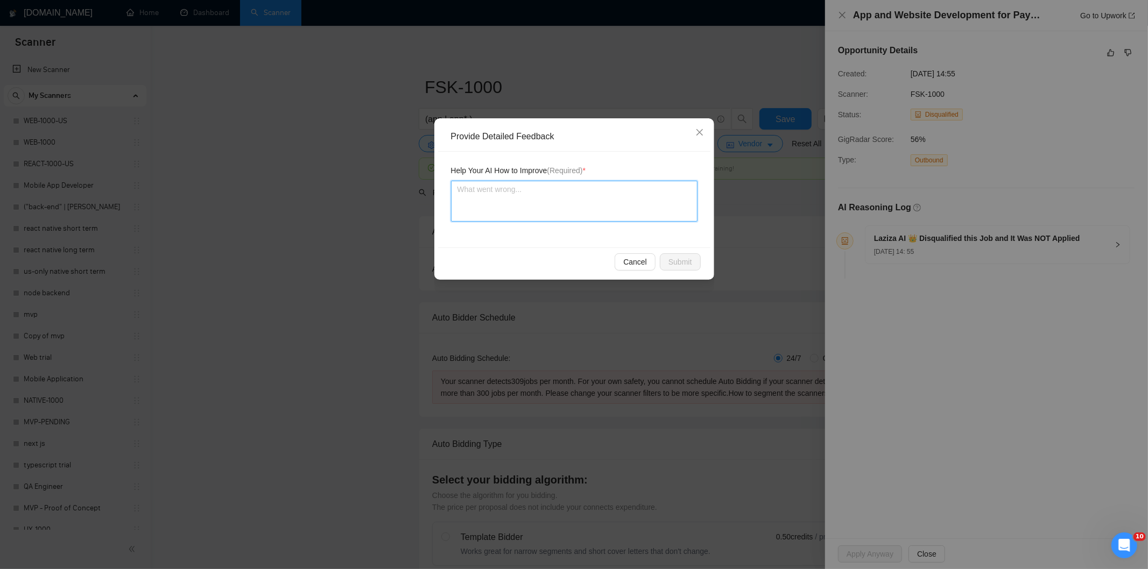
click at [632, 211] on textarea at bounding box center [574, 201] width 246 height 41
paste textarea "Good fit — the project is greenfield (no existing code), welcomes agencies, use…"
type textarea "Good fit — the project is greenfield (no existing code), welcomes agencies, use…"
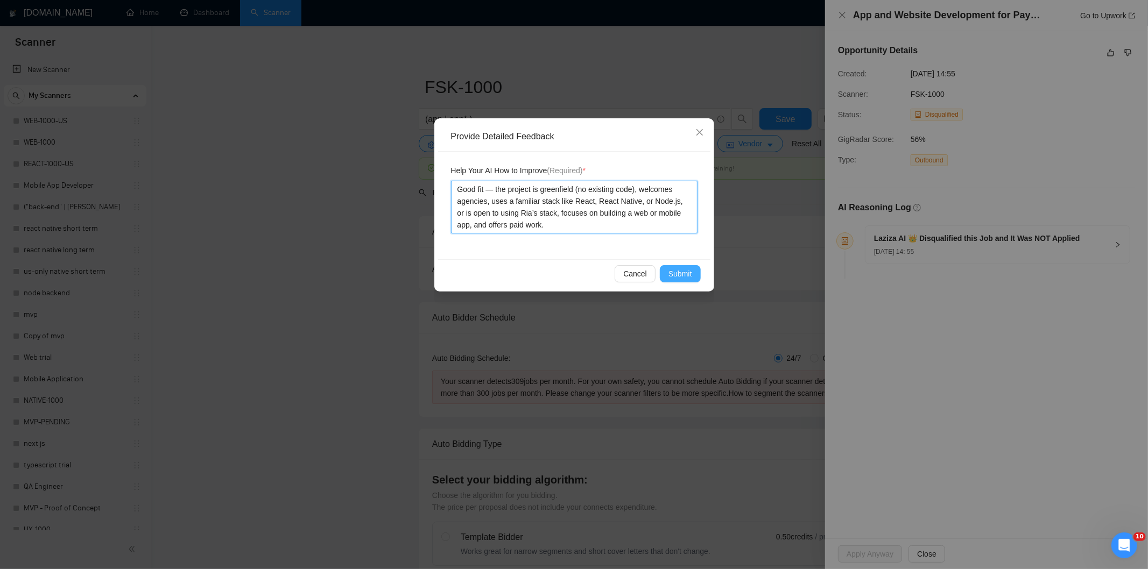
type textarea "Good fit — the project is greenfield (no existing code), welcomes agencies, use…"
click at [680, 265] on button "Submit" at bounding box center [680, 273] width 41 height 17
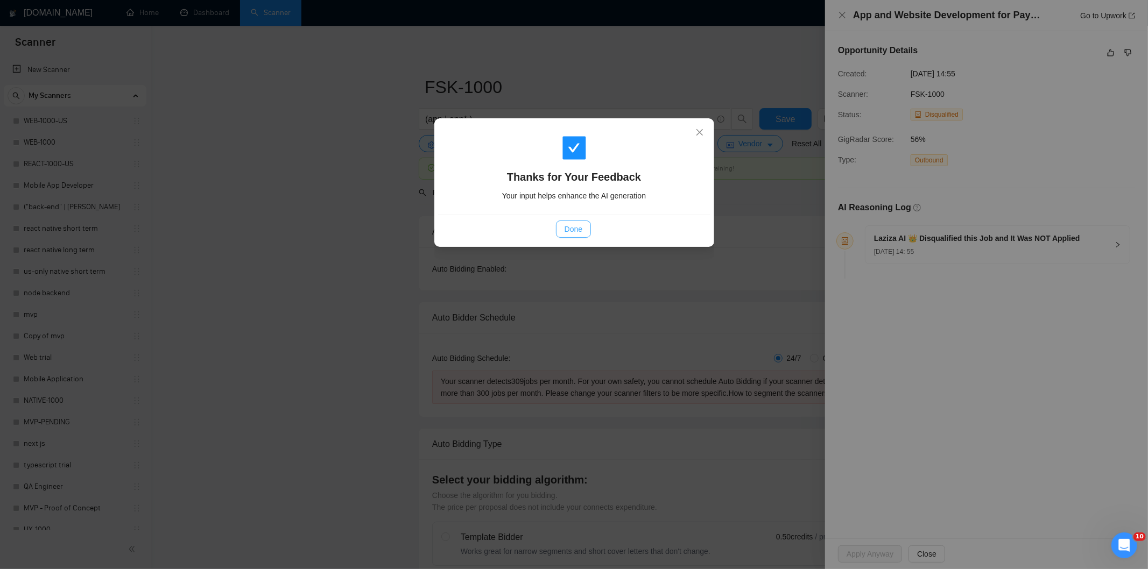
drag, startPoint x: 577, startPoint y: 212, endPoint x: 584, endPoint y: 223, distance: 12.6
click at [577, 214] on div "Thanks for Your Feedback Your input helps enhance the AI generation" at bounding box center [574, 168] width 272 height 93
click at [584, 223] on button "Done" at bounding box center [573, 229] width 35 height 17
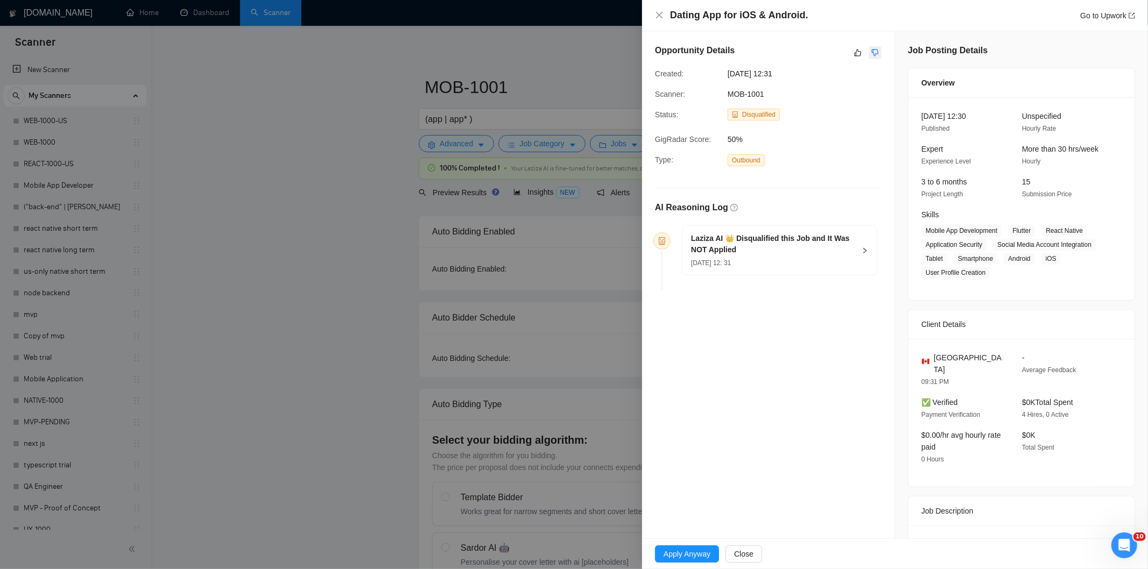
click at [874, 51] on icon "dislike" at bounding box center [875, 52] width 8 height 9
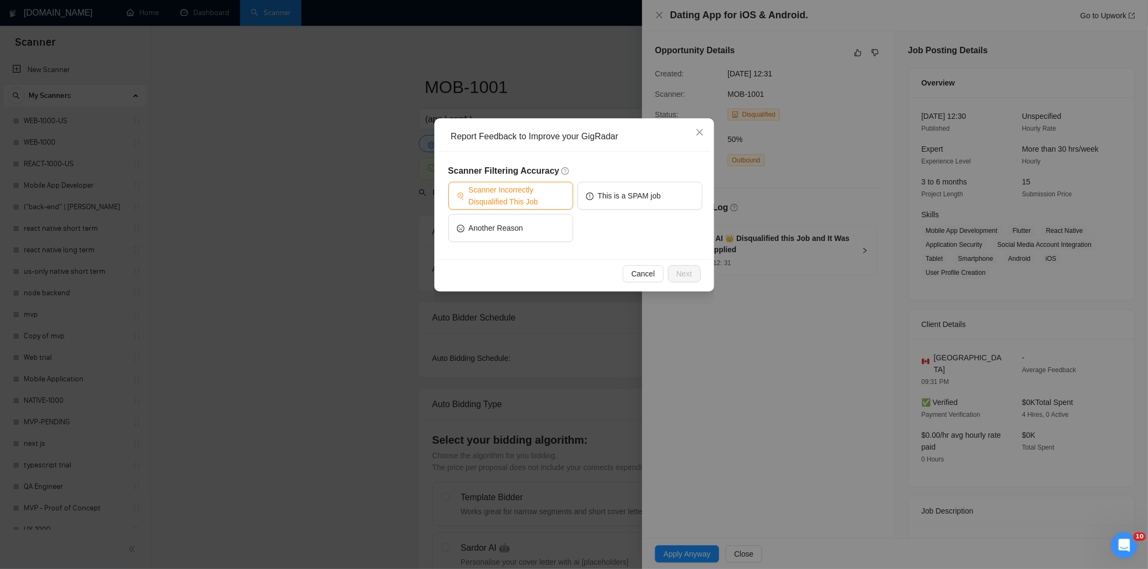
click at [525, 204] on span "Scanner Incorrectly Disqualified This Job" at bounding box center [517, 196] width 96 height 24
drag, startPoint x: 686, startPoint y: 275, endPoint x: 605, endPoint y: 248, distance: 85.1
click at [685, 275] on span "Next" at bounding box center [684, 274] width 16 height 12
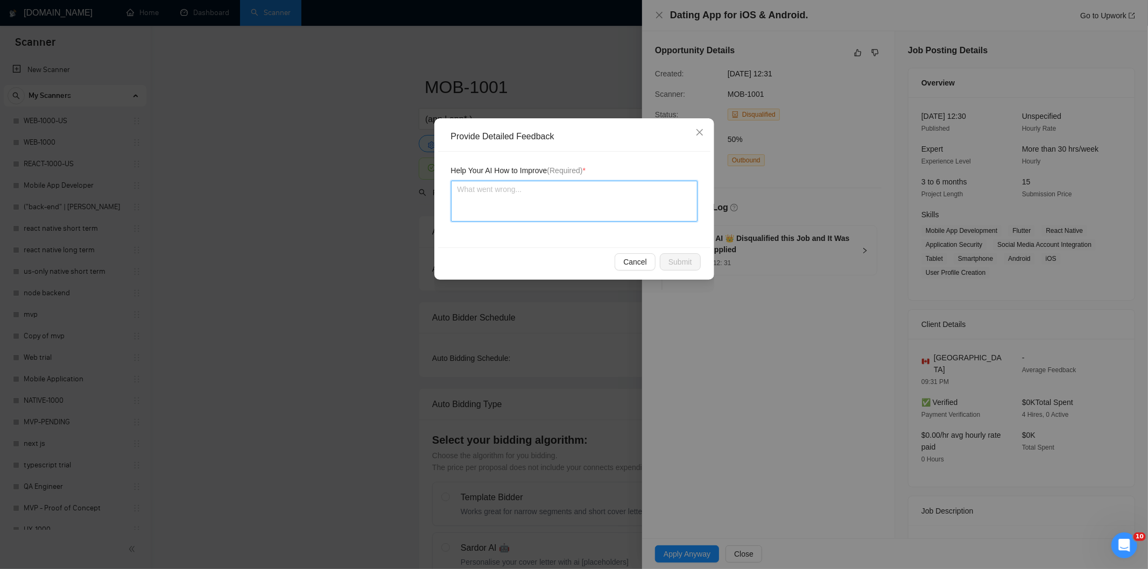
click at [572, 217] on textarea at bounding box center [574, 201] width 246 height 41
paste textarea "Good fit — the project is greenfield (no existing code), welcomes agencies, use…"
type textarea "Good fit — the project is greenfield (no existing code), welcomes agencies, use…"
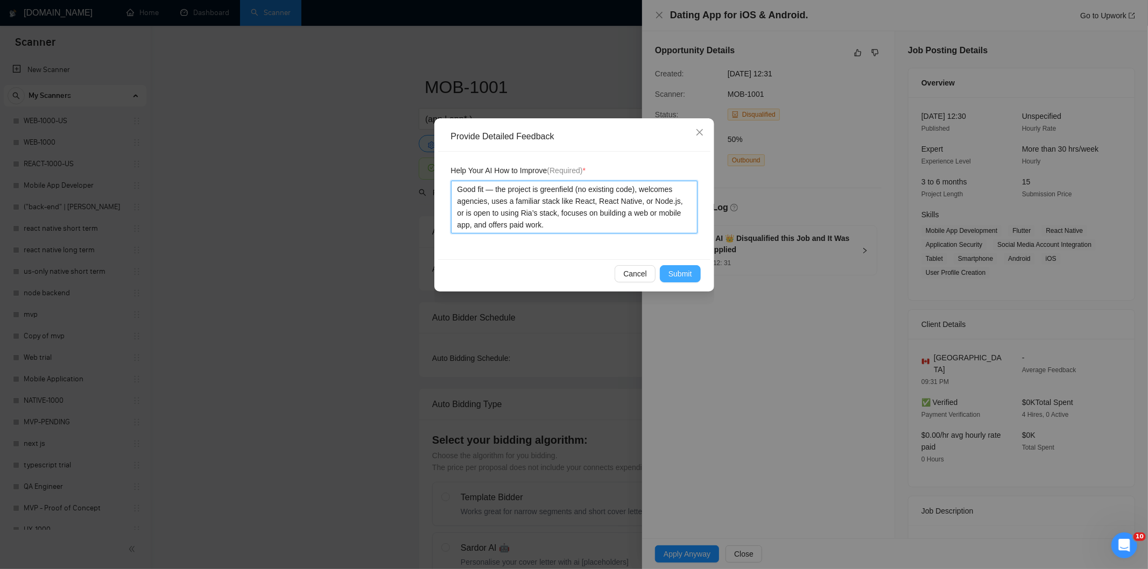
type textarea "Good fit — the project is greenfield (no existing code), welcomes agencies, use…"
click at [669, 273] on span "Submit" at bounding box center [680, 274] width 24 height 12
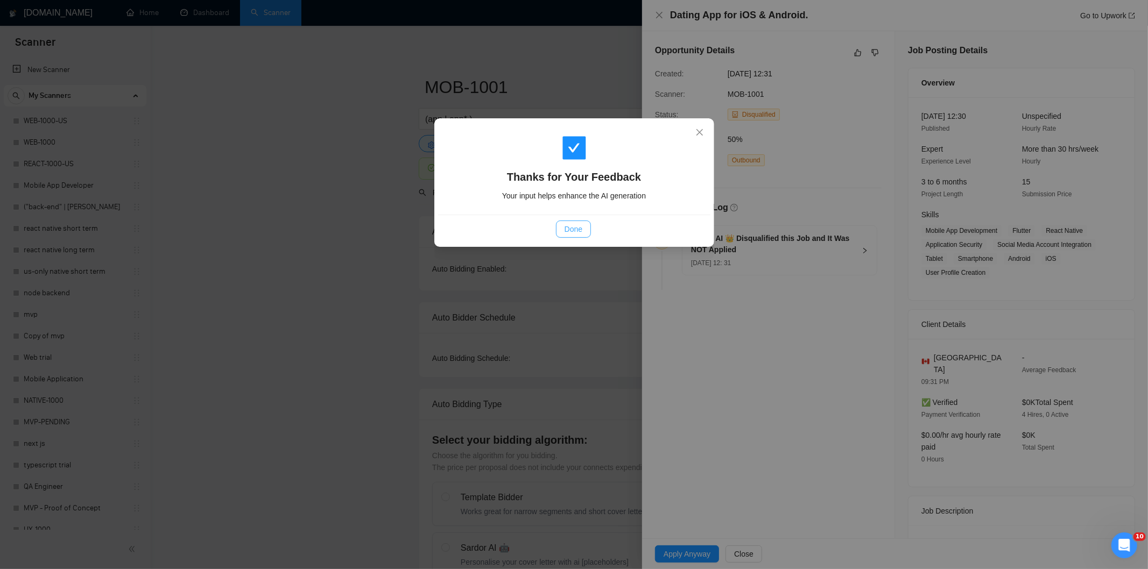
click at [562, 233] on button "Done" at bounding box center [573, 229] width 35 height 17
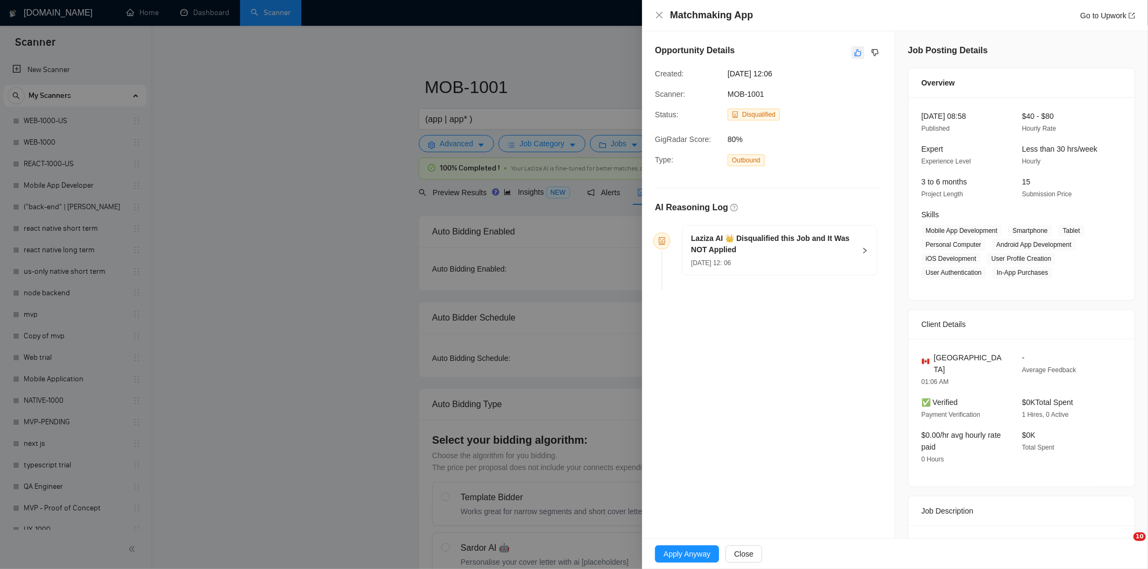
click at [855, 51] on icon "like" at bounding box center [858, 53] width 7 height 7
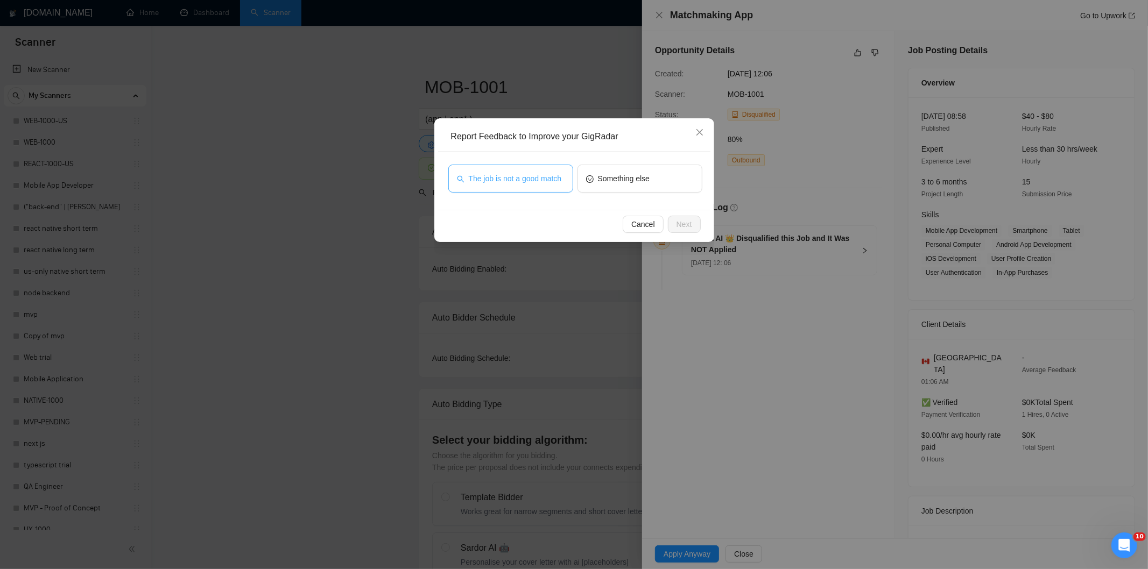
click at [547, 174] on span "The job is not a good match" at bounding box center [515, 179] width 93 height 12
click at [686, 221] on span "Next" at bounding box center [684, 224] width 16 height 12
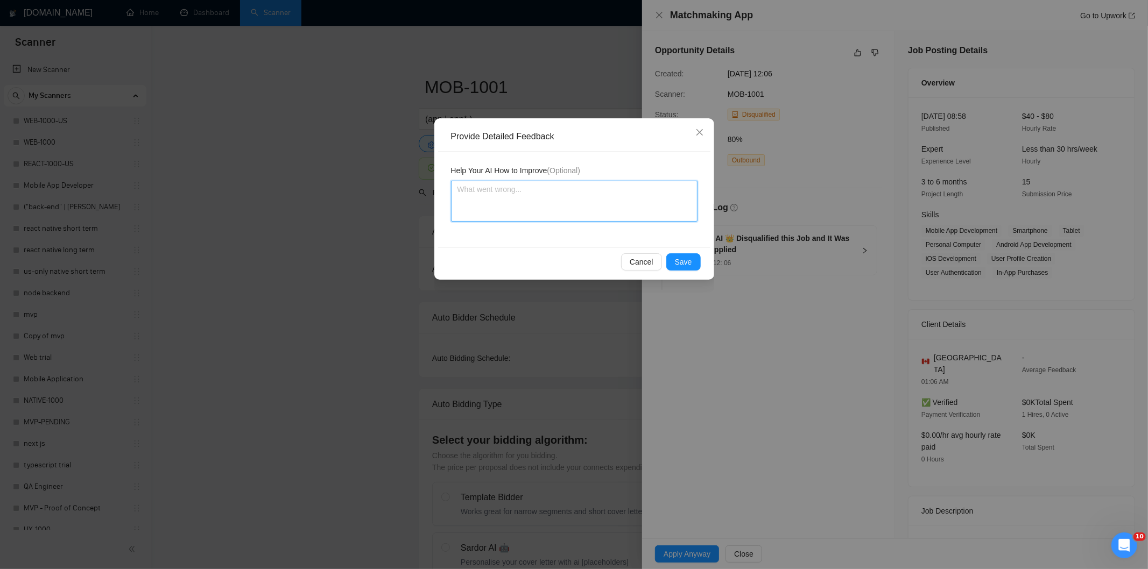
click at [611, 188] on textarea at bounding box center [574, 201] width 246 height 41
paste textarea "Not a fit — this project has been disqualified for other reasons. Example: "The…"
type textarea "Not a fit — this project has been disqualified for other reasons. Example: "The…"
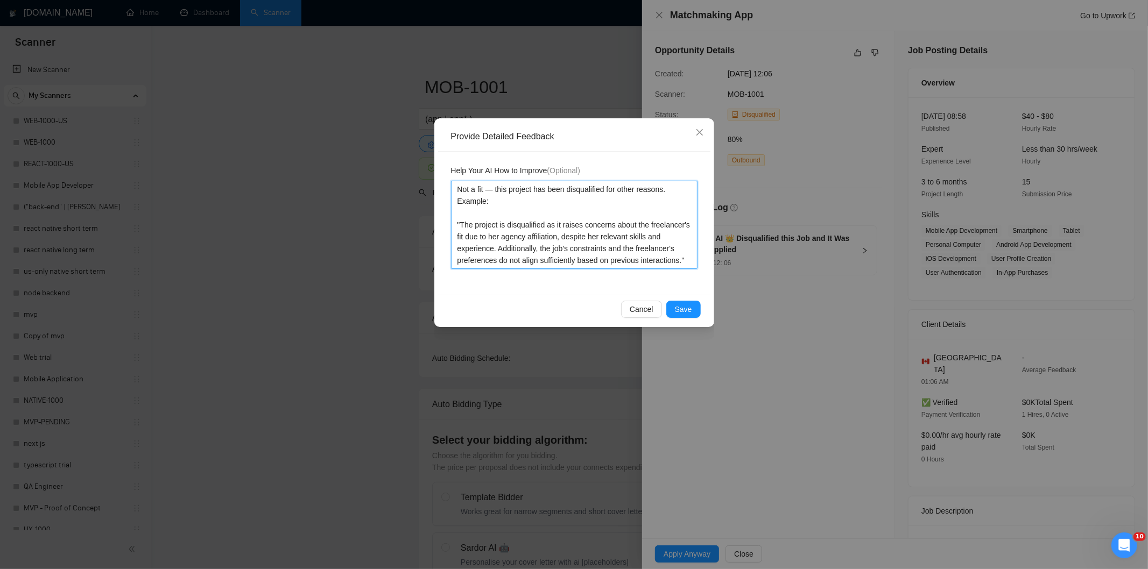
type textarea "Not a fit — this project has been disqualified for other reasons. Example: "The…"
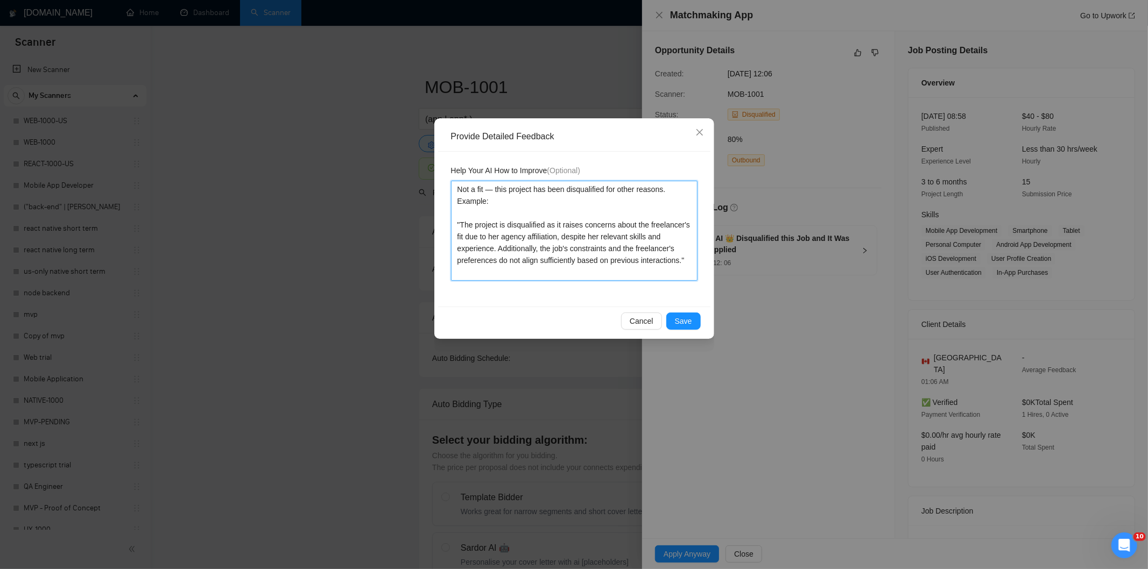
type textarea "Not a fit — this project has been disqualified for other reasons. Example: "The…"
click at [689, 332] on div "Cancel Save" at bounding box center [574, 321] width 272 height 29
click at [679, 315] on span "Save" at bounding box center [683, 321] width 17 height 12
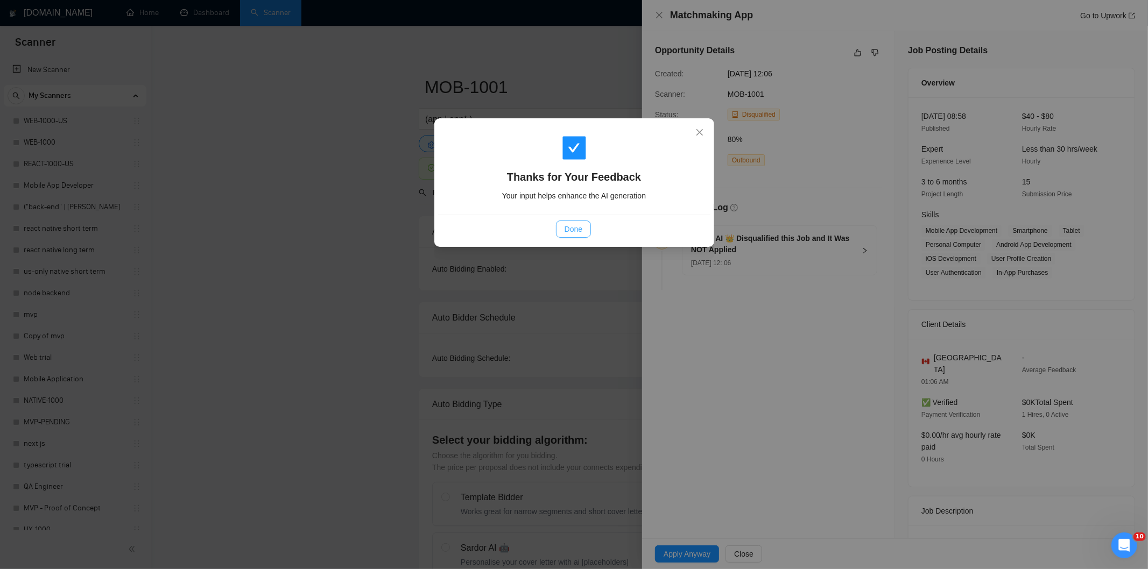
click at [576, 234] on span "Done" at bounding box center [574, 229] width 18 height 12
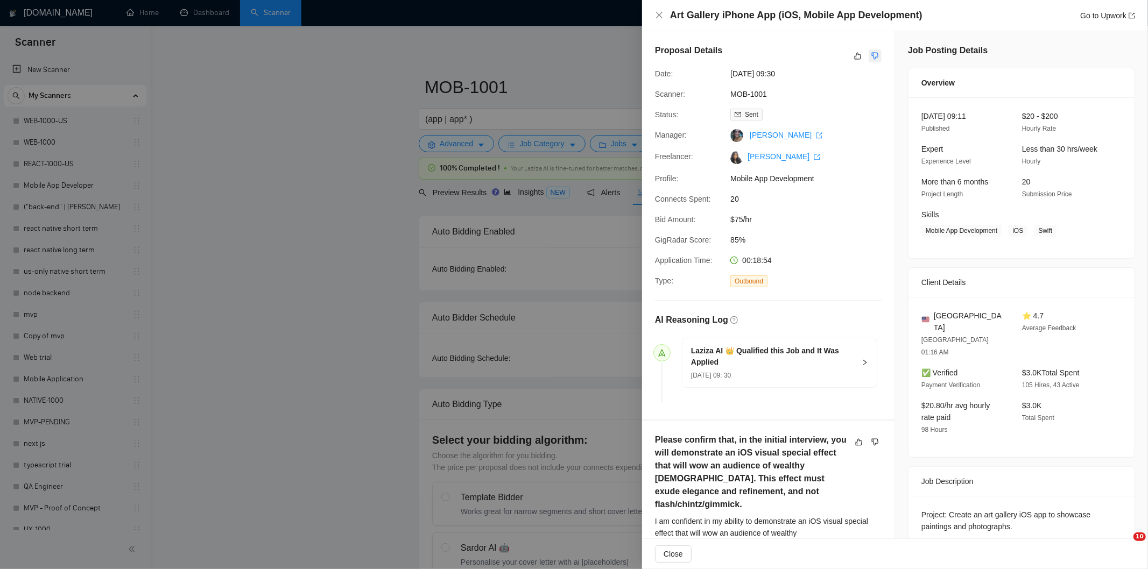
click at [872, 55] on icon "dislike" at bounding box center [875, 56] width 8 height 9
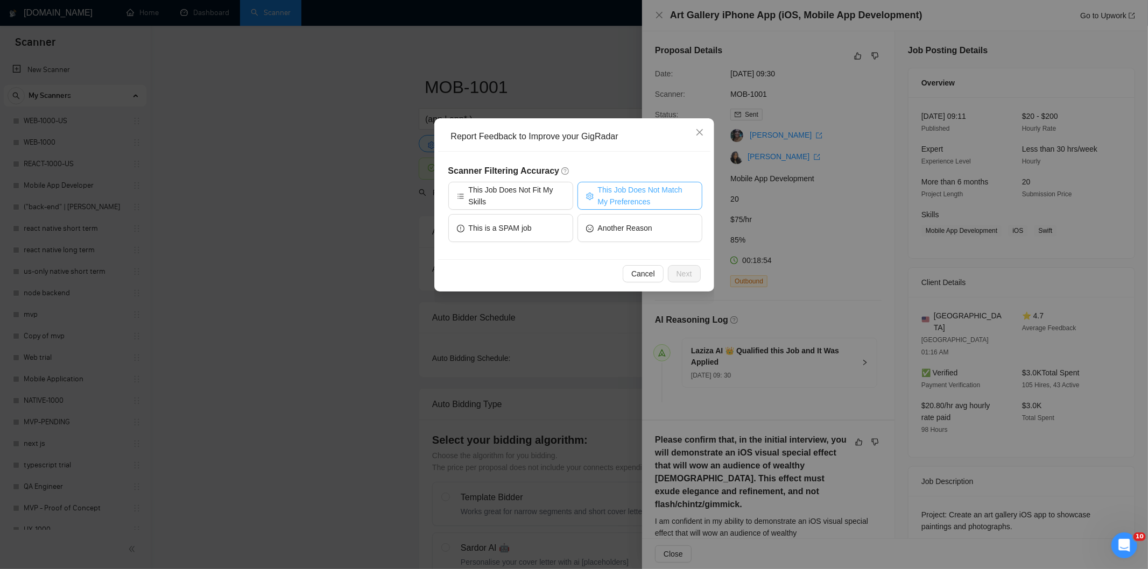
click at [637, 196] on span "This Job Does Not Match My Preferences" at bounding box center [646, 196] width 96 height 24
drag, startPoint x: 684, startPoint y: 276, endPoint x: 640, endPoint y: 228, distance: 64.8
click at [683, 275] on span "Next" at bounding box center [684, 274] width 16 height 12
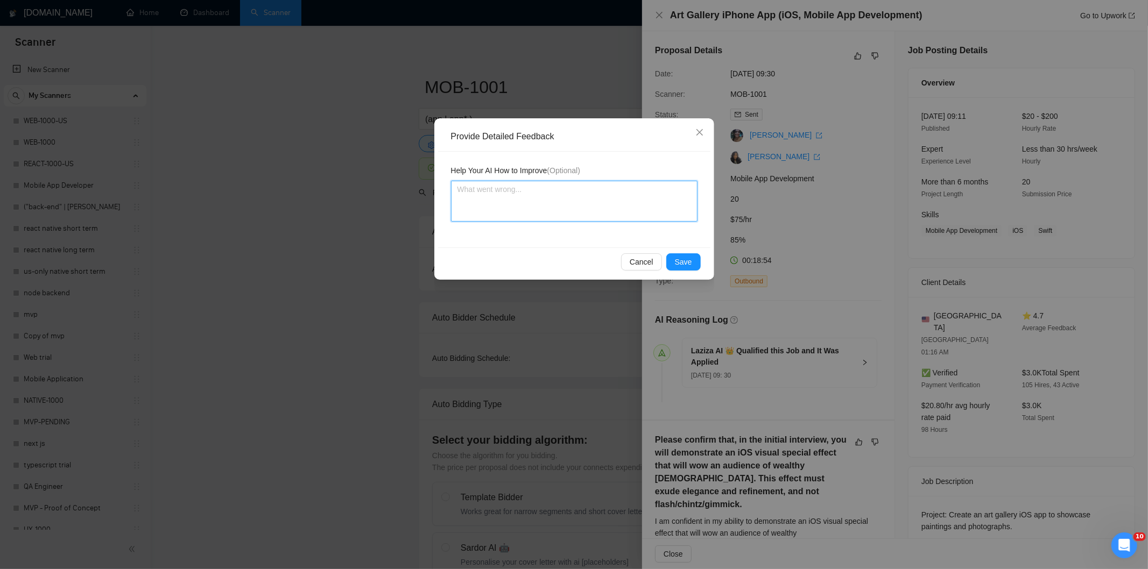
click at [618, 201] on textarea at bounding box center [574, 201] width 246 height 41
paste textarea "Not a fit — the stack mentioned isn't one Ria uses. She uses React, React Nativ…"
type textarea "Not a fit — the stack mentioned isn't one Ria uses. She uses React, React Nativ…"
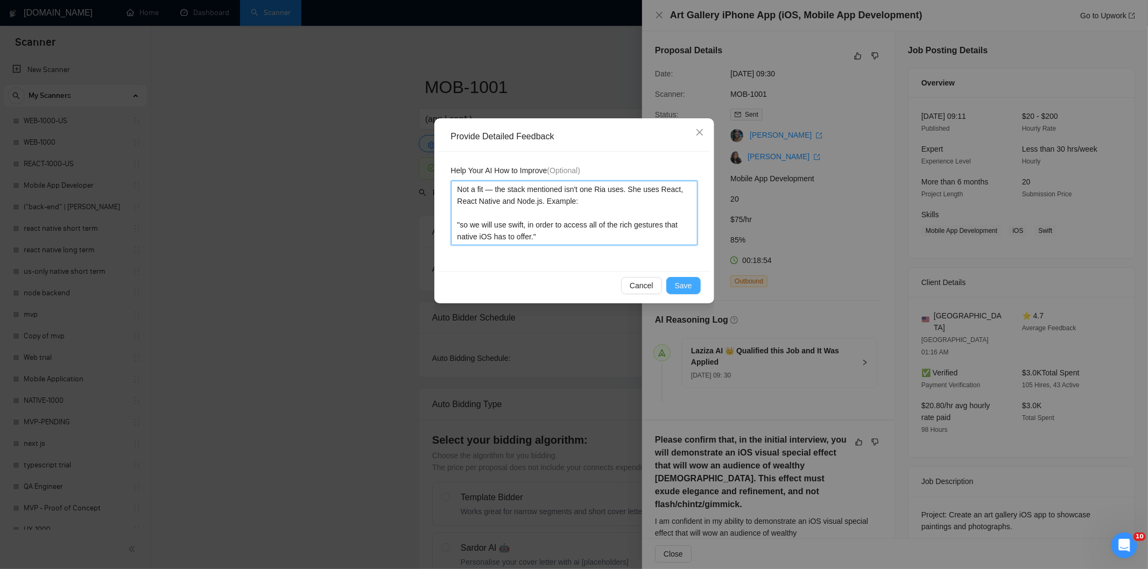
type textarea "Not a fit — the stack mentioned isn't one Ria uses. She uses React, React Nativ…"
click at [675, 283] on button "Save" at bounding box center [683, 285] width 34 height 17
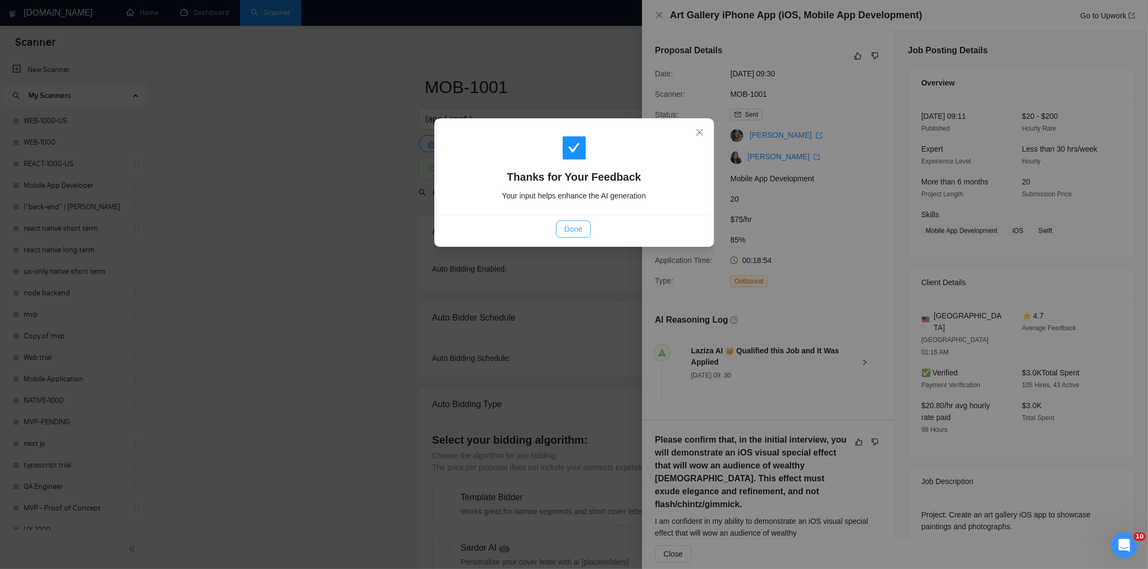
click at [570, 233] on span "Done" at bounding box center [574, 229] width 18 height 12
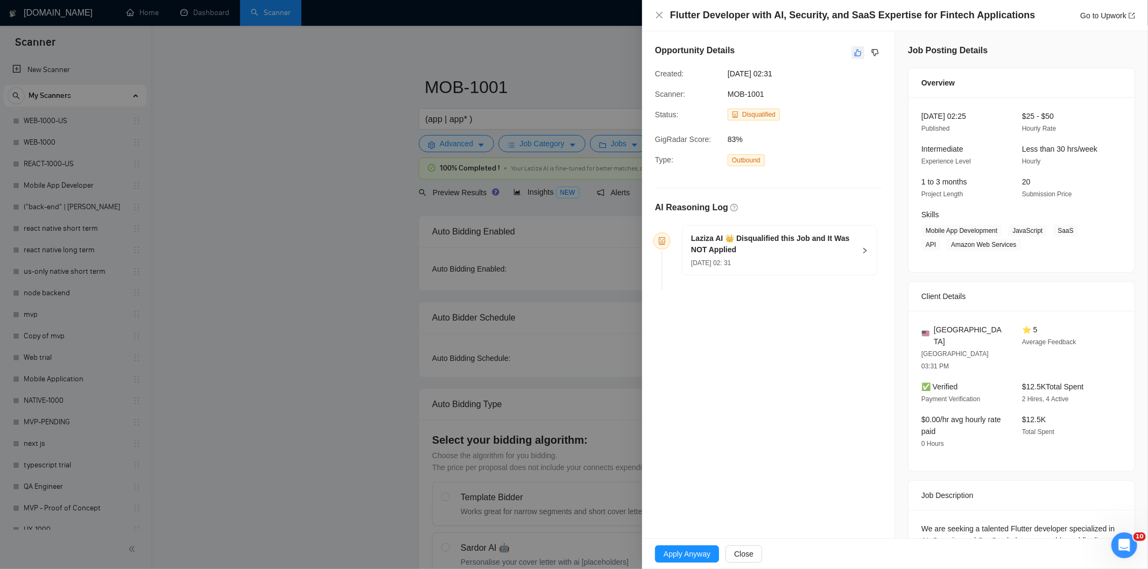
click at [854, 51] on icon "like" at bounding box center [858, 52] width 8 height 9
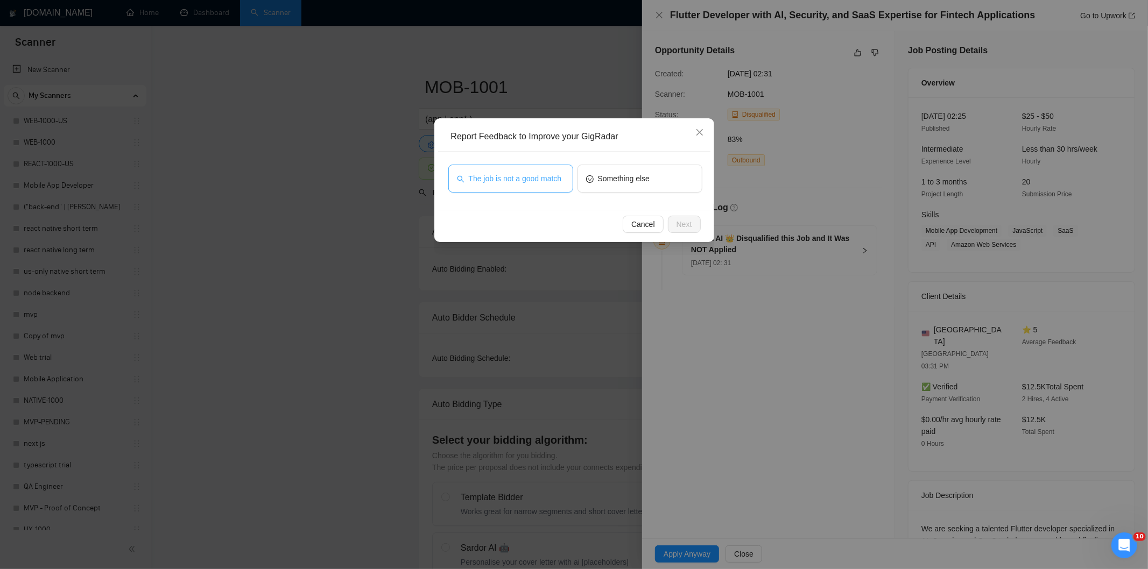
click at [513, 173] on span "The job is not a good match" at bounding box center [515, 179] width 93 height 12
click at [681, 220] on span "Next" at bounding box center [684, 224] width 16 height 12
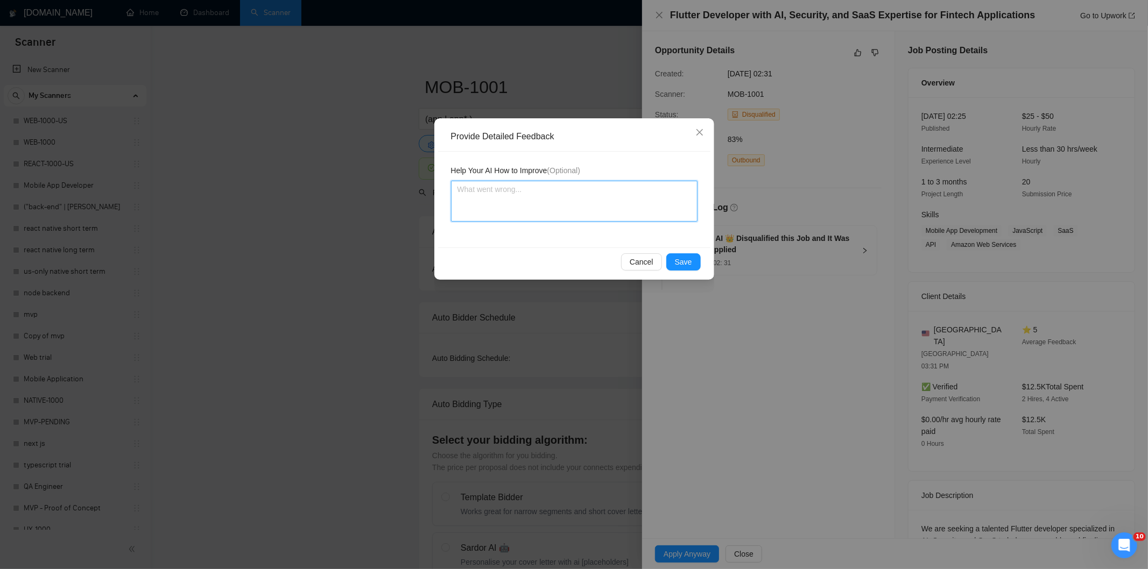
click at [624, 196] on textarea at bounding box center [574, 201] width 246 height 41
paste textarea "Not a fit — this project has been disqualified for other reasons. Example: "The…"
type textarea "Not a fit — this project has been disqualified for other reasons. Example: "The…"
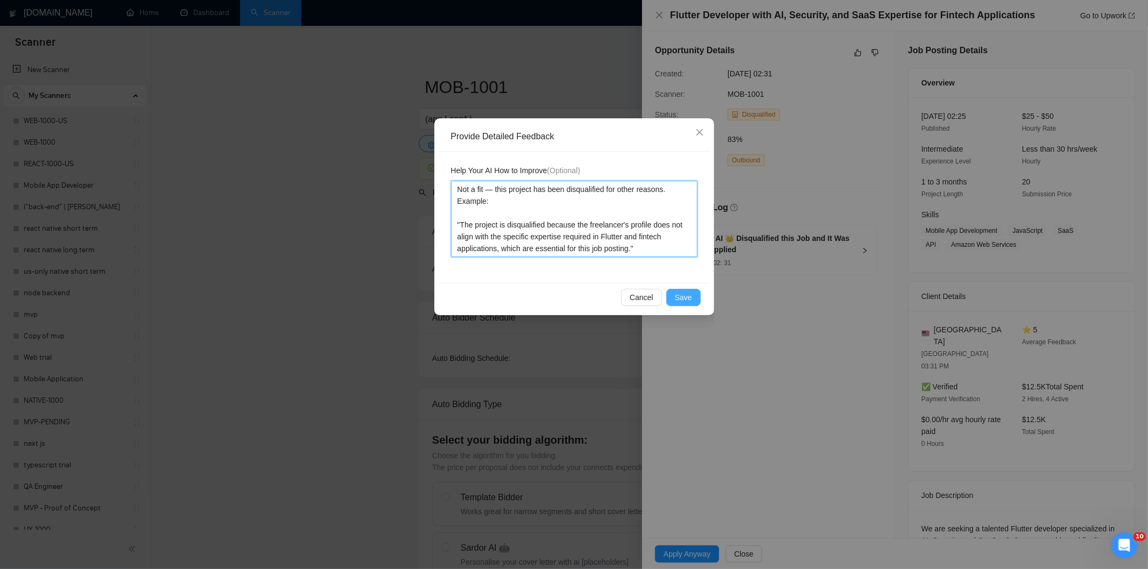
type textarea "Not a fit — this project has been disqualified for other reasons. Example: "The…"
click at [690, 294] on span "Save" at bounding box center [683, 298] width 17 height 12
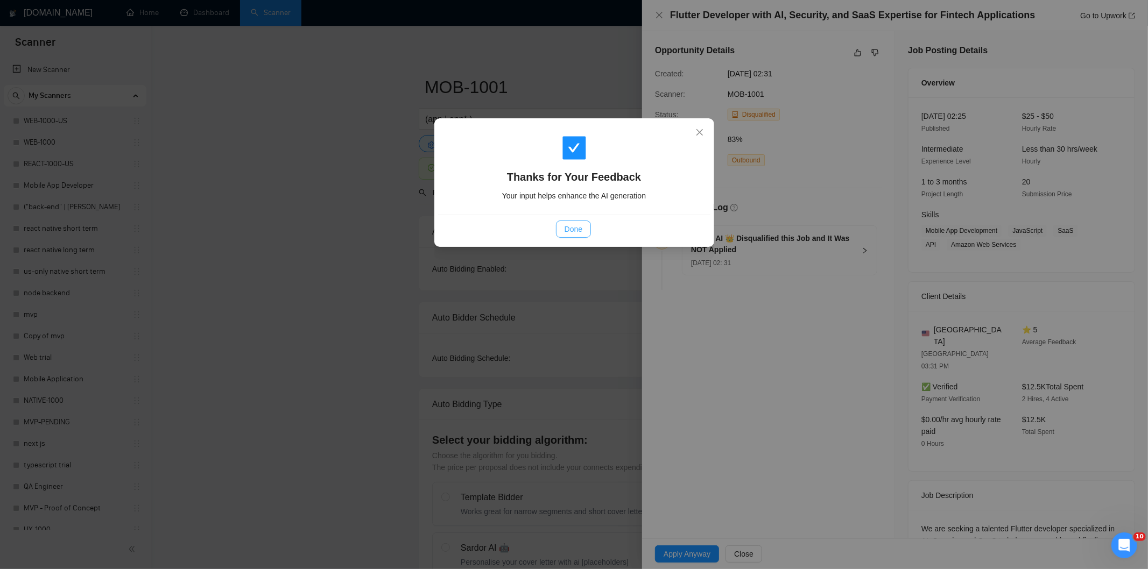
click at [579, 234] on span "Done" at bounding box center [574, 229] width 18 height 12
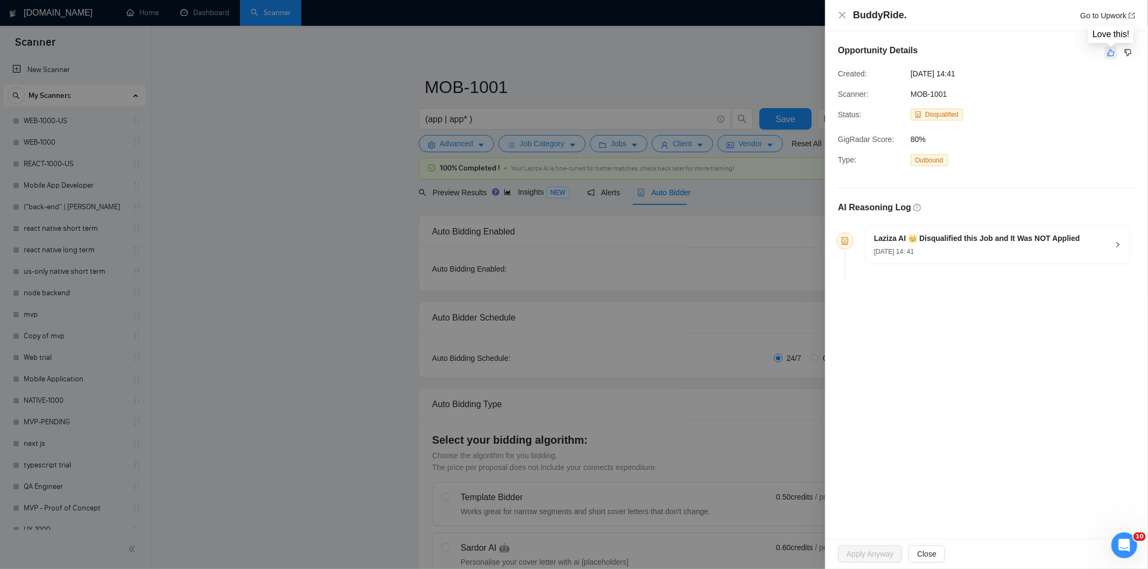
click at [1112, 51] on icon "like" at bounding box center [1111, 52] width 8 height 9
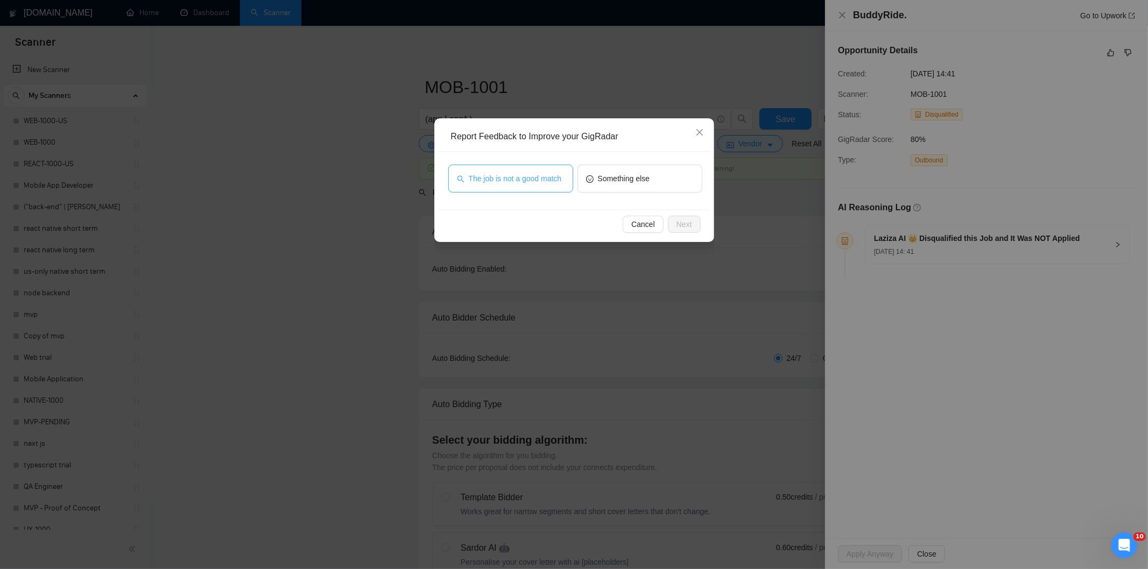
click at [549, 176] on span "The job is not a good match" at bounding box center [515, 179] width 93 height 12
click at [687, 223] on span "Next" at bounding box center [684, 224] width 16 height 12
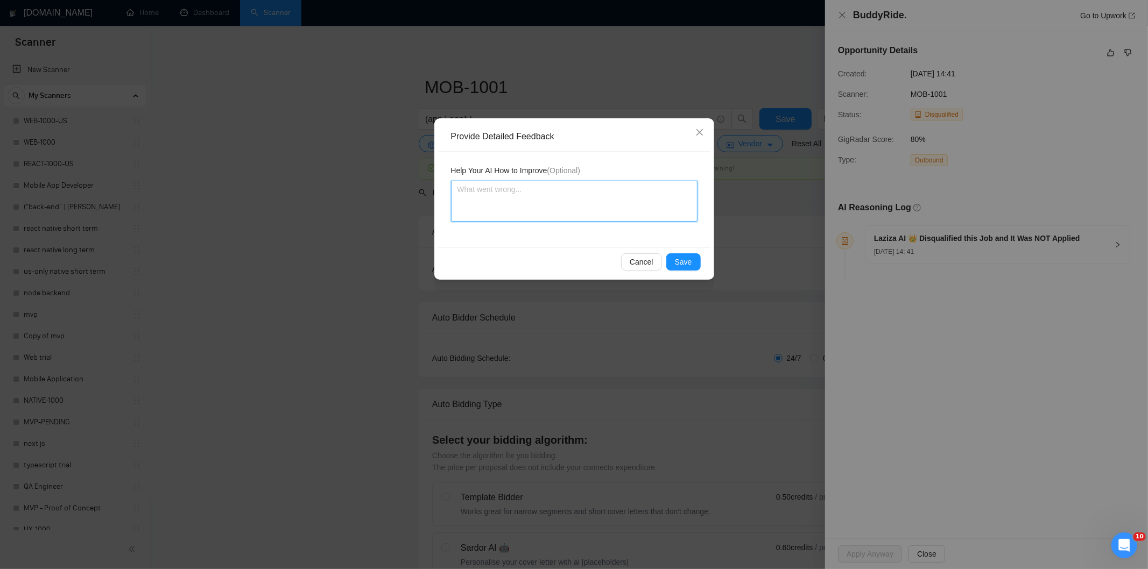
click at [635, 181] on textarea at bounding box center [574, 201] width 246 height 41
paste textarea "Not a fit — this project has been disqualified for other reasons. Example: "The…"
type textarea "Not a fit — this project has been disqualified for other reasons. Example: "The…"
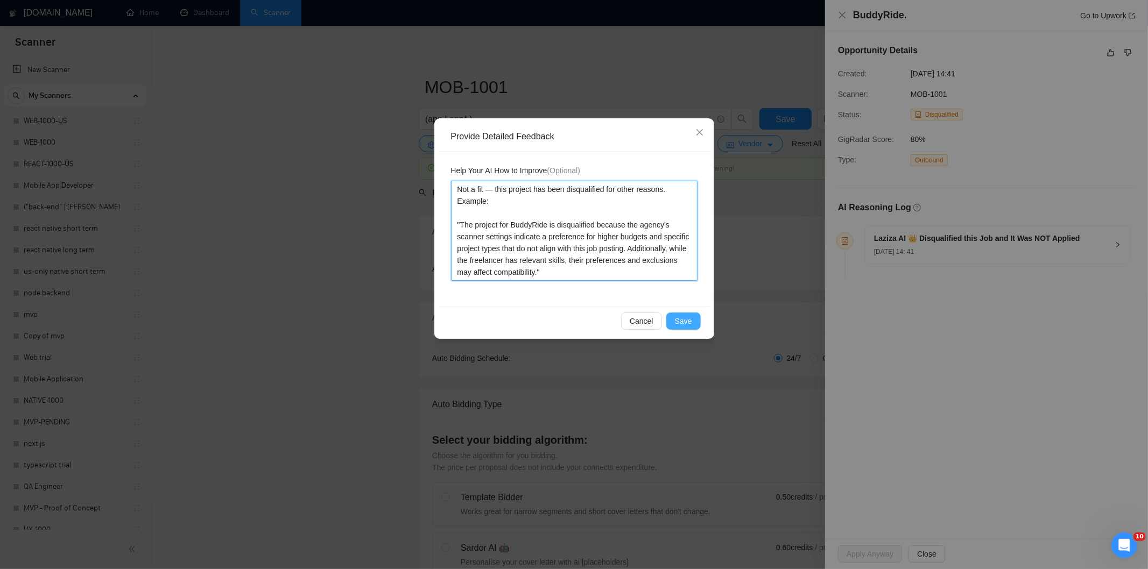
type textarea "Not a fit — this project has been disqualified for other reasons. Example: "The…"
click at [679, 320] on span "Save" at bounding box center [683, 321] width 17 height 12
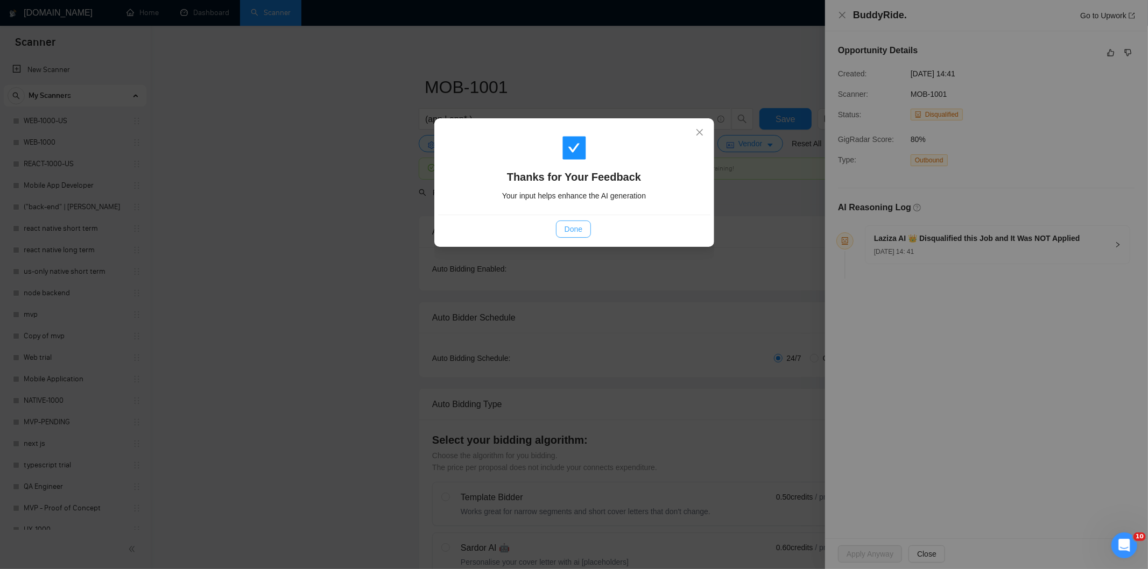
click at [569, 230] on span "Done" at bounding box center [574, 229] width 18 height 12
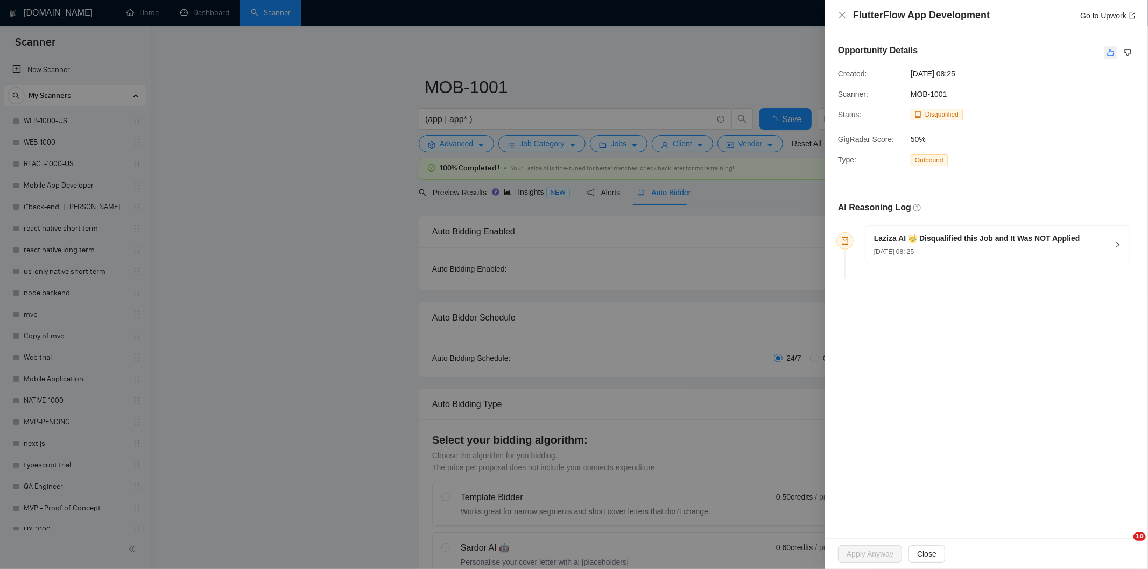
click at [1110, 50] on icon "like" at bounding box center [1111, 52] width 8 height 9
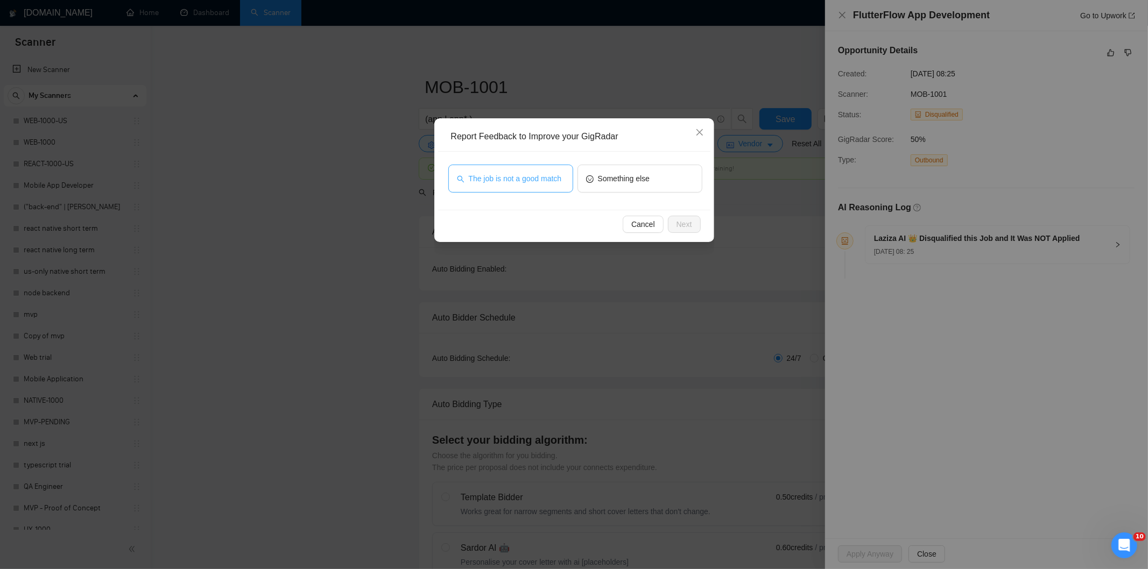
click at [555, 174] on span "The job is not a good match" at bounding box center [515, 179] width 93 height 12
click at [696, 218] on button "Next" at bounding box center [684, 224] width 33 height 17
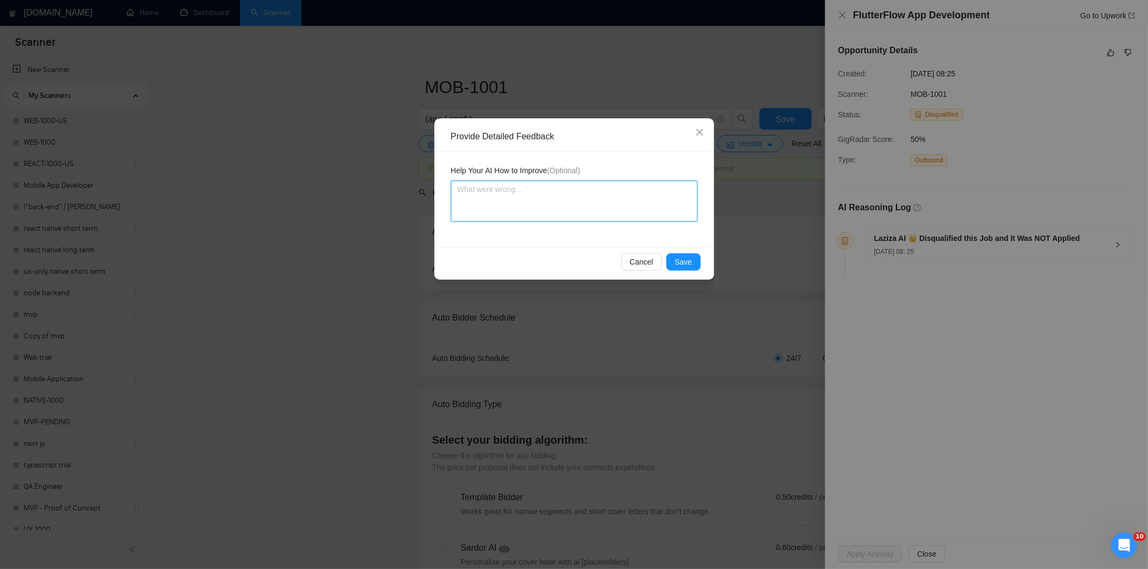
click at [647, 186] on textarea at bounding box center [574, 201] width 246 height 41
paste textarea "Not a fit — this project has been disqualified for other reasons. Example: "The…"
type textarea "Not a fit — this project has been disqualified for other reasons. Example: "The…"
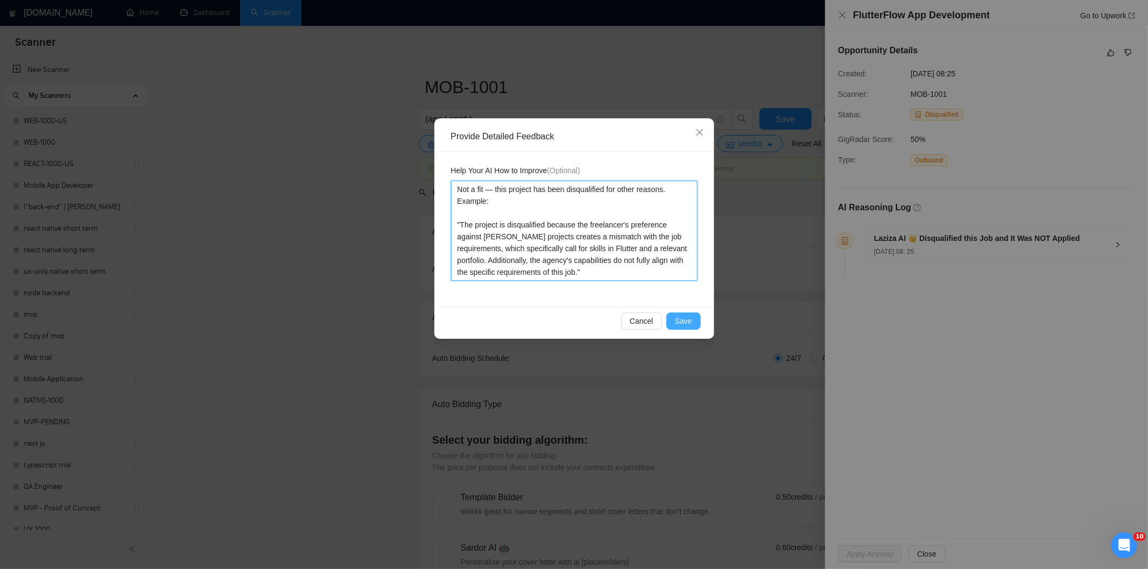
type textarea "Not a fit — this project has been disqualified for other reasons. Example: "The…"
drag, startPoint x: 695, startPoint y: 319, endPoint x: 652, endPoint y: 289, distance: 52.6
click at [692, 320] on button "Save" at bounding box center [683, 321] width 34 height 17
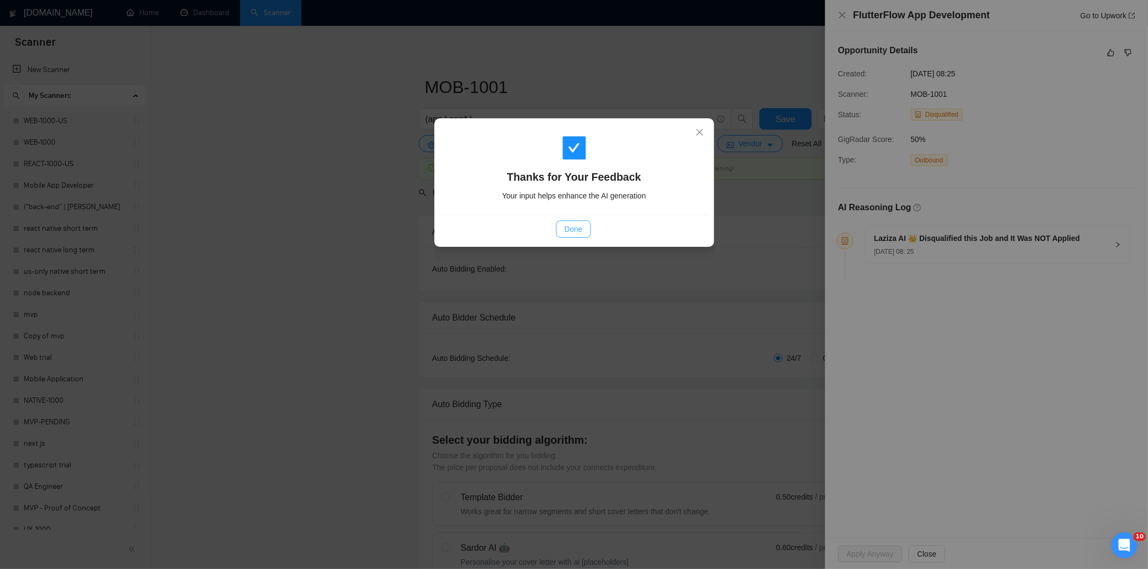
click at [577, 234] on span "Done" at bounding box center [574, 229] width 18 height 12
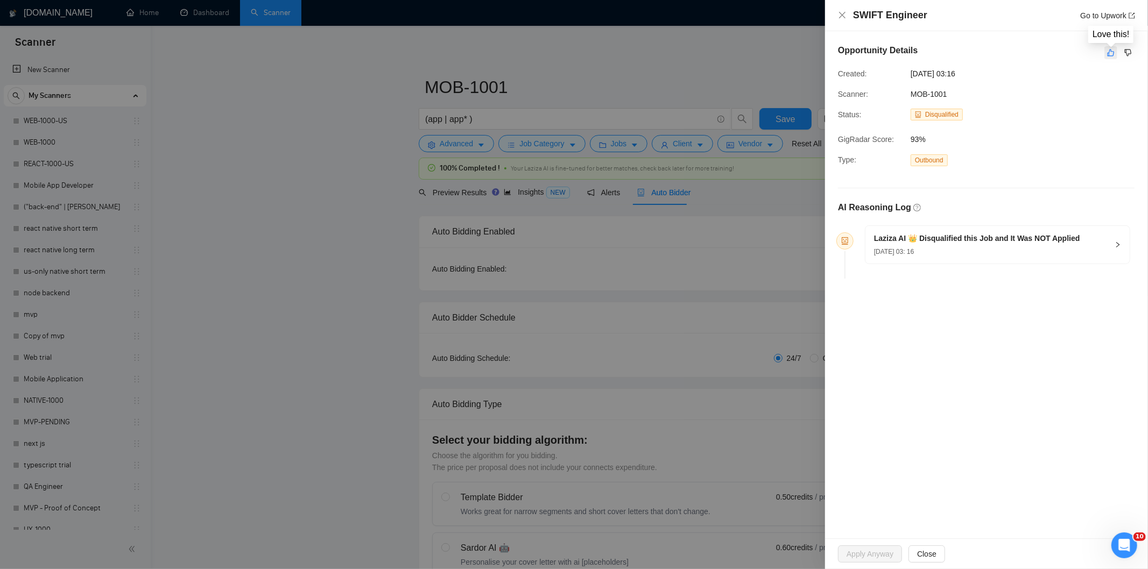
click at [1106, 47] on button "button" at bounding box center [1110, 52] width 13 height 13
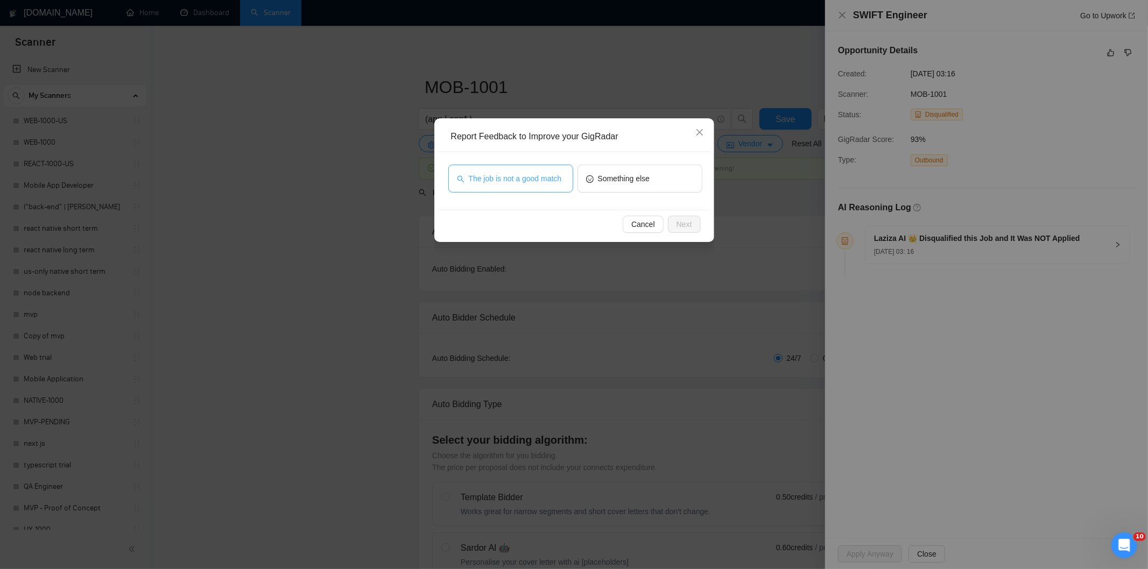
click at [517, 180] on span "The job is not a good match" at bounding box center [515, 179] width 93 height 12
click at [692, 219] on button "Next" at bounding box center [684, 224] width 33 height 17
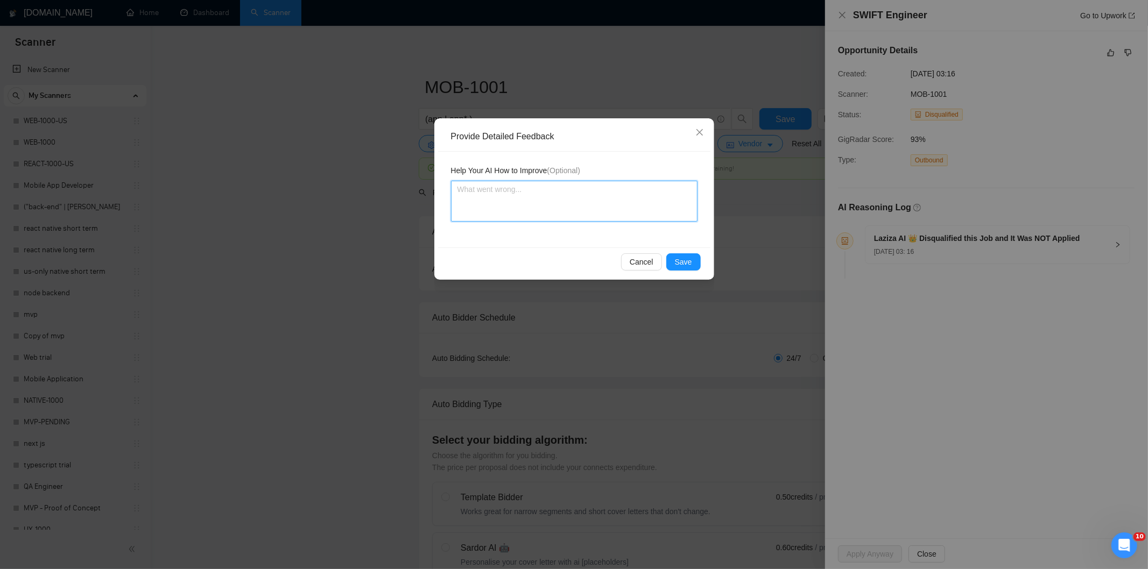
click at [571, 207] on textarea at bounding box center [574, 201] width 246 height 41
paste textarea "Not a fit — this project has been disqualified for other reasons. Example: "The…"
type textarea "Not a fit — this project has been disqualified for other reasons. Example: "The…"
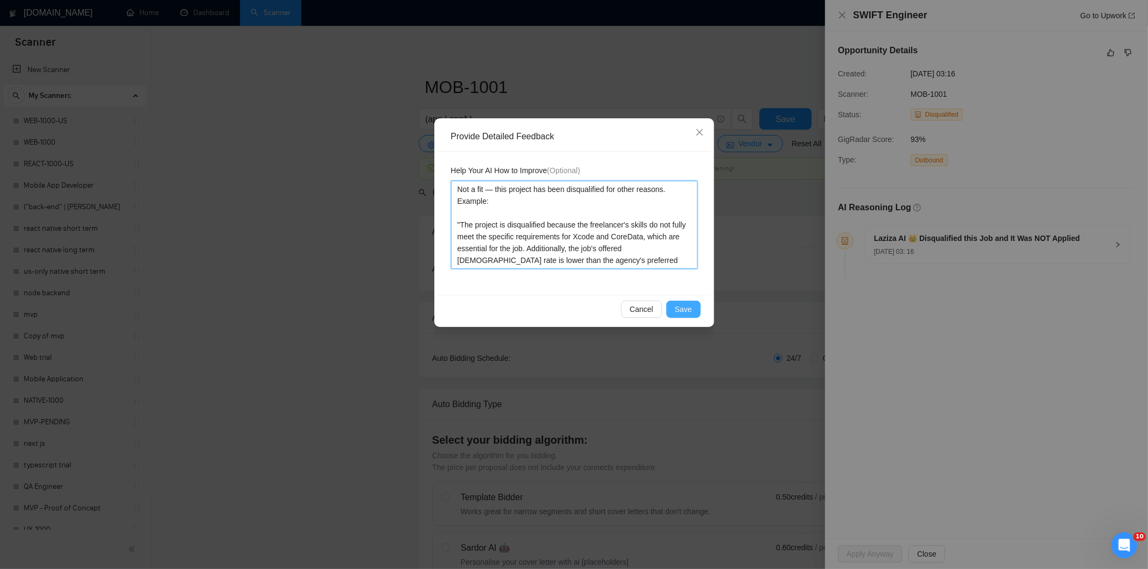
type textarea "Not a fit — this project has been disqualified for other reasons. Example: "The…"
click at [681, 305] on span "Save" at bounding box center [683, 310] width 17 height 12
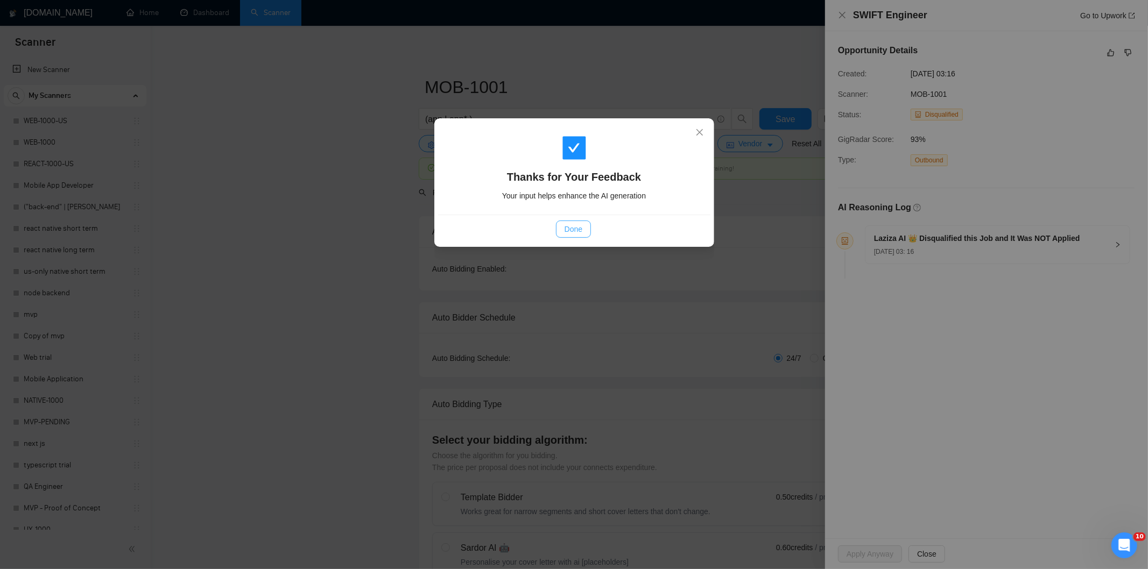
click at [584, 235] on button "Done" at bounding box center [573, 229] width 35 height 17
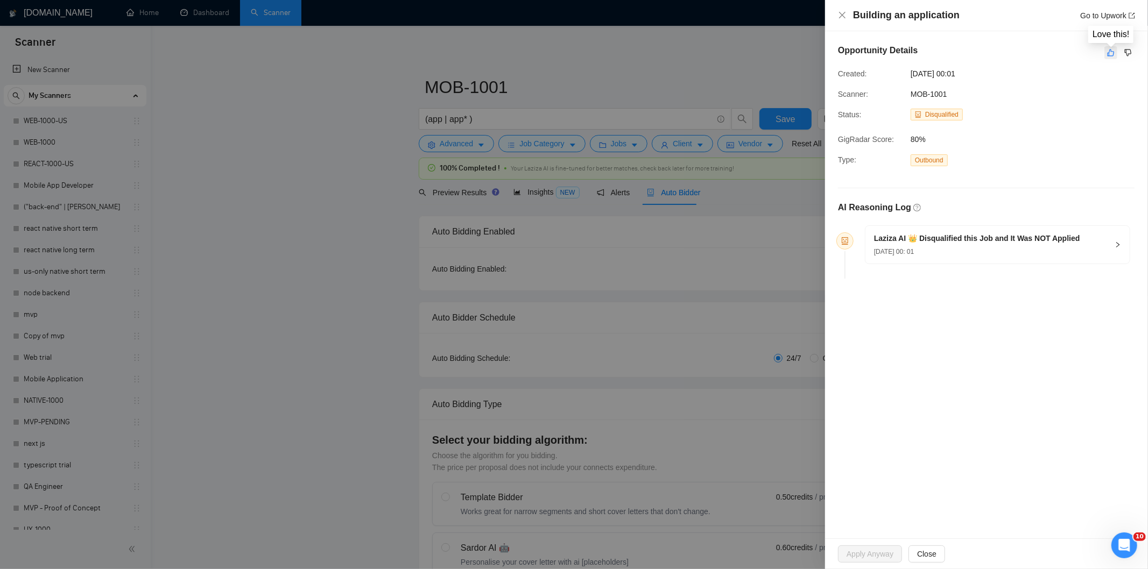
click at [1108, 54] on icon "like" at bounding box center [1111, 53] width 7 height 7
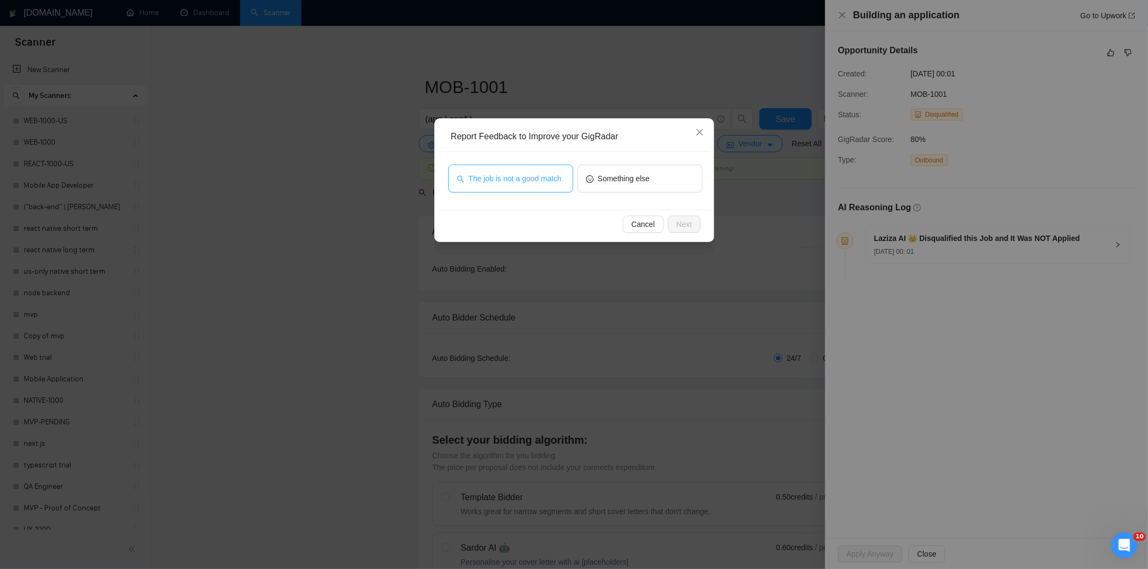
drag, startPoint x: 520, startPoint y: 174, endPoint x: 631, endPoint y: 198, distance: 113.4
click at [520, 174] on span "The job is not a good match" at bounding box center [515, 179] width 93 height 12
click at [693, 220] on button "Next" at bounding box center [684, 224] width 33 height 17
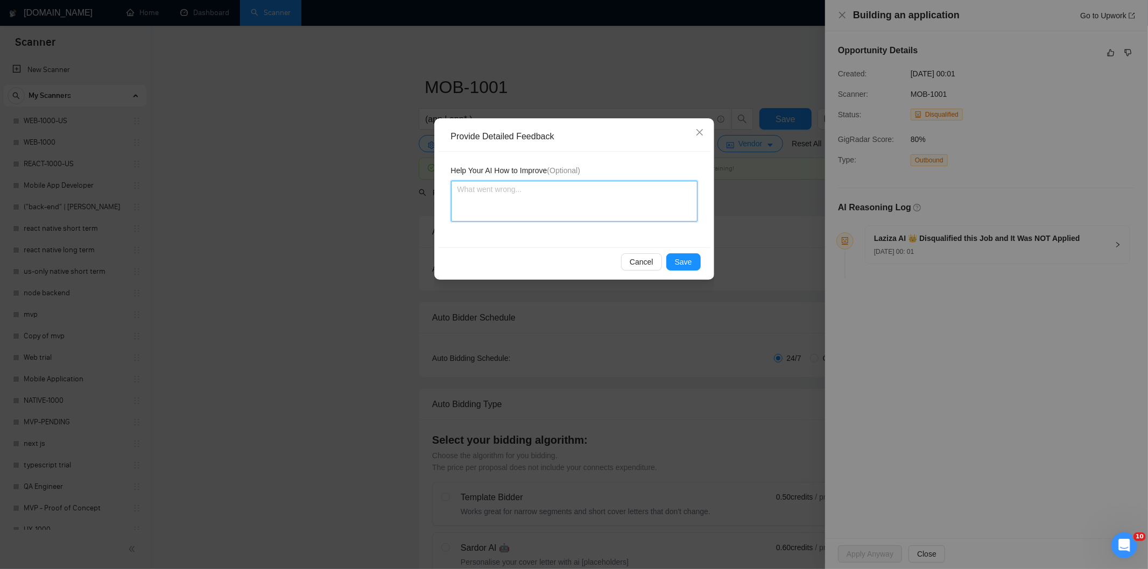
click at [580, 213] on textarea at bounding box center [574, 201] width 246 height 41
paste textarea "Not a fit — this project has been disqualified for other reasons. Example: "The…"
type textarea "Not a fit — this project has been disqualified for other reasons. Example: "The…"
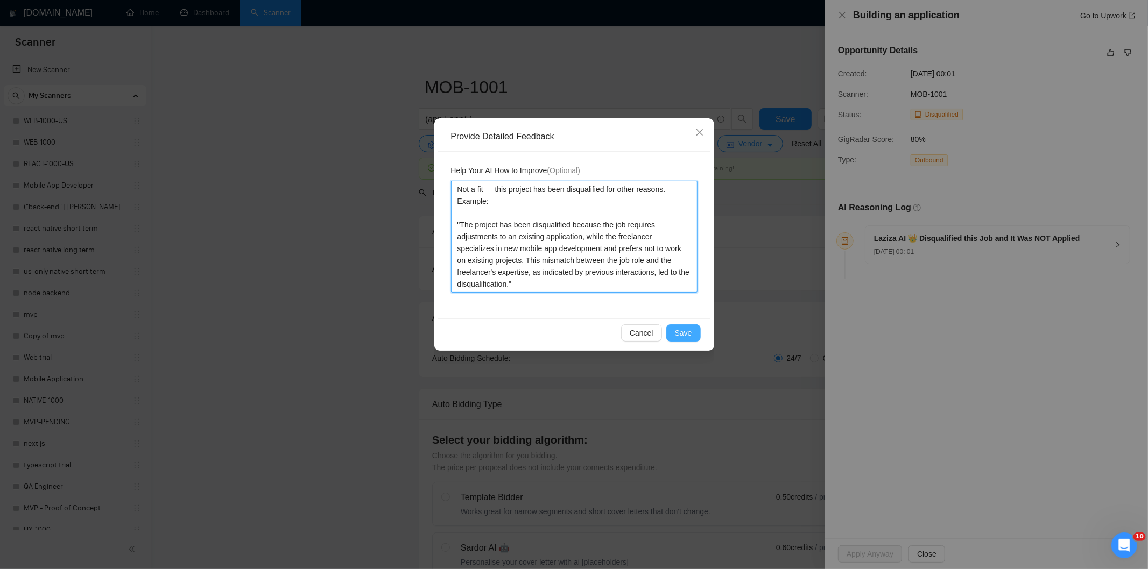
type textarea "Not a fit — this project has been disqualified for other reasons. Example: "The…"
drag, startPoint x: 682, startPoint y: 331, endPoint x: 652, endPoint y: 300, distance: 43.4
click at [682, 332] on span "Save" at bounding box center [683, 333] width 17 height 12
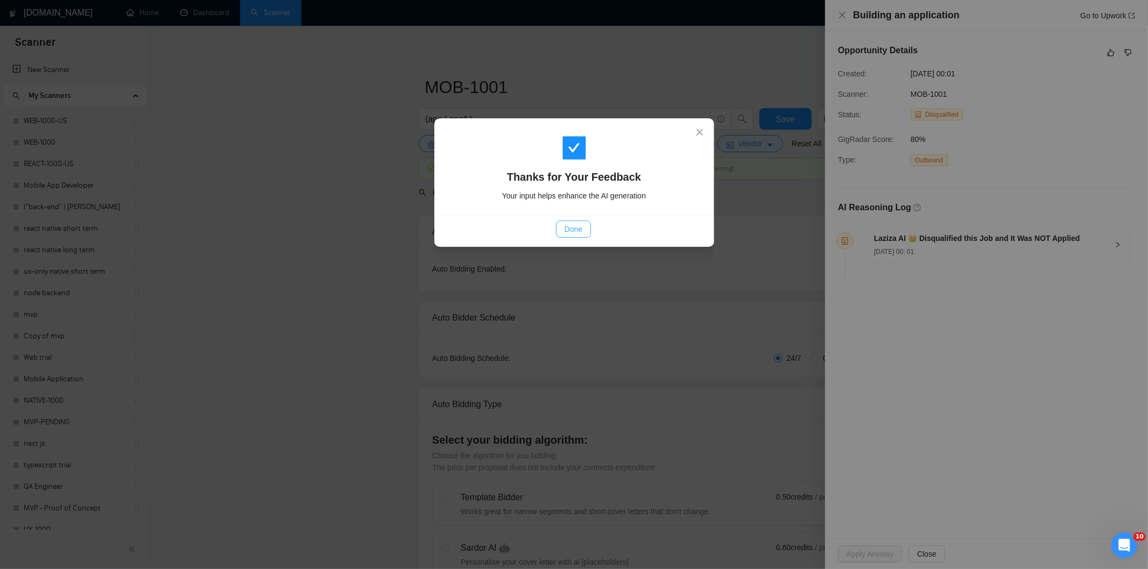
click at [568, 224] on span "Done" at bounding box center [574, 229] width 18 height 12
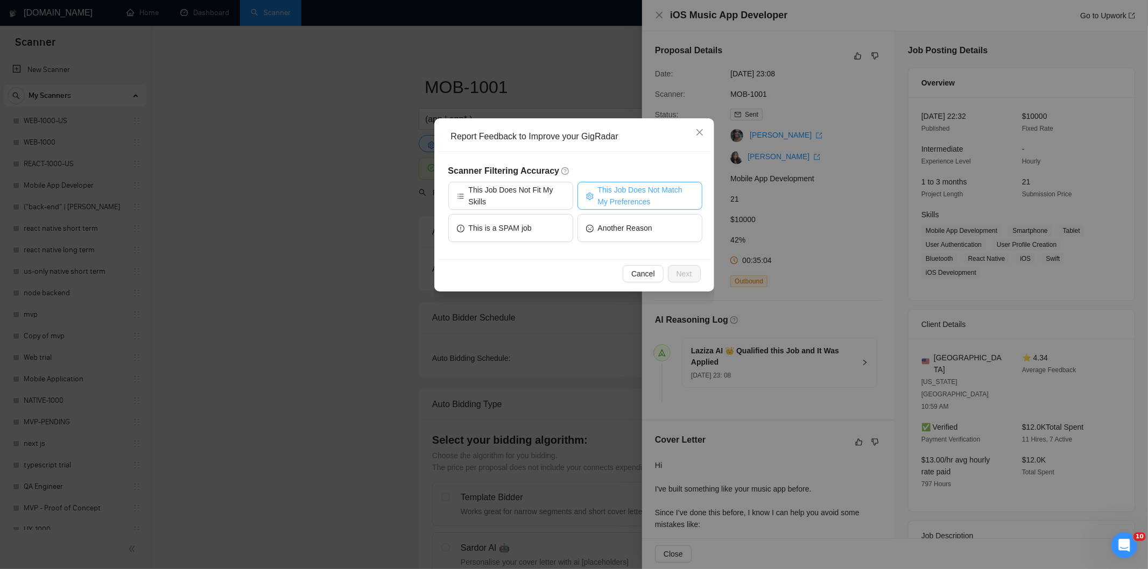
click at [633, 190] on span "This Job Does Not Match My Preferences" at bounding box center [646, 196] width 96 height 24
click at [690, 271] on span "Next" at bounding box center [684, 274] width 16 height 12
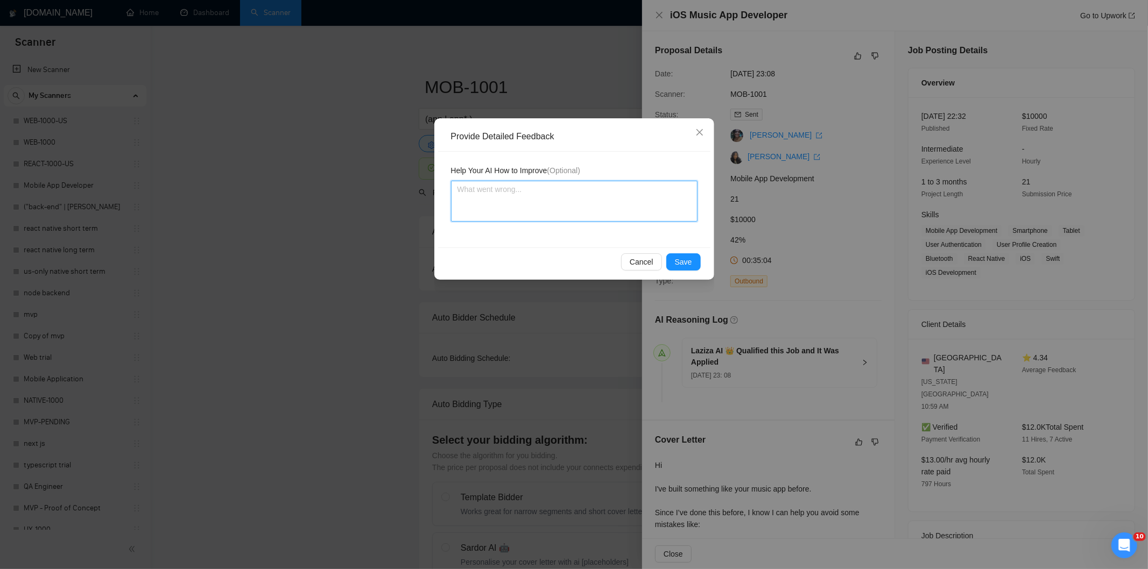
click at [588, 184] on textarea at bounding box center [574, 201] width 246 height 41
paste textarea "Not a fit — the job asks for unpaid work, offers equity, or has a small budget,…"
type textarea "Not a fit — the job asks for unpaid work, offers equity, or has a small budget,…"
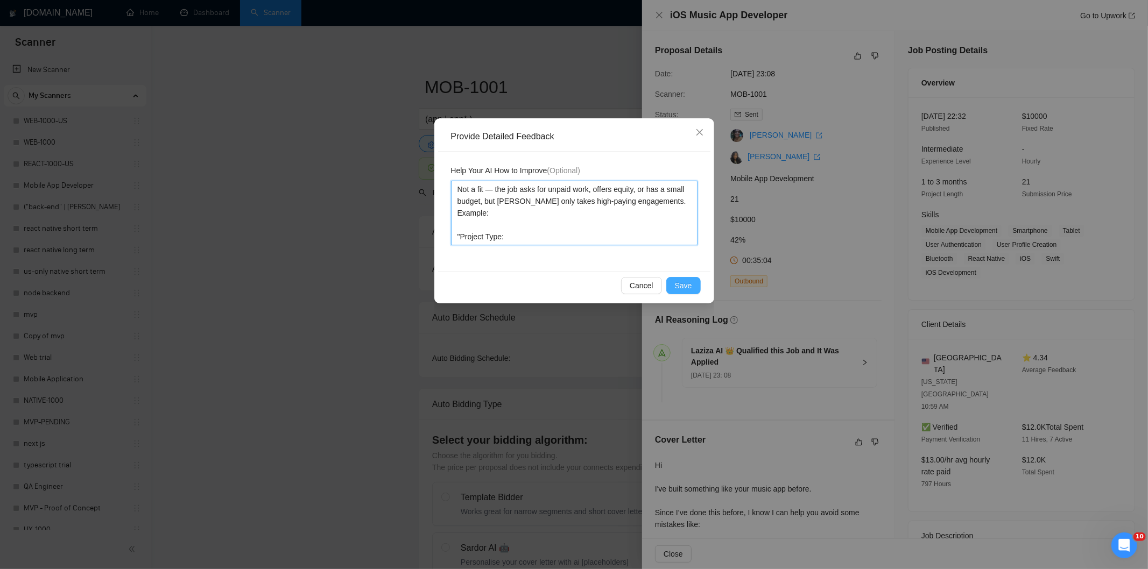
type textarea "Not a fit — the job asks for unpaid work, offers equity, or has a small budget,…"
click at [678, 286] on span "Save" at bounding box center [683, 286] width 17 height 12
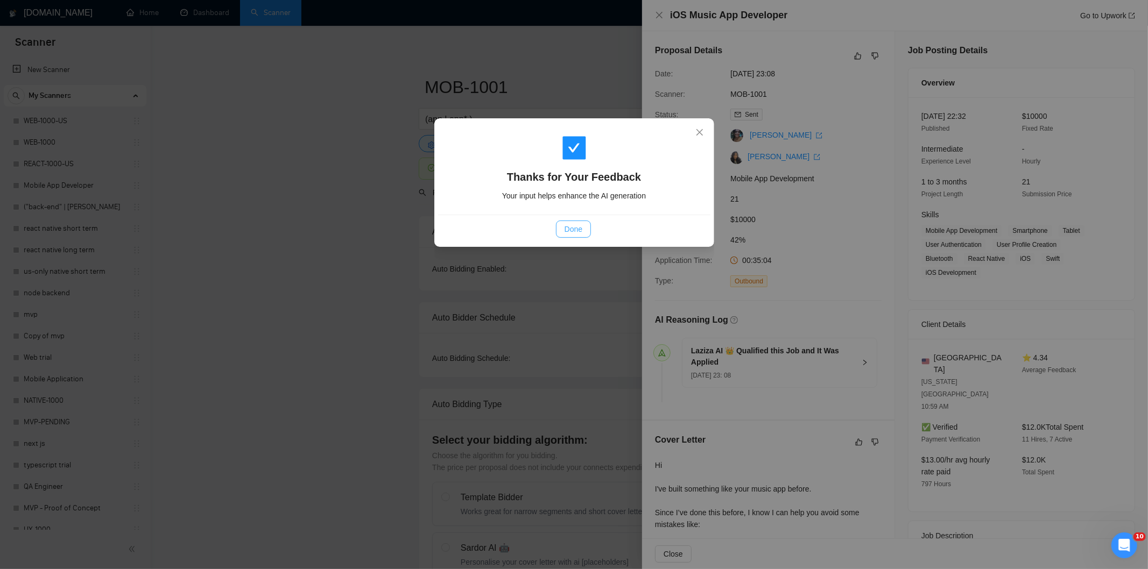
click at [586, 228] on button "Done" at bounding box center [573, 229] width 35 height 17
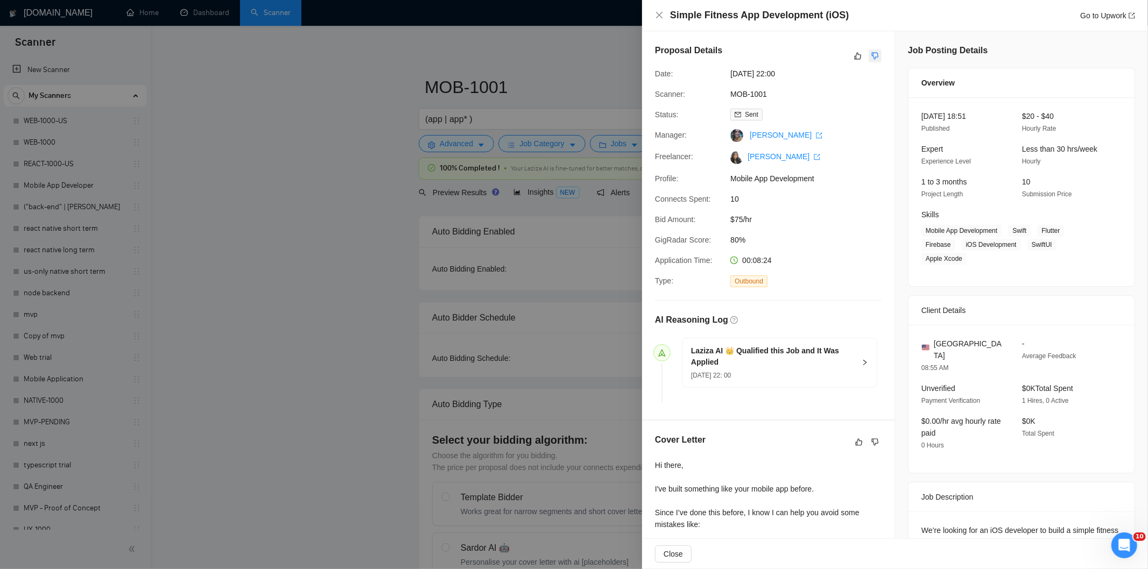
click at [872, 59] on icon "dislike" at bounding box center [875, 56] width 8 height 9
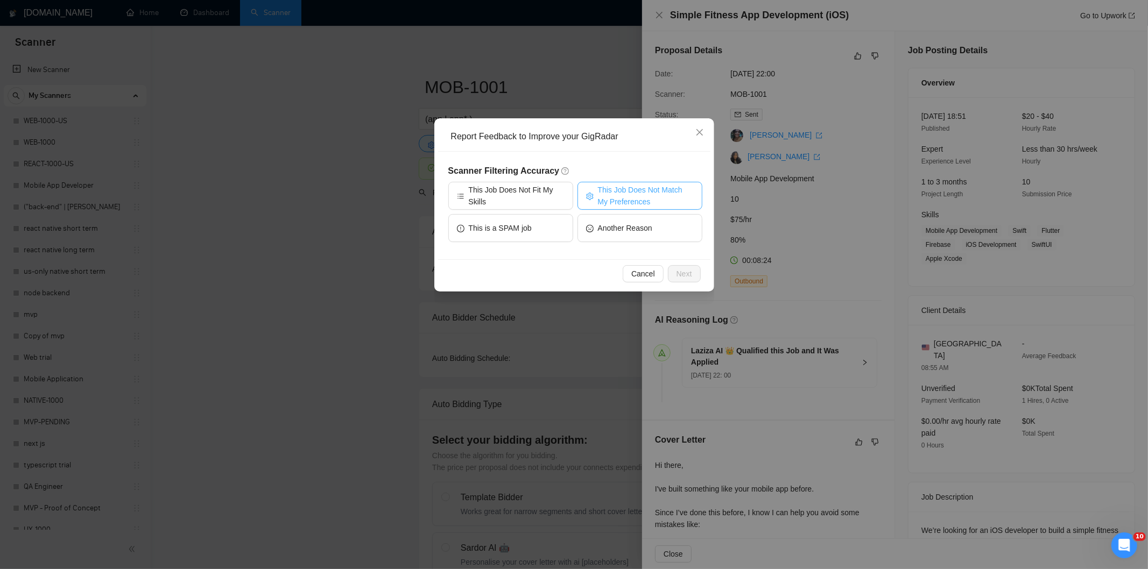
click at [617, 190] on span "This Job Does Not Match My Preferences" at bounding box center [646, 196] width 96 height 24
click at [696, 273] on button "Next" at bounding box center [684, 273] width 33 height 17
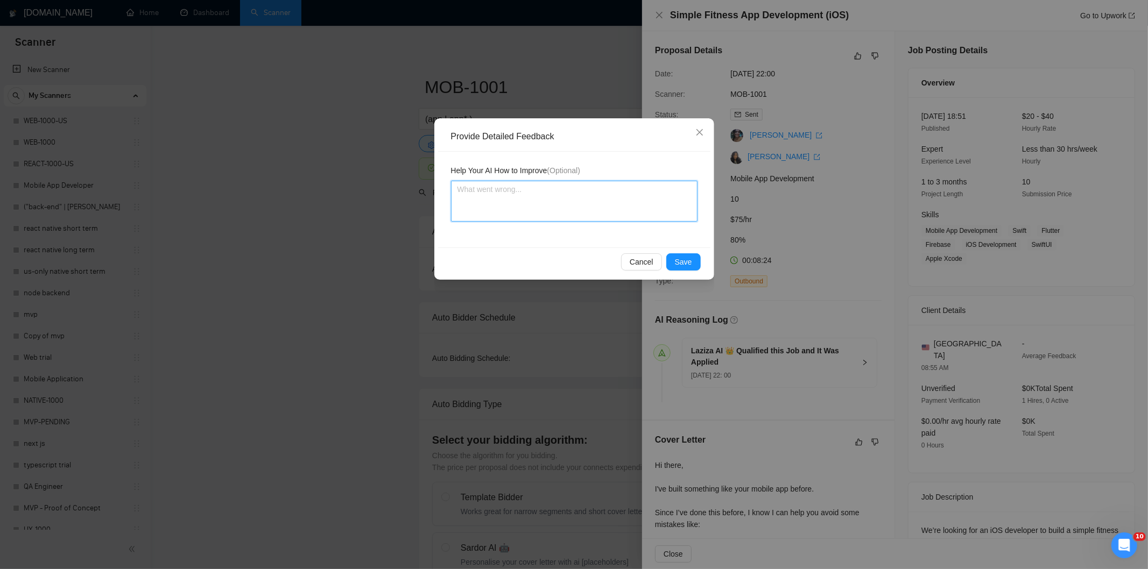
click at [588, 201] on textarea at bounding box center [574, 201] width 246 height 41
paste textarea "Not a fit — the stack mentioned isn't one Ria uses. She uses React, React Nativ…"
type textarea "Not a fit — the stack mentioned isn't one Ria uses. She uses React, React Nativ…"
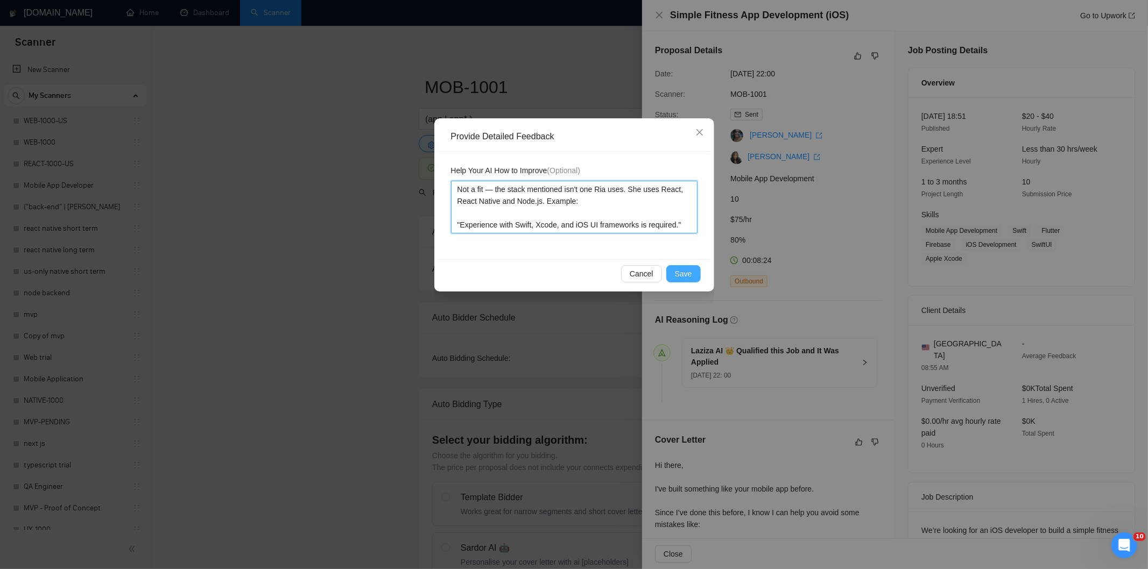
type textarea "Not a fit — the stack mentioned isn't one Ria uses. She uses React, React Nativ…"
click at [689, 268] on span "Save" at bounding box center [683, 274] width 17 height 12
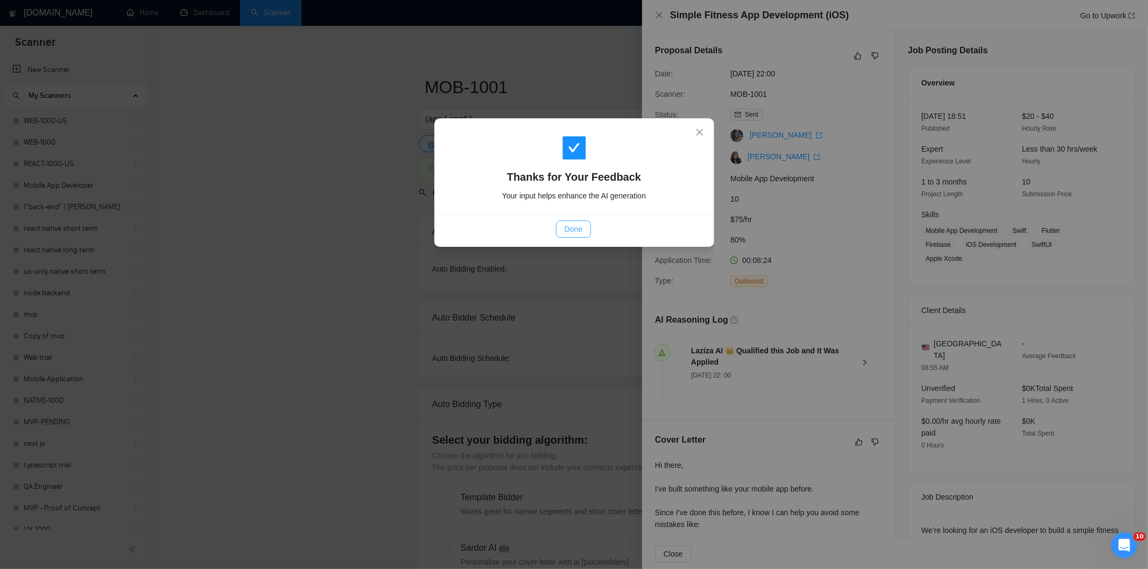
click at [579, 231] on span "Done" at bounding box center [574, 229] width 18 height 12
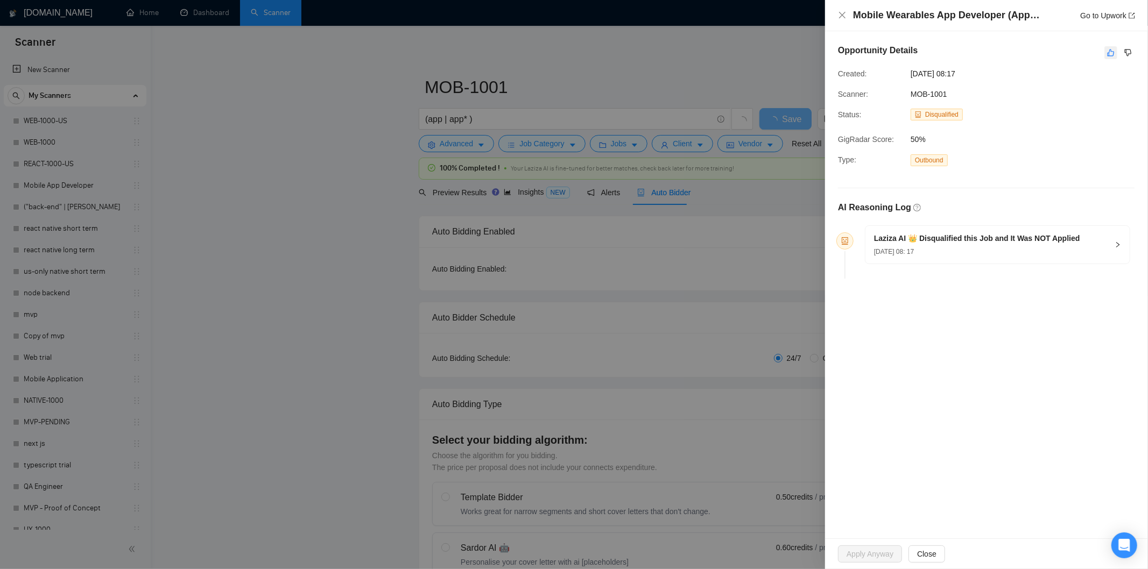
click at [1110, 52] on icon "like" at bounding box center [1111, 52] width 8 height 9
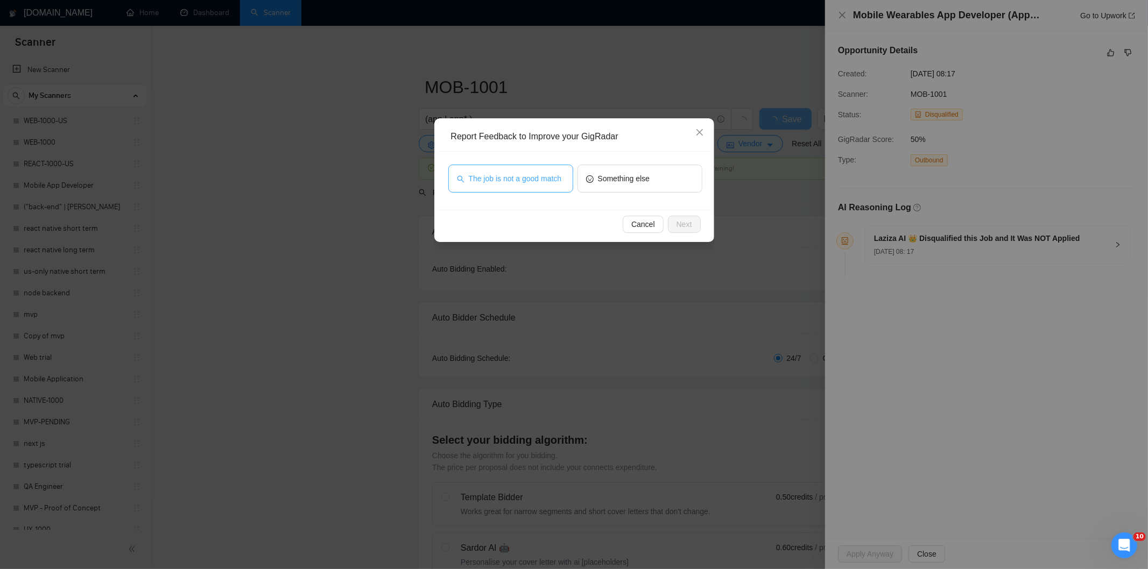
click at [537, 182] on span "The job is not a good match" at bounding box center [515, 179] width 93 height 12
click at [696, 224] on button "Next" at bounding box center [684, 224] width 33 height 17
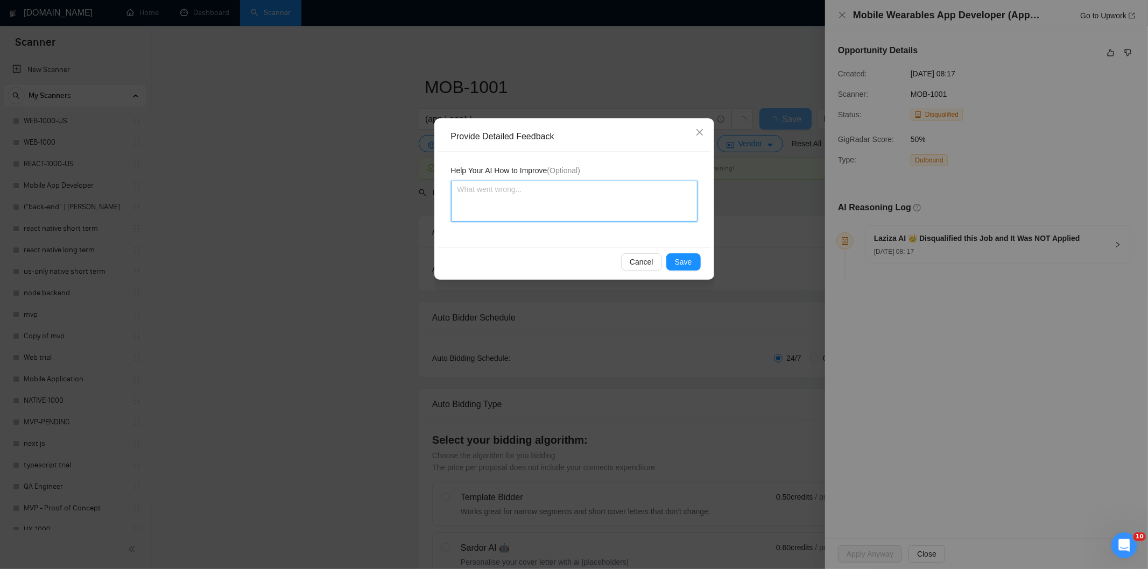
click at [618, 206] on textarea at bounding box center [574, 201] width 246 height 41
paste textarea "Not a fit — this project has been disqualified for other reasons. Example: "The…"
type textarea "Not a fit — this project has been disqualified for other reasons. Example: "The…"
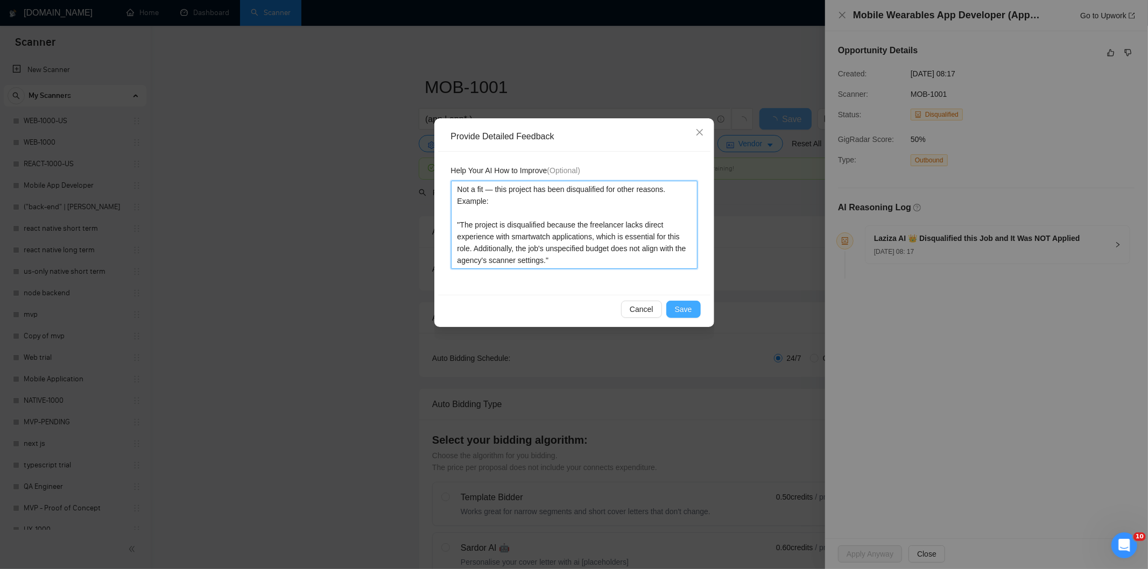
type textarea "Not a fit — this project has been disqualified for other reasons. Example: "The…"
click at [691, 307] on span "Save" at bounding box center [683, 310] width 17 height 12
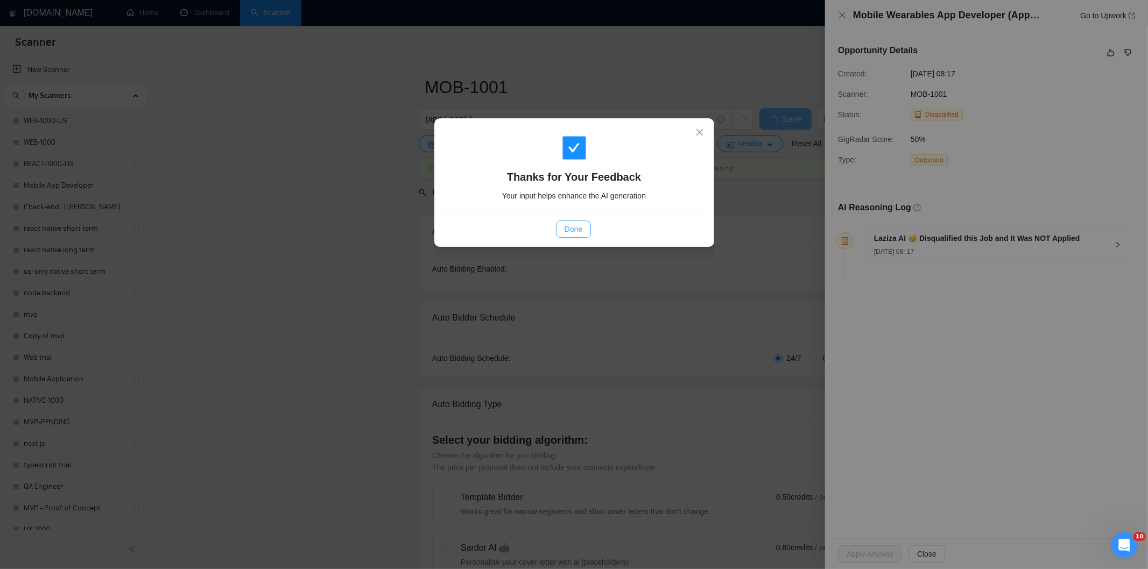
click at [580, 233] on span "Done" at bounding box center [574, 229] width 18 height 12
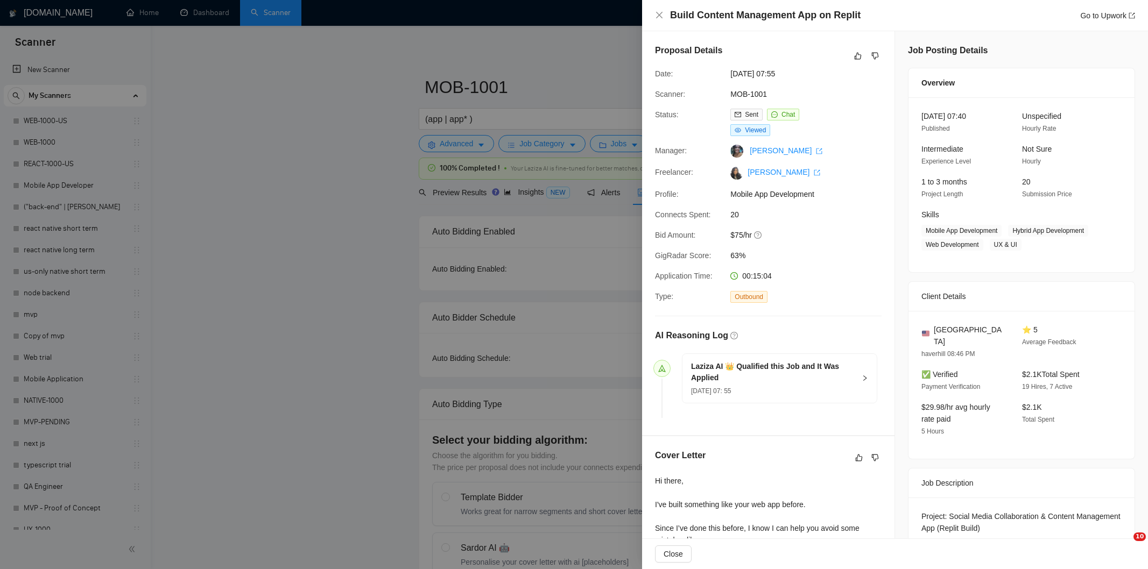
click at [873, 57] on icon "dislike" at bounding box center [875, 56] width 8 height 9
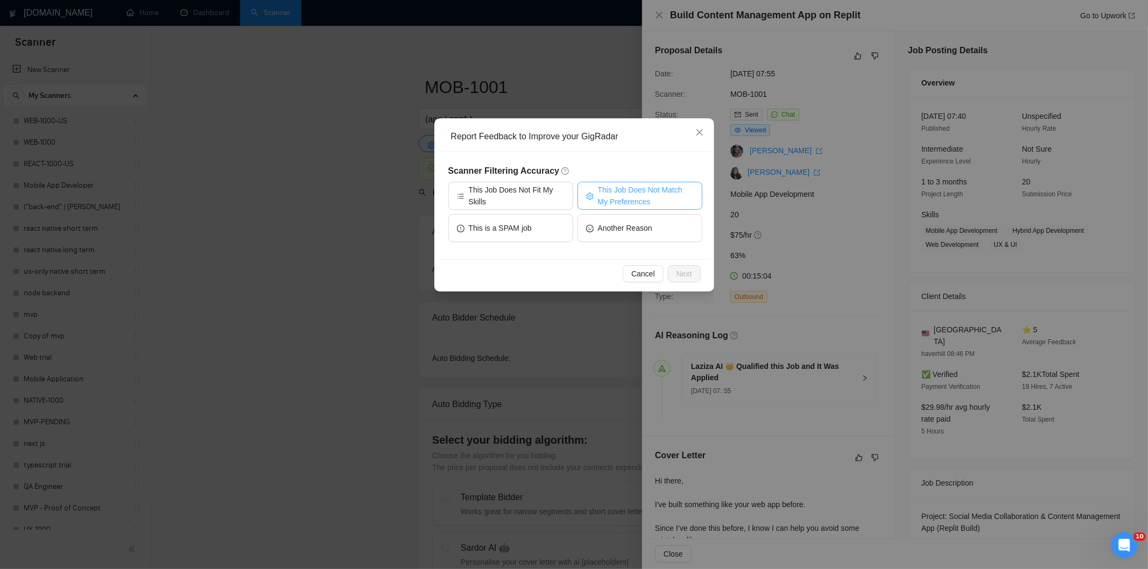
click at [667, 186] on span "This Job Does Not Match My Preferences" at bounding box center [646, 196] width 96 height 24
click at [675, 271] on button "Next" at bounding box center [684, 273] width 33 height 17
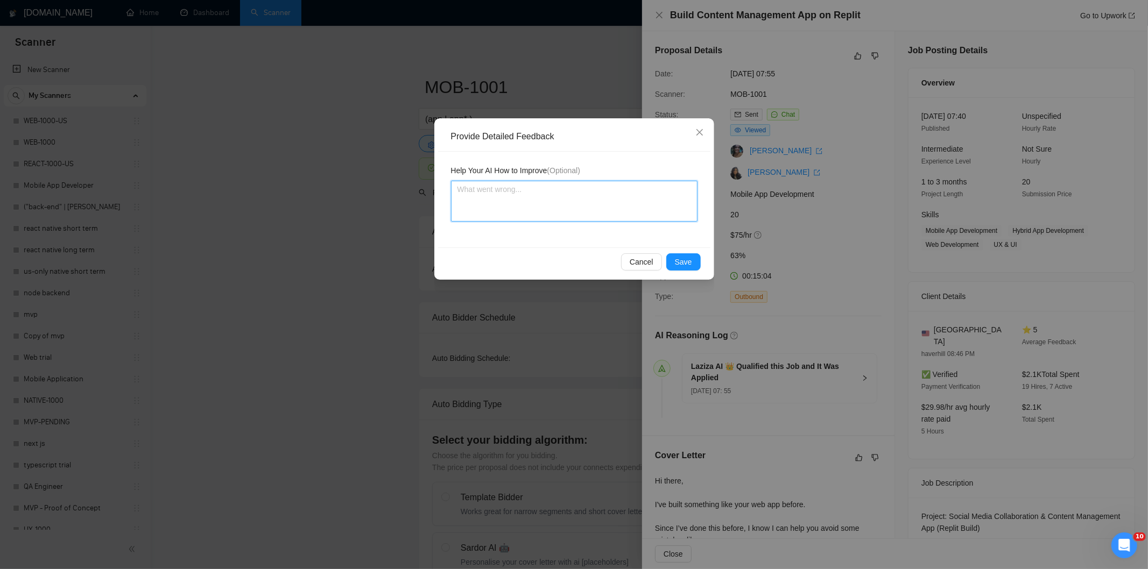
click at [601, 209] on textarea at bounding box center [574, 201] width 246 height 41
paste textarea "Not a fit — the description suggests an existing codebase, but Ria only works o…"
type textarea "Not a fit — the description suggests an existing codebase, but Ria only works o…"
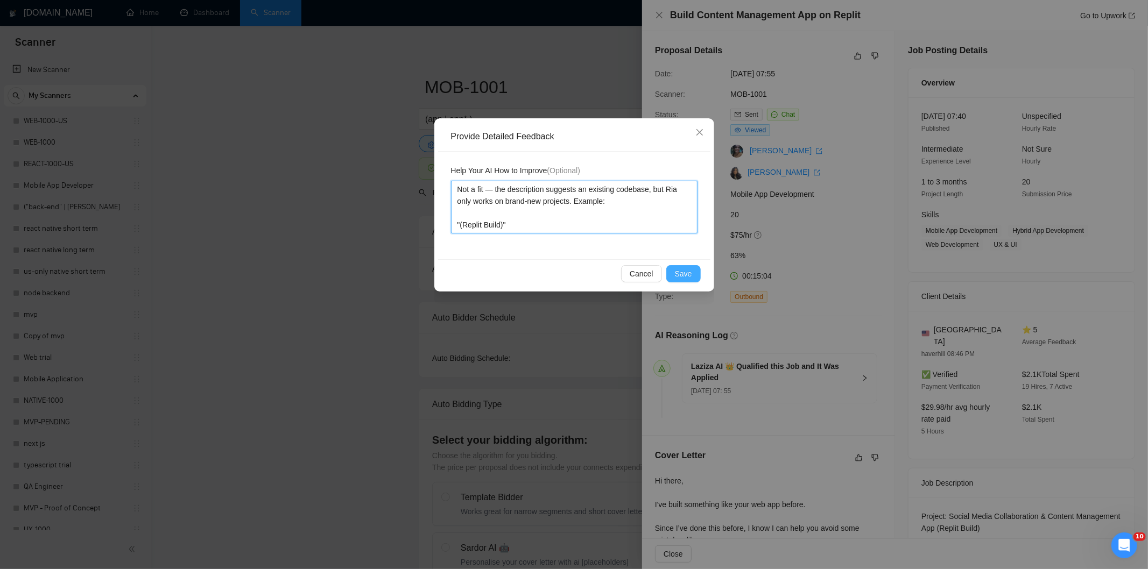
type textarea "Not a fit — the description suggests an existing codebase, but Ria only works o…"
click at [694, 274] on button "Save" at bounding box center [683, 273] width 34 height 17
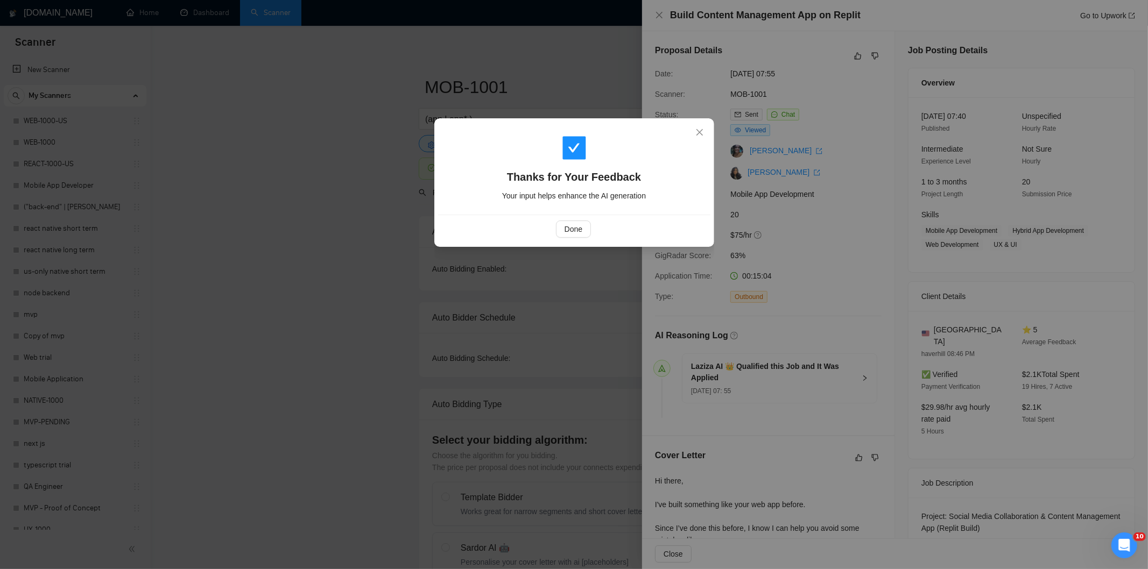
click at [569, 219] on div "Done" at bounding box center [574, 229] width 272 height 29
click at [580, 230] on span "Done" at bounding box center [574, 229] width 18 height 12
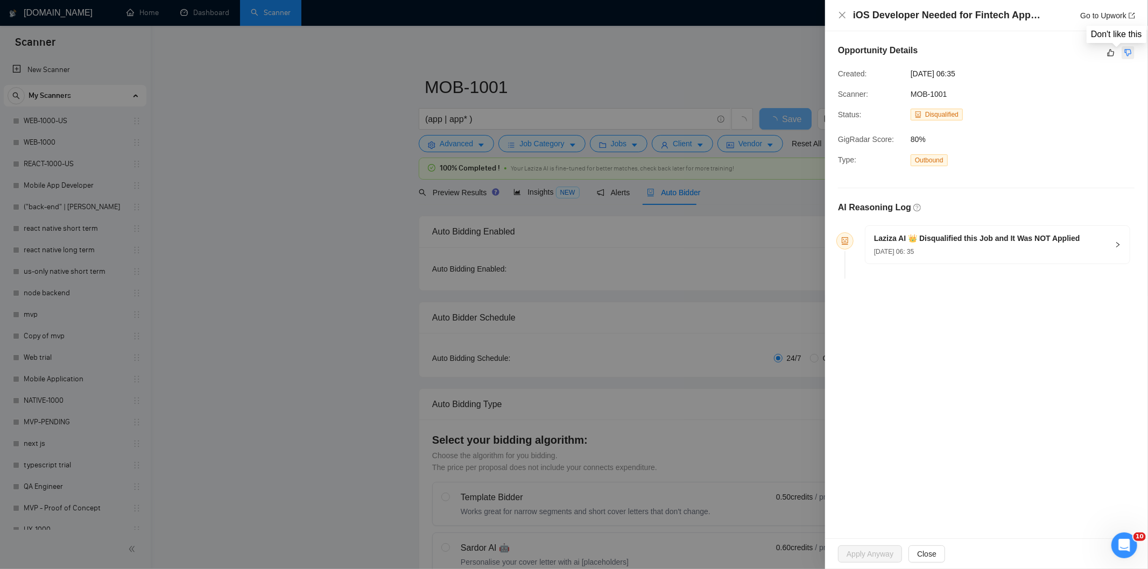
click at [1131, 52] on icon "dislike" at bounding box center [1128, 52] width 8 height 9
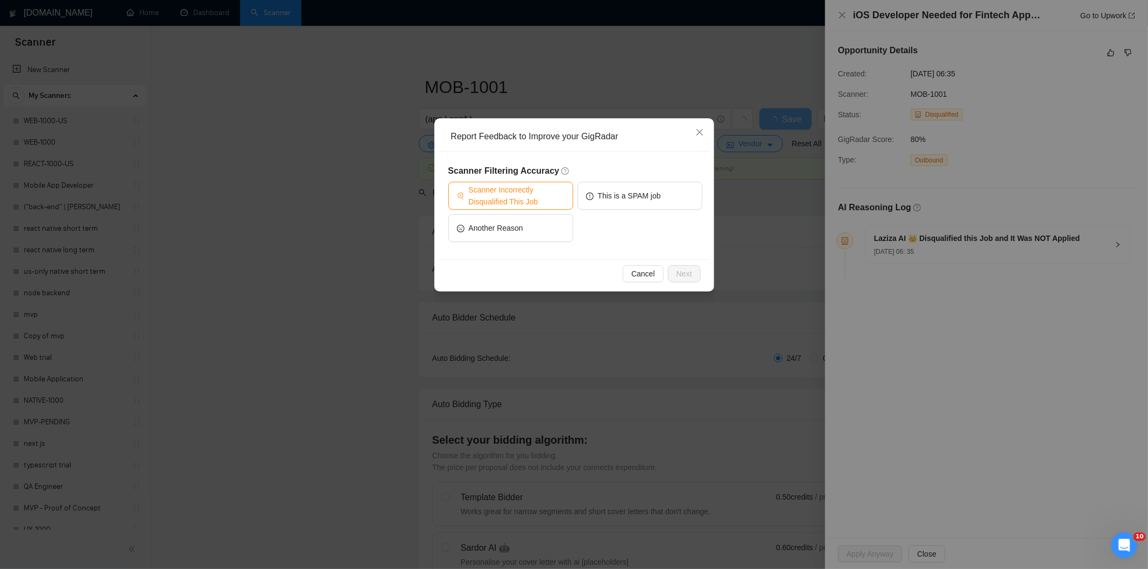
click at [528, 194] on span "Scanner Incorrectly Disqualified This Job" at bounding box center [517, 196] width 96 height 24
click at [692, 283] on div "Cancel Next" at bounding box center [574, 273] width 272 height 29
click at [689, 265] on button "Next" at bounding box center [684, 273] width 33 height 17
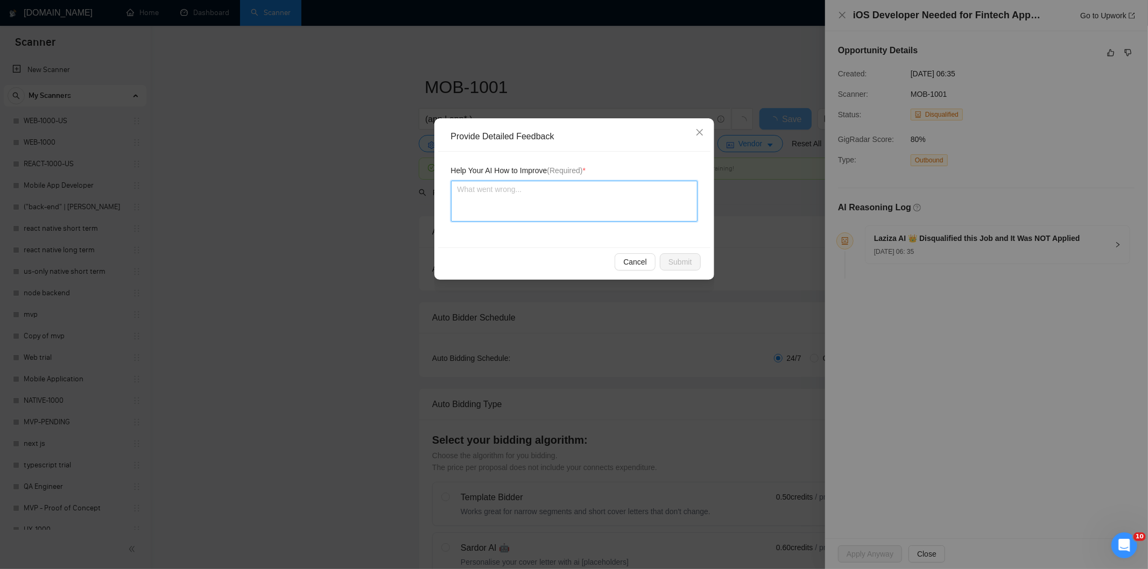
click at [622, 207] on textarea at bounding box center [574, 201] width 246 height 41
paste textarea "Good fit — the project is greenfield (no existing code), welcomes agencies, use…"
type textarea "Good fit — the project is greenfield (no existing code), welcomes agencies, use…"
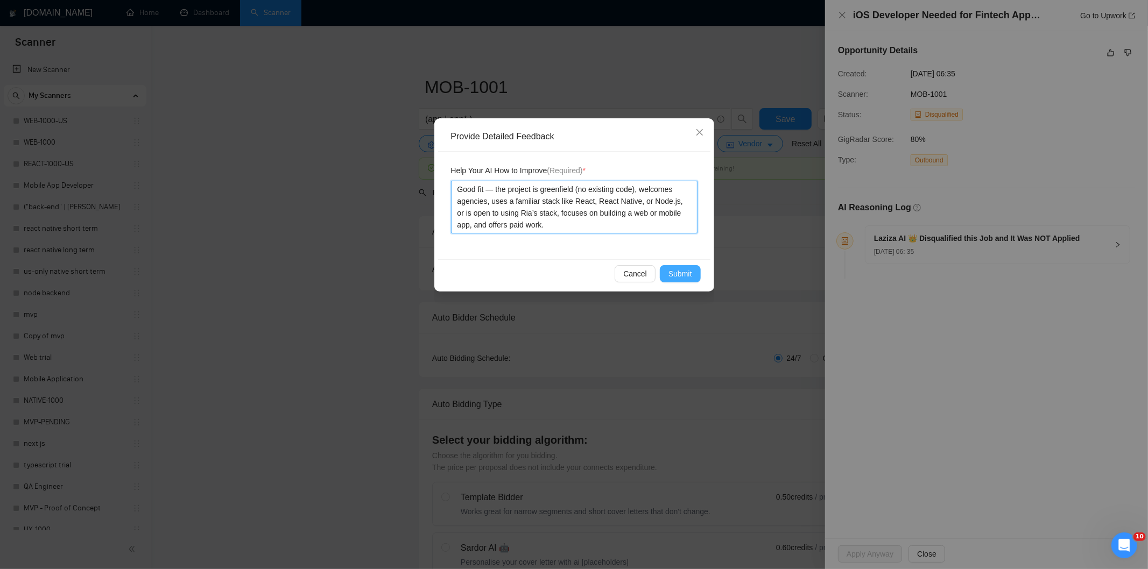
type textarea "Good fit — the project is greenfield (no existing code), welcomes agencies, use…"
click at [693, 267] on button "Submit" at bounding box center [680, 273] width 41 height 17
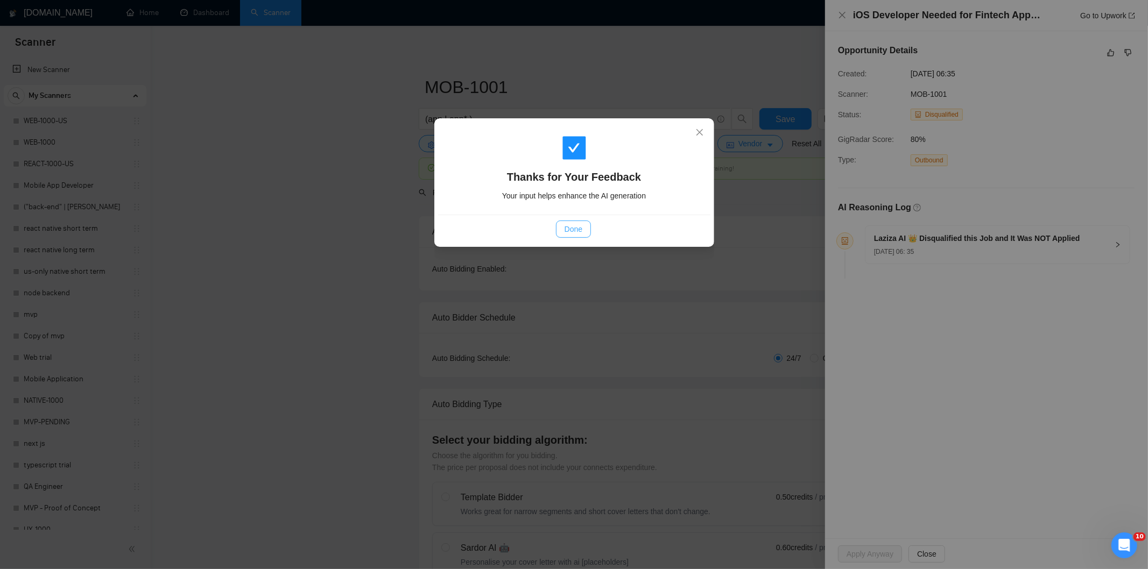
click at [579, 223] on span "Done" at bounding box center [574, 229] width 18 height 12
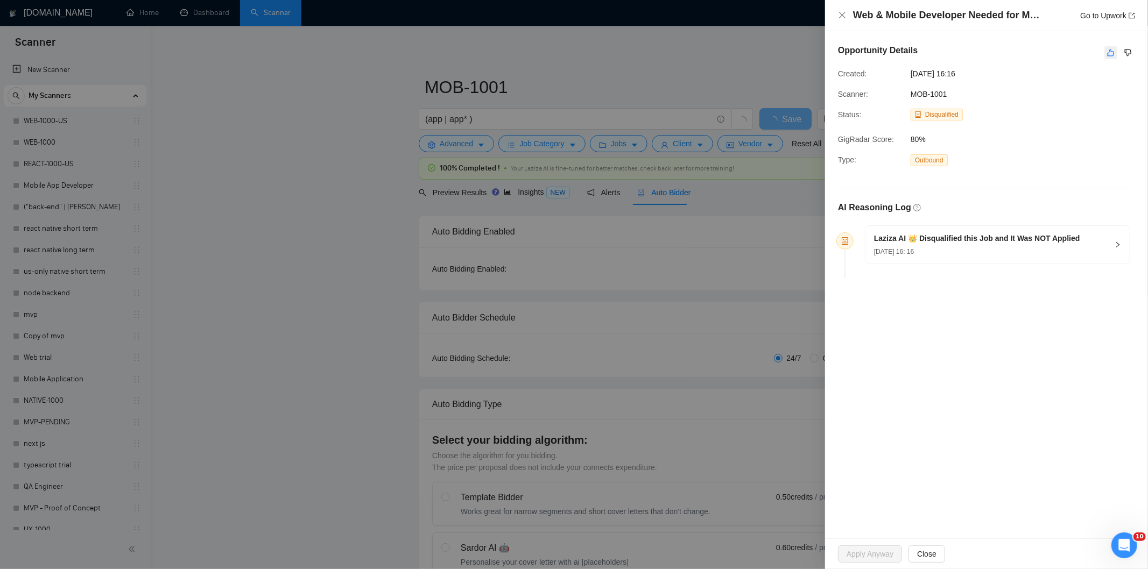
click at [1112, 51] on icon "like" at bounding box center [1111, 53] width 7 height 7
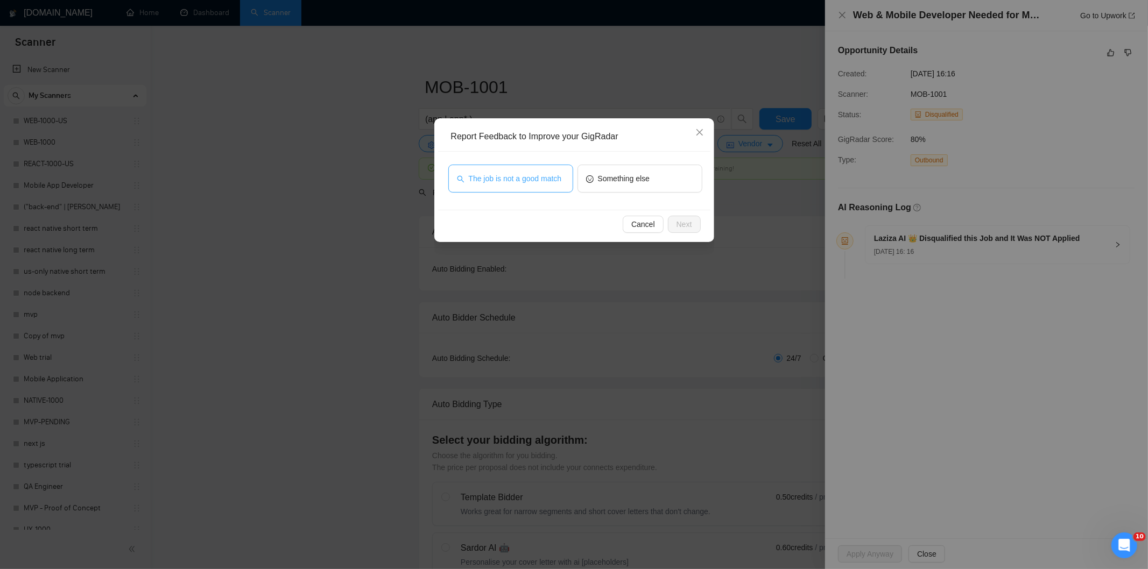
click at [556, 183] on span "The job is not a good match" at bounding box center [515, 179] width 93 height 12
click at [684, 222] on span "Next" at bounding box center [684, 224] width 16 height 12
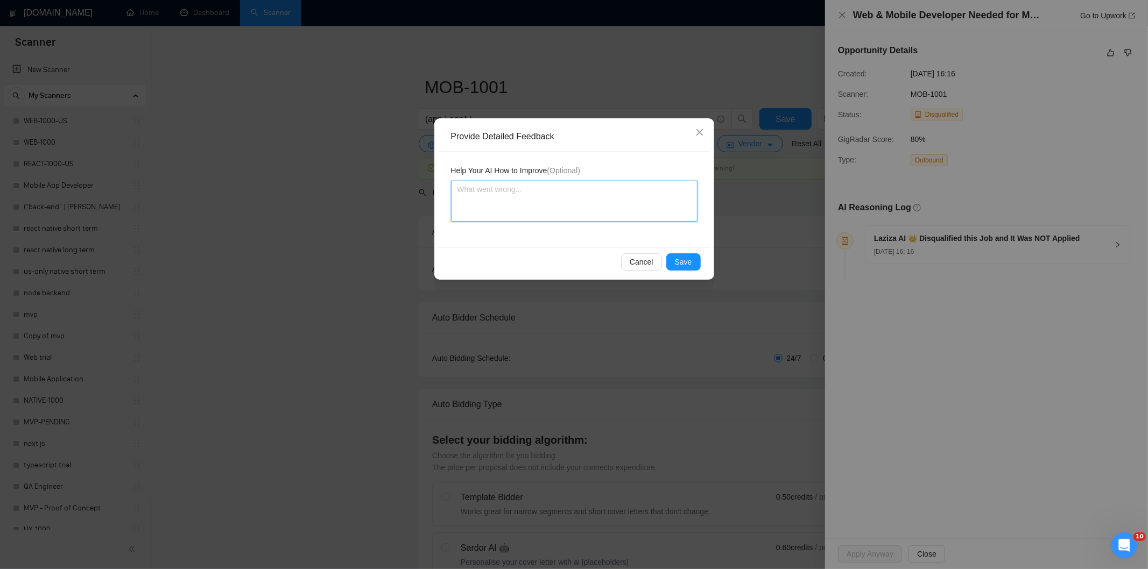
click at [623, 201] on textarea at bounding box center [574, 201] width 246 height 41
paste textarea "Not a fit — this project has been disqualified for other reasons. Example: "The…"
type textarea "Not a fit — this project has been disqualified for other reasons. Example: "The…"
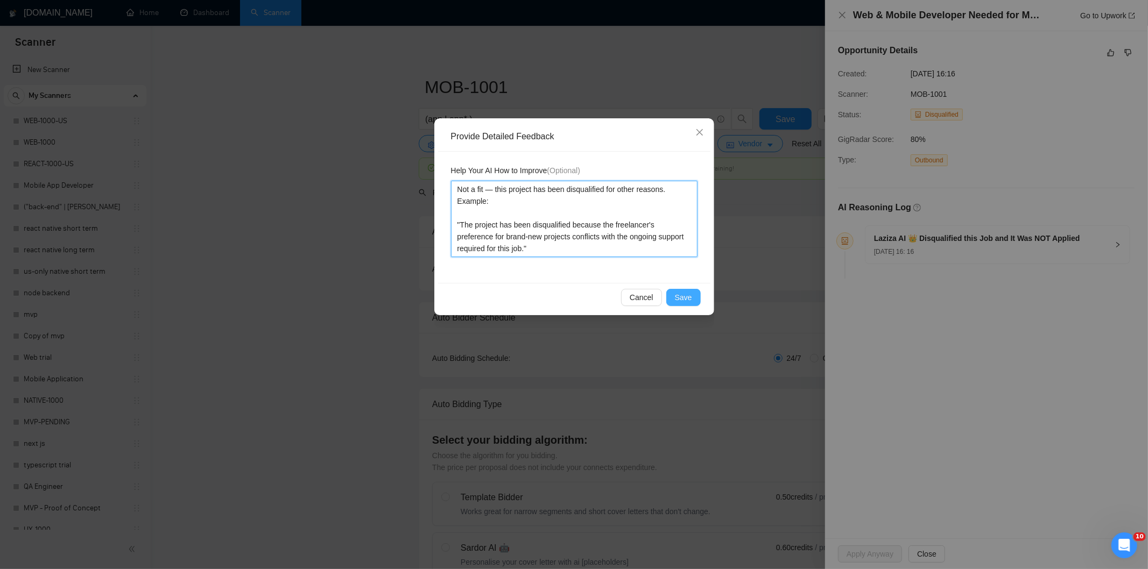
type textarea "Not a fit — this project has been disqualified for other reasons. Example: "The…"
drag, startPoint x: 696, startPoint y: 292, endPoint x: 689, endPoint y: 288, distance: 7.9
click at [696, 293] on button "Save" at bounding box center [683, 297] width 34 height 17
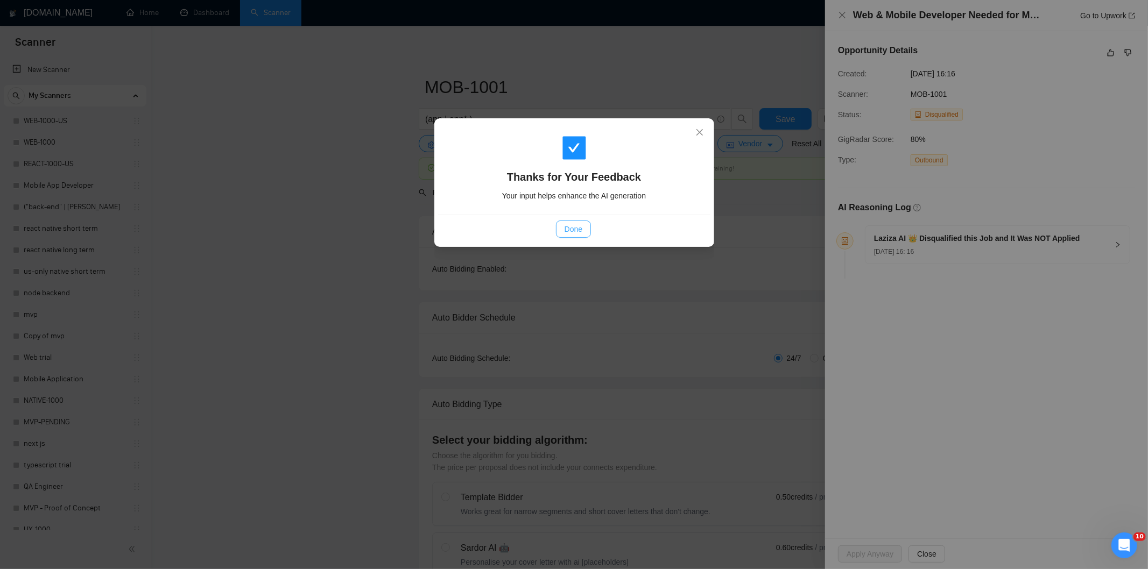
click at [569, 229] on span "Done" at bounding box center [574, 229] width 18 height 12
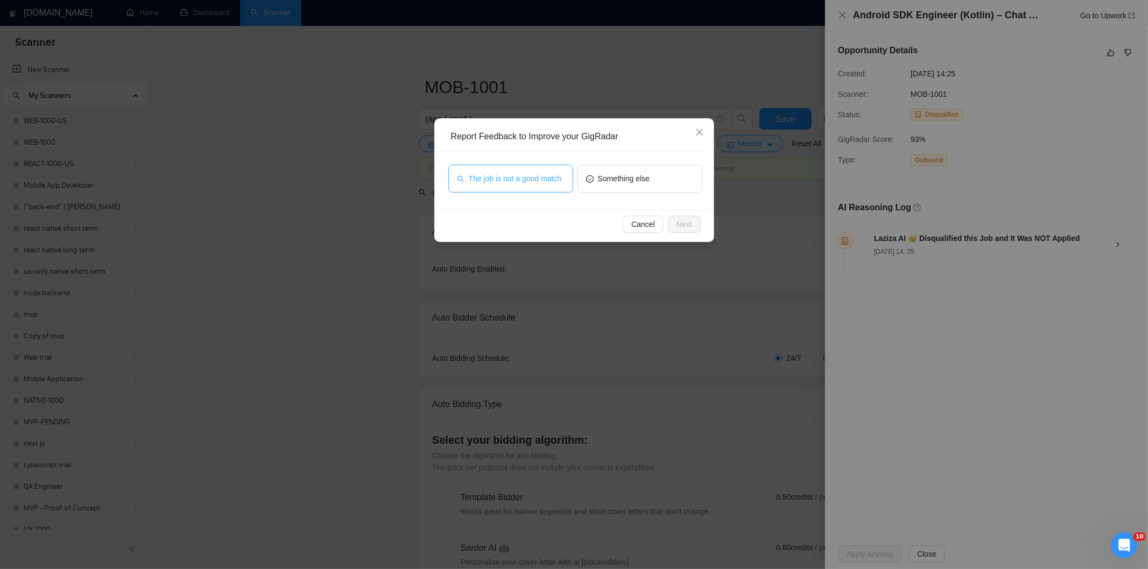
click at [540, 182] on span "The job is not a good match" at bounding box center [515, 179] width 93 height 12
click at [690, 221] on span "Next" at bounding box center [684, 224] width 16 height 12
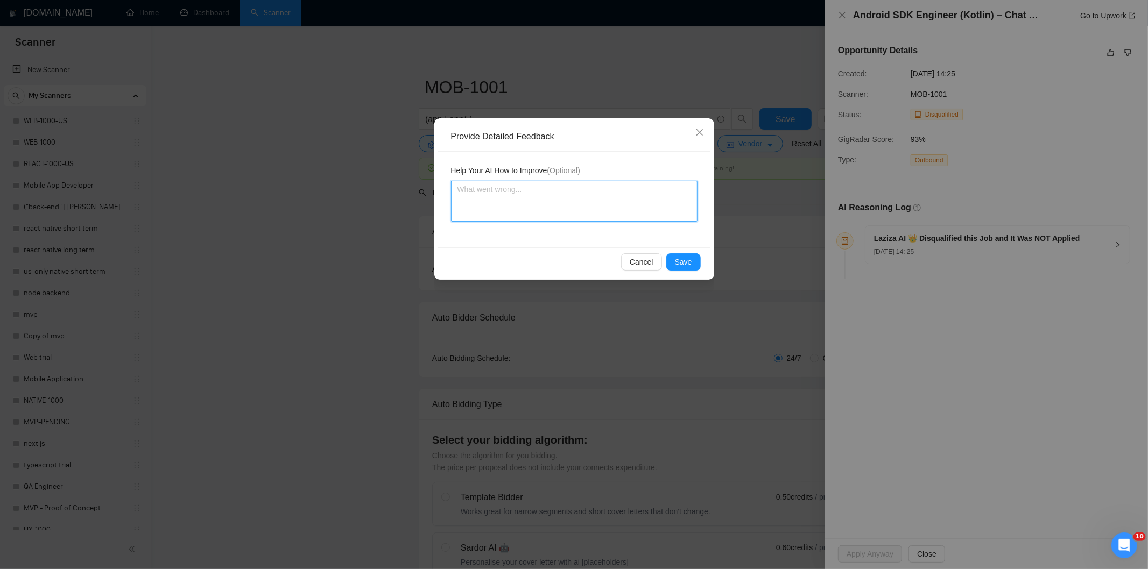
click at [638, 191] on textarea at bounding box center [574, 201] width 246 height 41
paste textarea "Not a fit — this project has been disqualified for other reasons. Example: "The…"
type textarea "Not a fit — this project has been disqualified for other reasons. Example: "The…"
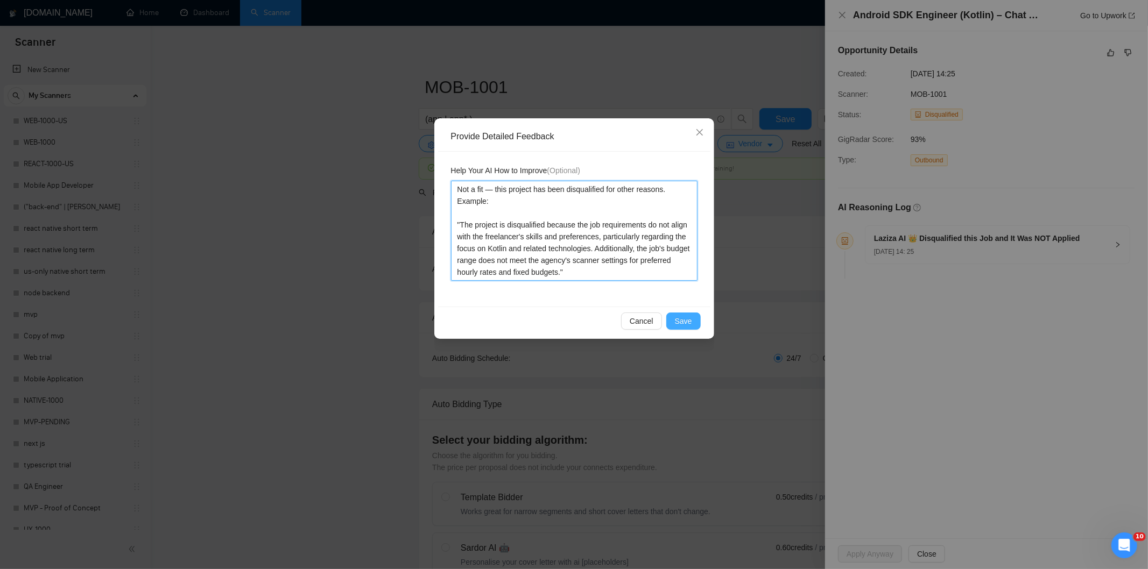
type textarea "Not a fit — this project has been disqualified for other reasons. Example: "The…"
click at [689, 321] on span "Save" at bounding box center [683, 321] width 17 height 12
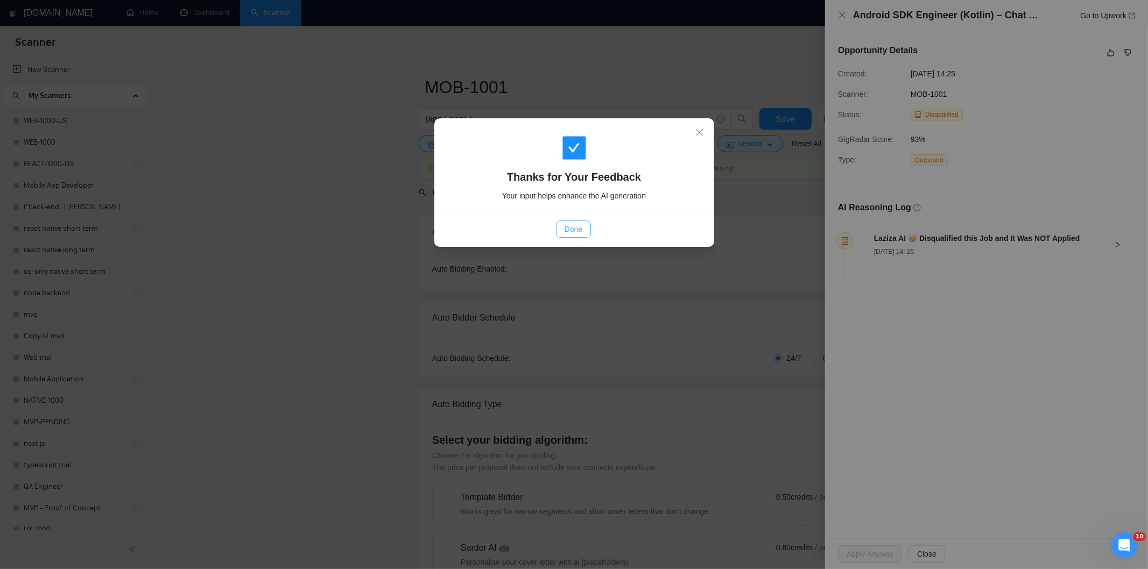
click at [576, 225] on span "Done" at bounding box center [574, 229] width 18 height 12
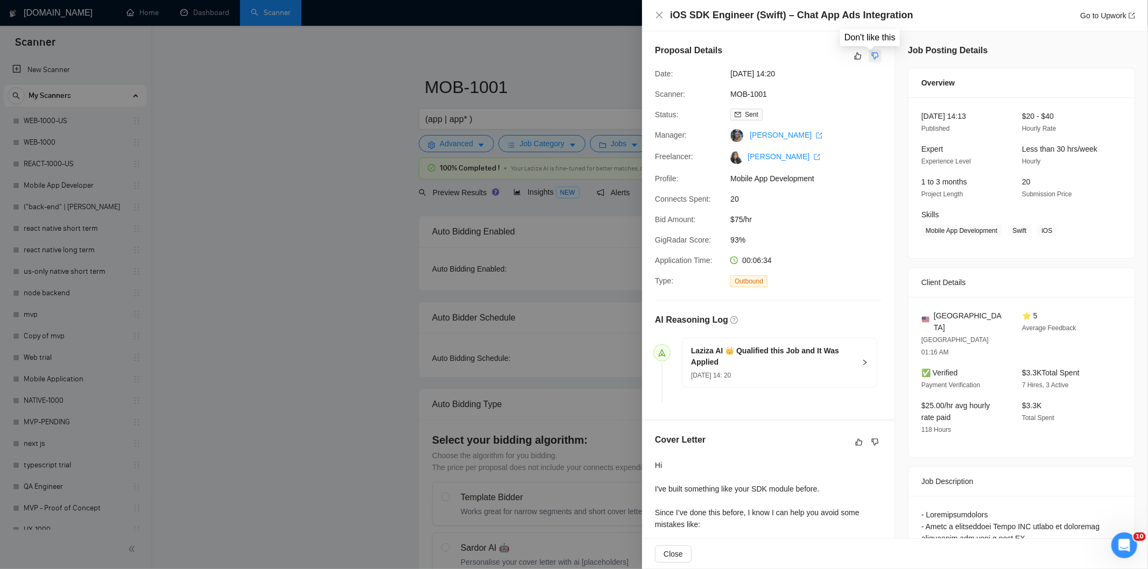
click at [872, 53] on icon "dislike" at bounding box center [875, 56] width 7 height 7
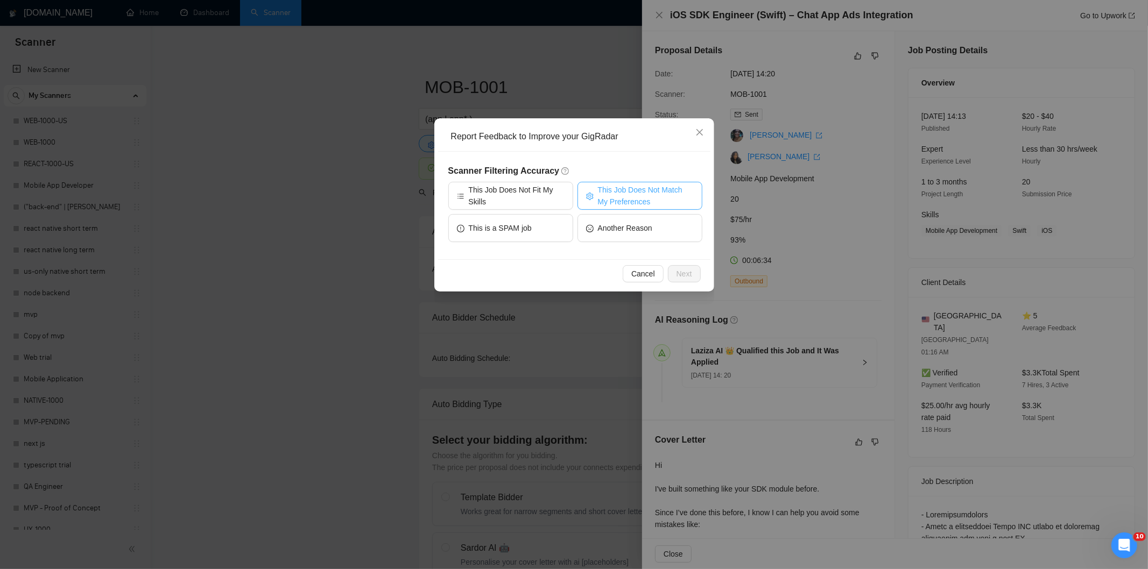
click at [657, 196] on span "This Job Does Not Match My Preferences" at bounding box center [646, 196] width 96 height 24
click at [689, 270] on span "Next" at bounding box center [684, 274] width 16 height 12
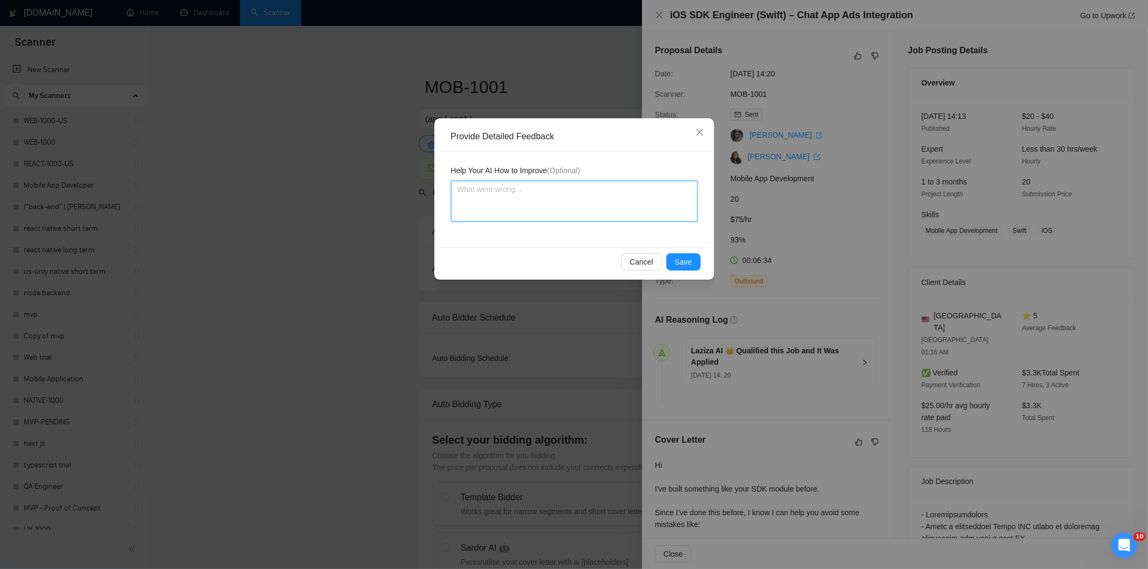
click at [636, 196] on textarea at bounding box center [574, 201] width 246 height 41
paste textarea "Not a fit — the stack mentioned isn't one Ria uses. She uses React, React Nativ…"
type textarea "Not a fit — the stack mentioned isn't one Ria uses. She uses React, React Nativ…"
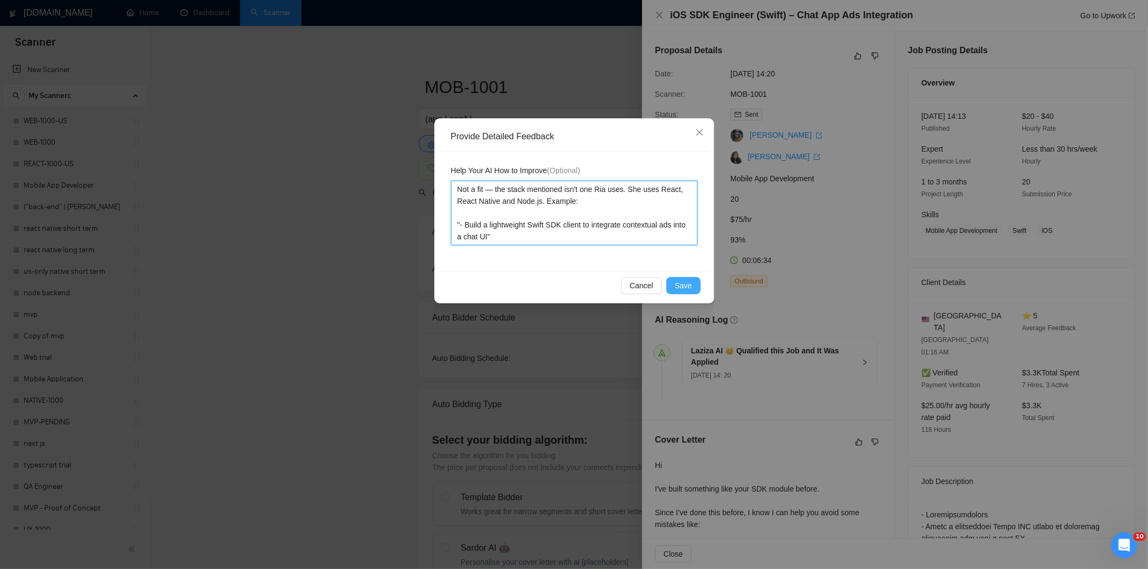
type textarea "Not a fit — the stack mentioned isn't one Ria uses. She uses React, React Nativ…"
click at [681, 279] on button "Save" at bounding box center [683, 285] width 34 height 17
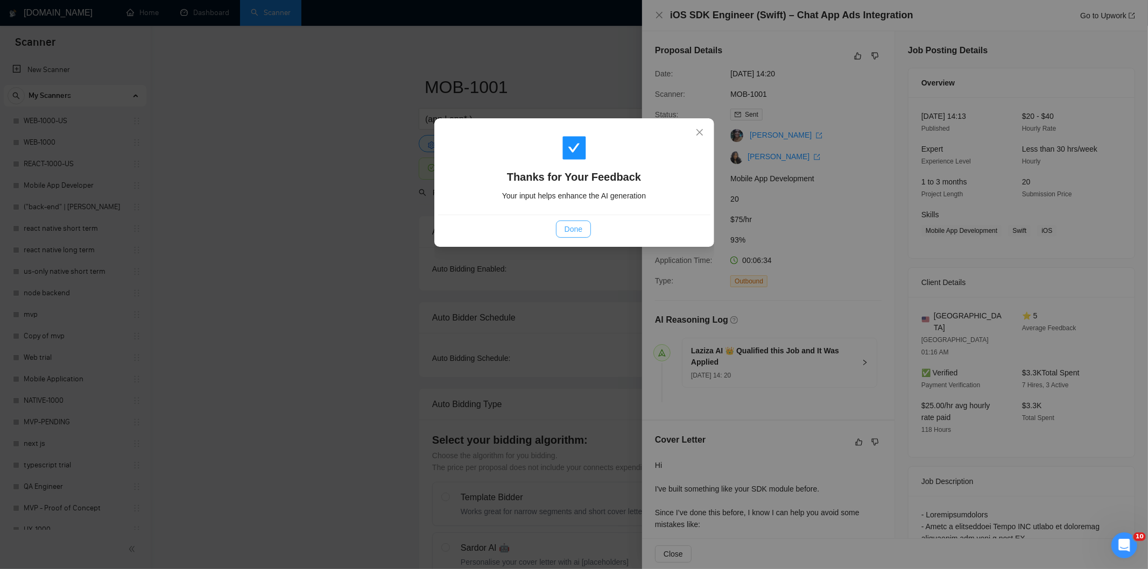
click at [567, 224] on span "Done" at bounding box center [574, 229] width 18 height 12
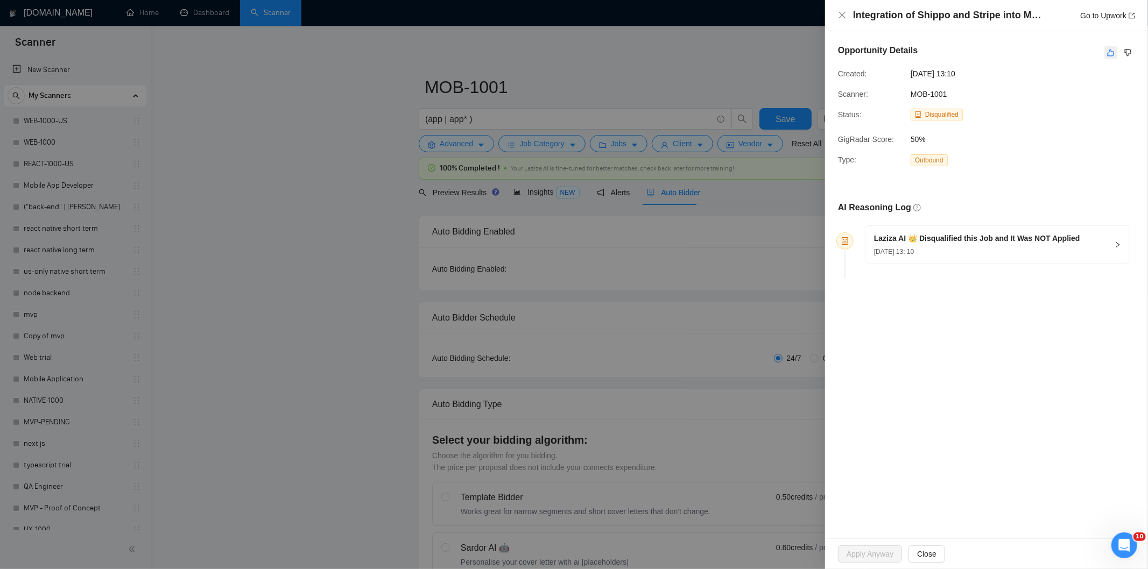
click at [1113, 52] on icon "like" at bounding box center [1111, 52] width 8 height 9
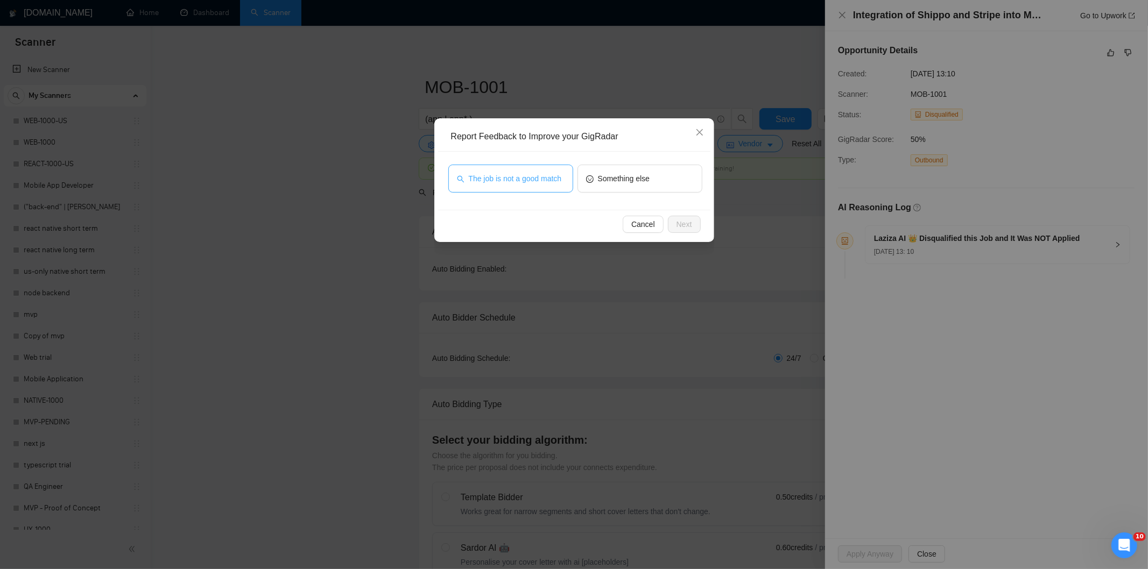
click at [518, 181] on span "The job is not a good match" at bounding box center [515, 179] width 93 height 12
click at [689, 216] on button "Next" at bounding box center [684, 224] width 33 height 17
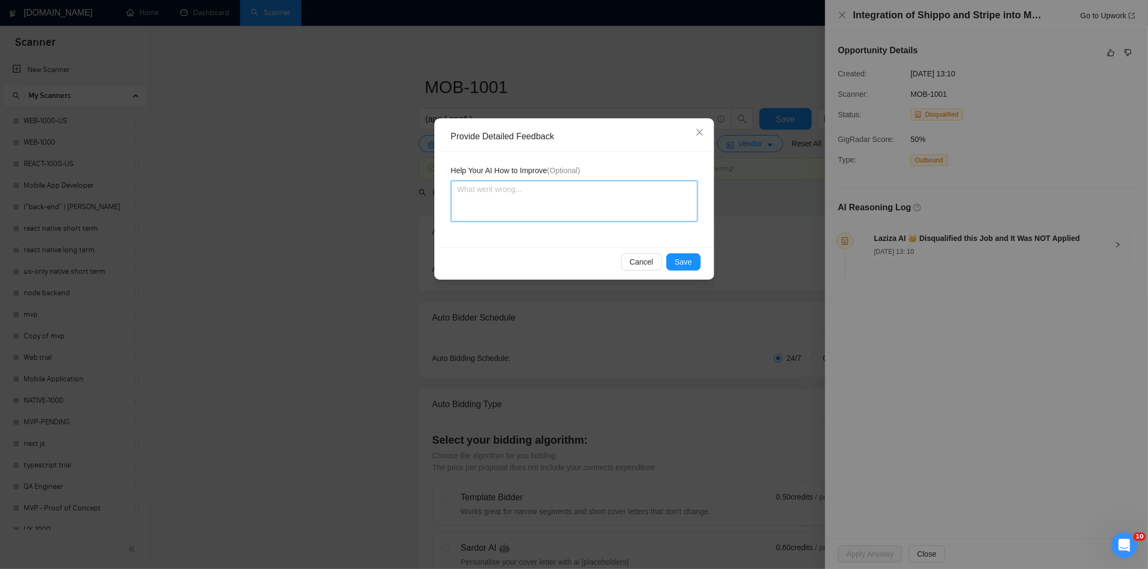
click at [546, 201] on textarea at bounding box center [574, 201] width 246 height 41
paste textarea "Not a fit — this project has been disqualified for other reasons. Example: "The…"
type textarea "Not a fit — this project has been disqualified for other reasons. Example: "The…"
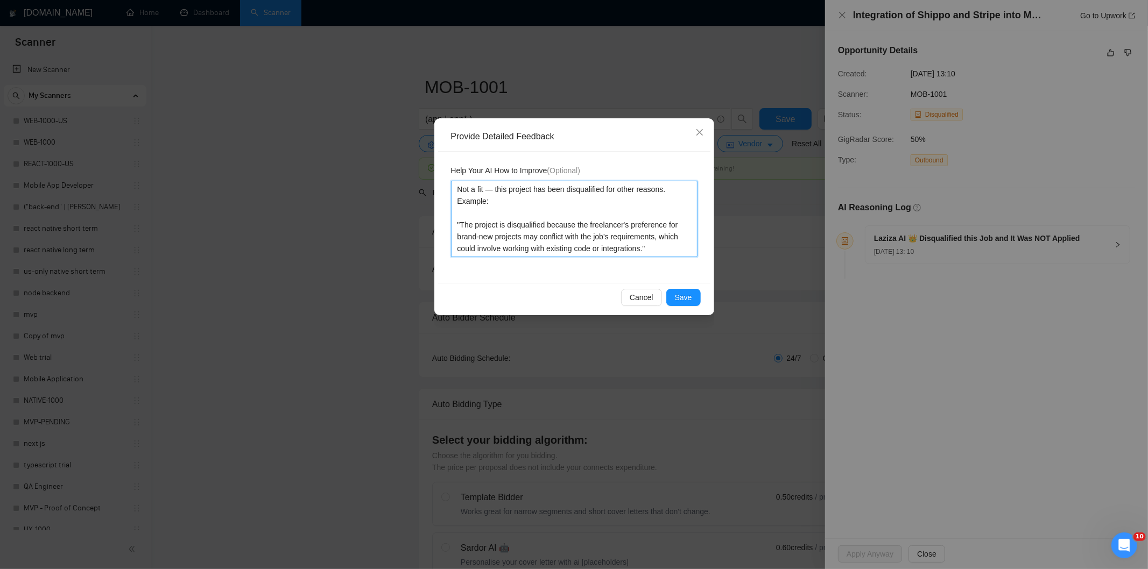
type textarea "Not a fit — this project has been disqualified for other reasons. Example: "The…"
click at [676, 286] on div "Cancel Save" at bounding box center [574, 297] width 272 height 29
drag, startPoint x: 674, startPoint y: 293, endPoint x: 660, endPoint y: 284, distance: 16.7
click at [674, 293] on button "Save" at bounding box center [683, 297] width 34 height 17
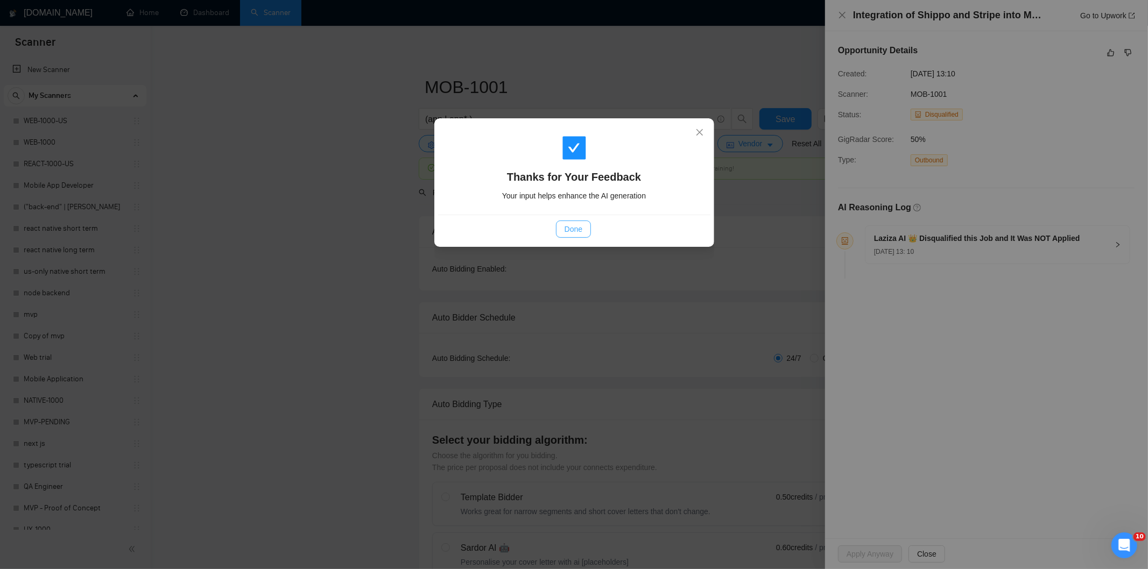
click at [579, 227] on span "Done" at bounding box center [574, 229] width 18 height 12
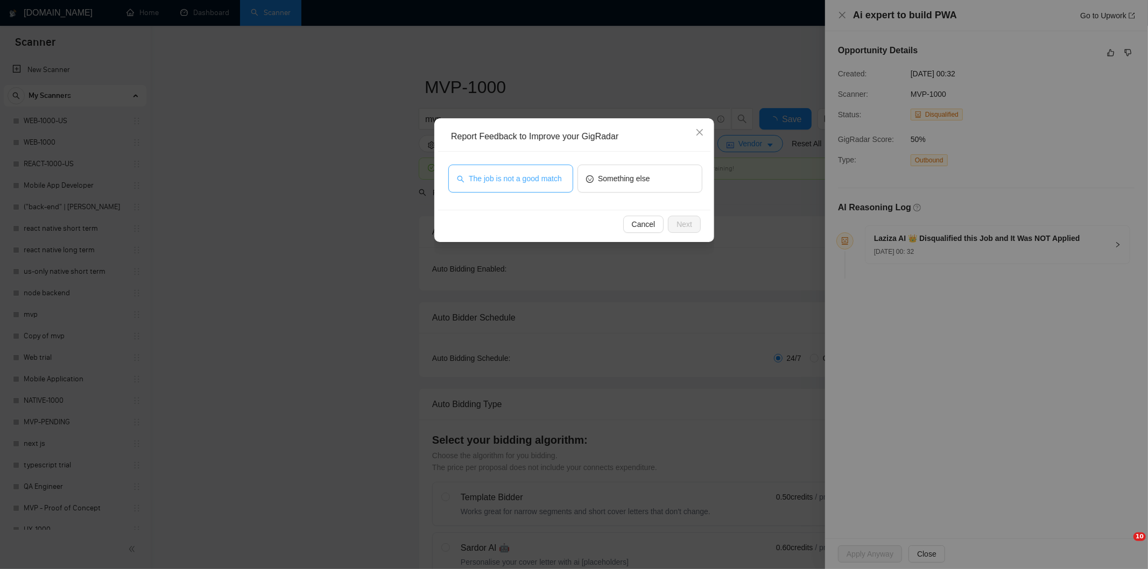
click at [533, 185] on button "The job is not a good match" at bounding box center [510, 179] width 125 height 28
click at [691, 222] on span "Next" at bounding box center [684, 224] width 16 height 12
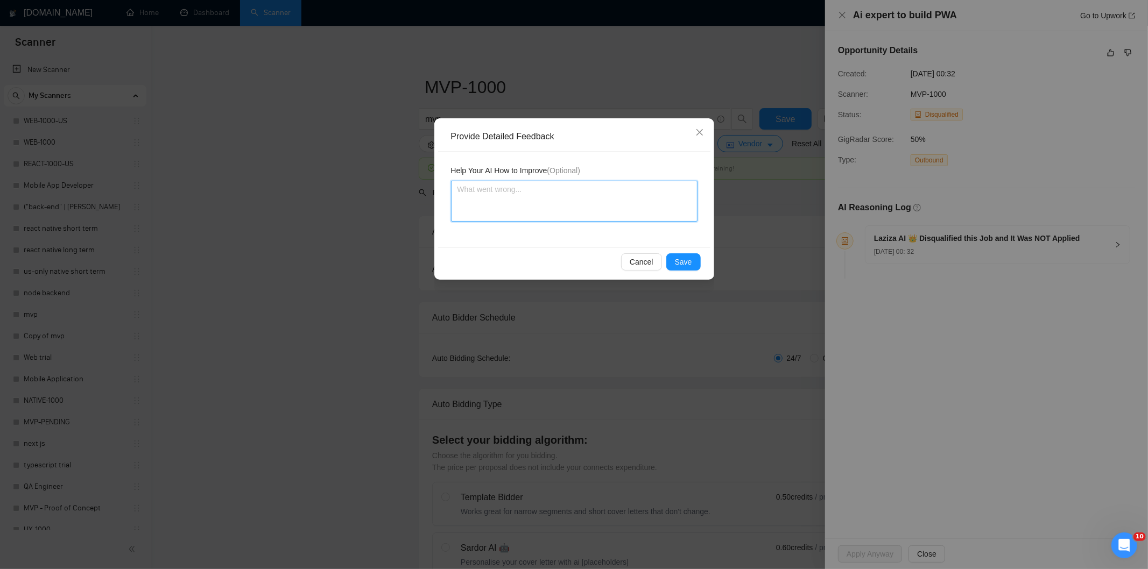
click at [634, 189] on textarea at bounding box center [574, 201] width 246 height 41
paste textarea "Not a fit — this project has been disqualified for other reasons. Example: "Job…"
type textarea "Not a fit — this project has been disqualified for other reasons. Example: "Job…"
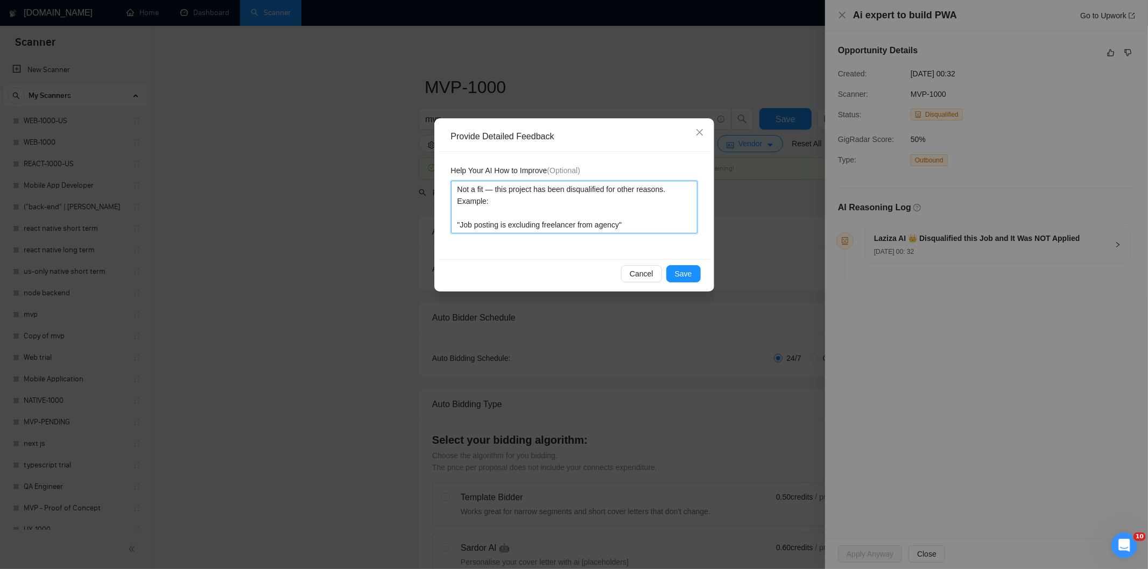
type textarea "Not a fit — this project has been disqualified for other reasons. Example: "Job…"
click at [693, 271] on button "Save" at bounding box center [683, 273] width 34 height 17
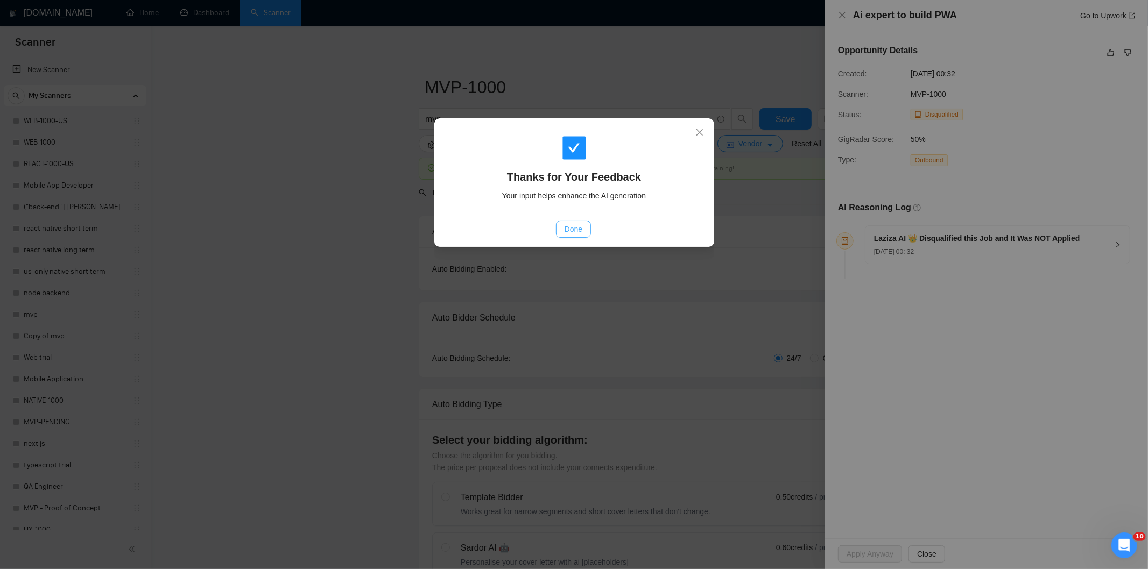
click at [582, 230] on span "Done" at bounding box center [574, 229] width 18 height 12
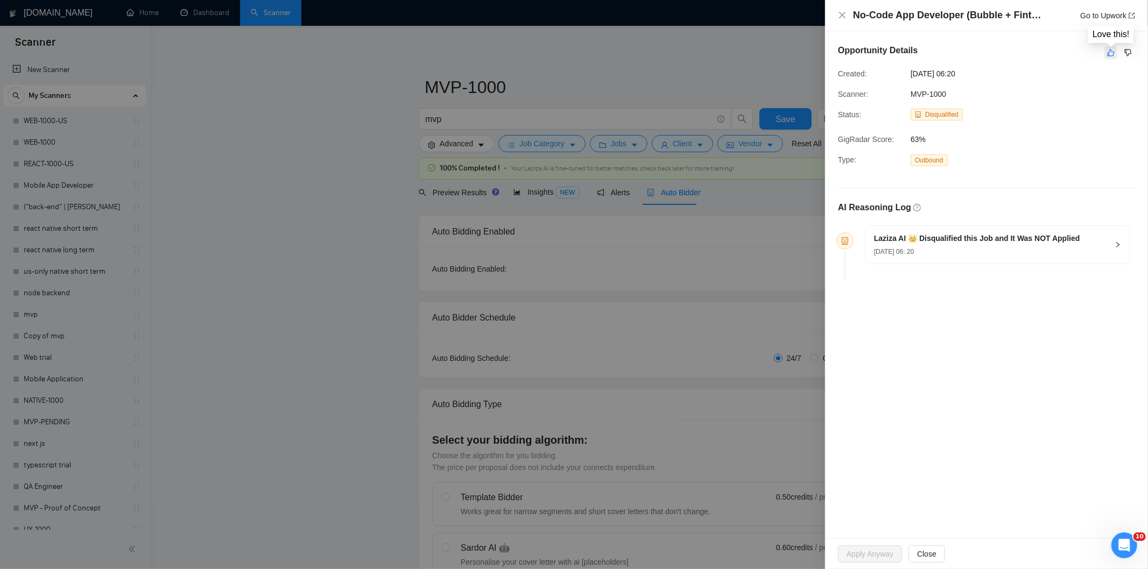
click at [1107, 54] on icon "like" at bounding box center [1111, 52] width 8 height 9
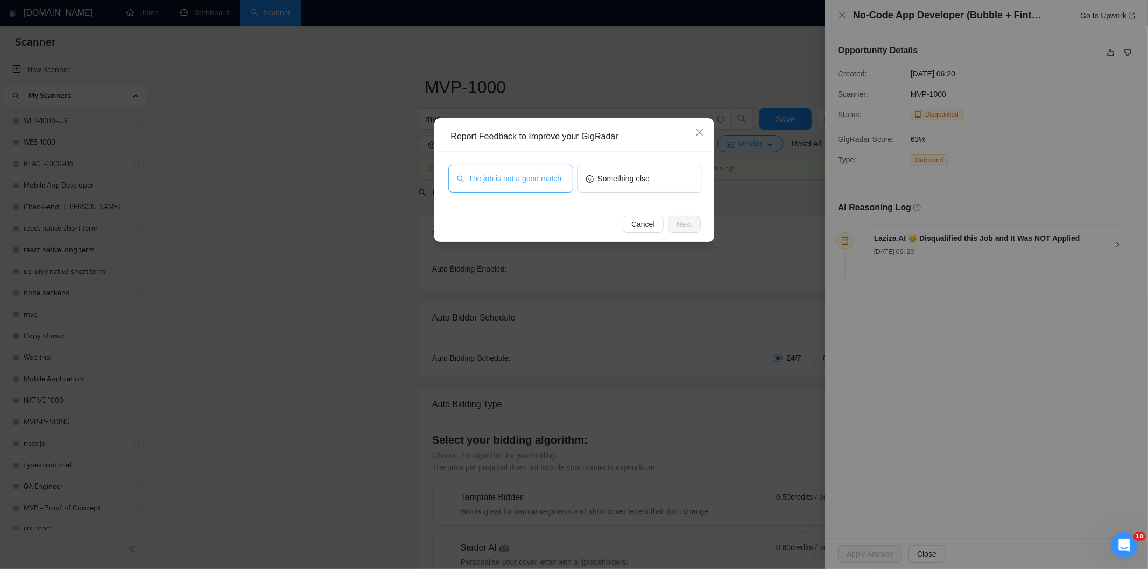
drag, startPoint x: 498, startPoint y: 173, endPoint x: 521, endPoint y: 179, distance: 23.2
click at [499, 173] on span "The job is not a good match" at bounding box center [515, 179] width 93 height 12
click at [671, 218] on button "Next" at bounding box center [684, 224] width 33 height 17
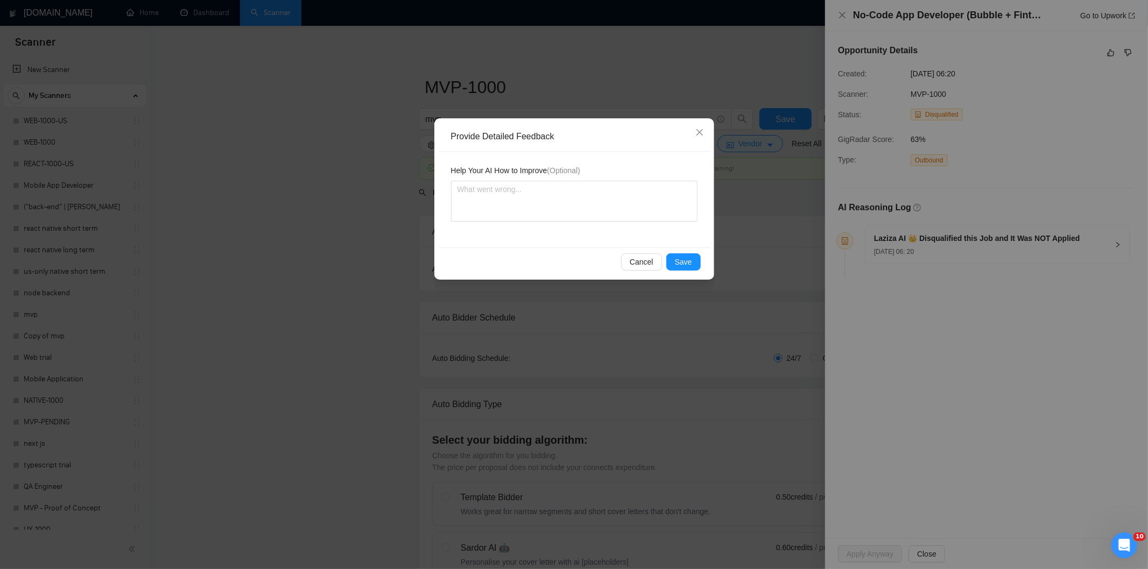
click at [623, 187] on textarea at bounding box center [574, 201] width 246 height 41
type textarea "Not a fit — this project has been disqualified for other reasons. Example: "The…"
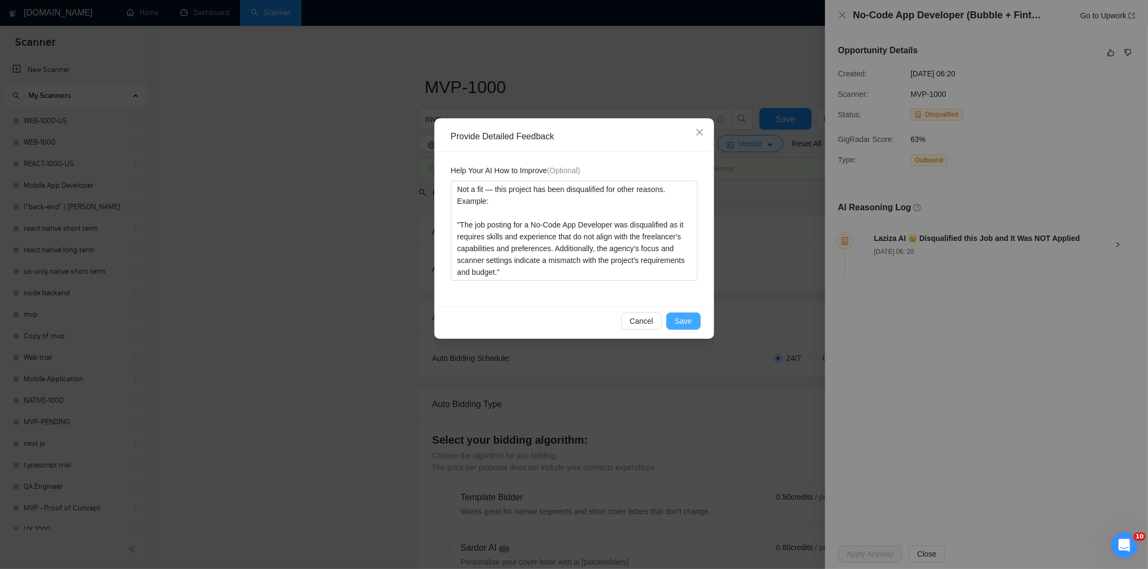
type textarea "Not a fit — this project has been disqualified for other reasons. Example: "The…"
drag, startPoint x: 679, startPoint y: 319, endPoint x: 672, endPoint y: 318, distance: 7.7
click at [679, 320] on span "Save" at bounding box center [683, 321] width 17 height 12
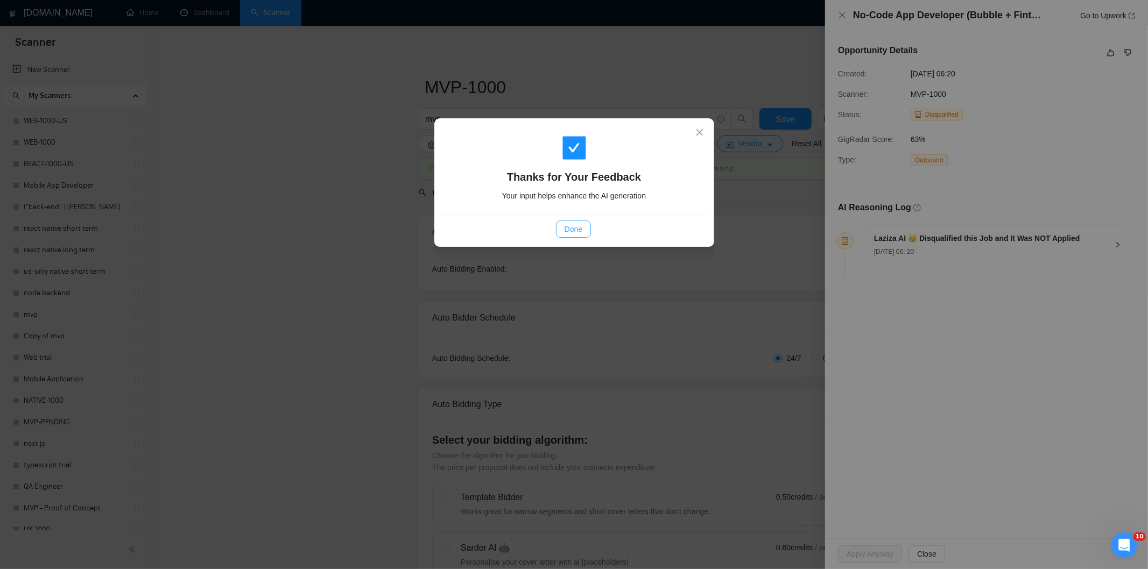
click at [573, 232] on span "Done" at bounding box center [574, 229] width 18 height 12
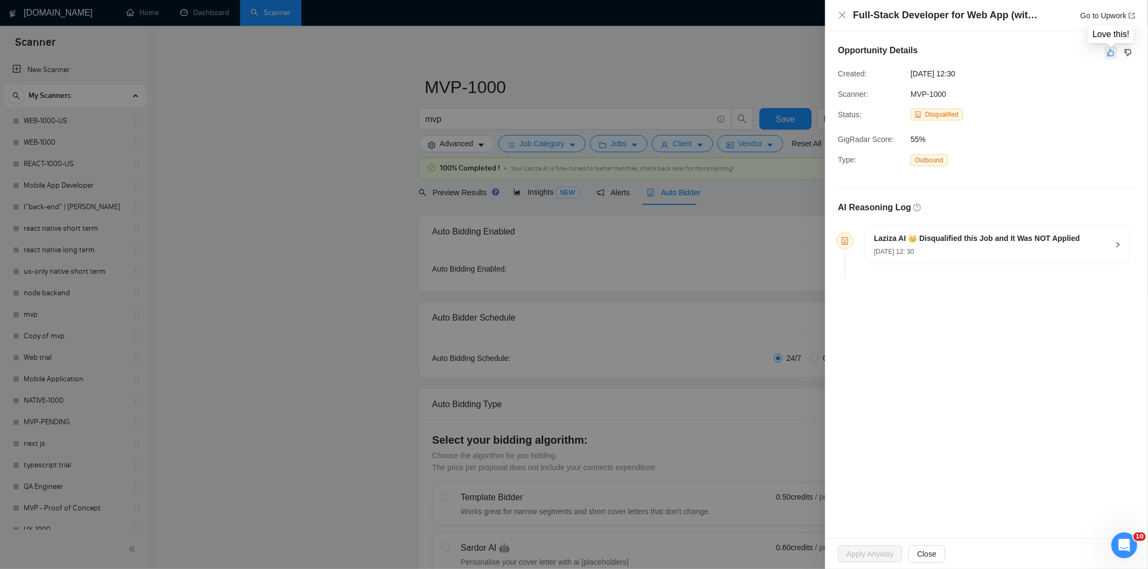
click at [1111, 55] on icon "like" at bounding box center [1111, 52] width 8 height 9
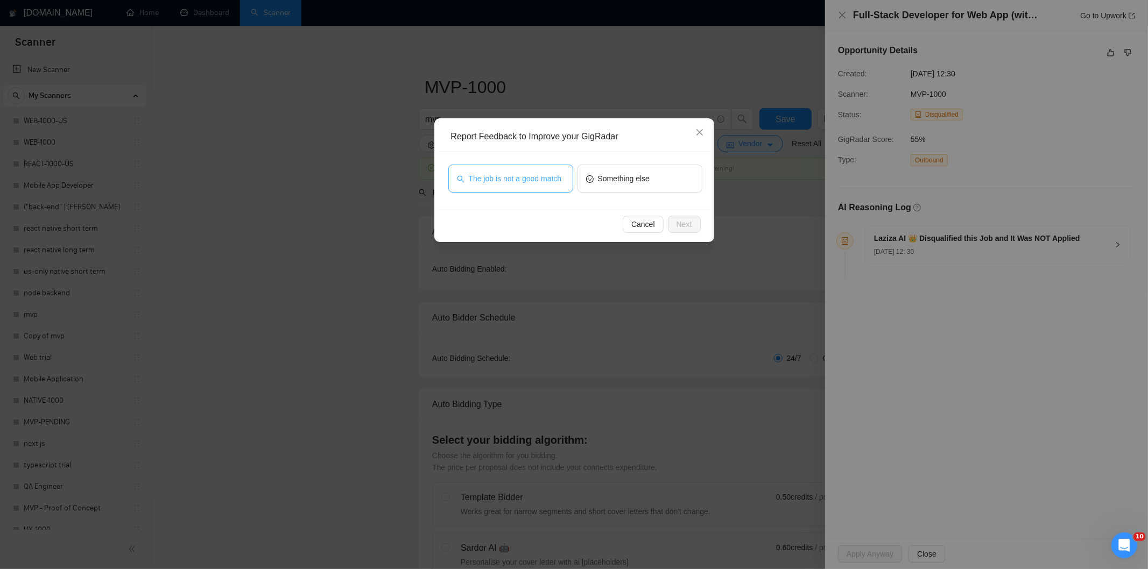
click at [527, 178] on span "The job is not a good match" at bounding box center [515, 179] width 93 height 12
click at [691, 219] on span "Next" at bounding box center [684, 224] width 16 height 12
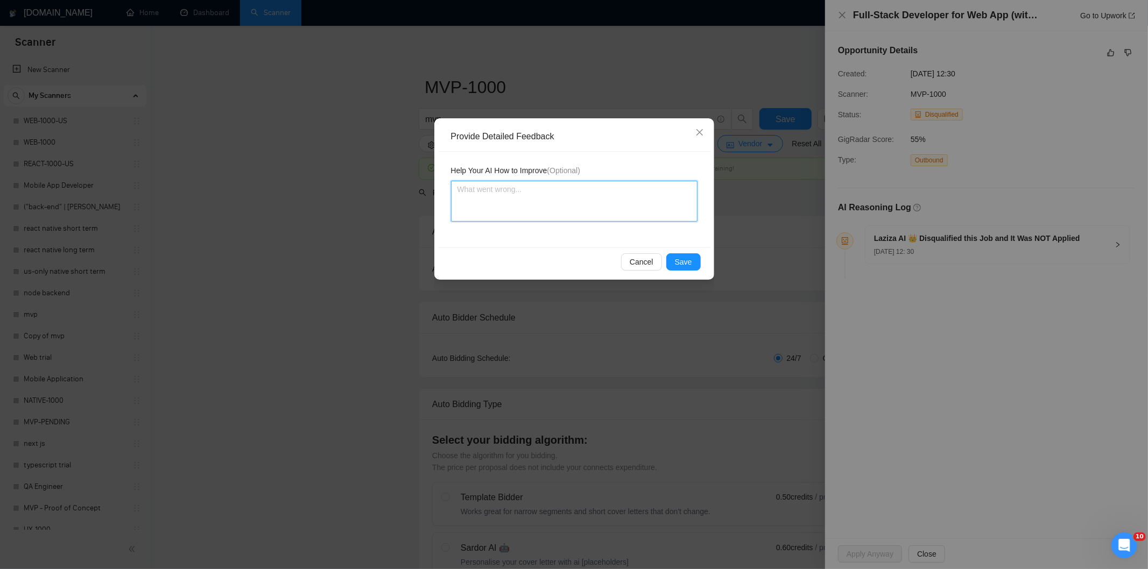
drag, startPoint x: 691, startPoint y: 219, endPoint x: 622, endPoint y: 190, distance: 75.3
click at [622, 190] on textarea at bounding box center [574, 201] width 246 height 41
paste textarea "Not a fit — this project has been disqualified for other reasons. Example: "The…"
type textarea "Not a fit — this project has been disqualified for other reasons. Example: "The…"
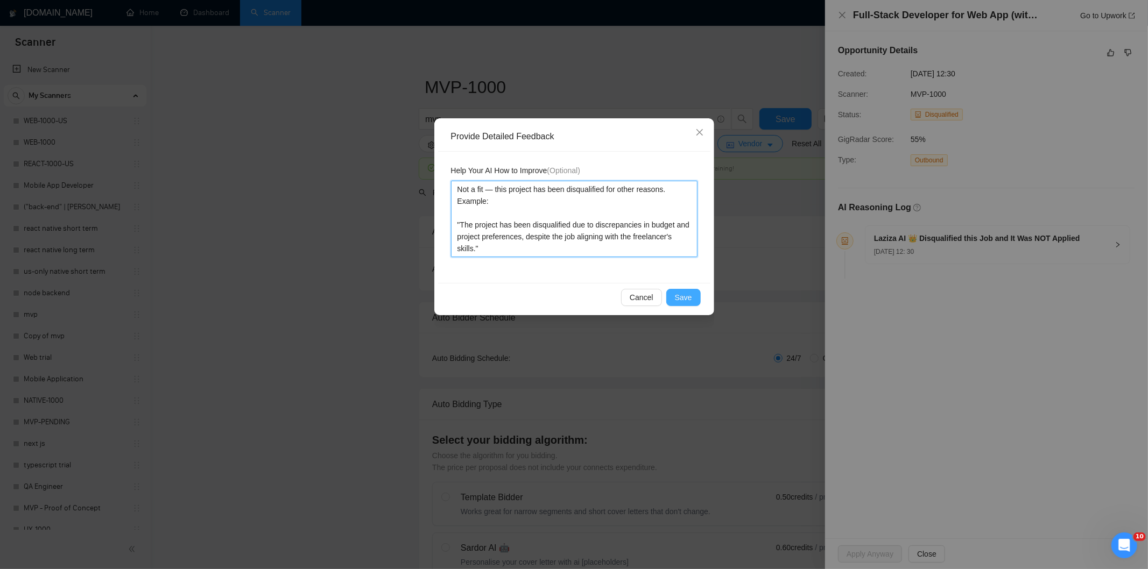
type textarea "Not a fit — this project has been disqualified for other reasons. Example: "The…"
click at [687, 294] on span "Save" at bounding box center [683, 298] width 17 height 12
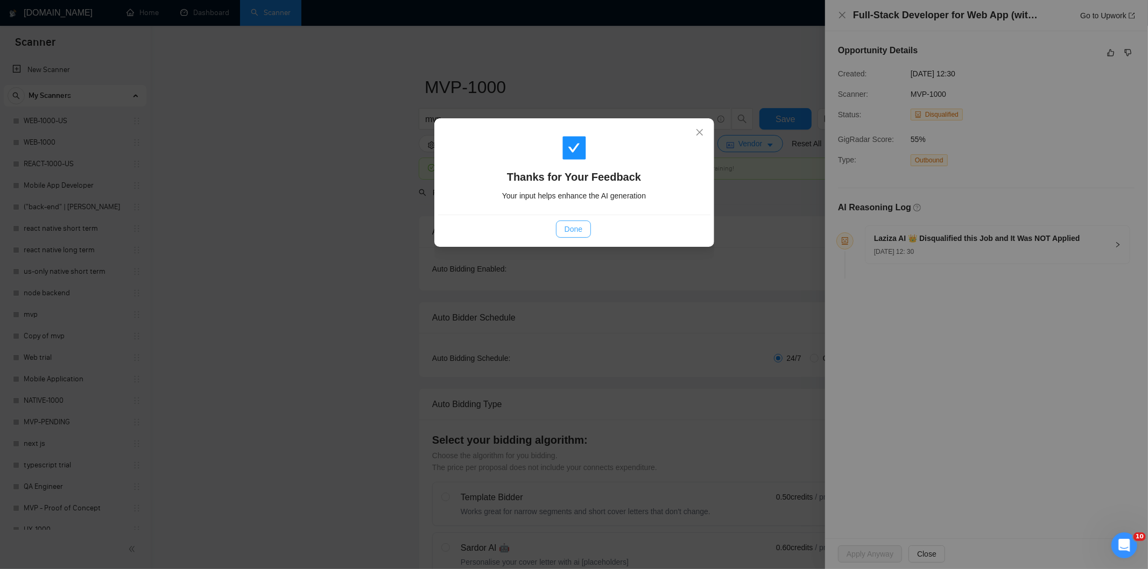
click at [568, 222] on button "Done" at bounding box center [573, 229] width 35 height 17
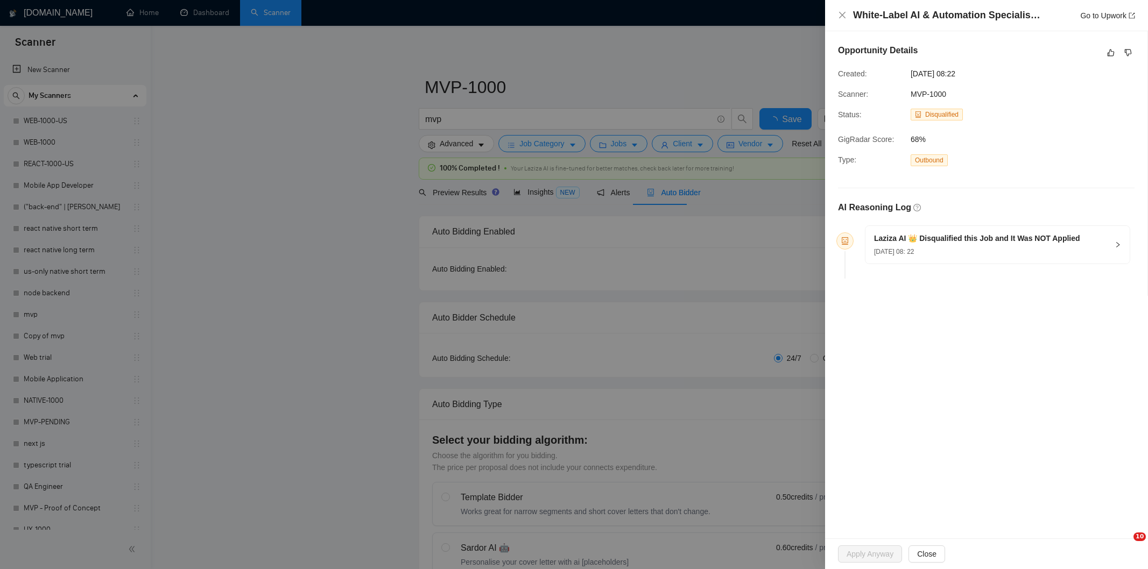
click at [1109, 54] on icon "like" at bounding box center [1111, 52] width 8 height 9
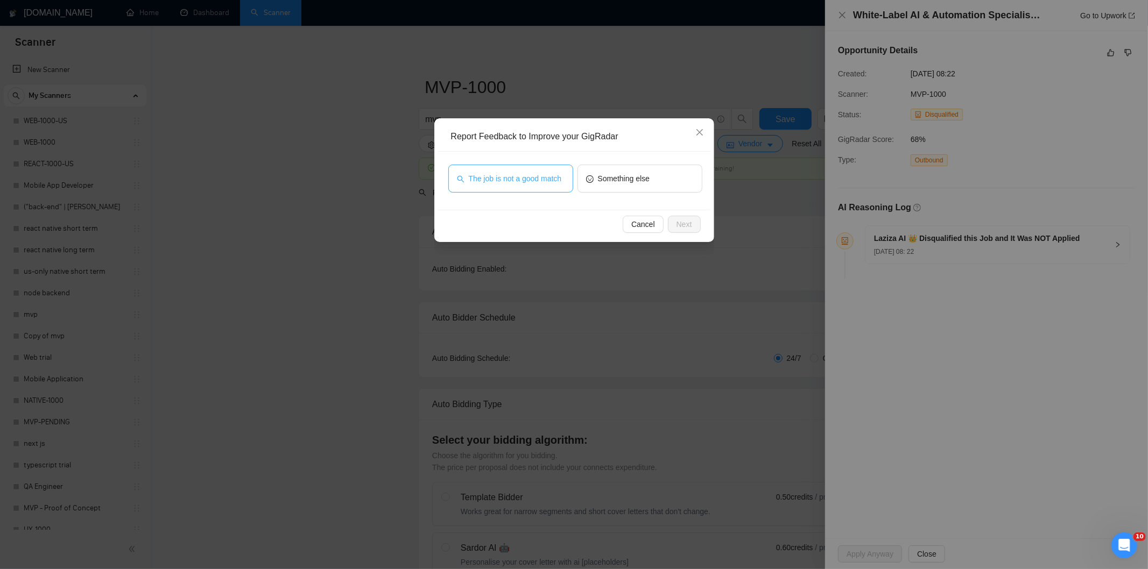
click at [528, 187] on button "The job is not a good match" at bounding box center [510, 179] width 125 height 28
click at [685, 224] on span "Next" at bounding box center [684, 224] width 16 height 12
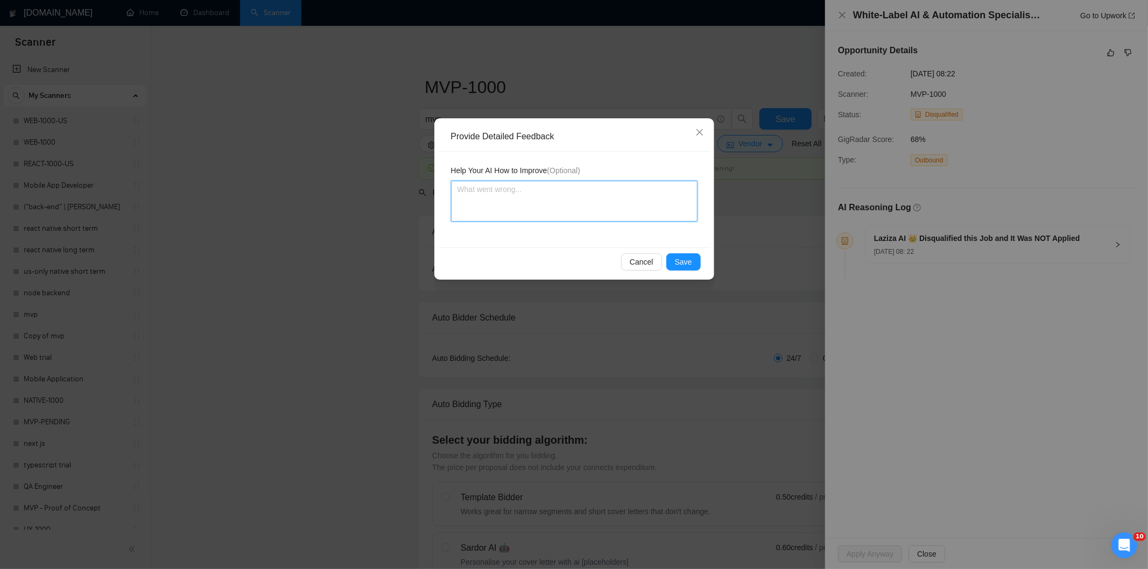
click at [653, 193] on textarea at bounding box center [574, 201] width 246 height 41
paste textarea "Not a fit — this project has been disqualified for other reasons. Example: "The…"
type textarea "Not a fit — this project has been disqualified for other reasons. Example: "The…"
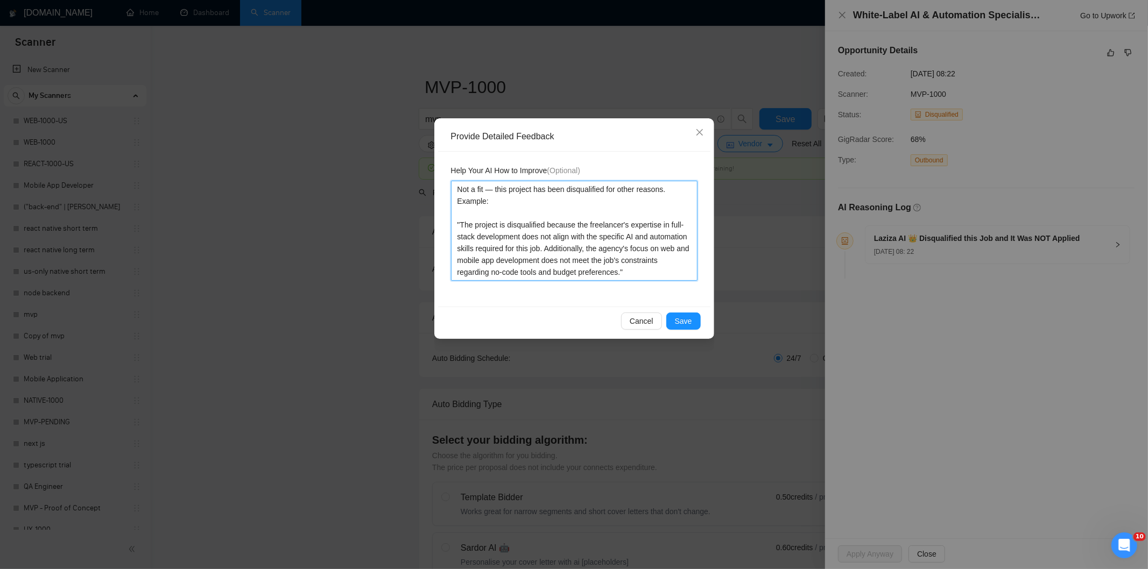
type textarea "Not a fit — this project has been disqualified for other reasons. Example: "The…"
click at [688, 313] on button "Save" at bounding box center [683, 321] width 34 height 17
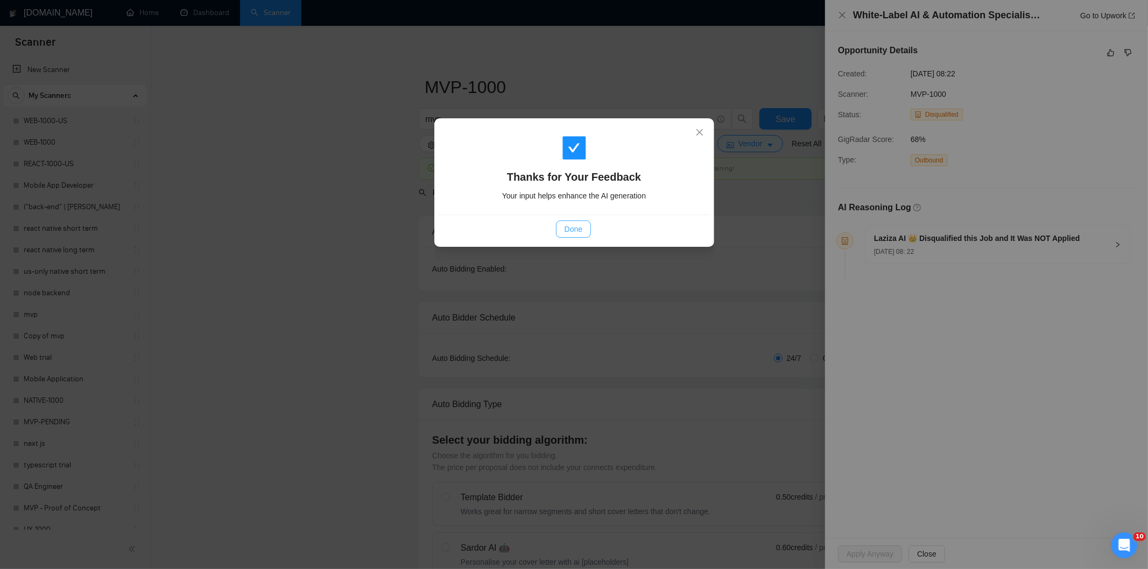
click at [583, 232] on button "Done" at bounding box center [573, 229] width 35 height 17
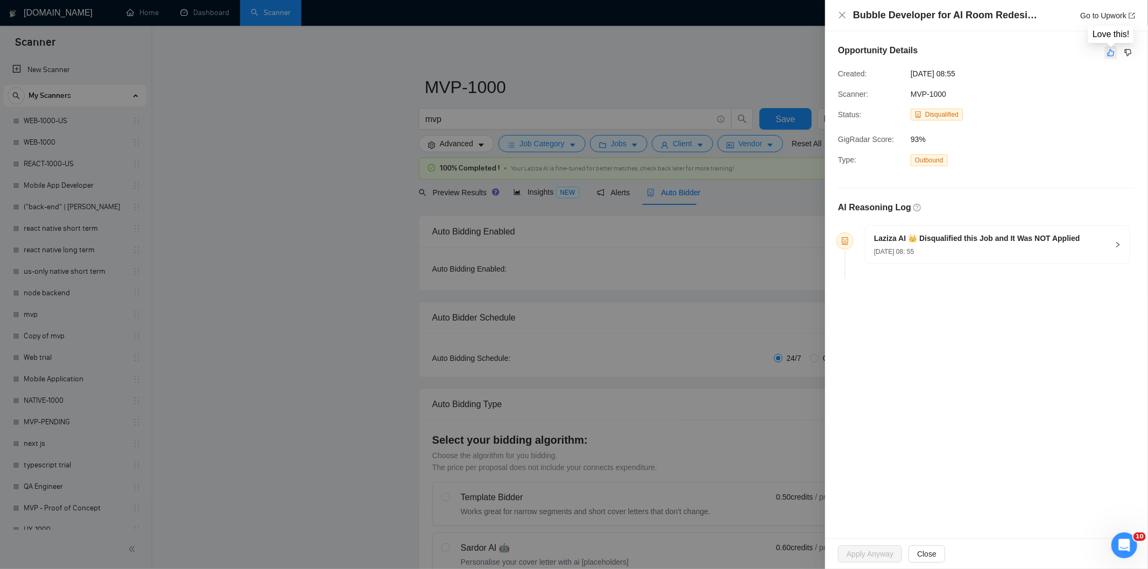
click at [1111, 53] on icon "like" at bounding box center [1111, 52] width 8 height 9
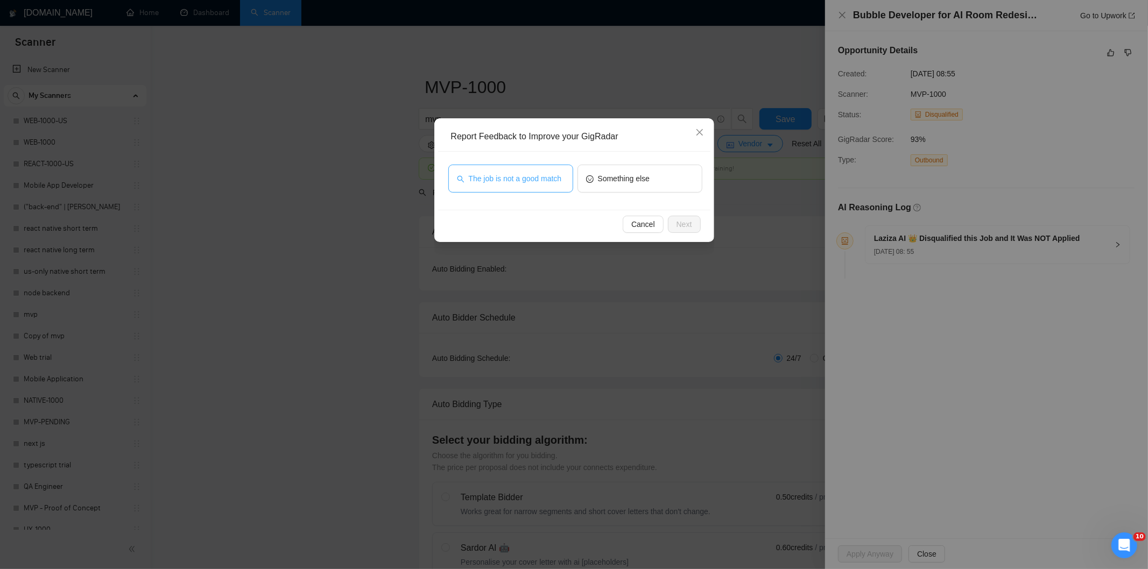
click at [520, 184] on span "The job is not a good match" at bounding box center [515, 179] width 93 height 12
drag, startPoint x: 684, startPoint y: 227, endPoint x: 680, endPoint y: 223, distance: 5.7
click at [685, 227] on span "Next" at bounding box center [684, 224] width 16 height 12
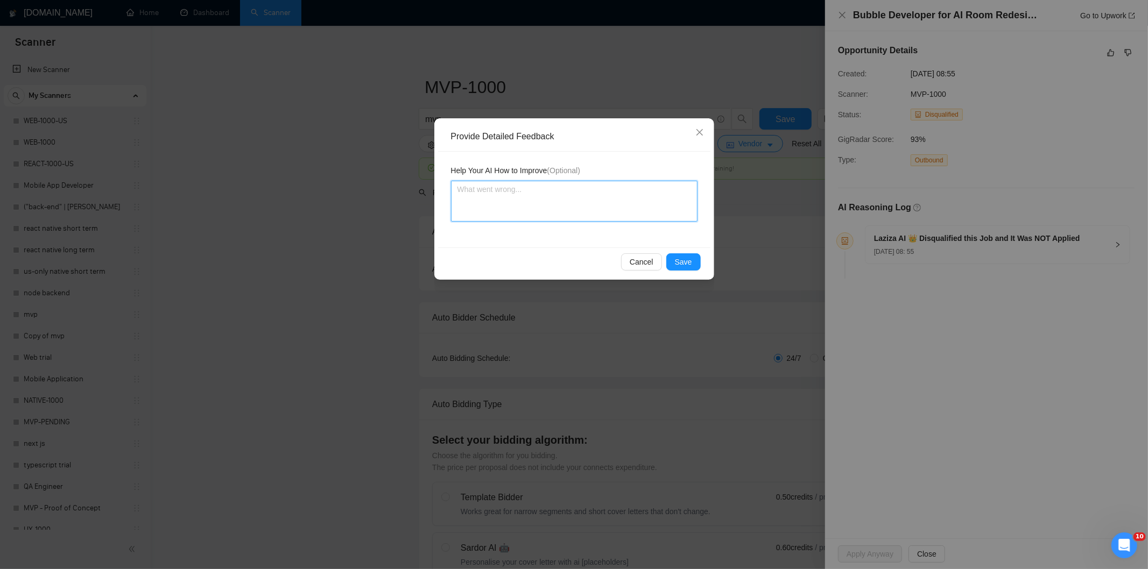
click at [618, 195] on textarea at bounding box center [574, 201] width 246 height 41
paste textarea "Not a fit — this project has been disqualified for other reasons. Example: "The…"
type textarea "Not a fit — this project has been disqualified for other reasons. Example: "The…"
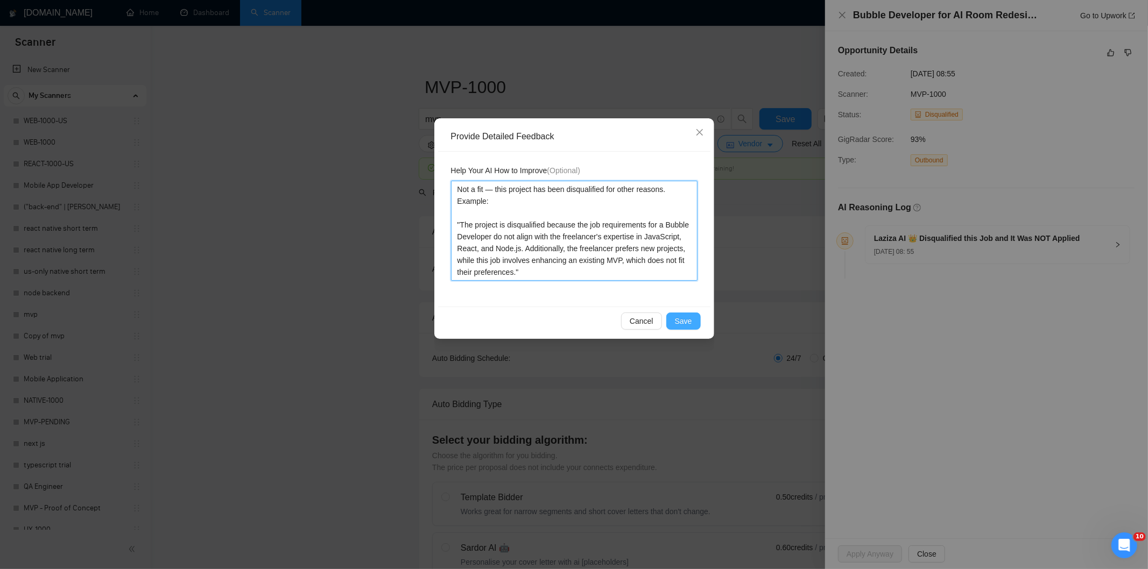
type textarea "Not a fit — this project has been disqualified for other reasons. Example: "The…"
click at [689, 315] on button "Save" at bounding box center [683, 321] width 34 height 17
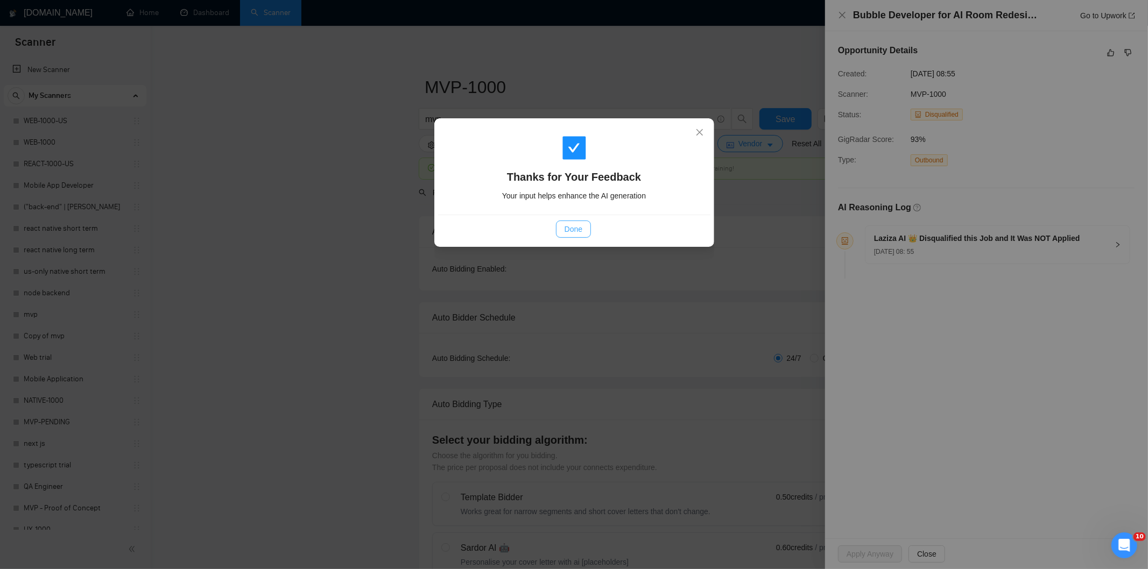
click at [574, 229] on span "Done" at bounding box center [574, 229] width 18 height 12
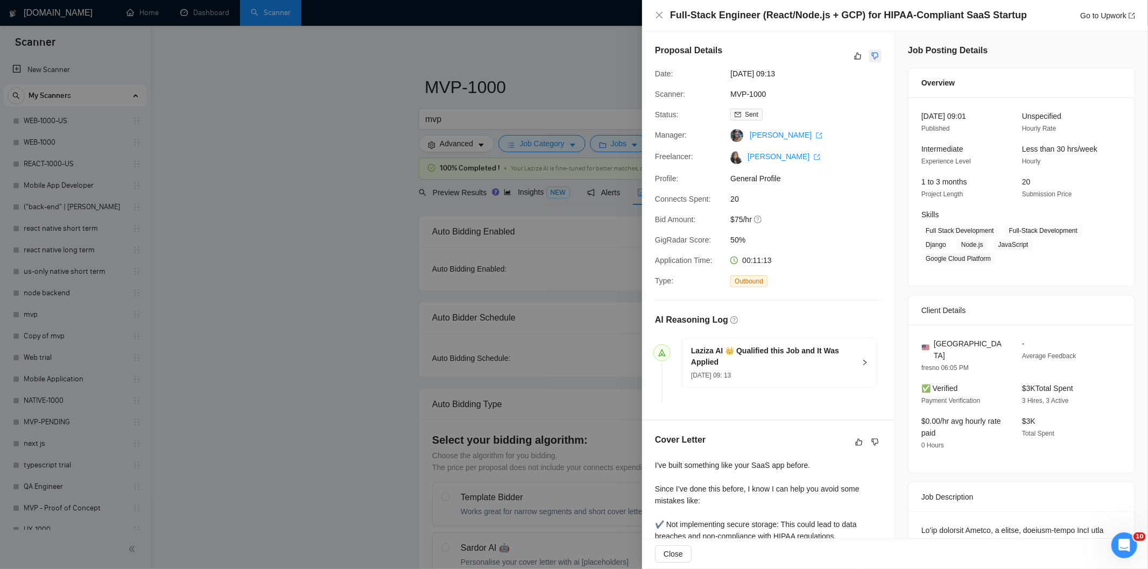
click at [872, 54] on icon "dislike" at bounding box center [875, 56] width 8 height 9
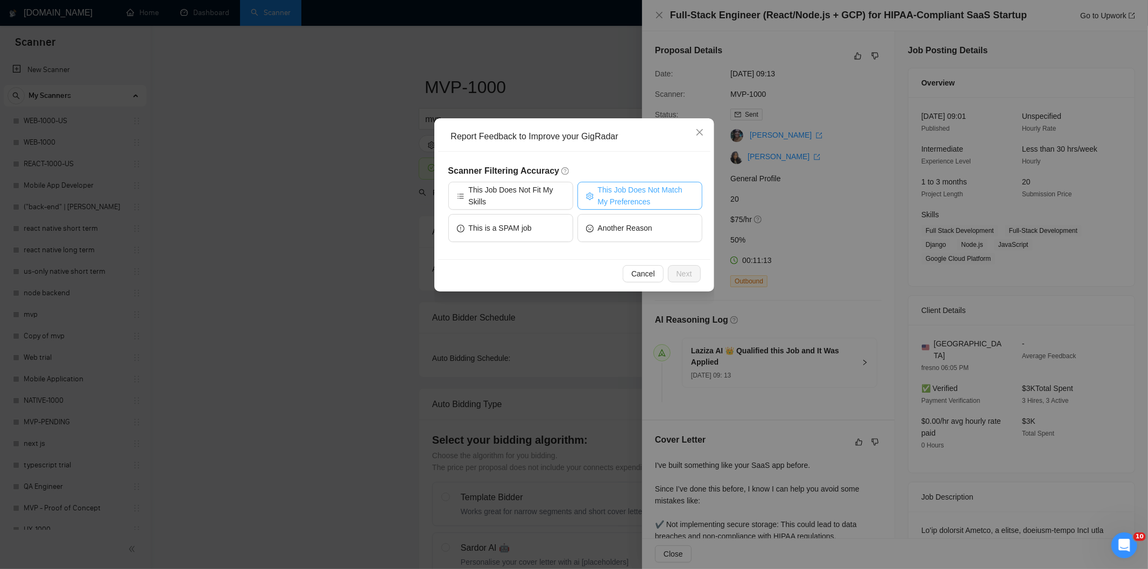
click at [643, 196] on span "This Job Does Not Match My Preferences" at bounding box center [646, 196] width 96 height 24
click at [681, 273] on span "Next" at bounding box center [684, 274] width 16 height 12
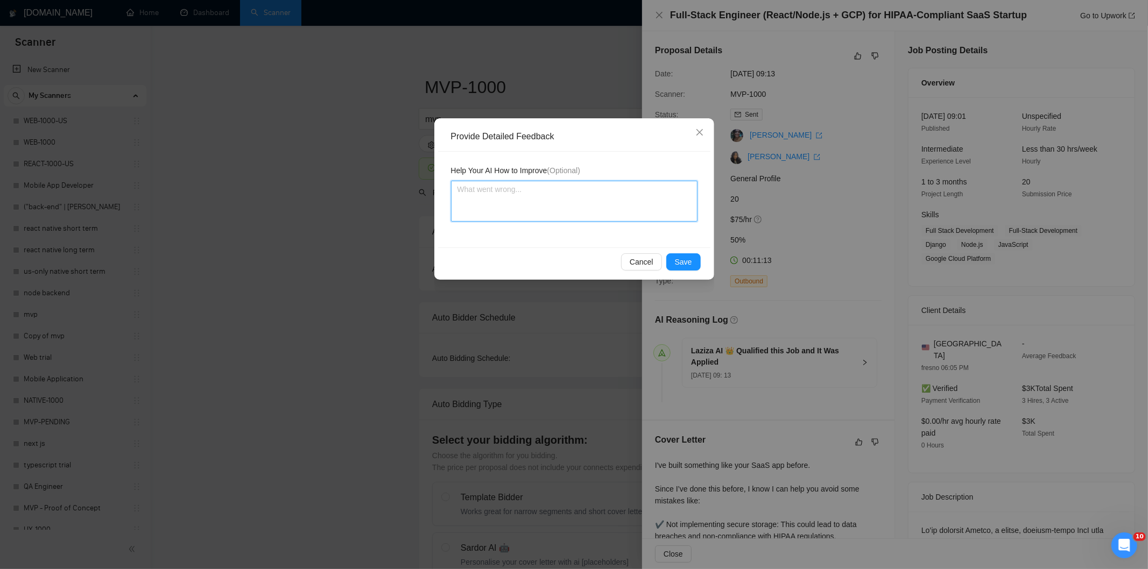
click at [633, 213] on textarea at bounding box center [574, 201] width 246 height 41
paste textarea "Not a fit — the job asks for unpaid work, offers equity, or has a small budget,…"
type textarea "Not a fit — the job asks for unpaid work, offers equity, or has a small budget,…"
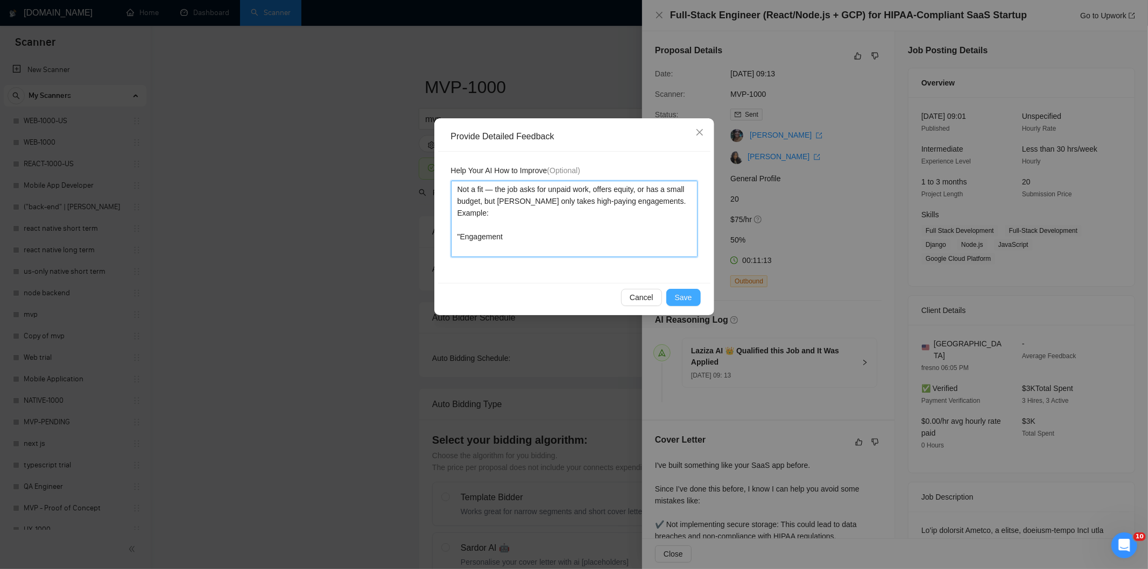
type textarea "Not a fit — the job asks for unpaid work, offers equity, or has a small budget,…"
click at [683, 292] on span "Save" at bounding box center [683, 298] width 17 height 12
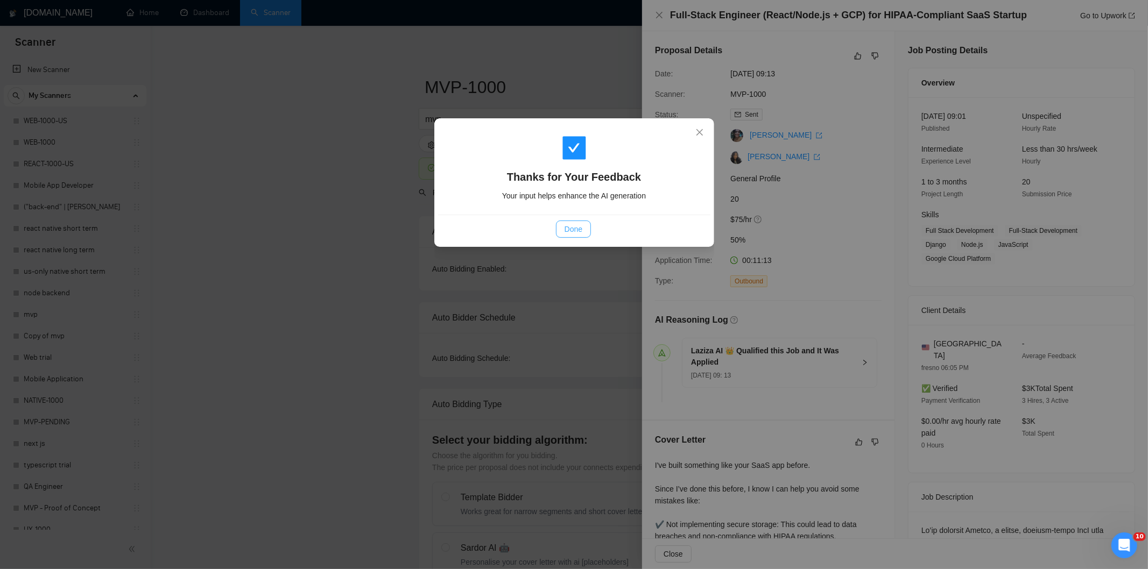
click at [579, 232] on span "Done" at bounding box center [574, 229] width 18 height 12
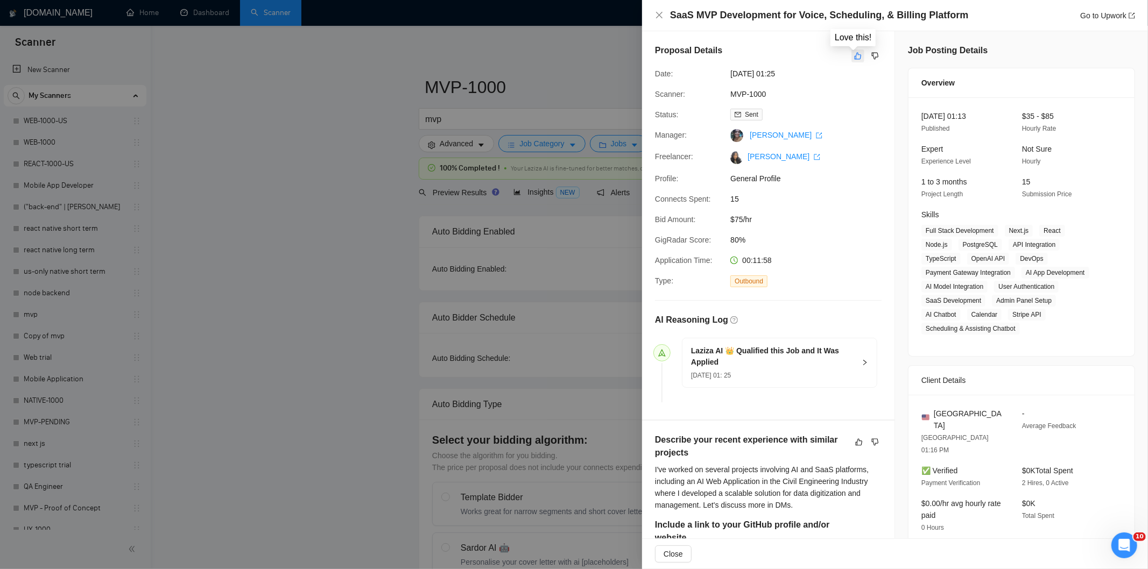
click at [854, 60] on icon "like" at bounding box center [858, 56] width 8 height 9
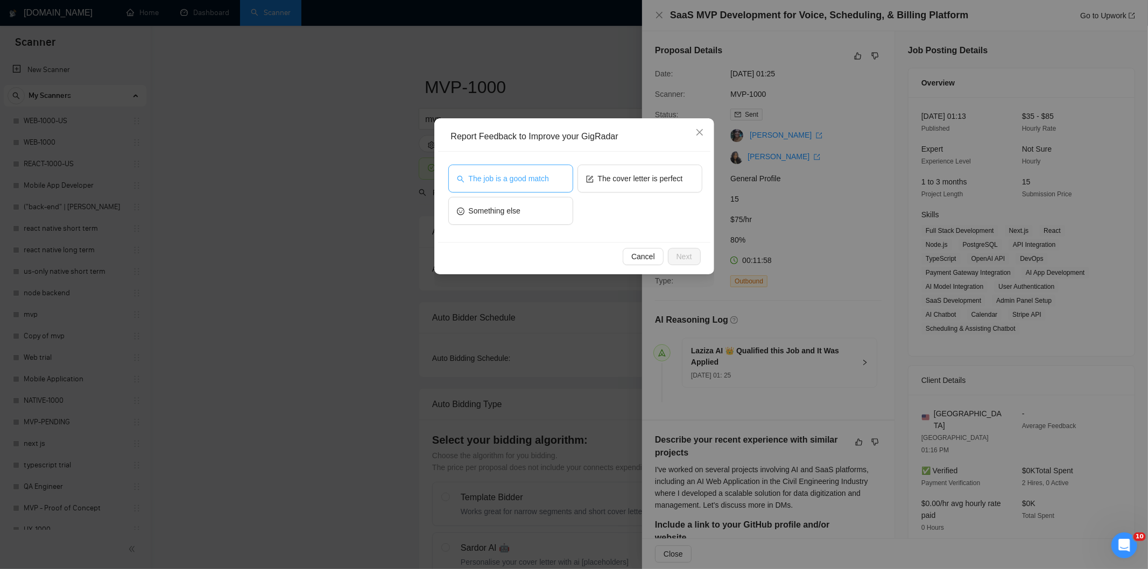
click at [514, 173] on span "The job is a good match" at bounding box center [509, 179] width 80 height 12
click at [689, 253] on span "Next" at bounding box center [684, 257] width 16 height 12
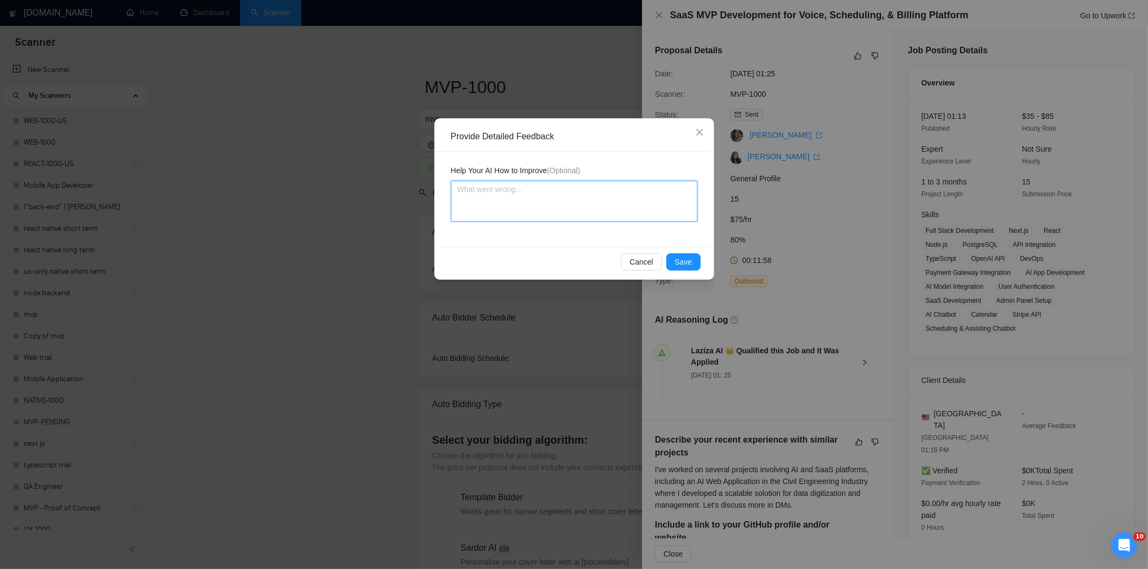
click at [622, 210] on textarea at bounding box center [574, 201] width 246 height 41
paste textarea "Good fit — the project is greenfield (no existing code), welcomes agencies, use…"
type textarea "Good fit — the project is greenfield (no existing code), welcomes agencies, use…"
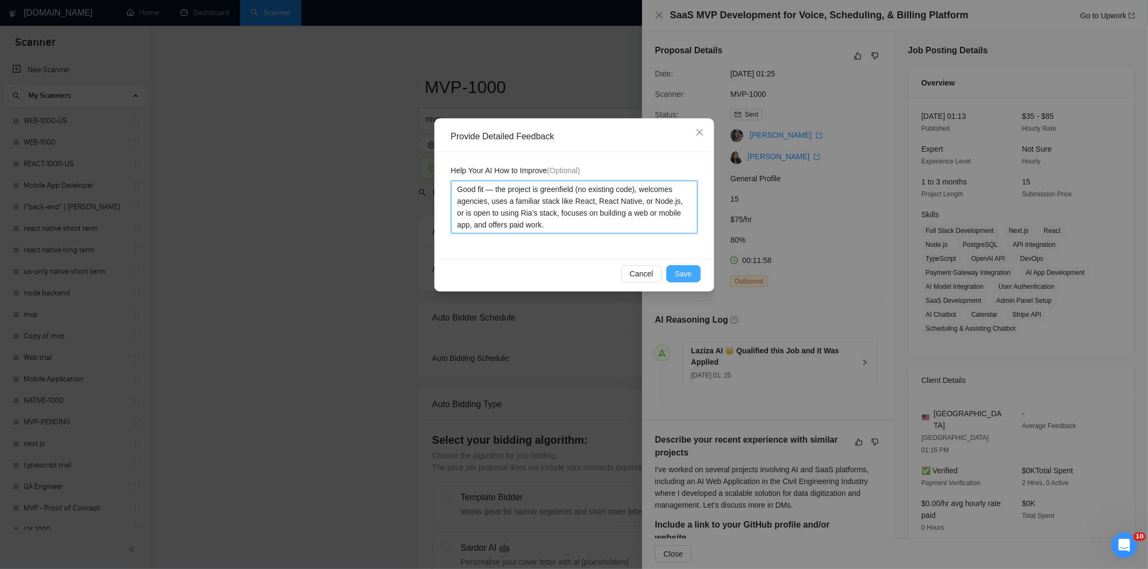
type textarea "Good fit — the project is greenfield (no existing code), welcomes agencies, use…"
drag, startPoint x: 684, startPoint y: 269, endPoint x: 644, endPoint y: 264, distance: 40.1
click at [685, 270] on span "Save" at bounding box center [683, 274] width 17 height 12
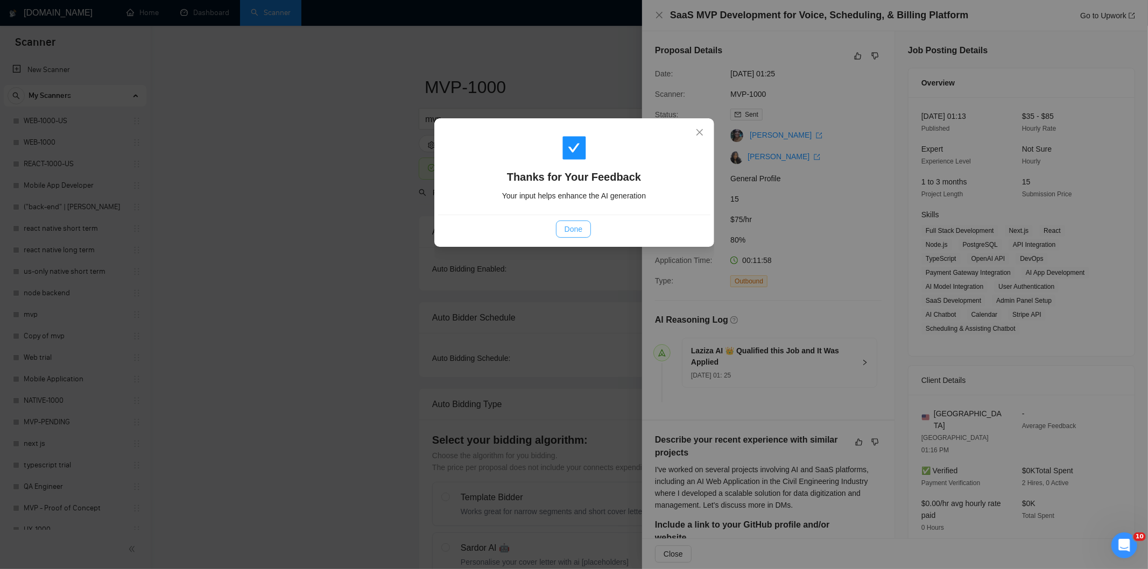
click at [587, 232] on button "Done" at bounding box center [573, 229] width 35 height 17
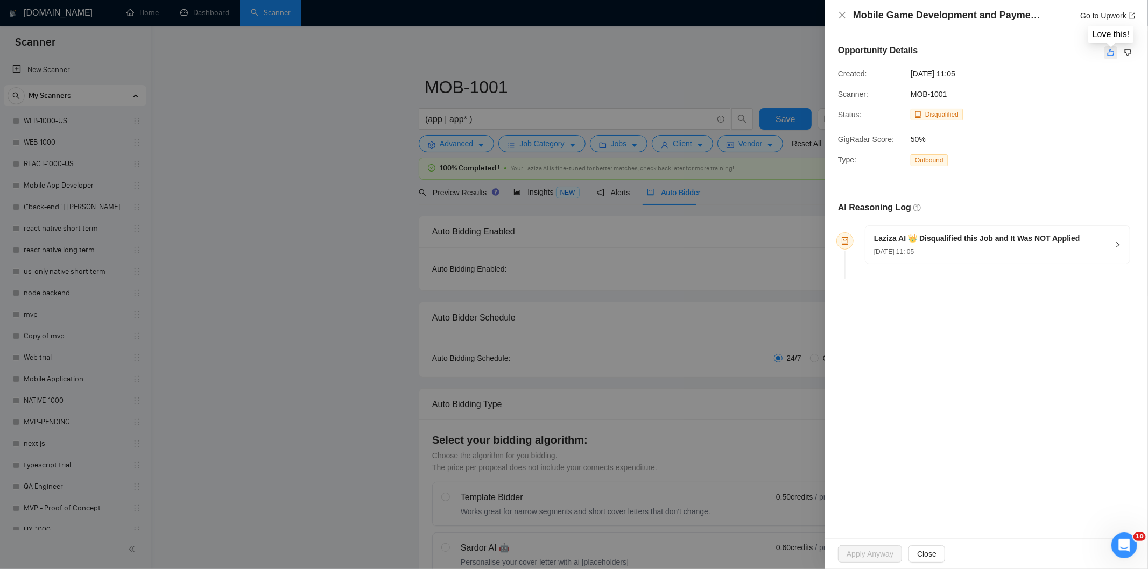
click at [1110, 55] on icon "like" at bounding box center [1111, 52] width 8 height 9
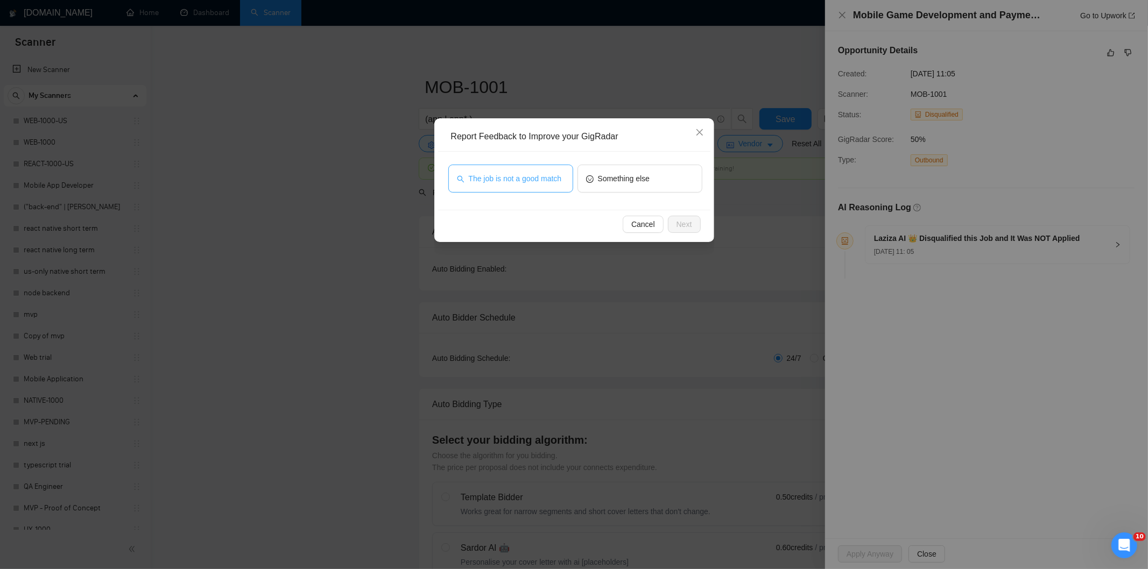
click at [524, 178] on span "The job is not a good match" at bounding box center [515, 179] width 93 height 12
drag, startPoint x: 693, startPoint y: 224, endPoint x: 666, endPoint y: 224, distance: 26.9
click at [692, 224] on button "Next" at bounding box center [684, 224] width 33 height 17
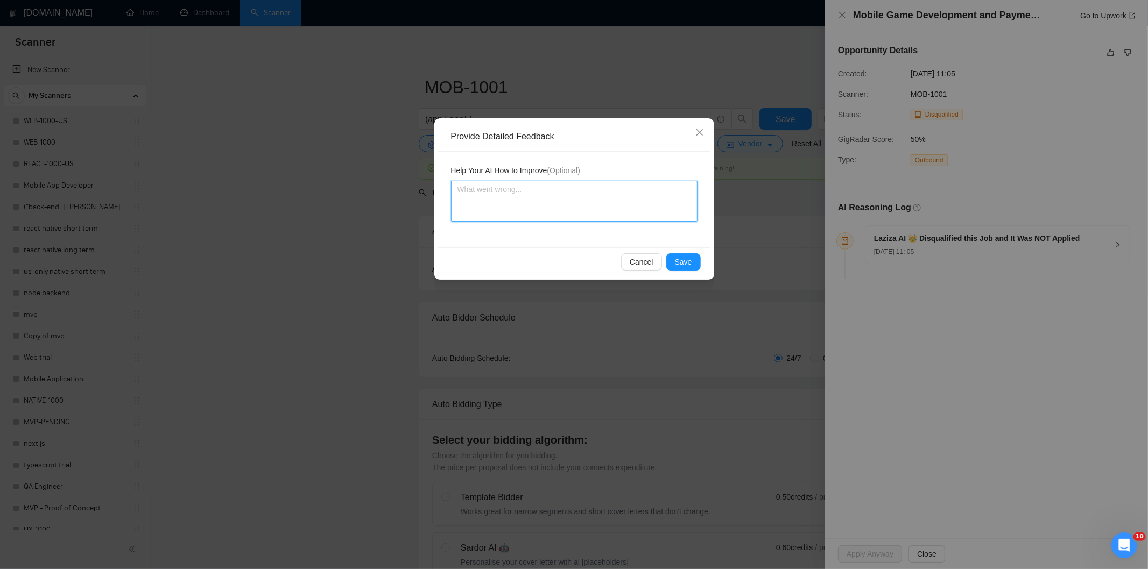
click at [604, 202] on textarea at bounding box center [574, 201] width 246 height 41
paste textarea "Not a fit — this project has been disqualified for other reasons. Example: "The…"
type textarea "Not a fit — this project has been disqualified for other reasons. Example: "The…"
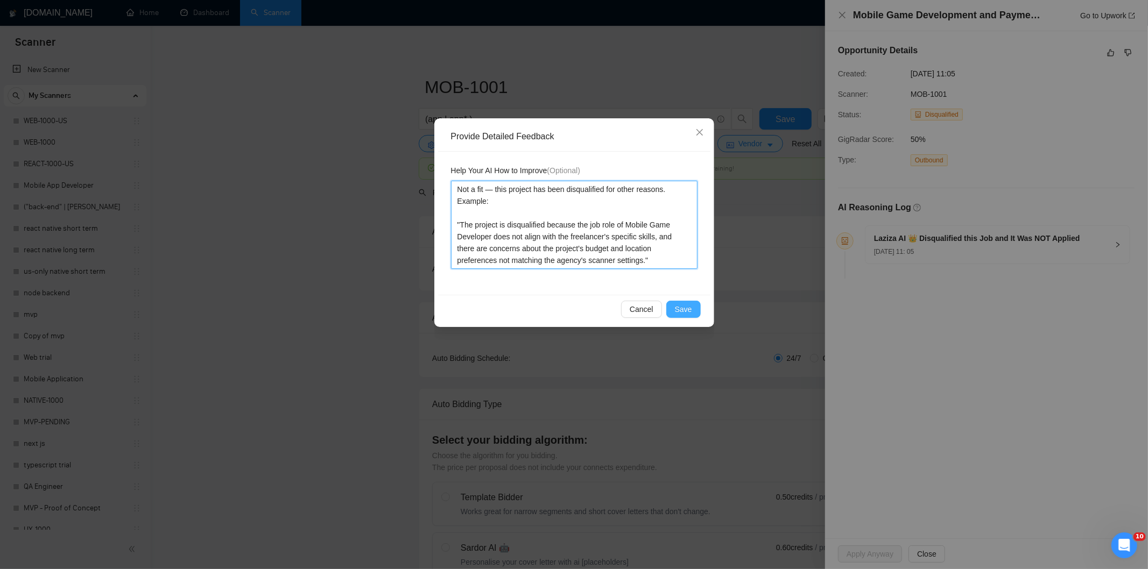
type textarea "Not a fit — this project has been disqualified for other reasons. Example: "The…"
click at [681, 305] on span "Save" at bounding box center [683, 310] width 17 height 12
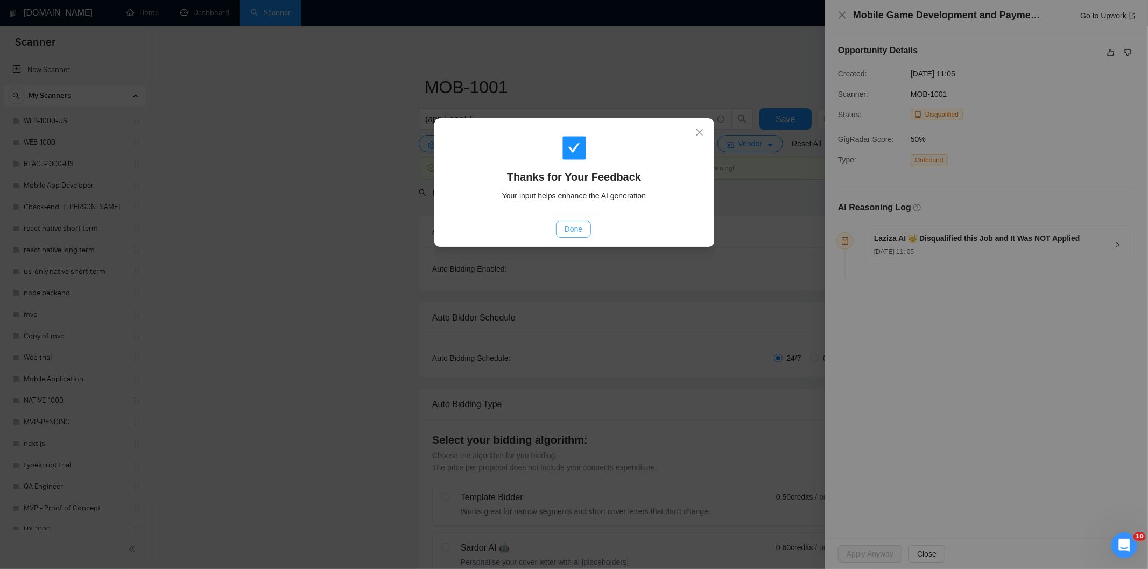
click at [584, 226] on button "Done" at bounding box center [573, 229] width 35 height 17
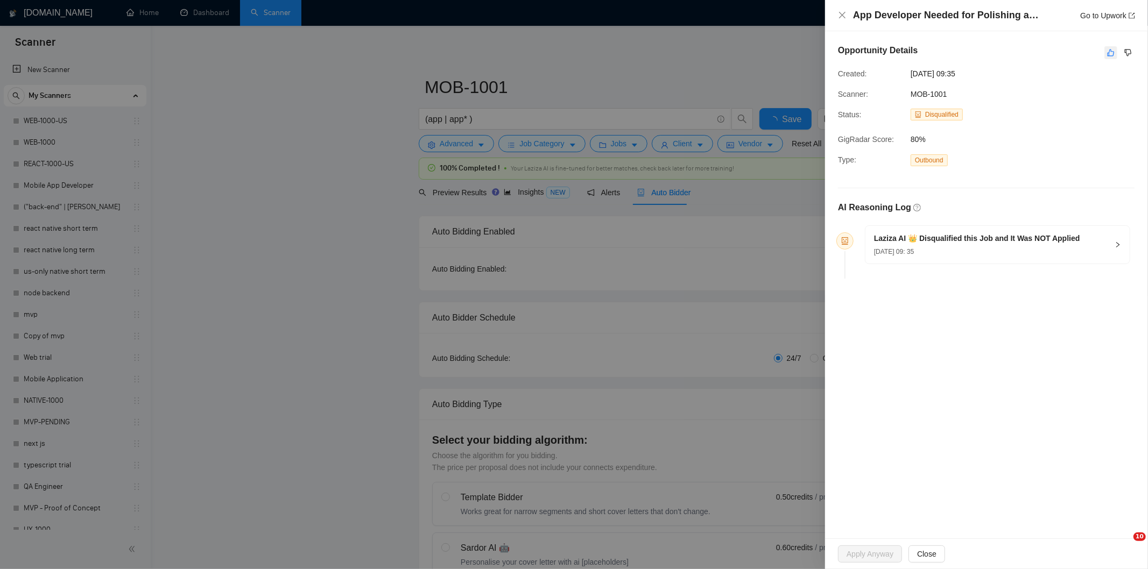
click at [1110, 55] on icon "like" at bounding box center [1111, 52] width 8 height 9
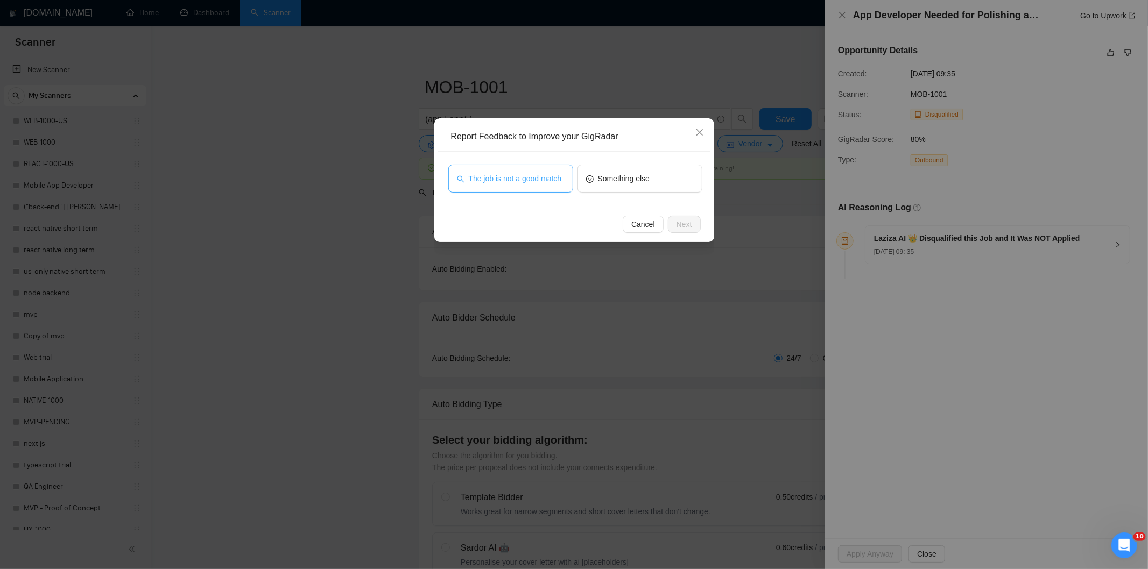
click at [540, 173] on span "The job is not a good match" at bounding box center [515, 179] width 93 height 12
click at [698, 217] on button "Next" at bounding box center [684, 224] width 33 height 17
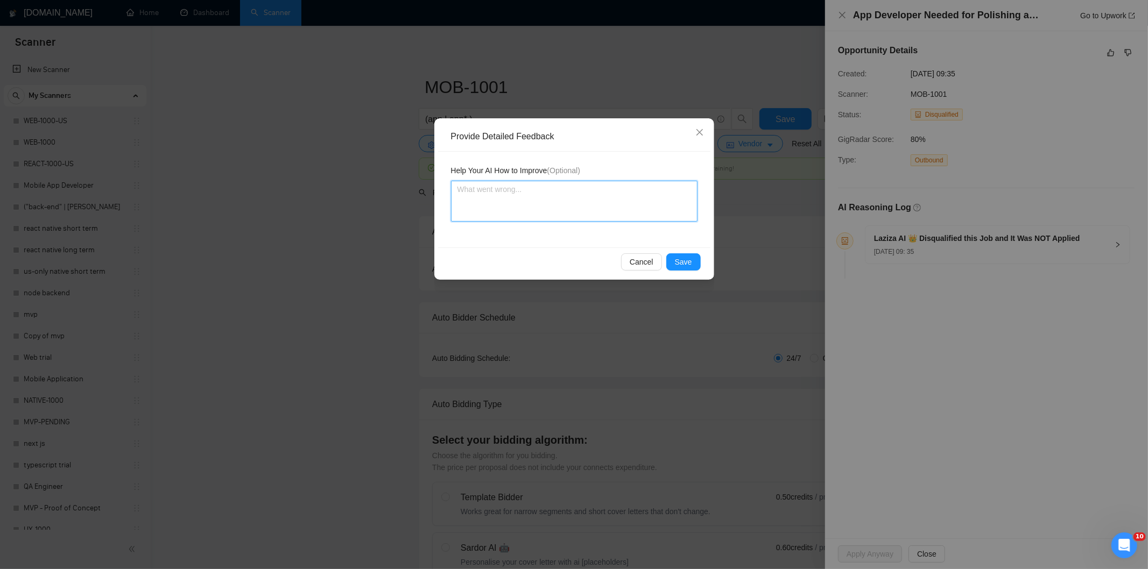
click at [635, 206] on textarea at bounding box center [574, 201] width 246 height 41
paste textarea "Not a fit — this project has been disqualified for other reasons. Example: "[PE…"
type textarea "Not a fit — this project has been disqualified for other reasons. Example: "[PE…"
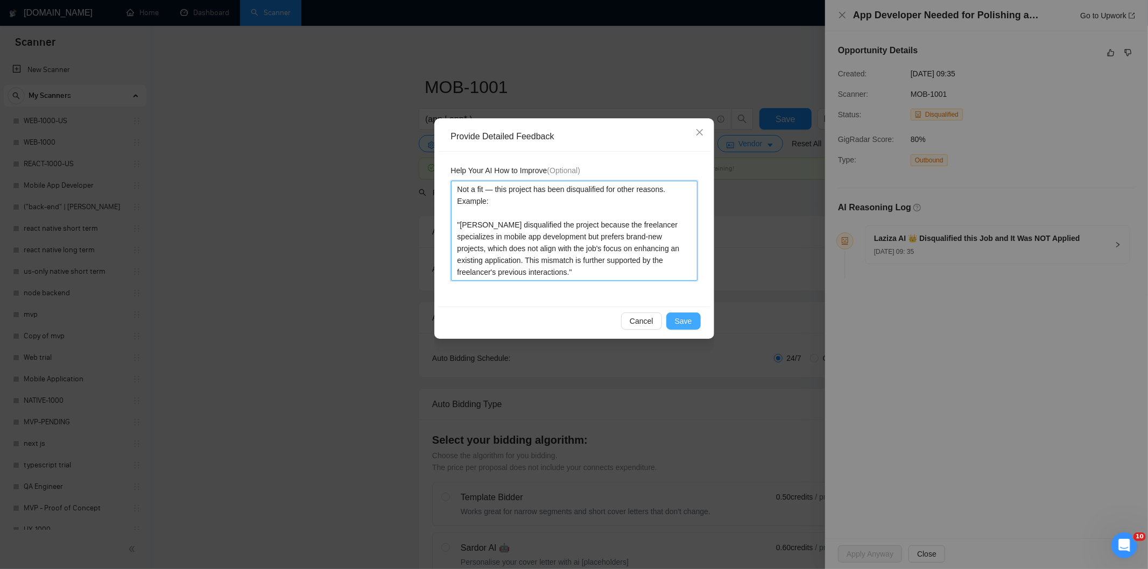
type textarea "Not a fit — this project has been disqualified for other reasons. Example: "[PE…"
click at [695, 319] on button "Save" at bounding box center [683, 321] width 34 height 17
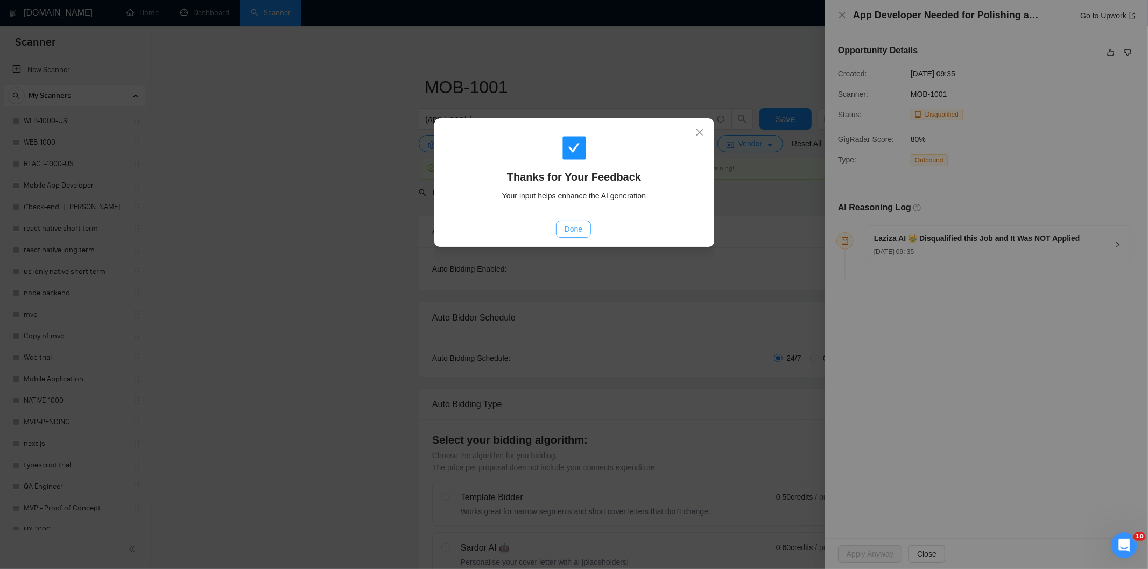
click at [577, 229] on span "Done" at bounding box center [574, 229] width 18 height 12
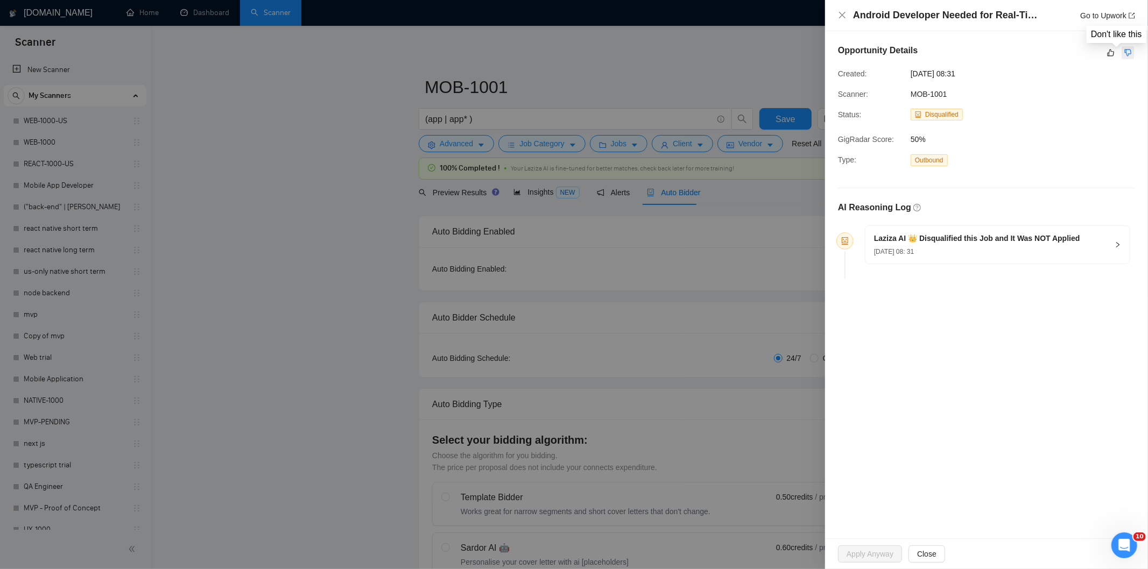
click at [1126, 52] on icon "dislike" at bounding box center [1128, 53] width 7 height 7
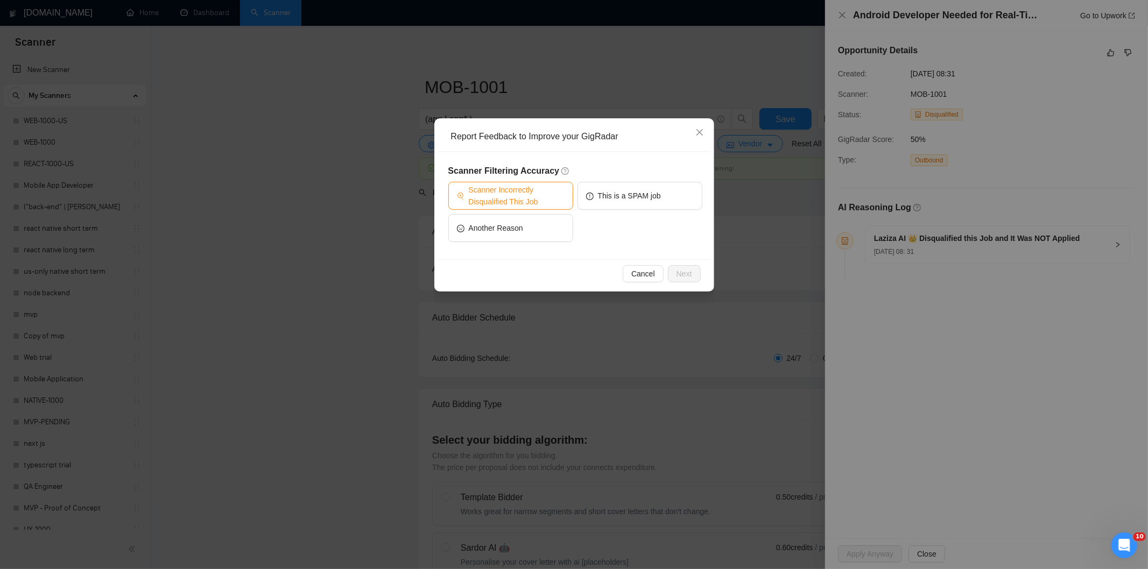
click at [562, 194] on span "Scanner Incorrectly Disqualified This Job" at bounding box center [517, 196] width 96 height 24
click at [692, 276] on button "Next" at bounding box center [684, 273] width 33 height 17
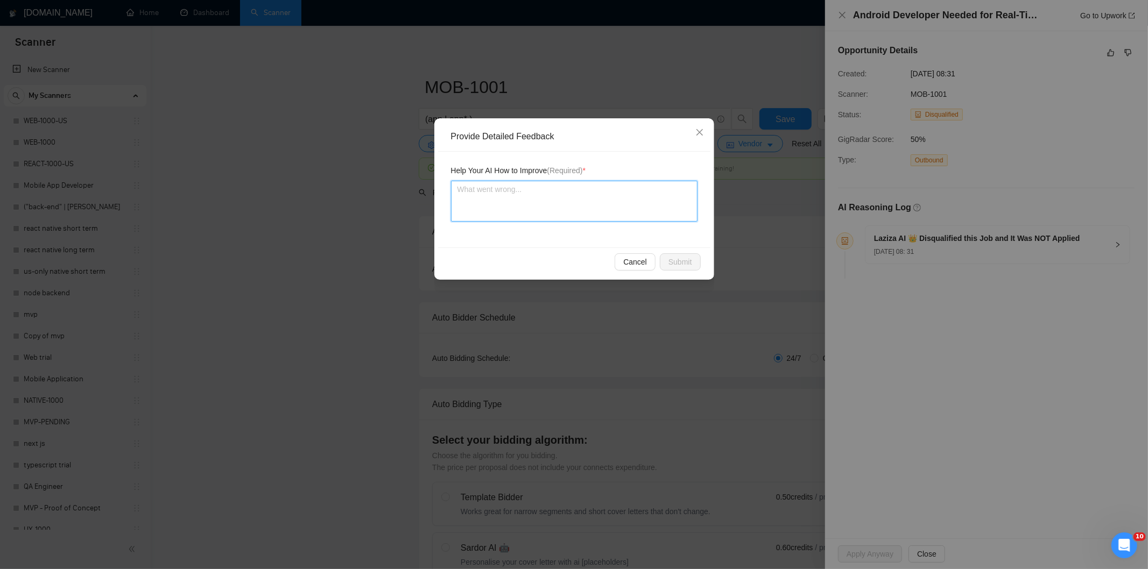
click at [617, 217] on textarea at bounding box center [574, 201] width 246 height 41
paste textarea "Good fit — the project is greenfield (no existing code), welcomes agencies, use…"
type textarea "Good fit — the project is greenfield (no existing code), welcomes agencies, use…"
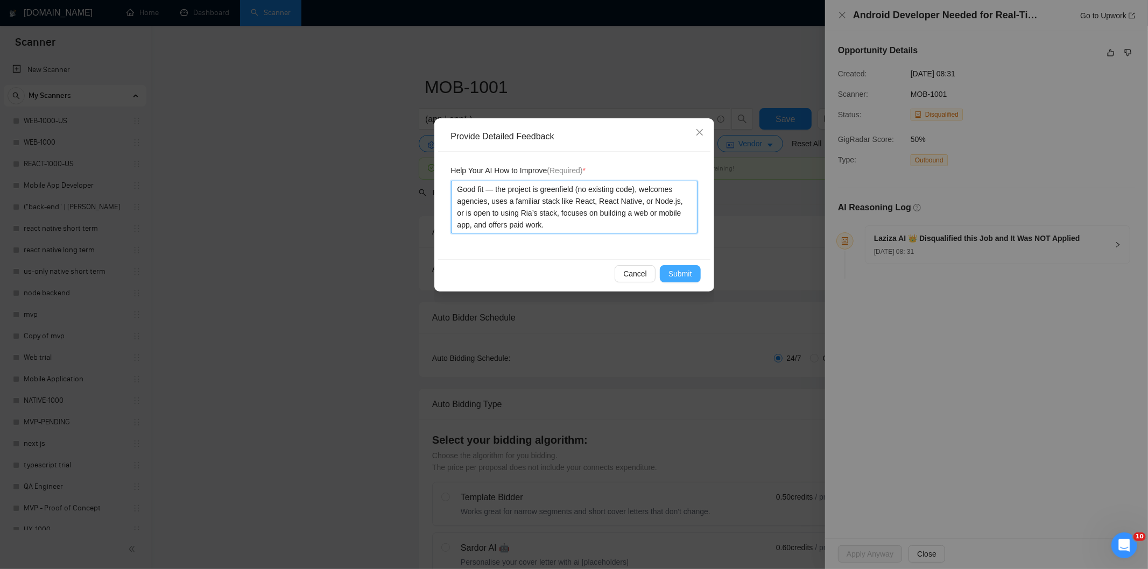
type textarea "Good fit — the project is greenfield (no existing code), welcomes agencies, use…"
click at [687, 279] on span "Submit" at bounding box center [680, 274] width 24 height 12
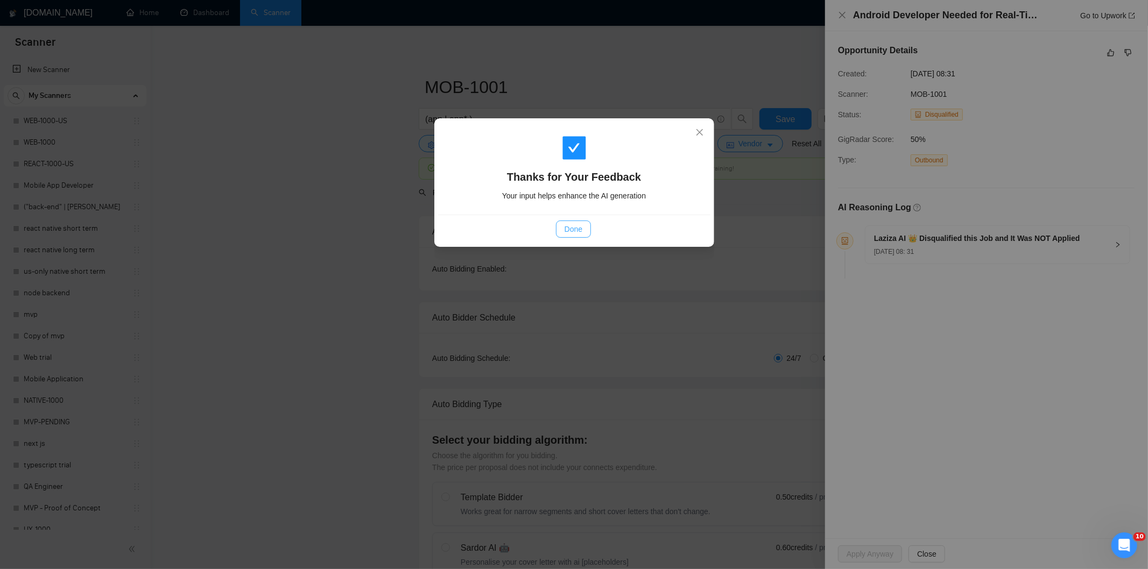
click at [582, 227] on span "Done" at bounding box center [574, 229] width 18 height 12
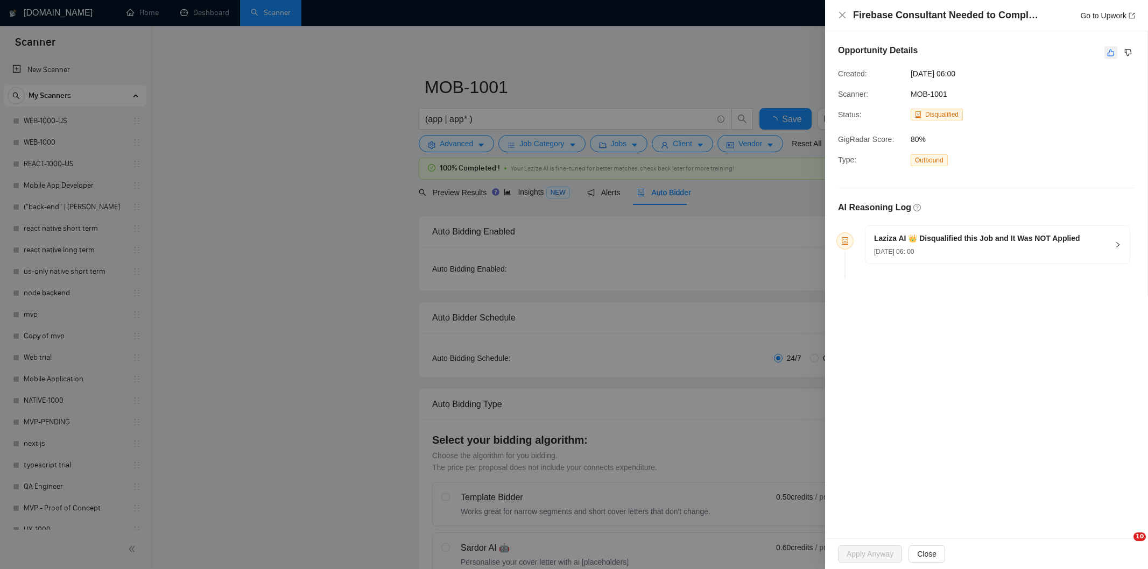
click at [1112, 55] on icon "like" at bounding box center [1111, 52] width 8 height 9
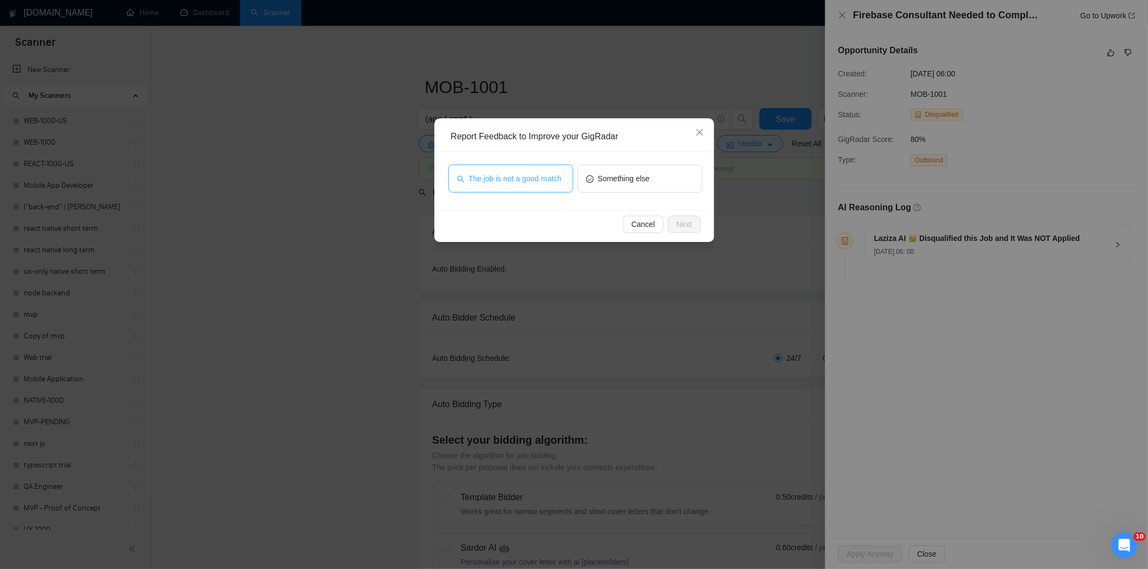
click at [523, 189] on button "The job is not a good match" at bounding box center [510, 179] width 125 height 28
click at [690, 218] on span "Next" at bounding box center [684, 224] width 16 height 12
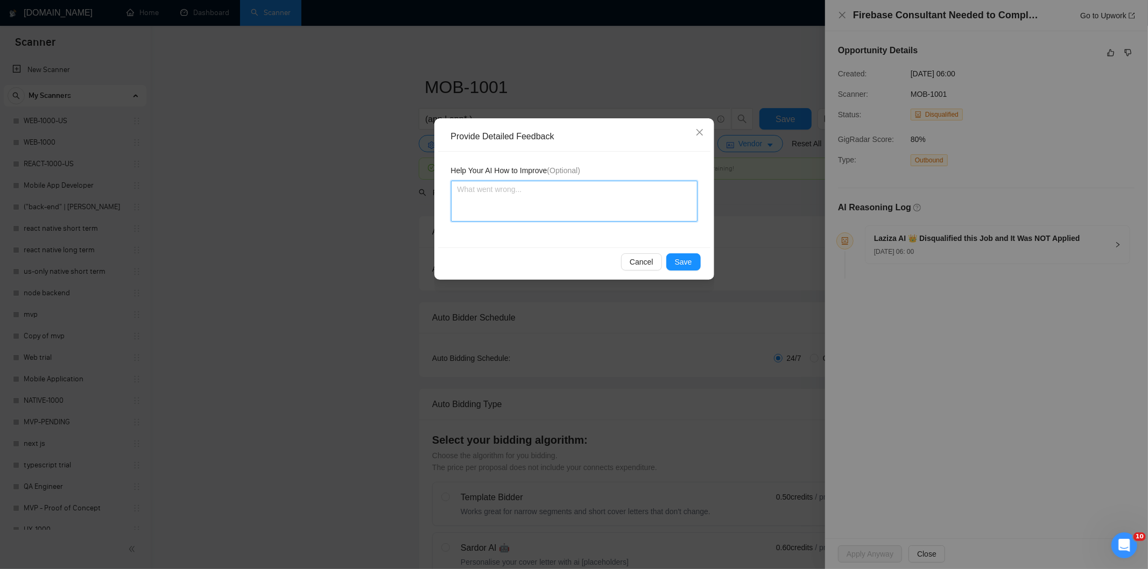
click at [623, 188] on textarea at bounding box center [574, 201] width 246 height 41
paste textarea "Not a fit — this project has been disqualified for other reasons. Example: "The…"
type textarea "Not a fit — this project has been disqualified for other reasons. Example: "The…"
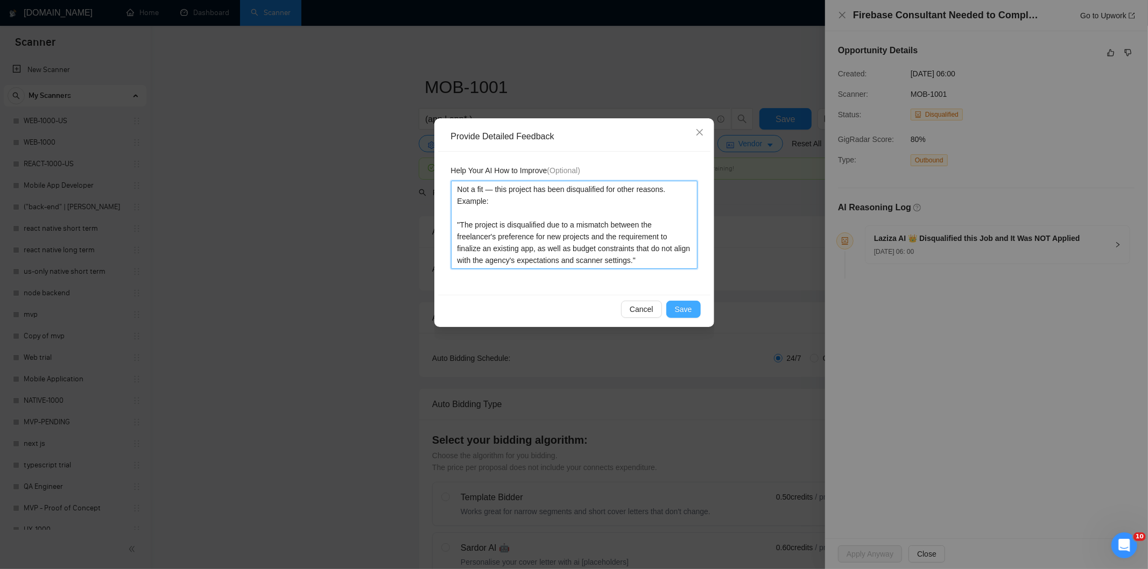
type textarea "Not a fit — this project has been disqualified for other reasons. Example: "The…"
click at [685, 308] on span "Save" at bounding box center [683, 310] width 17 height 12
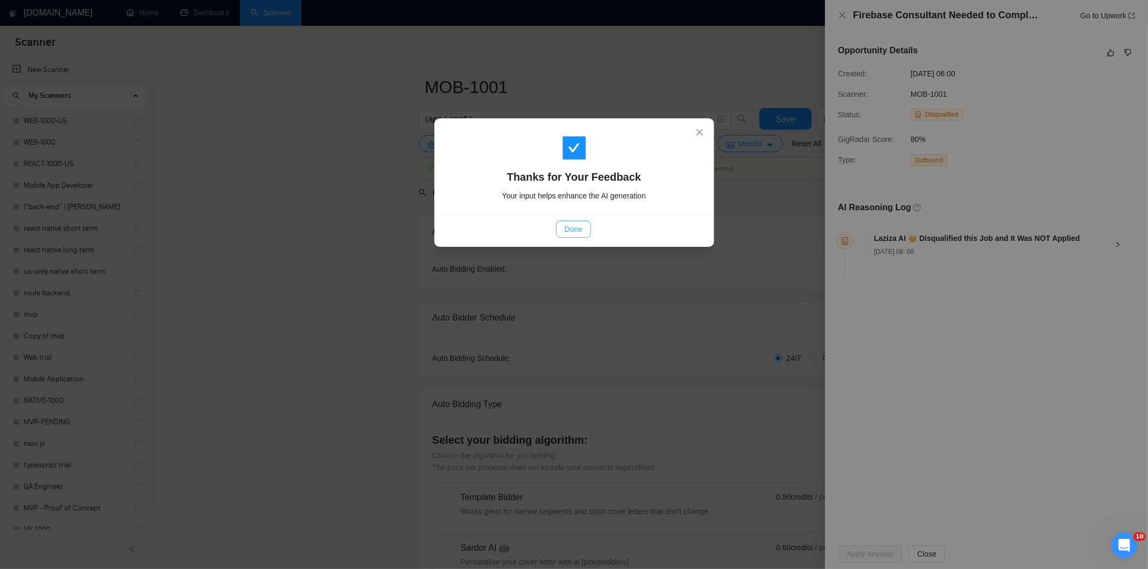
click at [572, 230] on span "Done" at bounding box center [574, 229] width 18 height 12
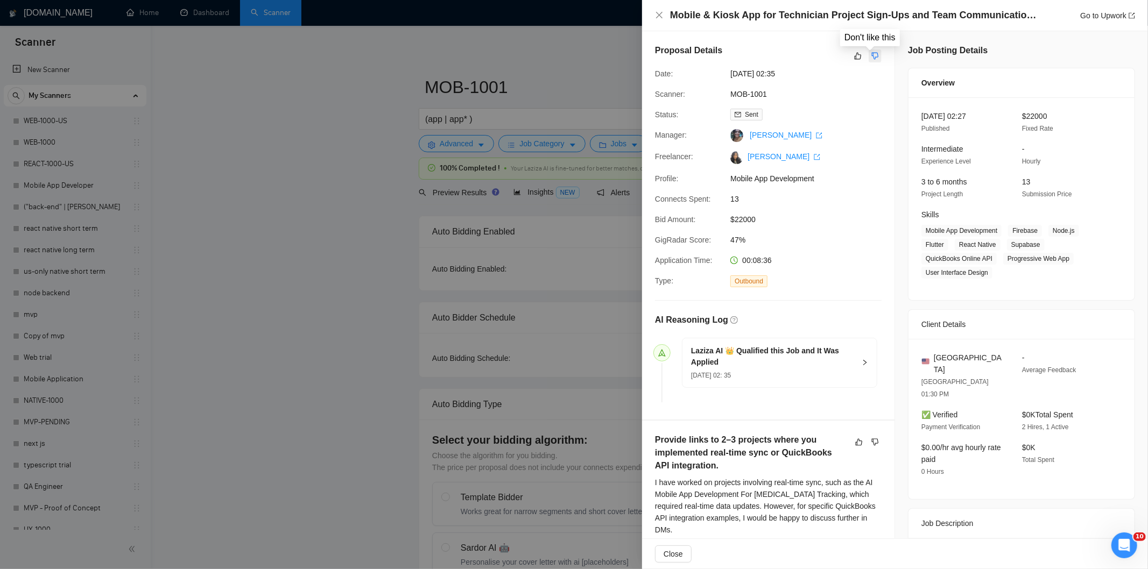
click at [876, 58] on button "button" at bounding box center [875, 56] width 13 height 13
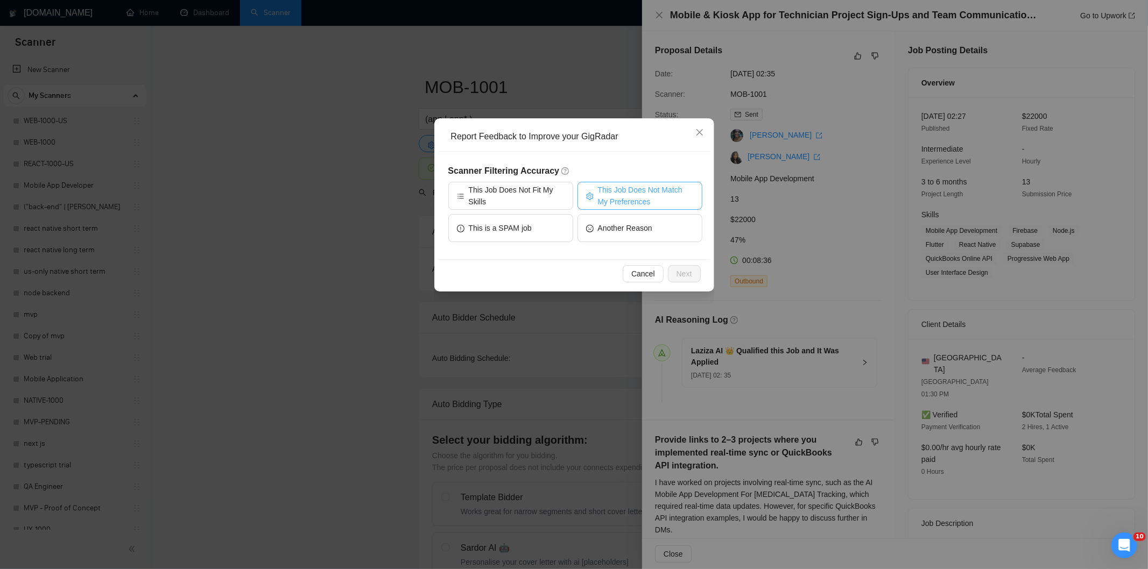
click at [651, 191] on span "This Job Does Not Match My Preferences" at bounding box center [646, 196] width 96 height 24
click at [680, 269] on span "Next" at bounding box center [684, 274] width 16 height 12
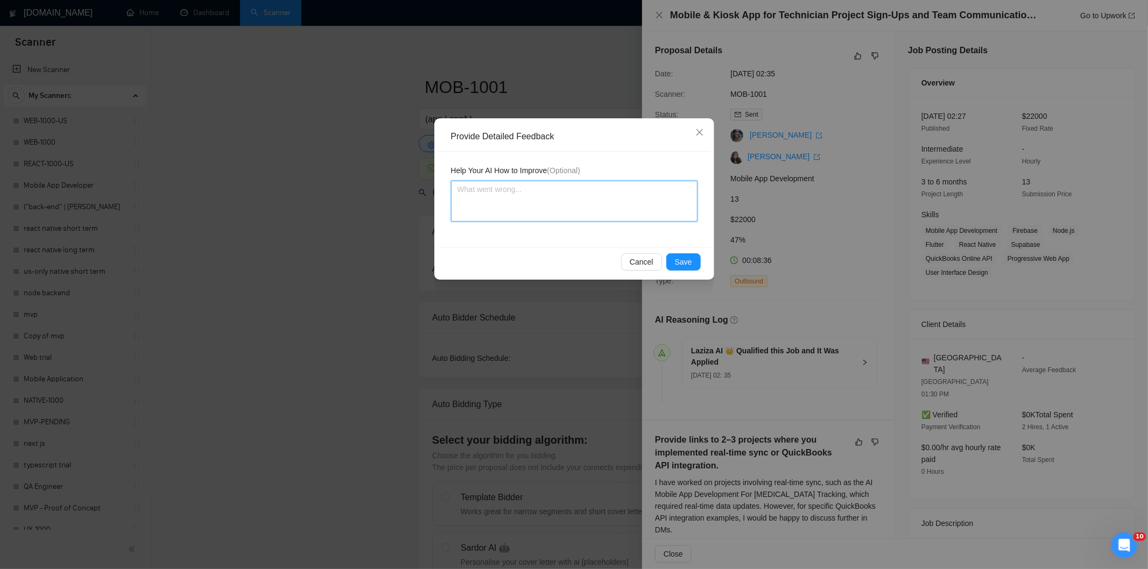
click at [617, 207] on textarea at bounding box center [574, 201] width 246 height 41
paste textarea "Not a fit — the job asks for unpaid work, offers equity, or has a small budget,…"
type textarea "Not a fit — the job asks for unpaid work, offers equity, or has a small budget,…"
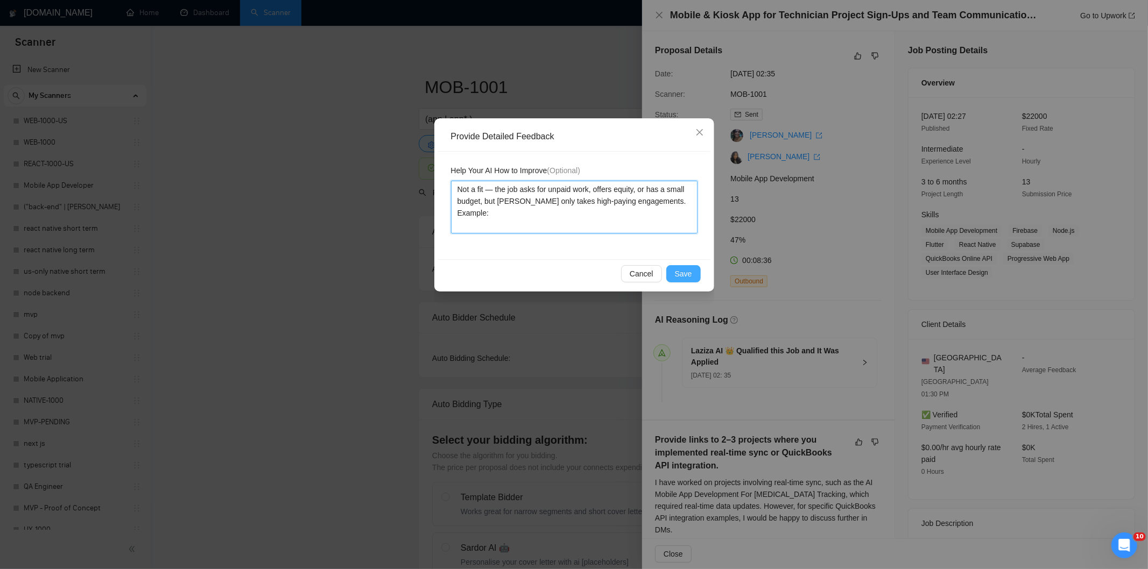
type textarea "Not a fit — the job asks for unpaid work, offers equity, or has a small budget,…"
click at [676, 273] on span "Save" at bounding box center [683, 274] width 17 height 12
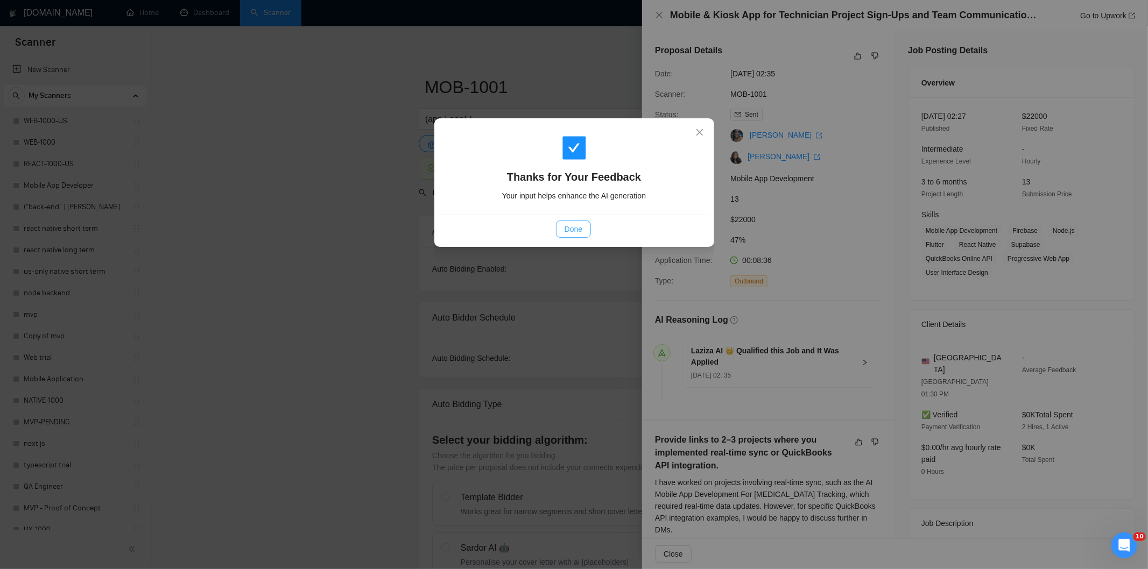
click at [576, 231] on span "Done" at bounding box center [574, 229] width 18 height 12
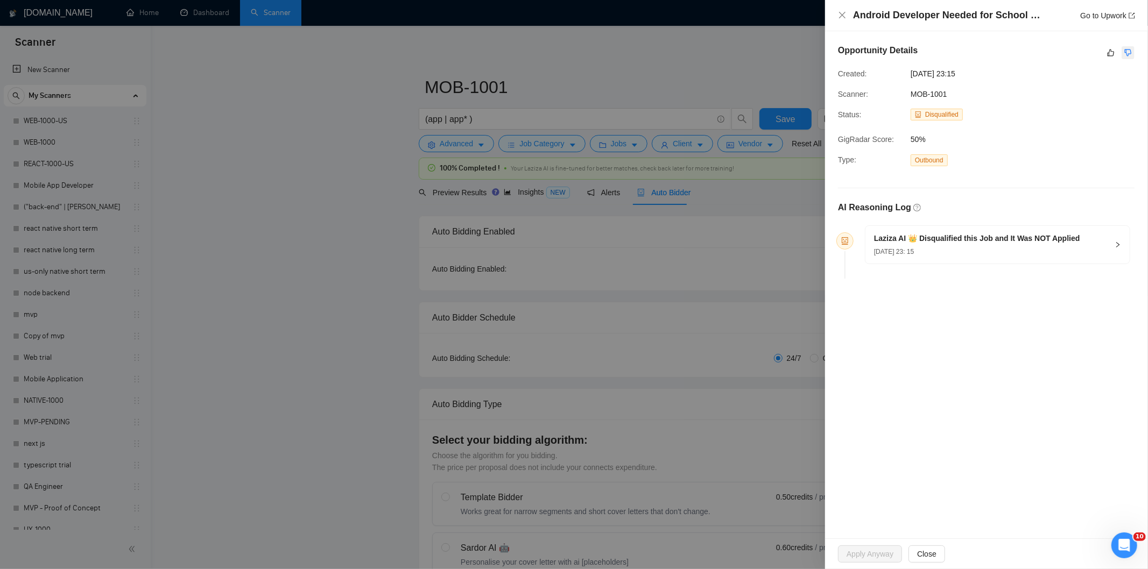
click at [1124, 47] on button "button" at bounding box center [1128, 52] width 13 height 13
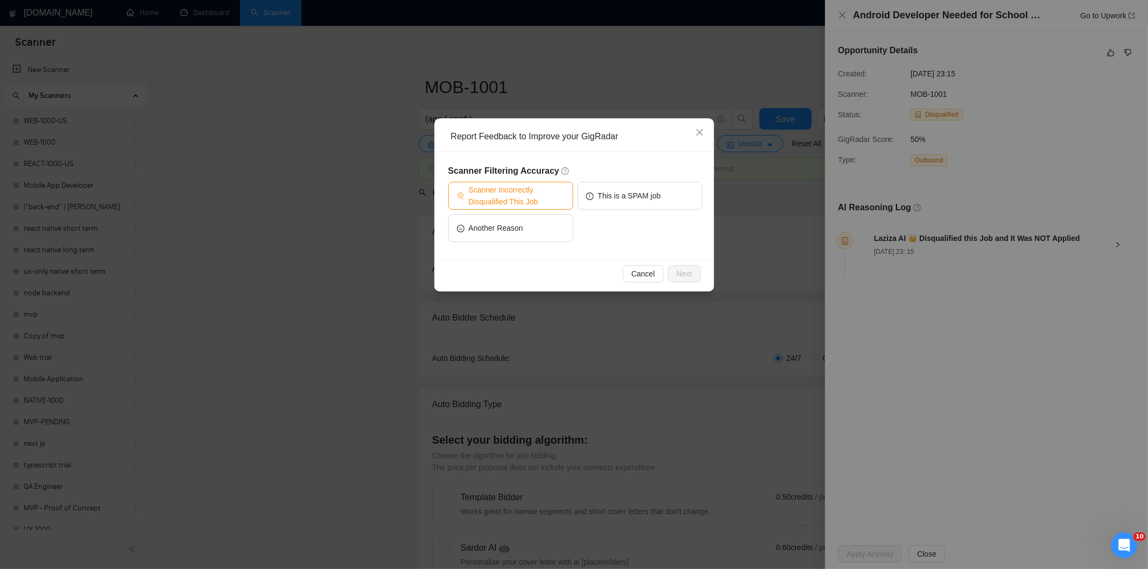
click at [499, 203] on span "Scanner Incorrectly Disqualified This Job" at bounding box center [517, 196] width 96 height 24
click at [688, 276] on span "Next" at bounding box center [684, 274] width 16 height 12
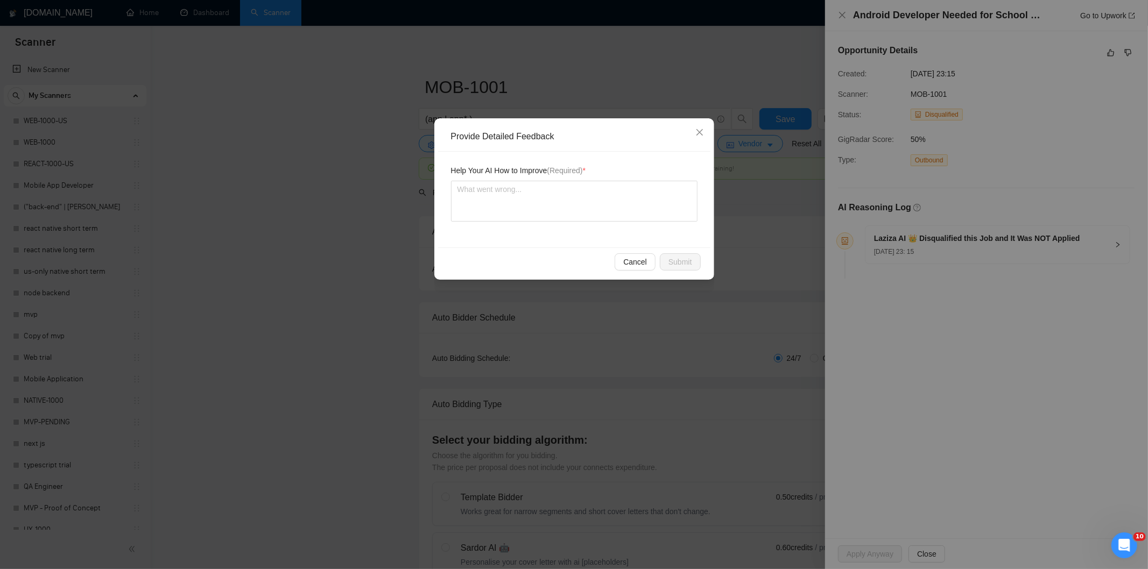
click at [575, 238] on div "Help Your AI How to Improve (Required) *" at bounding box center [574, 200] width 272 height 96
click at [578, 209] on textarea at bounding box center [574, 201] width 246 height 41
paste textarea "Good fit — the project is greenfield (no existing code), welcomes agencies, use…"
type textarea "Good fit — the project is greenfield (no existing code), welcomes agencies, use…"
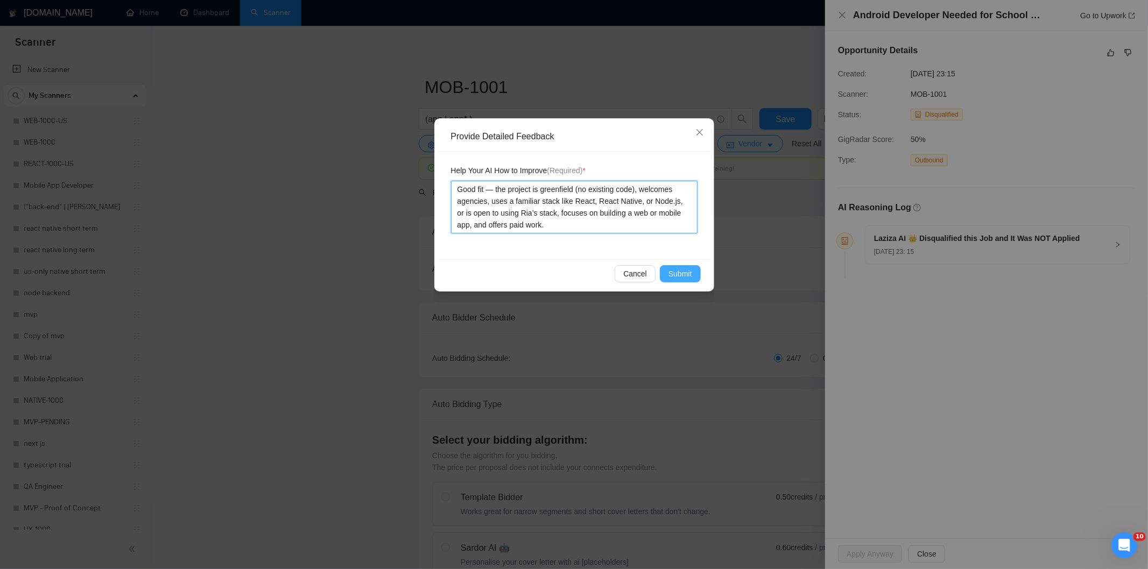
type textarea "Good fit — the project is greenfield (no existing code), welcomes agencies, use…"
click at [679, 267] on button "Submit" at bounding box center [680, 273] width 41 height 17
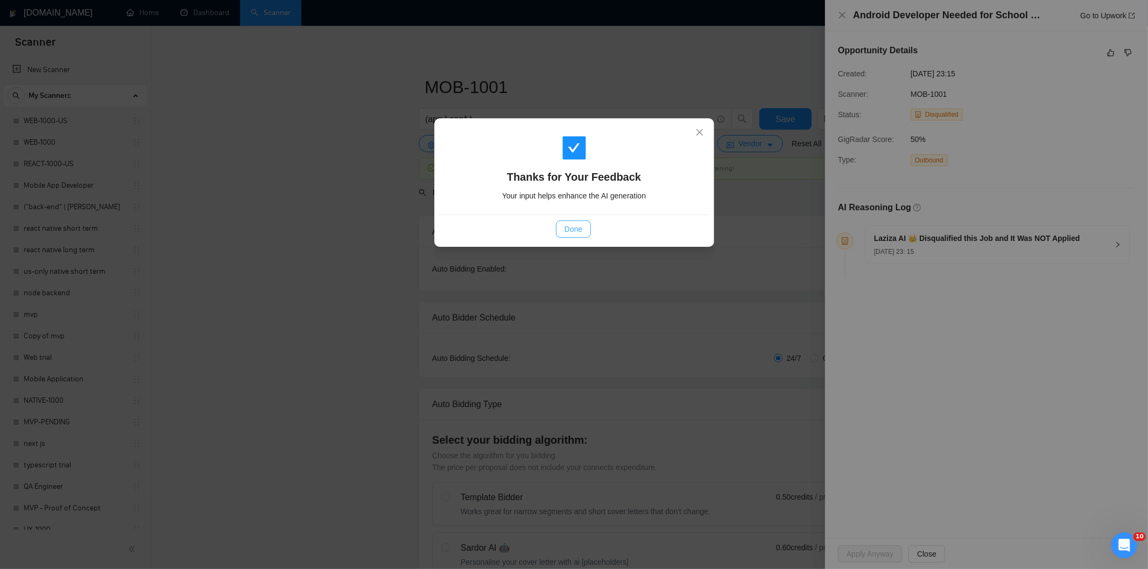
click at [582, 228] on span "Done" at bounding box center [574, 229] width 18 height 12
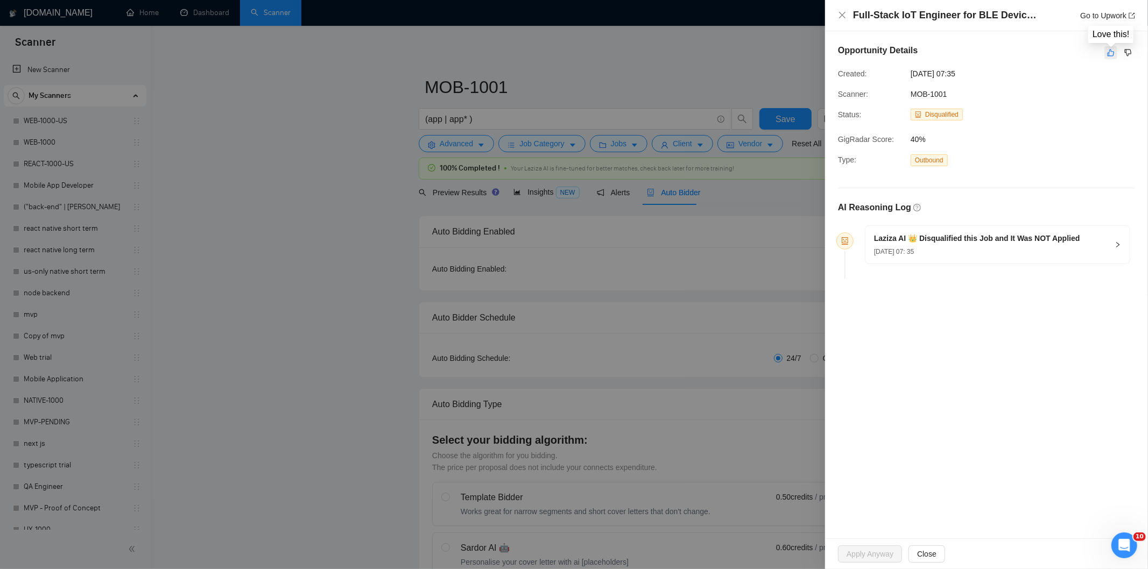
click at [1110, 53] on icon "like" at bounding box center [1111, 52] width 8 height 9
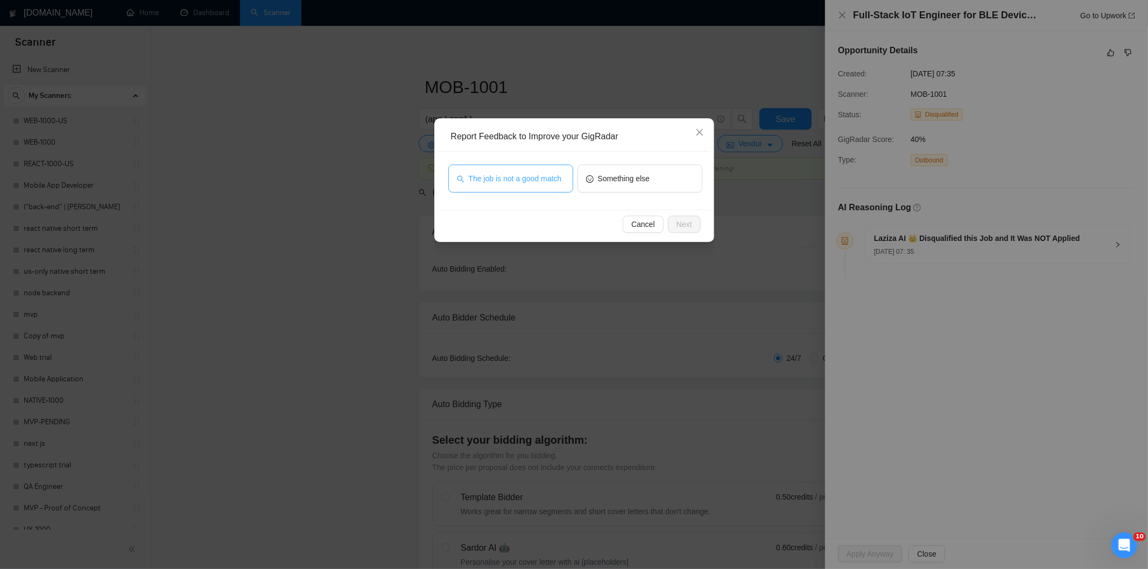
click at [545, 174] on span "The job is not a good match" at bounding box center [515, 179] width 93 height 12
click at [697, 224] on button "Next" at bounding box center [684, 224] width 33 height 17
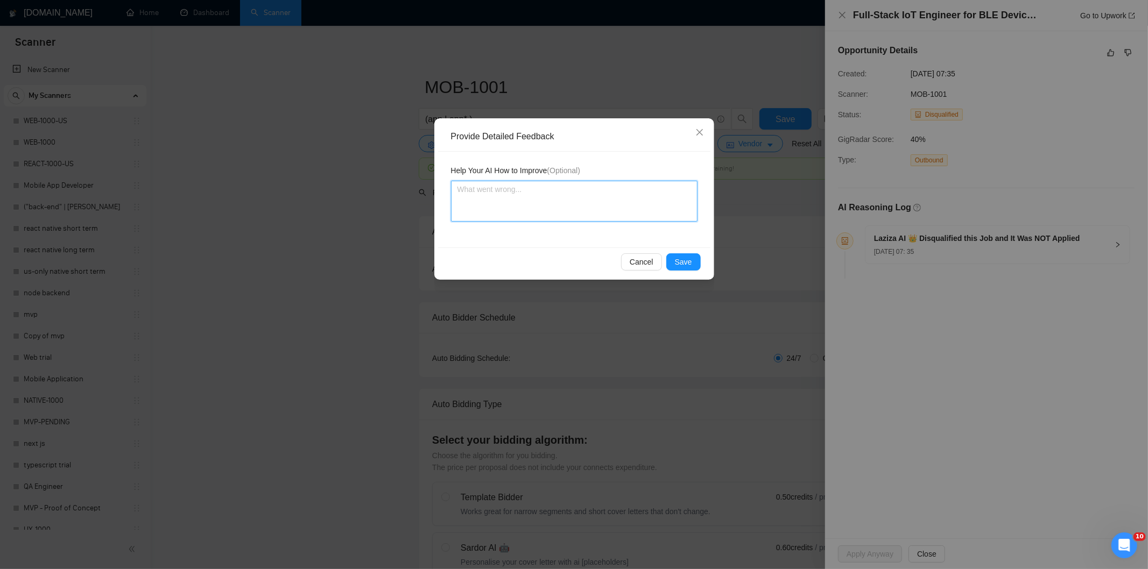
click at [644, 193] on textarea at bounding box center [574, 201] width 246 height 41
paste textarea "Not a fit — this project has been disqualified for other reasons. Example: "The…"
type textarea "Not a fit — this project has been disqualified for other reasons. Example: "The…"
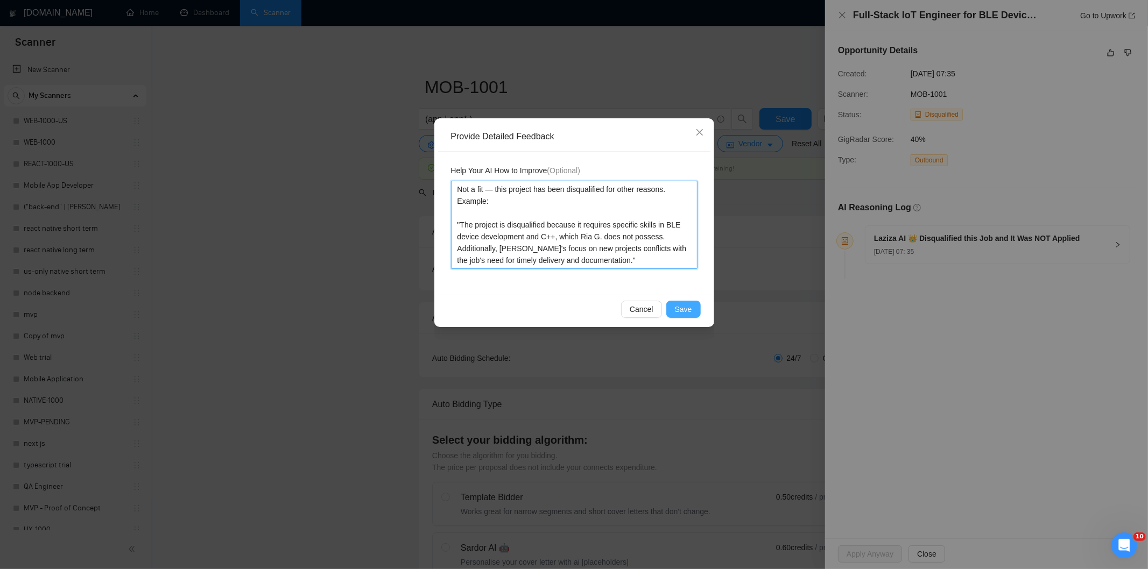
type textarea "Not a fit — this project has been disqualified for other reasons. Example: "The…"
click at [689, 309] on span "Save" at bounding box center [683, 310] width 17 height 12
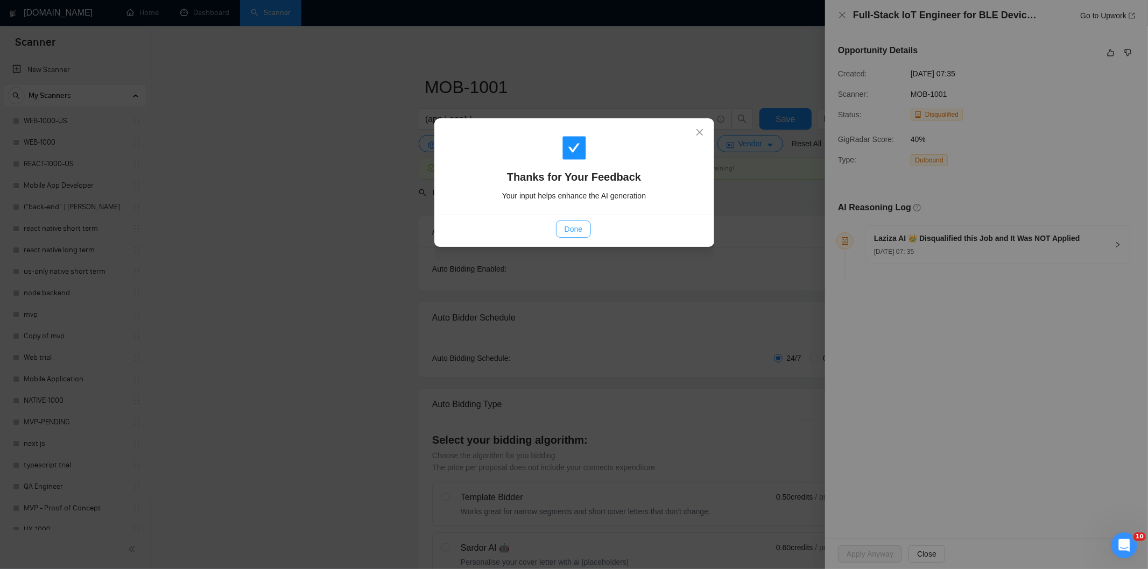
click at [566, 227] on span "Done" at bounding box center [574, 229] width 18 height 12
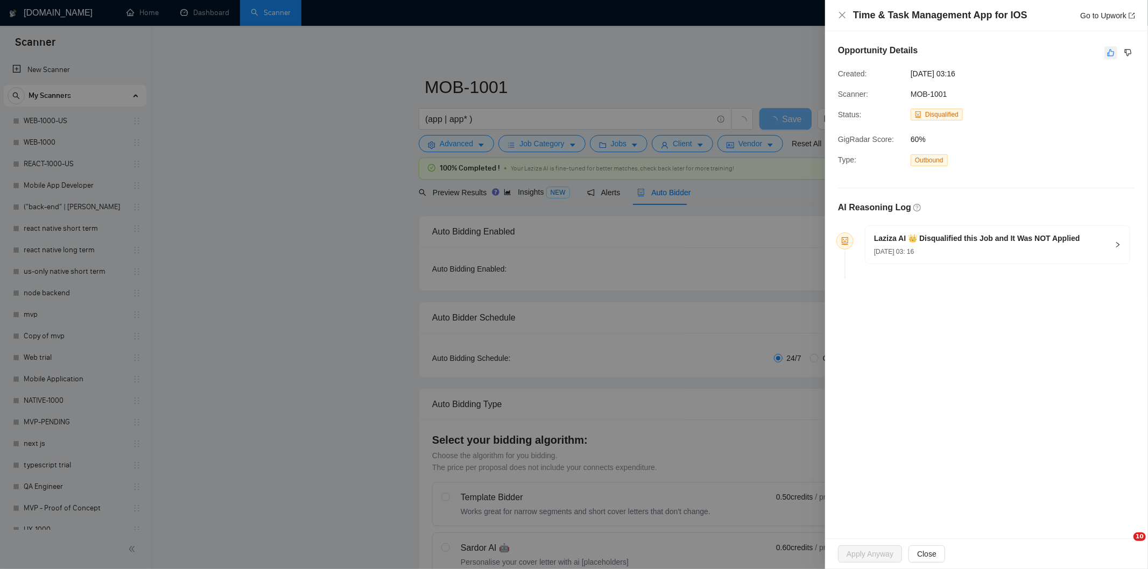
click at [1110, 52] on icon "like" at bounding box center [1111, 52] width 8 height 9
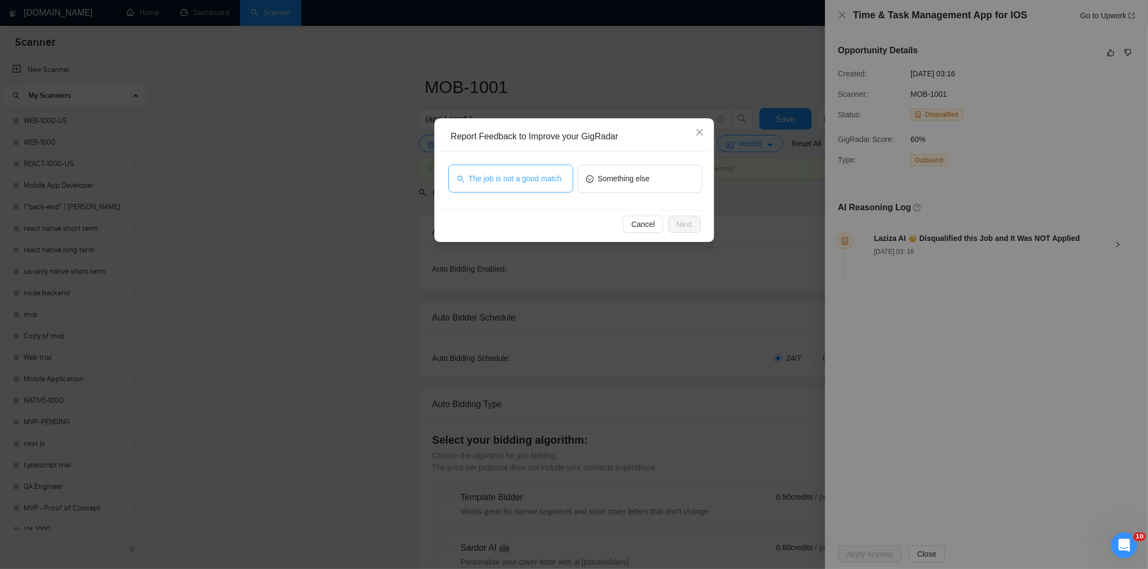
drag, startPoint x: 517, startPoint y: 181, endPoint x: 695, endPoint y: 221, distance: 182.5
click at [518, 180] on span "The job is not a good match" at bounding box center [515, 179] width 93 height 12
click at [690, 222] on span "Next" at bounding box center [684, 224] width 16 height 12
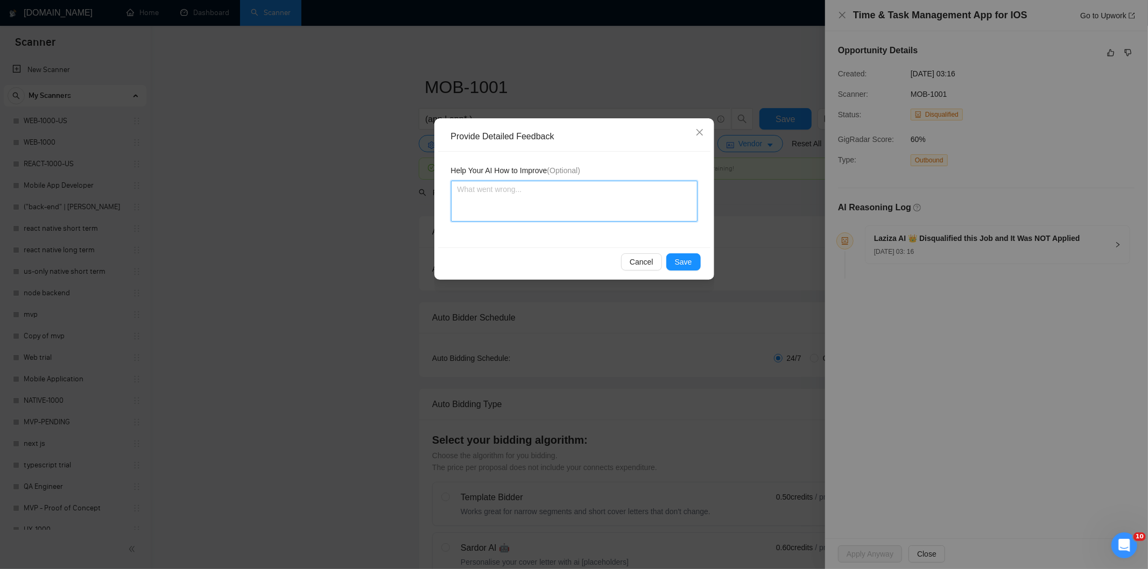
click at [613, 182] on textarea at bounding box center [574, 201] width 246 height 41
paste textarea "Not a fit — this project has been disqualified for other reasons. Example: "The…"
type textarea "Not a fit — this project has been disqualified for other reasons. Example: "The…"
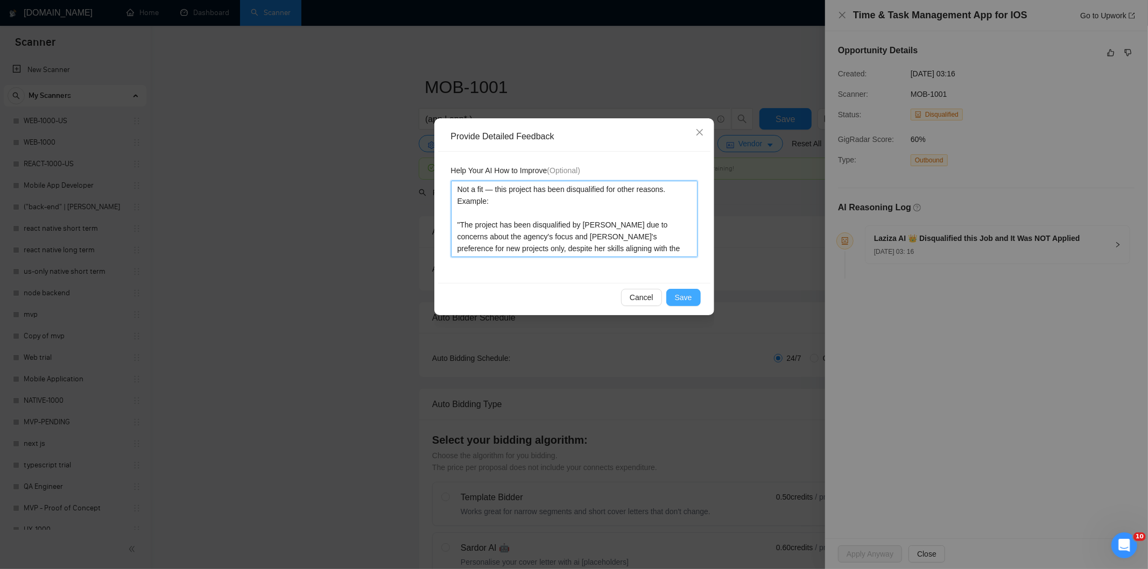
type textarea "Not a fit — this project has been disqualified for other reasons. Example: "The…"
drag, startPoint x: 692, startPoint y: 297, endPoint x: 668, endPoint y: 268, distance: 36.7
click at [691, 297] on button "Save" at bounding box center [683, 297] width 34 height 17
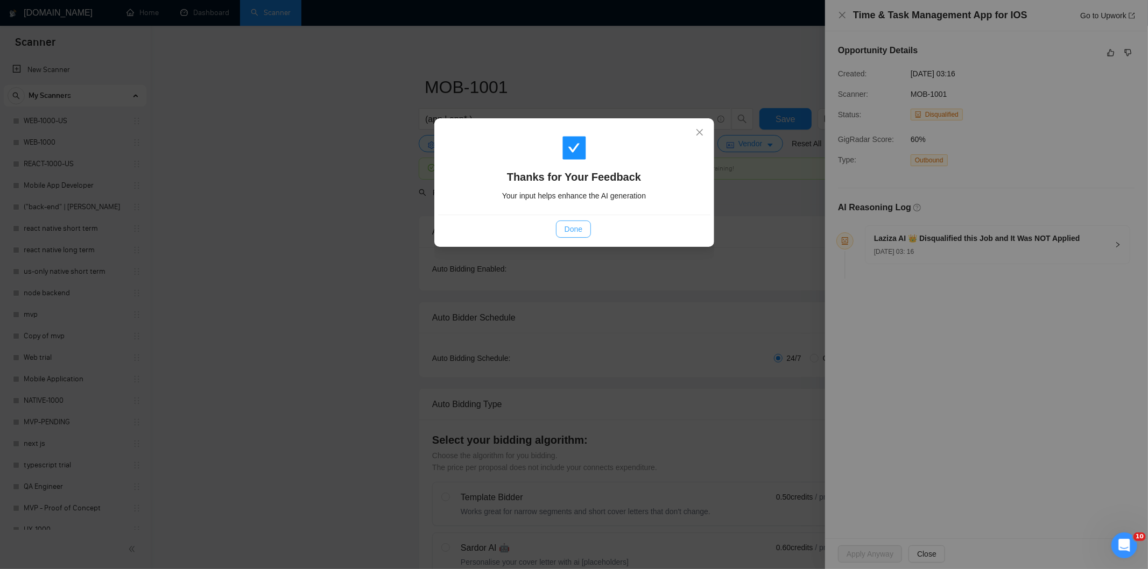
click at [578, 236] on button "Done" at bounding box center [573, 229] width 35 height 17
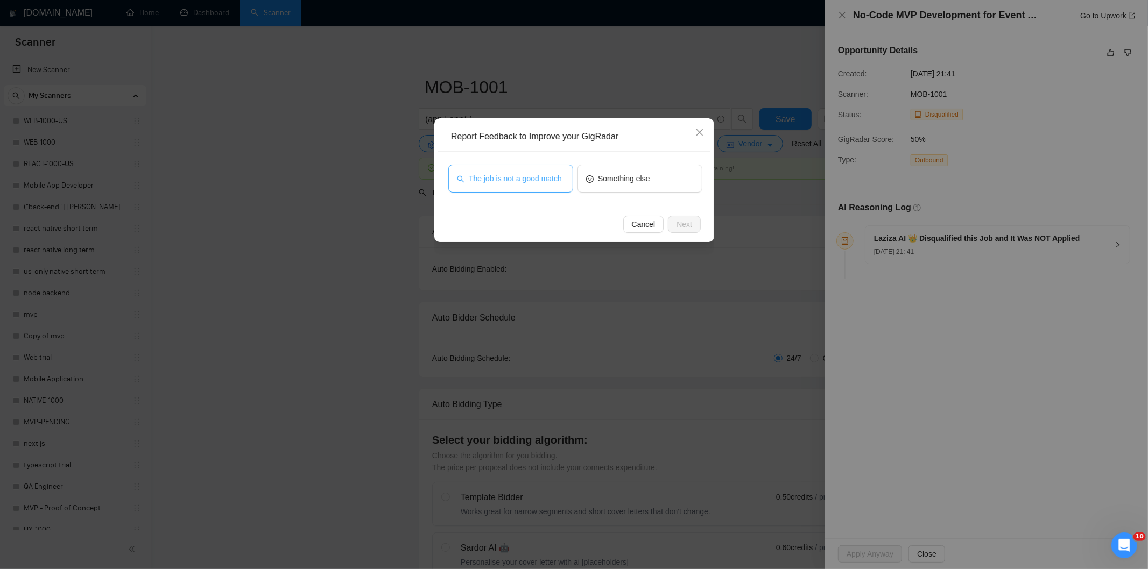
drag, startPoint x: 492, startPoint y: 185, endPoint x: 528, endPoint y: 180, distance: 36.8
click at [492, 181] on button "The job is not a good match" at bounding box center [510, 179] width 125 height 28
click at [695, 224] on button "Next" at bounding box center [684, 224] width 33 height 17
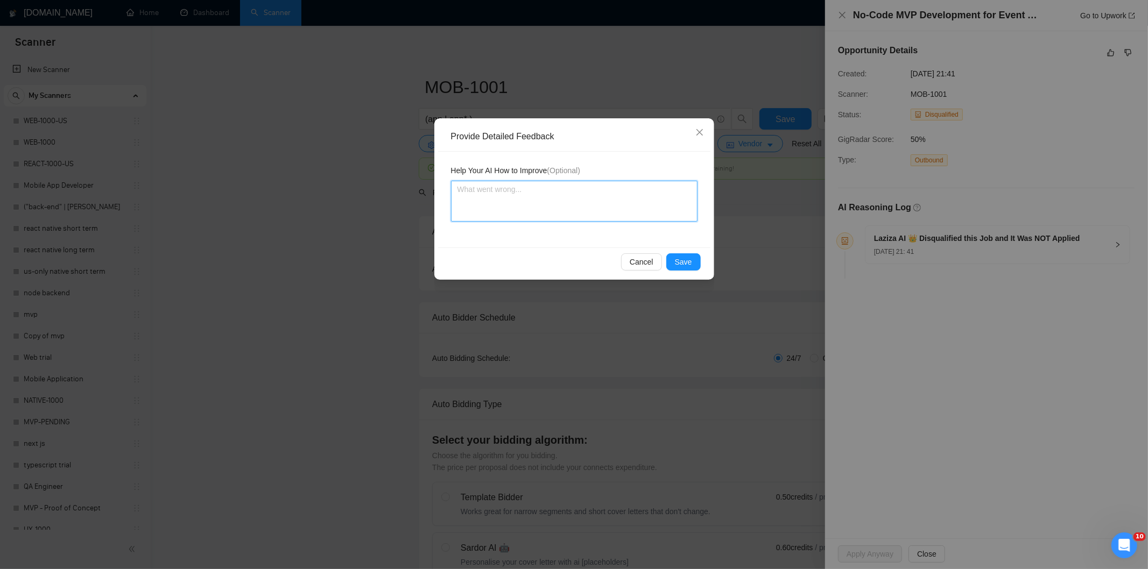
click at [620, 185] on textarea at bounding box center [574, 201] width 246 height 41
paste textarea "Not a fit — this project has been disqualified for other reasons. Example: "The…"
type textarea "Not a fit — this project has been disqualified for other reasons. Example: "The…"
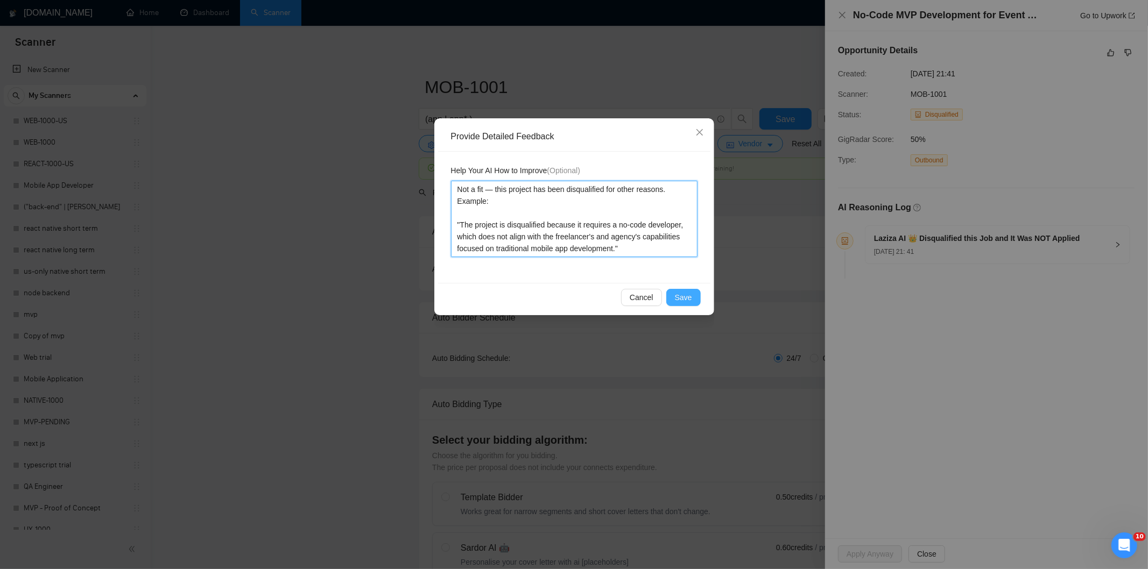
type textarea "Not a fit — this project has been disqualified for other reasons. Example: "The…"
click at [688, 296] on span "Save" at bounding box center [683, 298] width 17 height 12
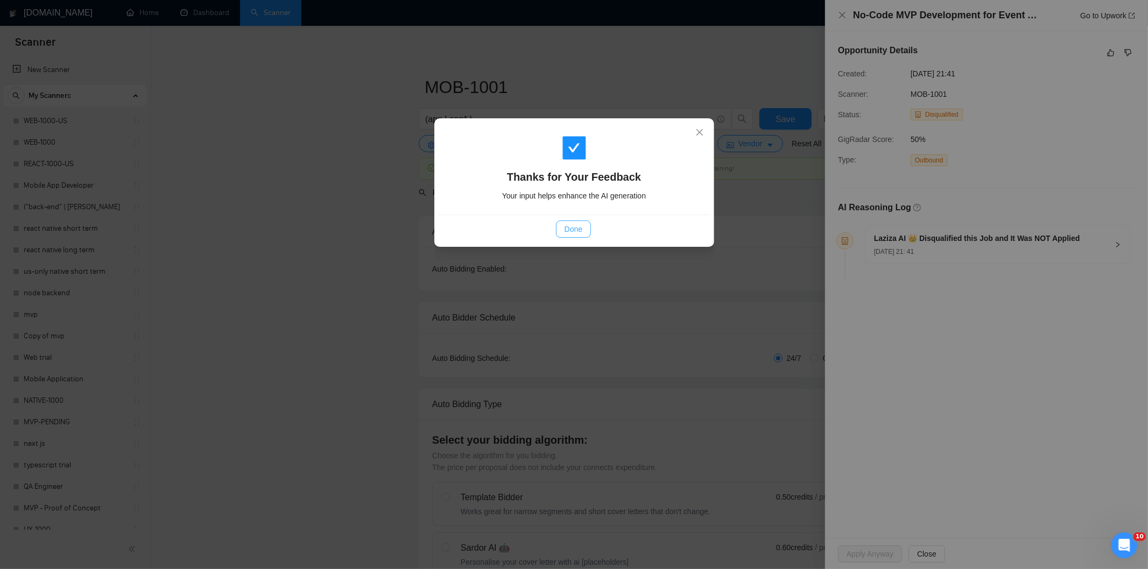
click at [573, 231] on span "Done" at bounding box center [574, 229] width 18 height 12
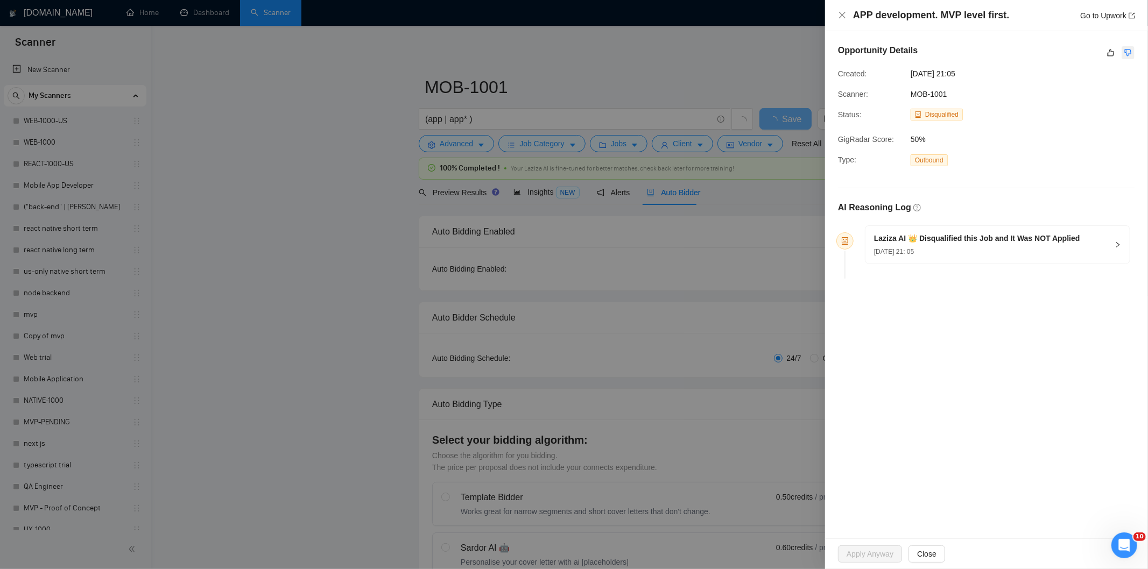
click at [1130, 52] on icon "dislike" at bounding box center [1128, 52] width 8 height 9
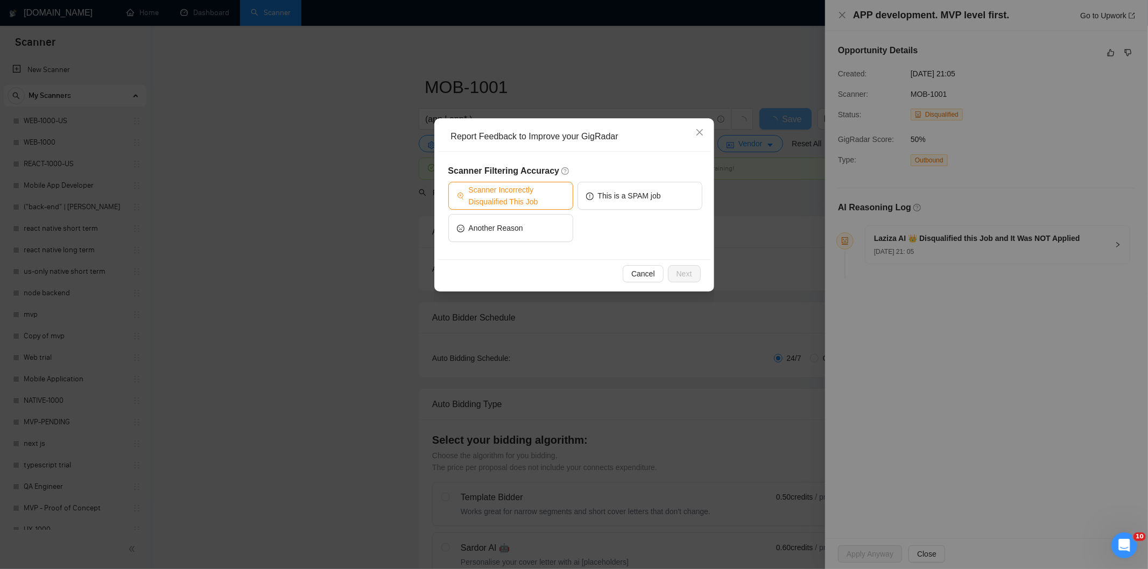
click at [533, 189] on span "Scanner Incorrectly Disqualified This Job" at bounding box center [517, 196] width 96 height 24
drag, startPoint x: 692, startPoint y: 274, endPoint x: 611, endPoint y: 241, distance: 86.9
click at [692, 275] on button "Next" at bounding box center [684, 273] width 33 height 17
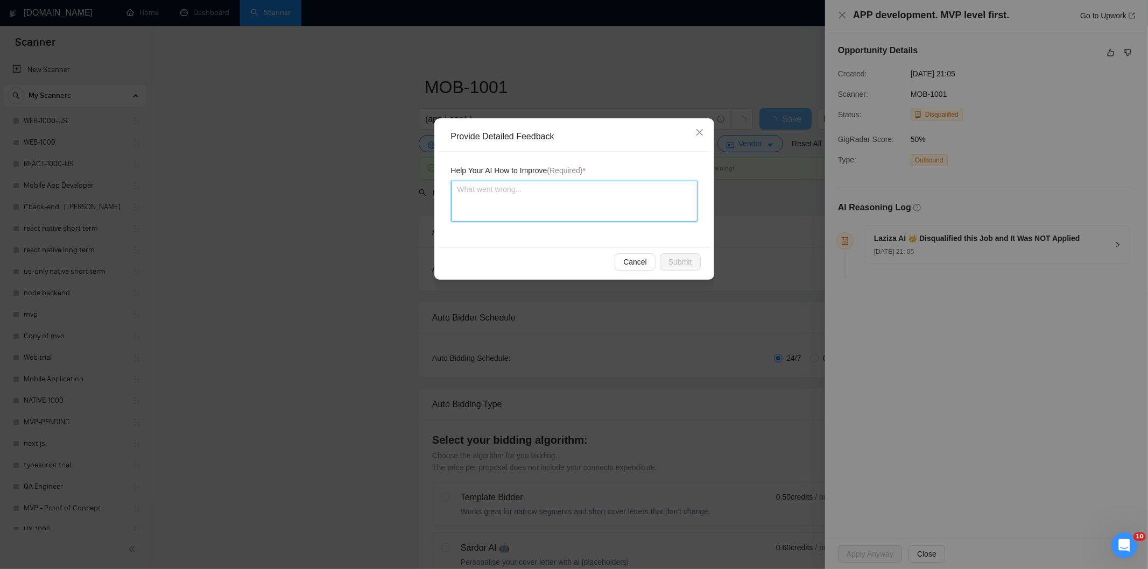
click at [568, 191] on textarea at bounding box center [574, 201] width 246 height 41
paste textarea "Good fit — the project is greenfield (no existing code), welcomes agencies, use…"
type textarea "Good fit — the project is greenfield (no existing code), welcomes agencies, use…"
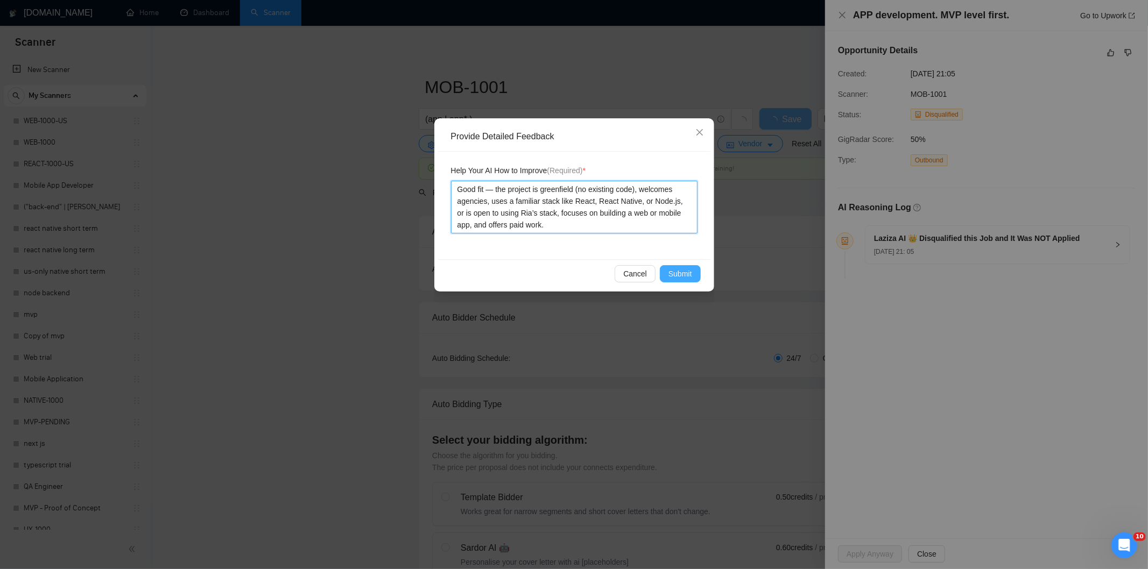
type textarea "Good fit — the project is greenfield (no existing code), welcomes agencies, use…"
drag, startPoint x: 683, startPoint y: 266, endPoint x: 676, endPoint y: 267, distance: 7.0
click at [683, 267] on button "Submit" at bounding box center [680, 273] width 41 height 17
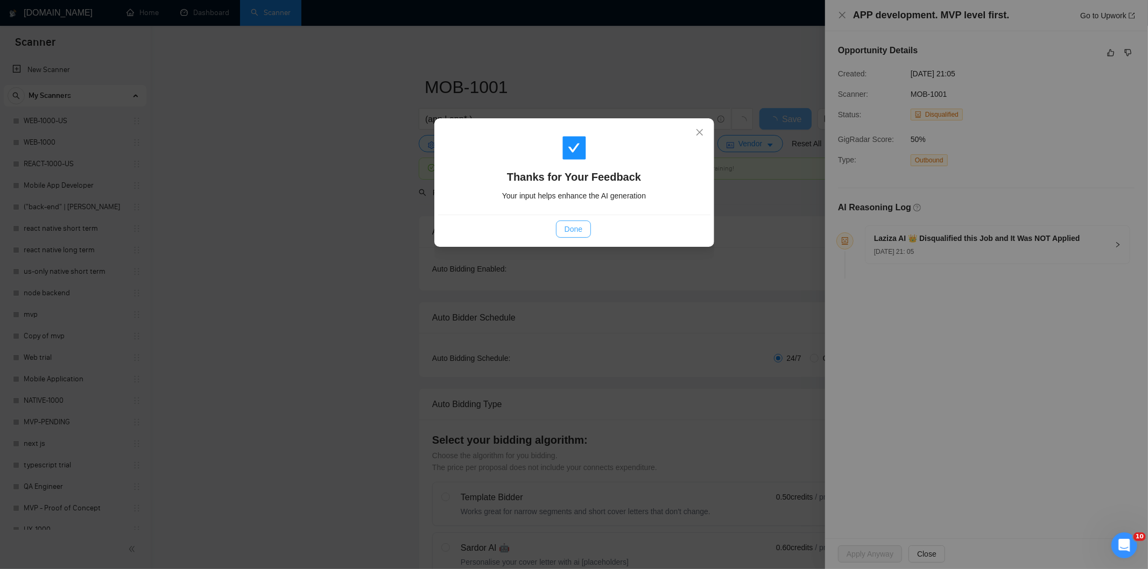
click at [574, 222] on button "Done" at bounding box center [573, 229] width 35 height 17
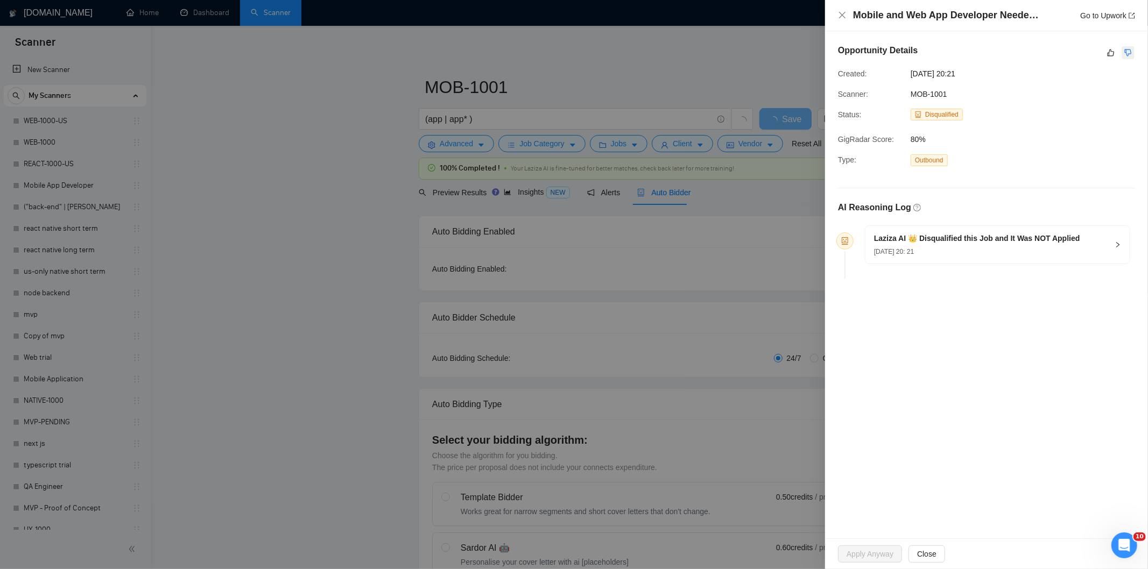
click at [1125, 52] on icon "dislike" at bounding box center [1128, 53] width 7 height 7
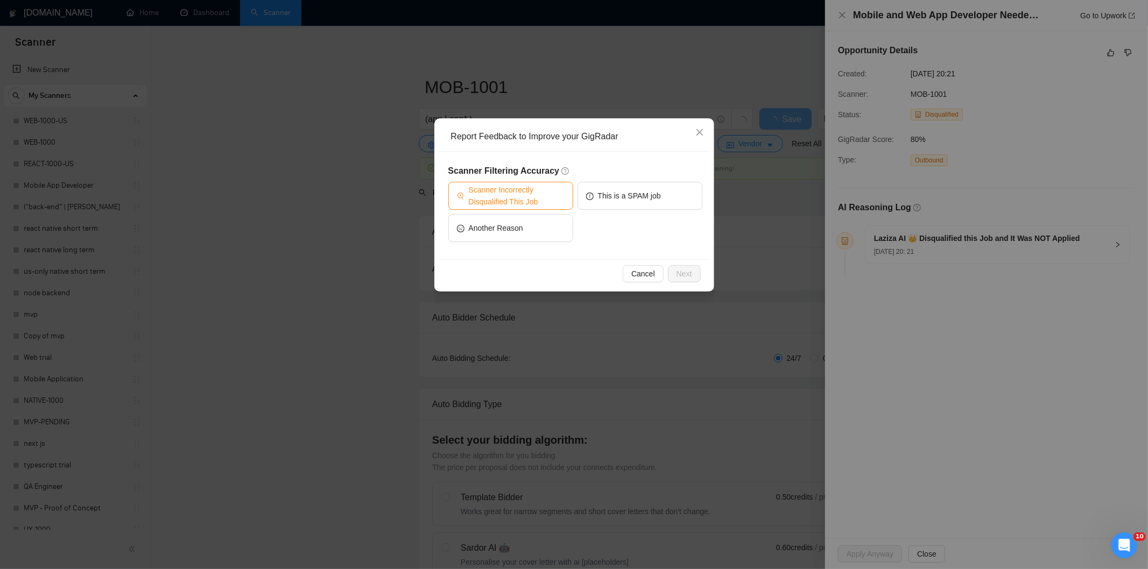
click at [544, 188] on span "Scanner Incorrectly Disqualified This Job" at bounding box center [517, 196] width 96 height 24
click at [679, 271] on span "Next" at bounding box center [684, 274] width 16 height 12
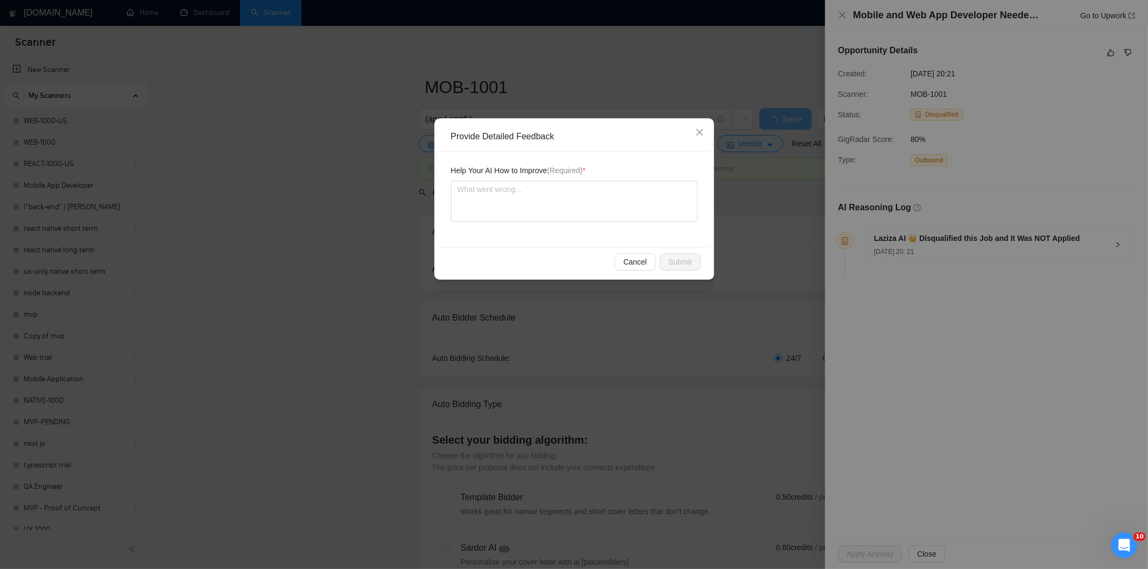
click at [616, 223] on div "Help Your AI How to Improve (Required) *" at bounding box center [574, 200] width 272 height 96
click at [624, 197] on textarea at bounding box center [574, 201] width 246 height 41
paste textarea "Good fit — the project is greenfield (no existing code), welcomes agencies, use…"
type textarea "Good fit — the project is greenfield (no existing code), welcomes agencies, use…"
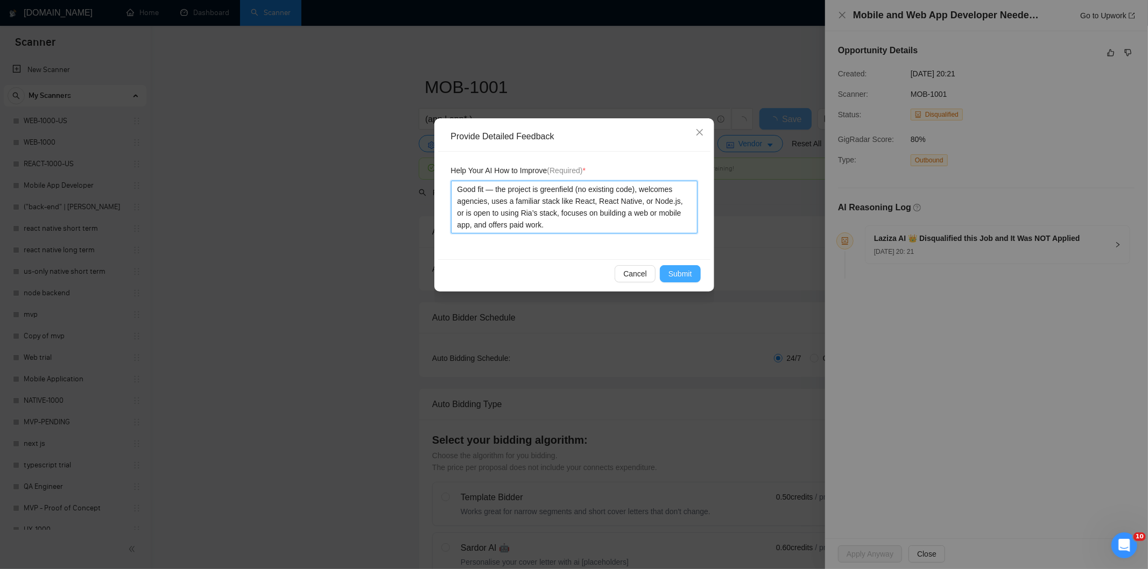
type textarea "Good fit — the project is greenfield (no existing code), welcomes agencies, use…"
click at [687, 268] on span "Submit" at bounding box center [680, 274] width 24 height 12
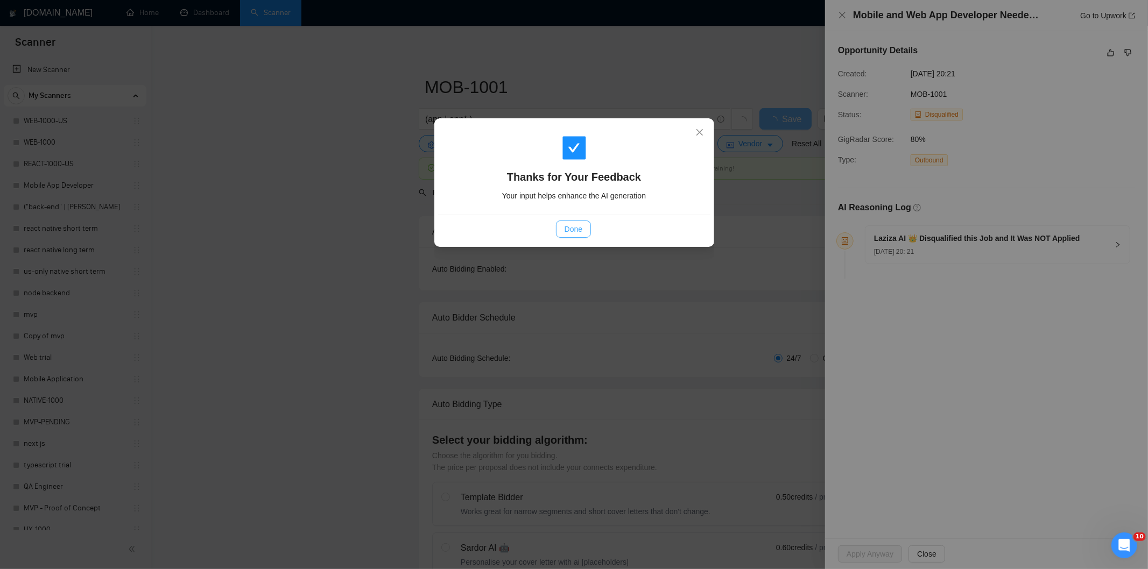
click at [569, 226] on span "Done" at bounding box center [574, 229] width 18 height 12
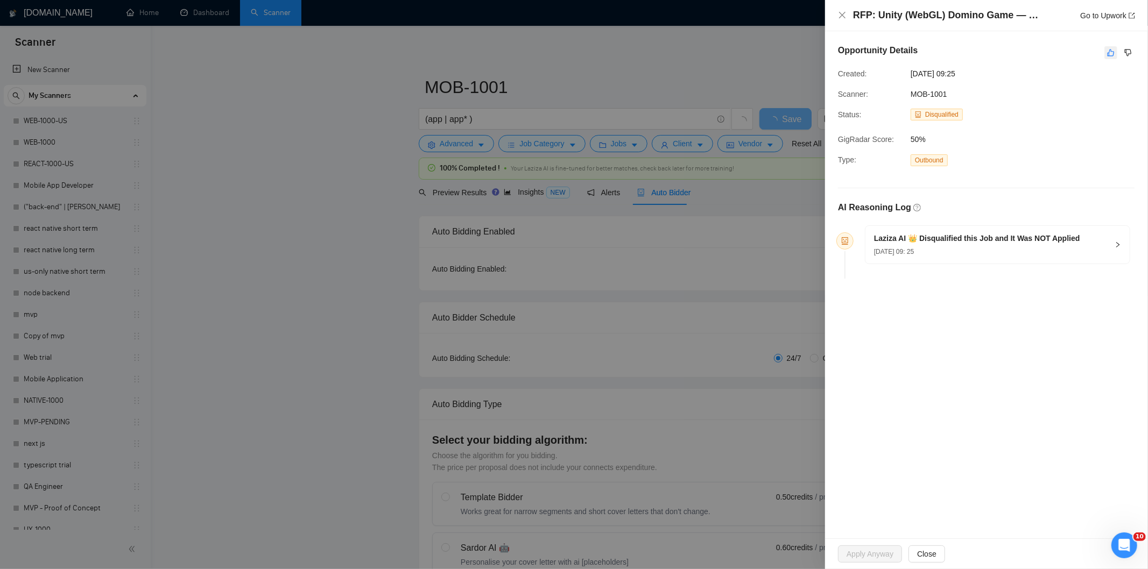
click at [1109, 52] on icon "like" at bounding box center [1111, 52] width 8 height 9
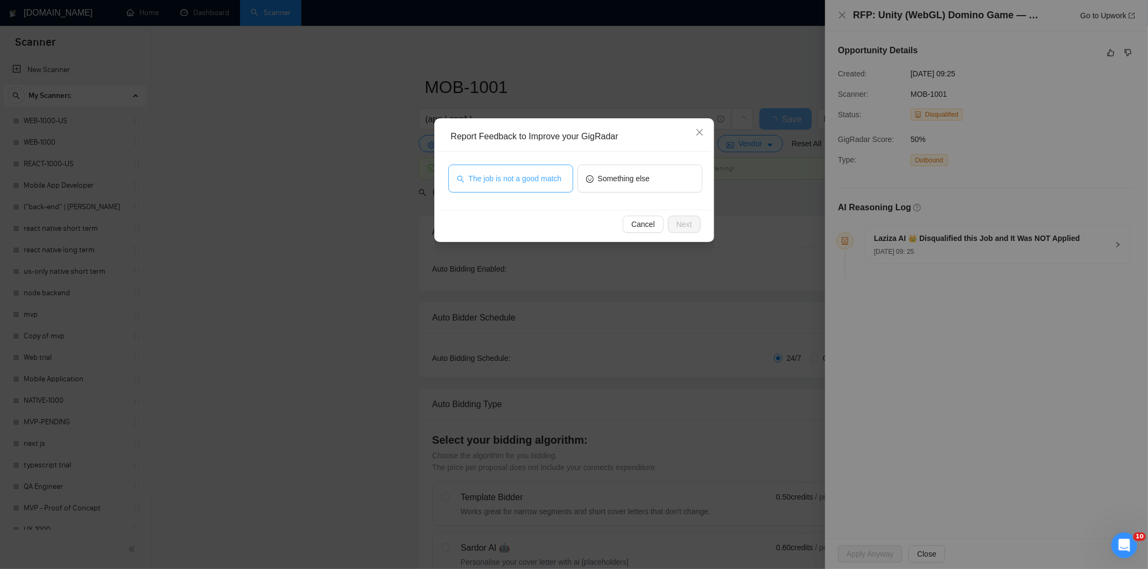
click at [553, 174] on span "The job is not a good match" at bounding box center [515, 179] width 93 height 12
click at [684, 221] on span "Next" at bounding box center [684, 224] width 16 height 12
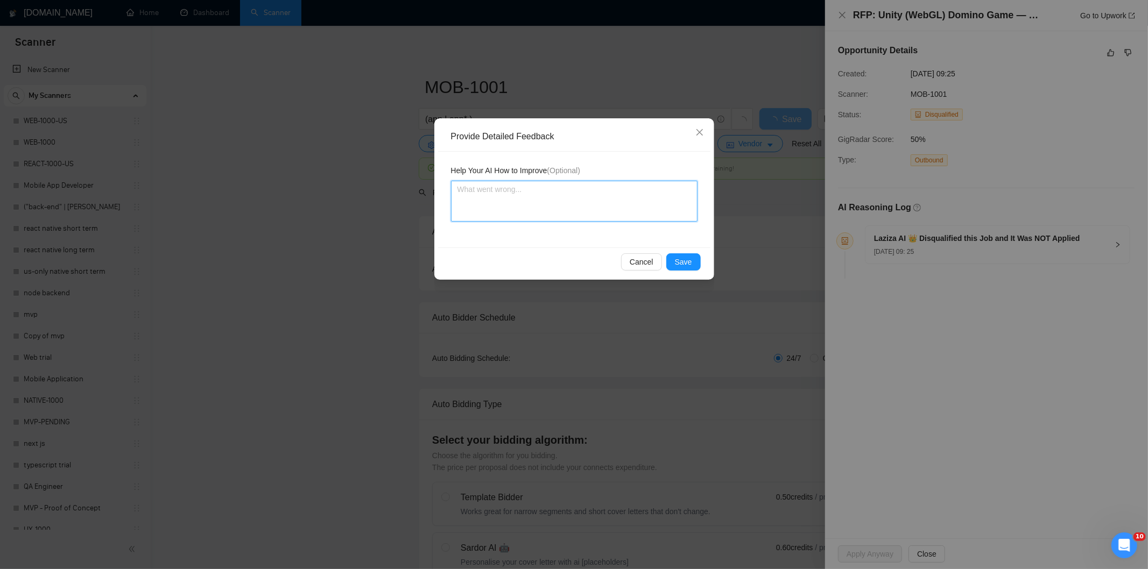
click at [620, 189] on textarea at bounding box center [574, 201] width 246 height 41
paste textarea "Not a fit — this project has been disqualified for other reasons. Example: "The…"
type textarea "Not a fit — this project has been disqualified for other reasons. Example: "The…"
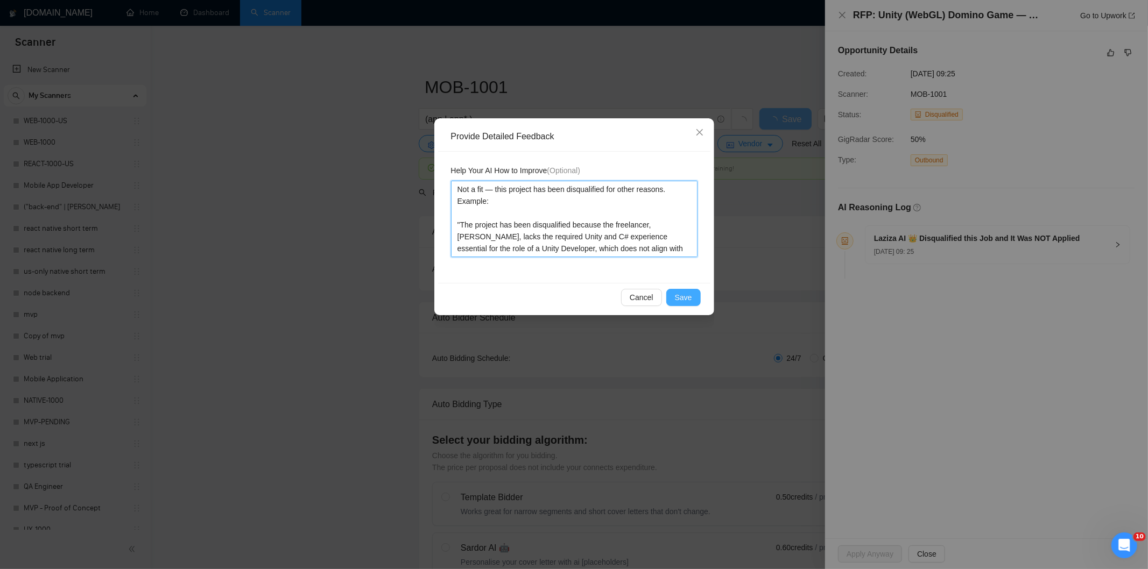
type textarea "Not a fit — this project has been disqualified for other reasons. Example: "The…"
click at [677, 298] on span "Save" at bounding box center [683, 298] width 17 height 12
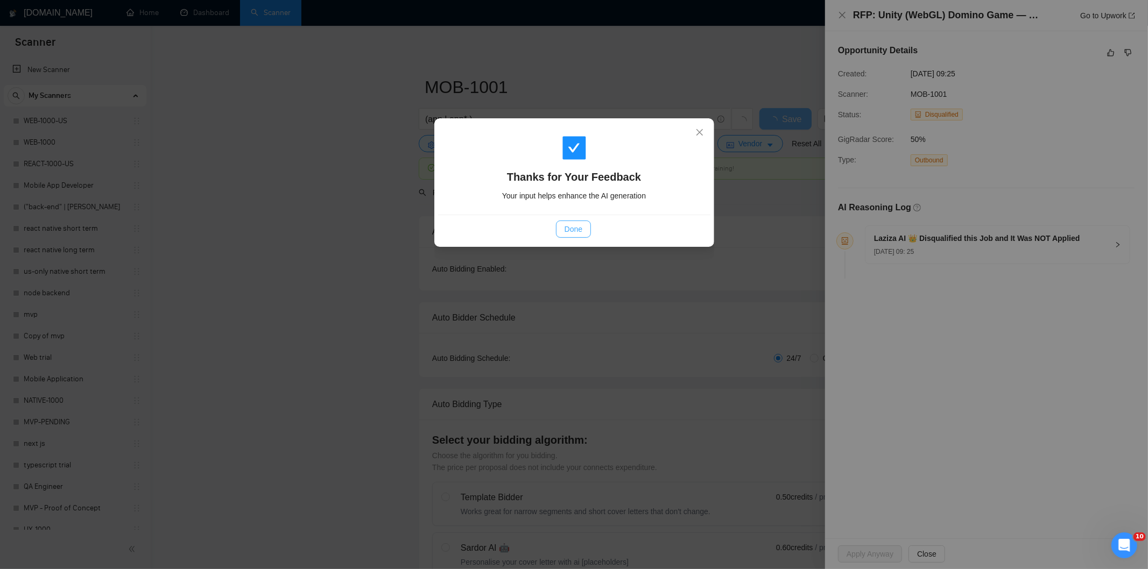
click at [569, 229] on span "Done" at bounding box center [574, 229] width 18 height 12
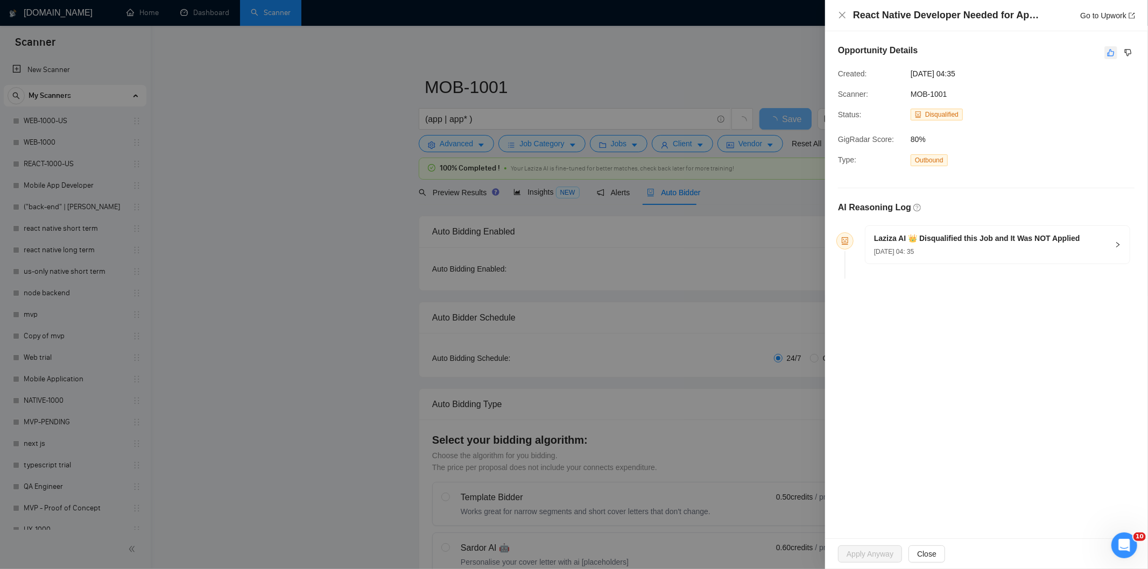
click at [1116, 55] on button "button" at bounding box center [1110, 52] width 13 height 13
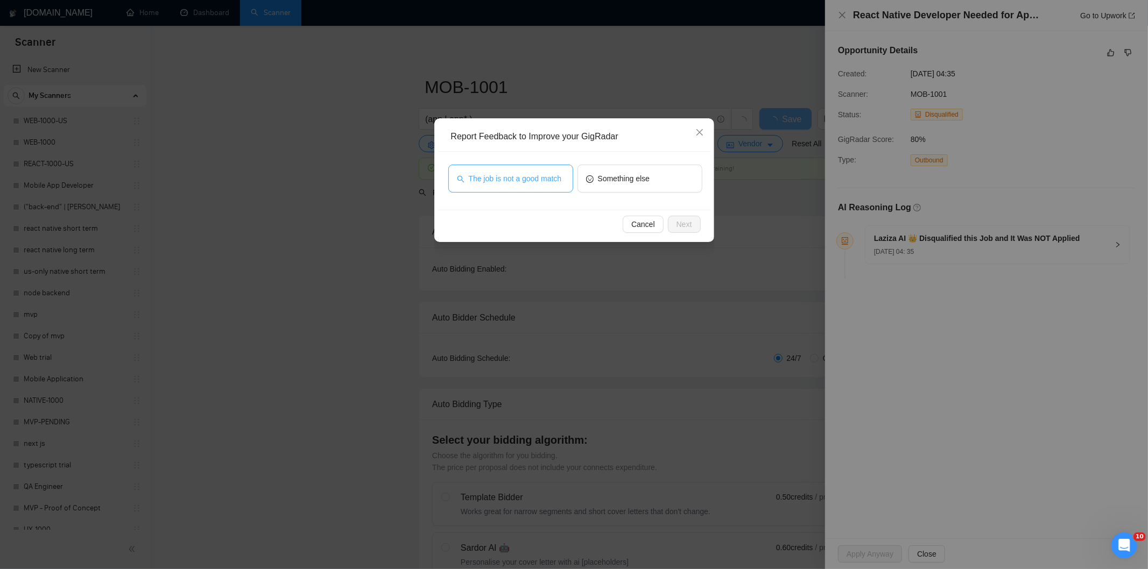
drag, startPoint x: 500, startPoint y: 177, endPoint x: 612, endPoint y: 218, distance: 119.4
click at [502, 177] on span "The job is not a good match" at bounding box center [515, 179] width 93 height 12
click at [692, 230] on button "Next" at bounding box center [684, 224] width 33 height 17
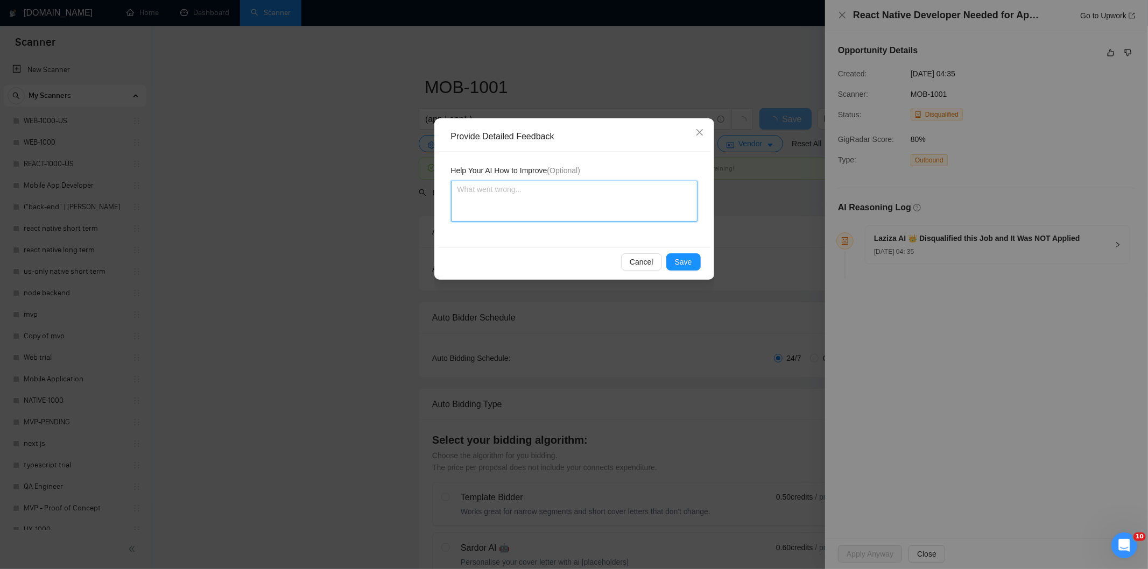
click at [579, 195] on textarea at bounding box center [574, 201] width 246 height 41
paste textarea "Not a fit — this project has been disqualified for other reasons. Example: "[PE…"
type textarea "Not a fit — this project has been disqualified for other reasons. Example: "[PE…"
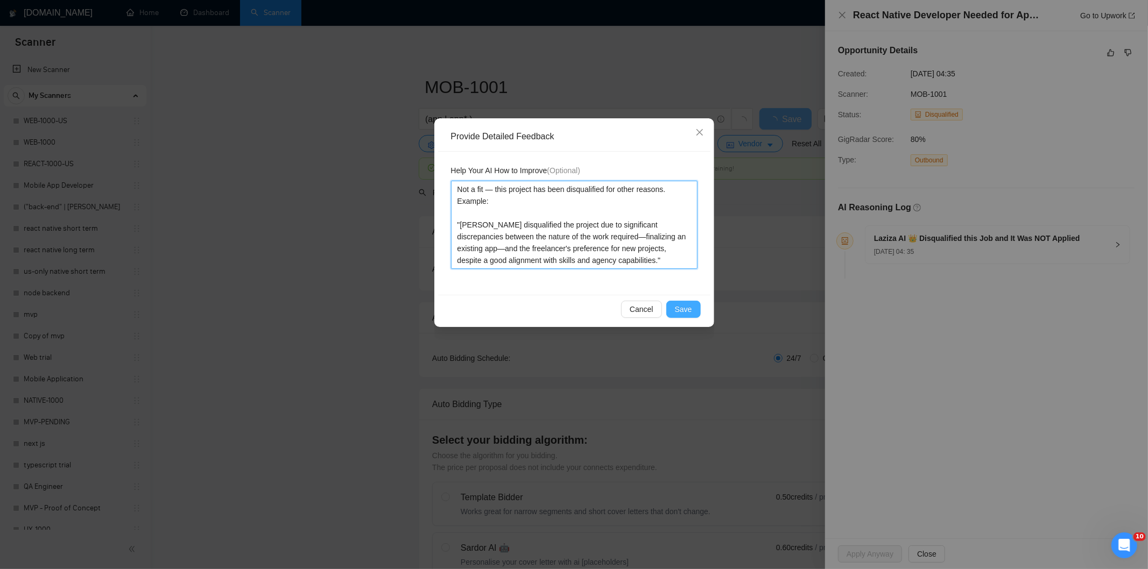
type textarea "Not a fit — this project has been disqualified for other reasons. Example: "[PE…"
click at [673, 307] on button "Save" at bounding box center [683, 309] width 34 height 17
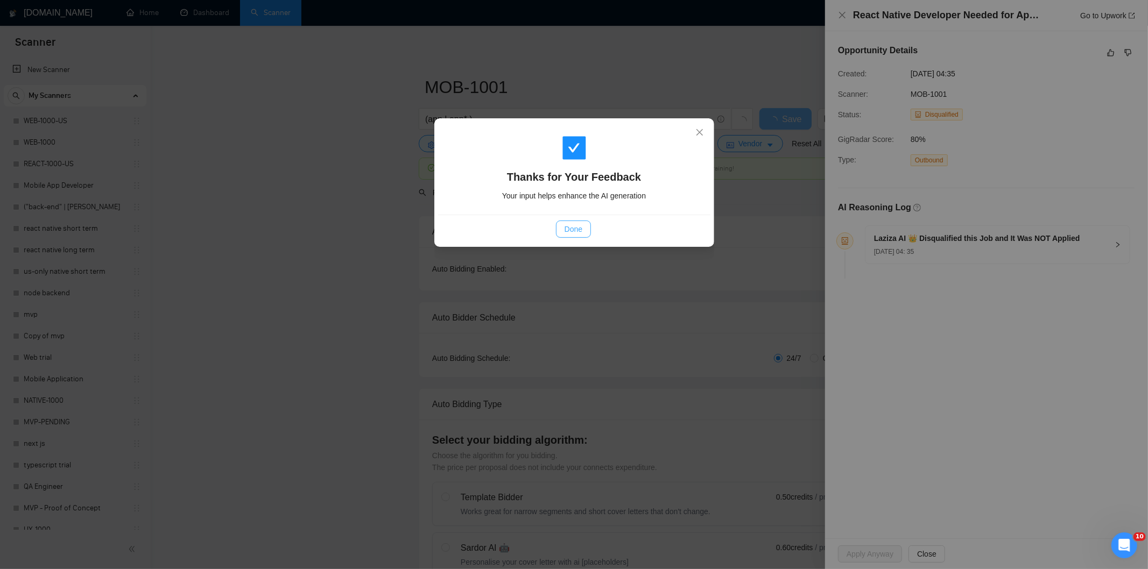
click at [588, 229] on button "Done" at bounding box center [573, 229] width 35 height 17
